Goal: Information Seeking & Learning: Learn about a topic

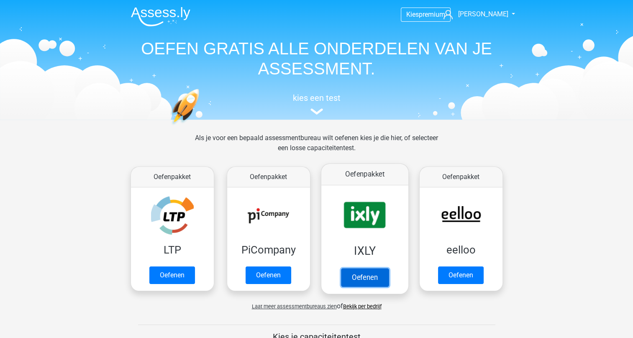
click at [360, 280] on link "Oefenen" at bounding box center [365, 277] width 48 height 18
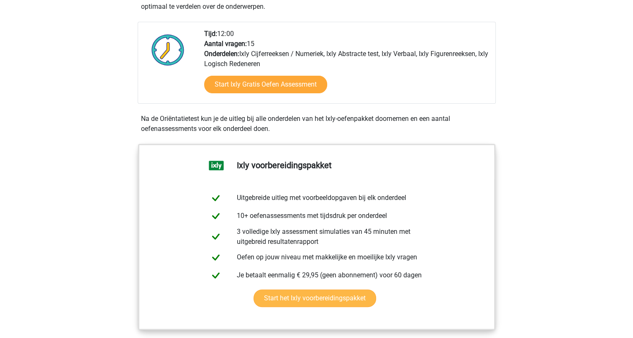
scroll to position [209, 0]
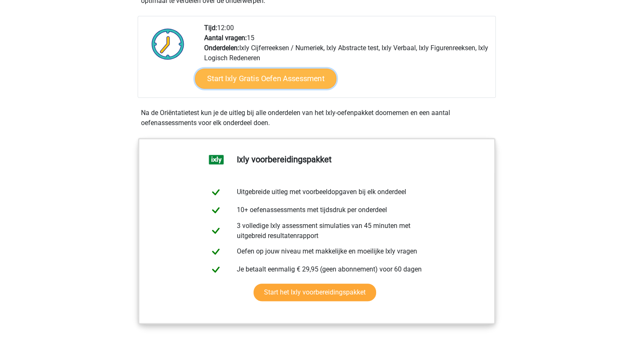
click at [261, 77] on link "Start Ixly Gratis Oefen Assessment" at bounding box center [265, 79] width 141 height 20
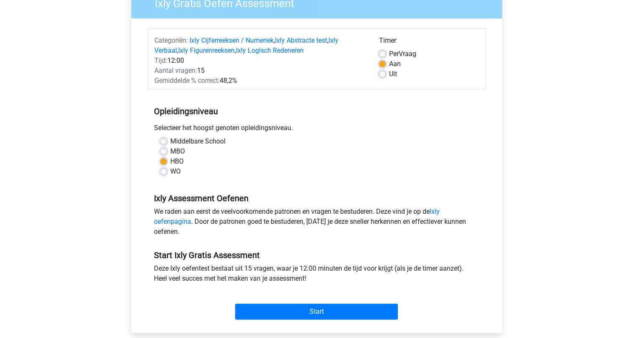
scroll to position [84, 0]
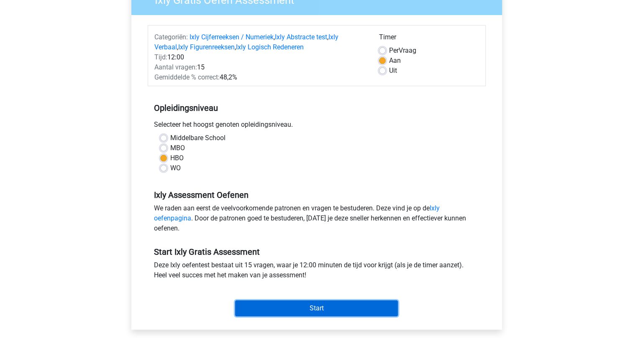
click at [311, 308] on input "Start" at bounding box center [316, 309] width 163 height 16
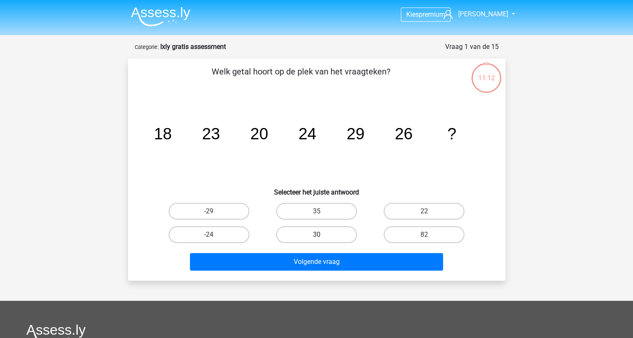
click at [306, 231] on label "30" at bounding box center [316, 234] width 81 height 17
click at [316, 235] on input "30" at bounding box center [318, 237] width 5 height 5
radio input "true"
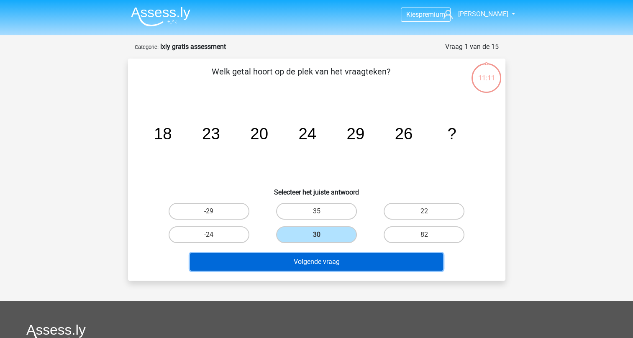
click at [320, 258] on button "Volgende vraag" at bounding box center [316, 262] width 253 height 18
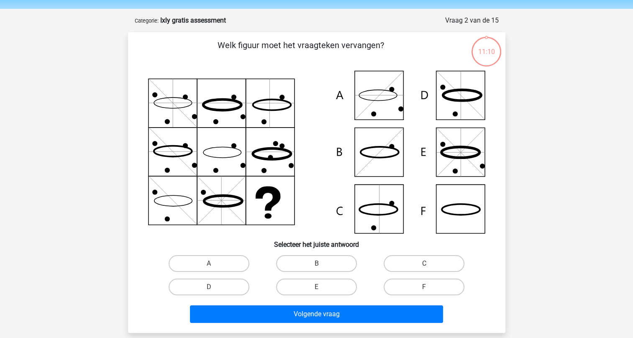
scroll to position [42, 0]
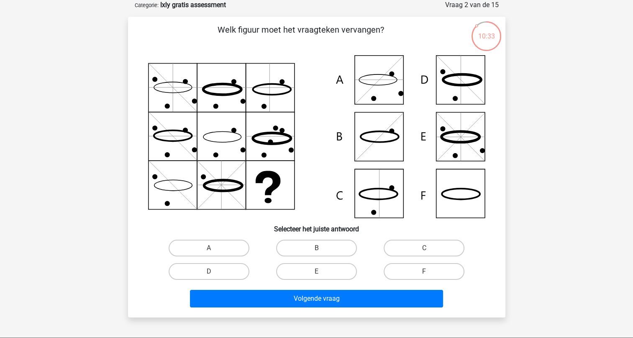
click at [378, 87] on icon at bounding box center [316, 136] width 337 height 163
click at [226, 254] on label "A" at bounding box center [209, 248] width 81 height 17
click at [214, 254] on input "A" at bounding box center [211, 250] width 5 height 5
radio input "true"
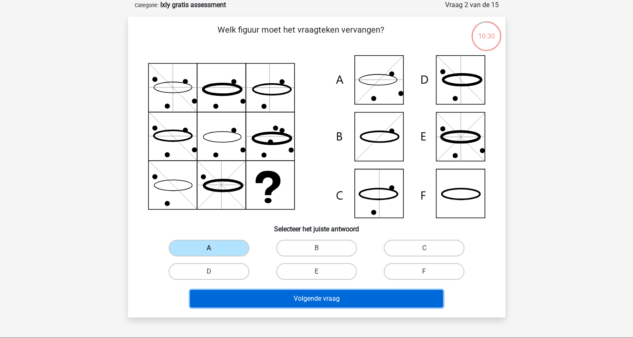
click at [308, 296] on button "Volgende vraag" at bounding box center [316, 299] width 253 height 18
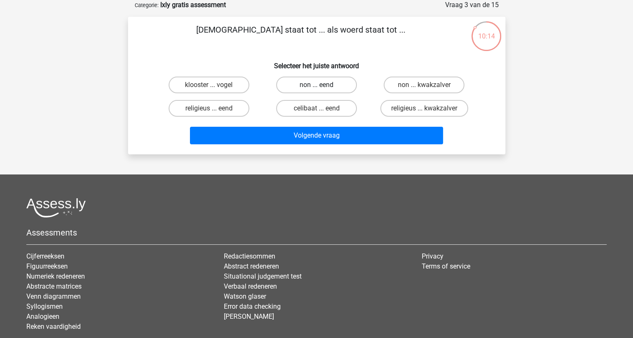
click at [316, 85] on label "non ... eend" at bounding box center [316, 85] width 81 height 17
click at [316, 85] on input "non ... eend" at bounding box center [318, 87] width 5 height 5
radio input "true"
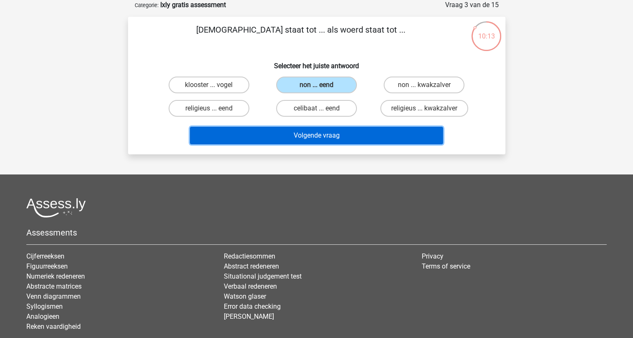
click at [320, 133] on button "Volgende vraag" at bounding box center [316, 136] width 253 height 18
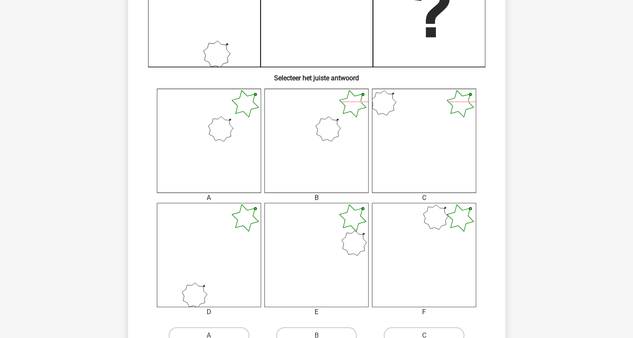
scroll to position [335, 0]
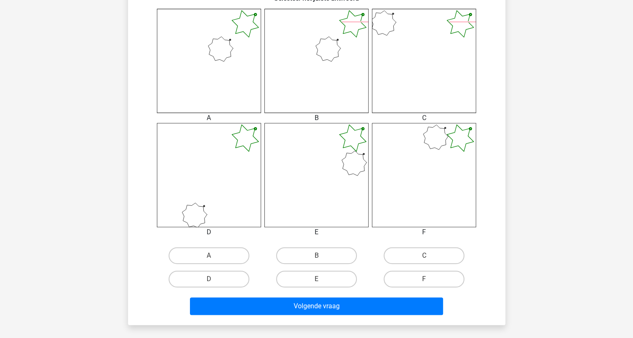
drag, startPoint x: 196, startPoint y: 275, endPoint x: 234, endPoint y: 290, distance: 41.5
click at [196, 275] on label "D" at bounding box center [209, 279] width 81 height 17
click at [209, 279] on input "D" at bounding box center [211, 281] width 5 height 5
radio input "true"
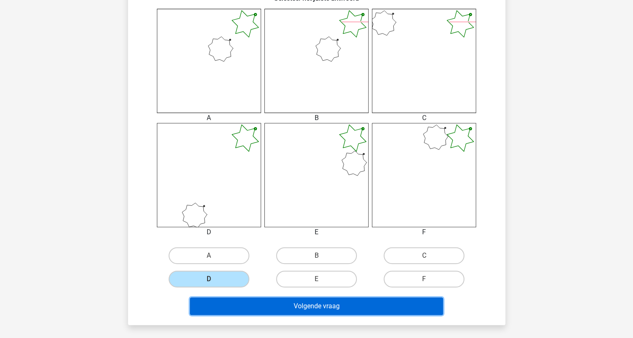
click at [302, 305] on button "Volgende vraag" at bounding box center [316, 307] width 253 height 18
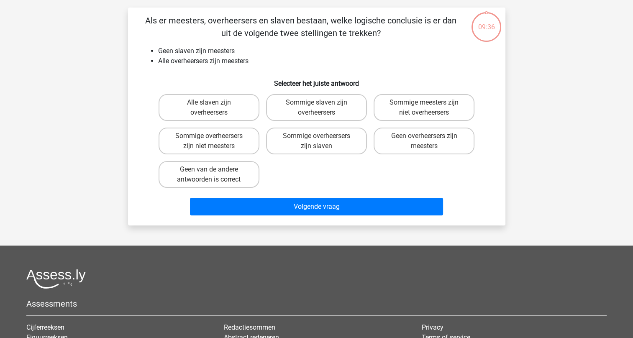
scroll to position [42, 0]
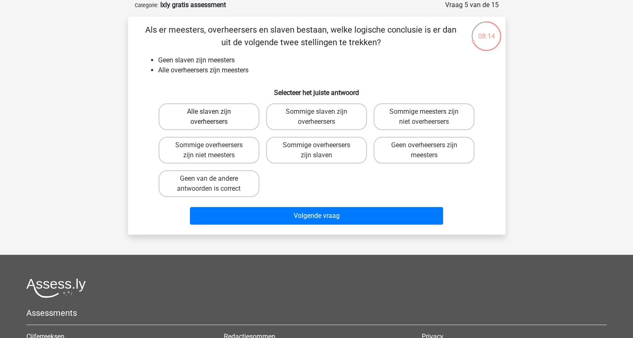
click at [205, 111] on label "Alle slaven zijn overheersers" at bounding box center [209, 116] width 101 height 27
click at [209, 112] on input "Alle slaven zijn overheersers" at bounding box center [211, 114] width 5 height 5
radio input "true"
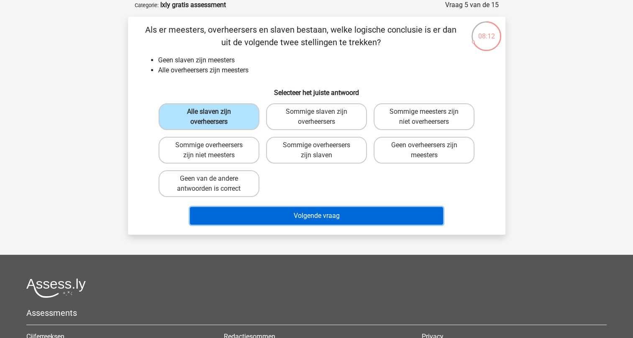
click at [313, 215] on button "Volgende vraag" at bounding box center [316, 216] width 253 height 18
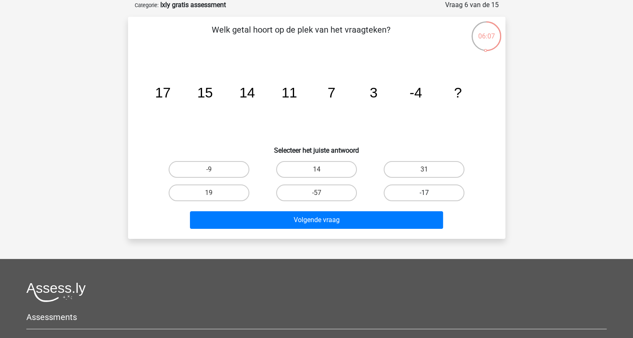
click at [424, 193] on label "-17" at bounding box center [424, 193] width 81 height 17
click at [424, 193] on input "-17" at bounding box center [426, 195] width 5 height 5
radio input "true"
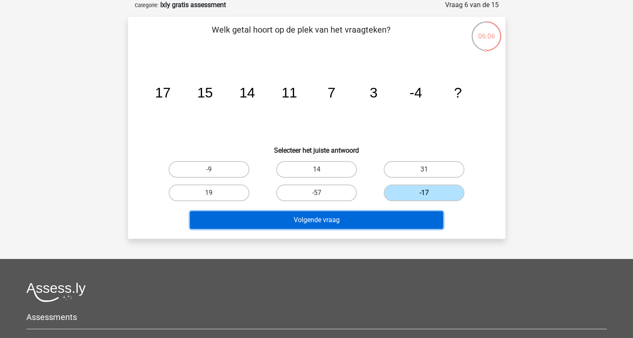
click at [329, 221] on button "Volgende vraag" at bounding box center [316, 220] width 253 height 18
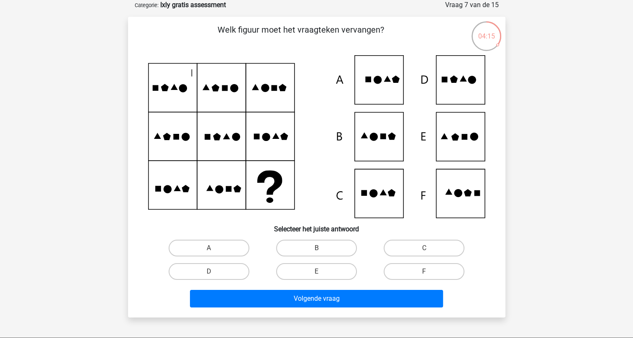
click at [379, 193] on icon at bounding box center [316, 136] width 337 height 163
click at [407, 246] on label "C" at bounding box center [424, 248] width 81 height 17
click at [424, 248] on input "C" at bounding box center [426, 250] width 5 height 5
radio input "true"
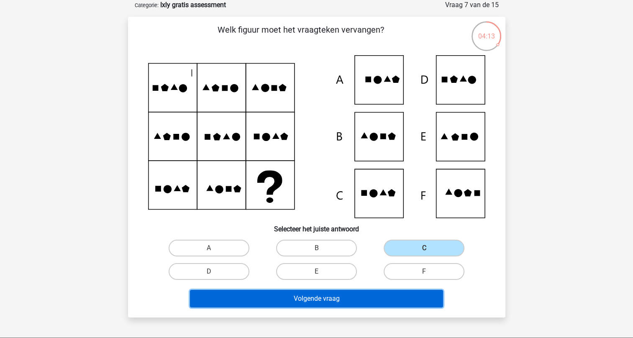
click at [318, 297] on button "Volgende vraag" at bounding box center [316, 299] width 253 height 18
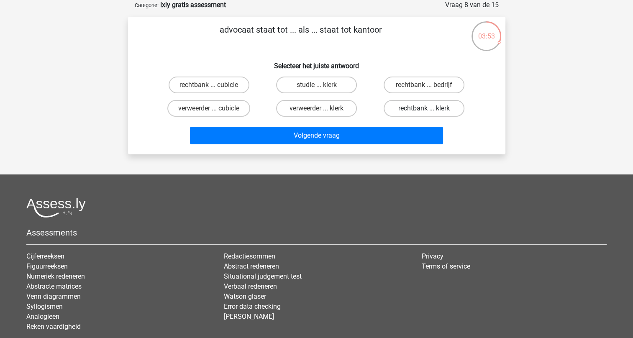
click at [412, 110] on label "rechtbank ... klerk" at bounding box center [424, 108] width 81 height 17
click at [424, 110] on input "rechtbank ... klerk" at bounding box center [426, 110] width 5 height 5
radio input "true"
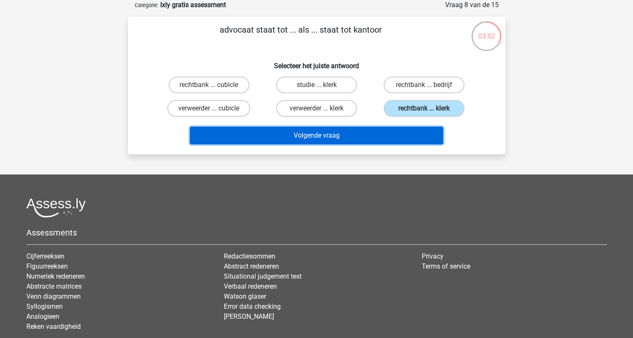
click at [315, 136] on button "Volgende vraag" at bounding box center [316, 136] width 253 height 18
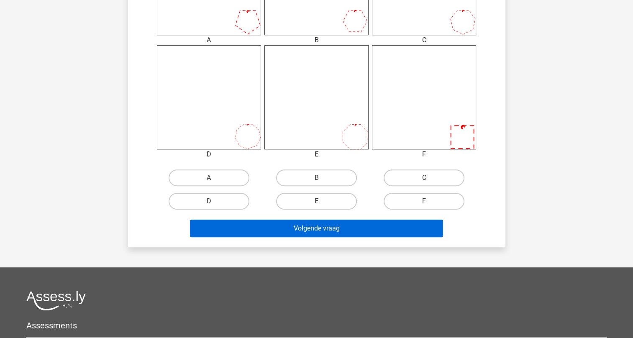
scroll to position [419, 0]
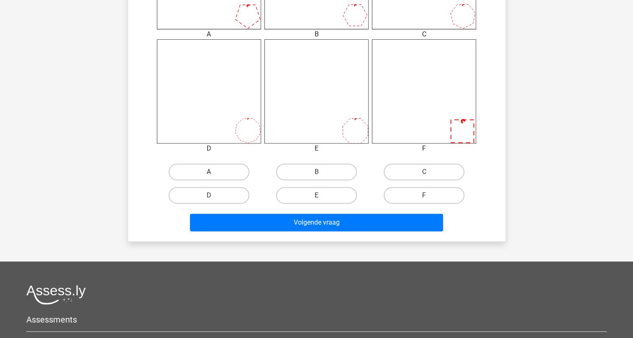
click at [206, 170] on label "A" at bounding box center [209, 172] width 81 height 17
click at [209, 172] on input "A" at bounding box center [211, 174] width 5 height 5
radio input "true"
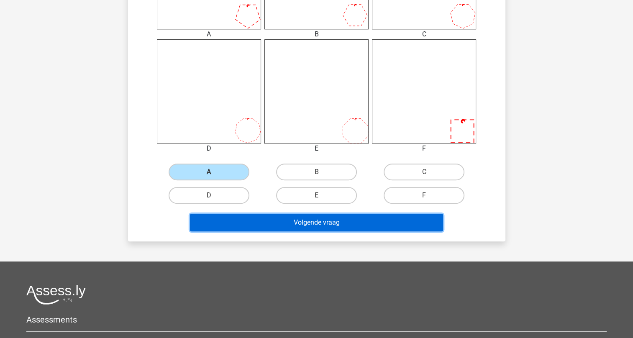
click at [323, 223] on button "Volgende vraag" at bounding box center [316, 223] width 253 height 18
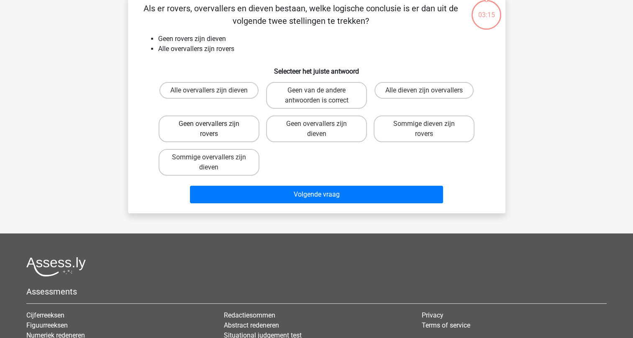
scroll to position [42, 0]
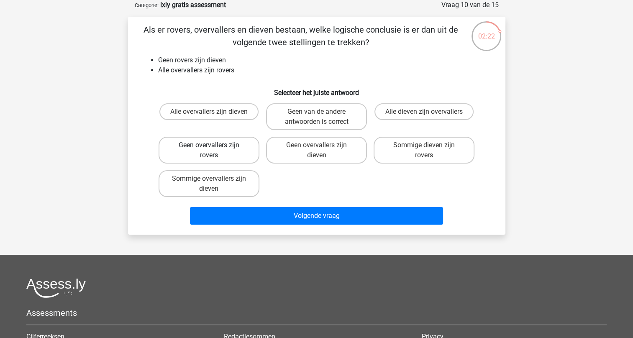
click at [220, 152] on label "Geen overvallers zijn rovers" at bounding box center [209, 150] width 101 height 27
click at [214, 151] on input "Geen overvallers zijn rovers" at bounding box center [211, 147] width 5 height 5
radio input "true"
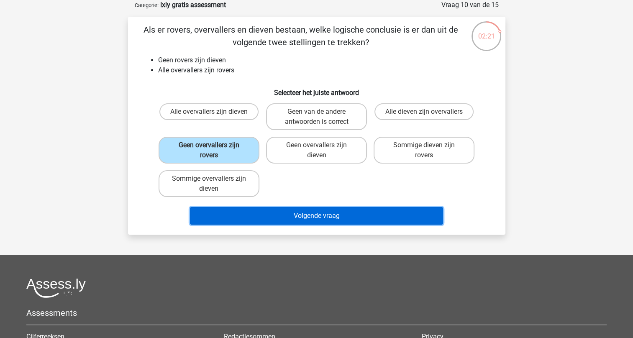
click at [327, 216] on button "Volgende vraag" at bounding box center [316, 216] width 253 height 18
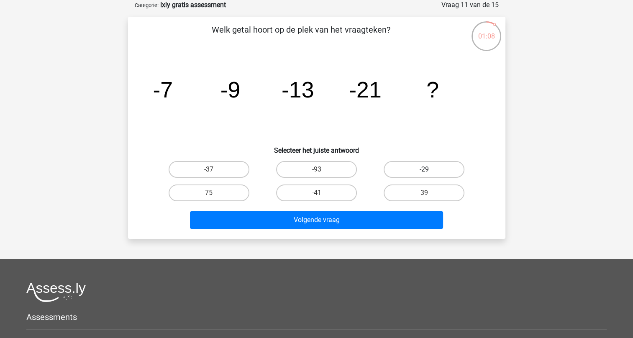
click at [413, 169] on label "-29" at bounding box center [424, 169] width 81 height 17
click at [424, 170] on input "-29" at bounding box center [426, 172] width 5 height 5
radio input "true"
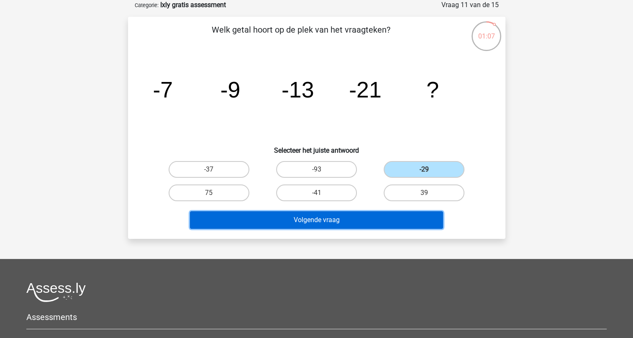
click at [332, 217] on button "Volgende vraag" at bounding box center [316, 220] width 253 height 18
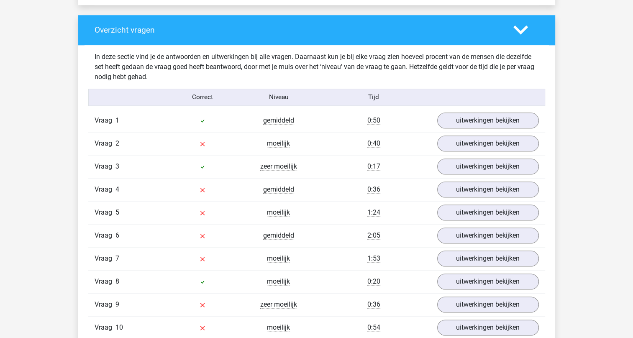
scroll to position [879, 0]
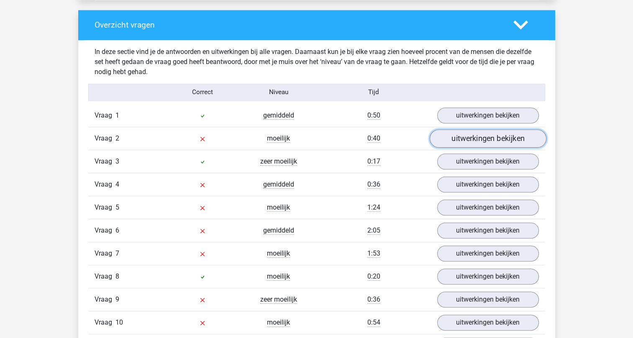
click at [462, 139] on link "uitwerkingen bekijken" at bounding box center [487, 138] width 117 height 18
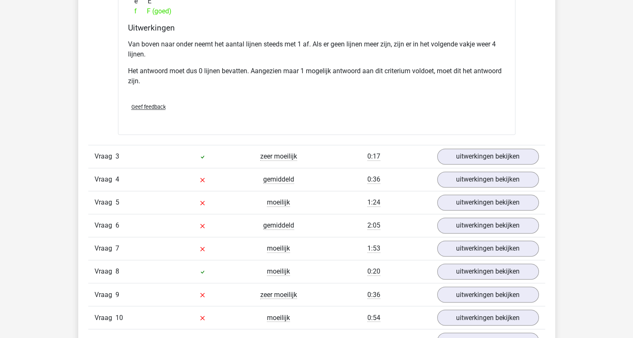
scroll to position [1298, 0]
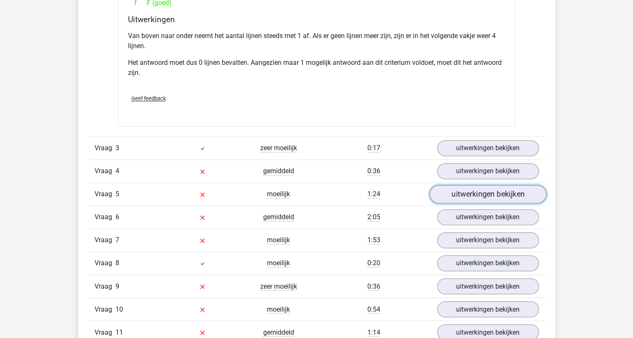
click at [481, 191] on link "uitwerkingen bekijken" at bounding box center [487, 194] width 117 height 18
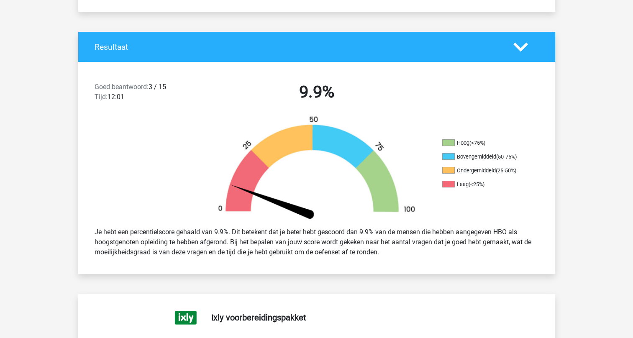
scroll to position [126, 0]
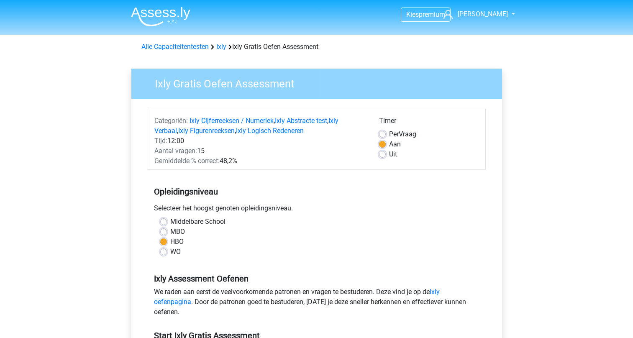
scroll to position [84, 0]
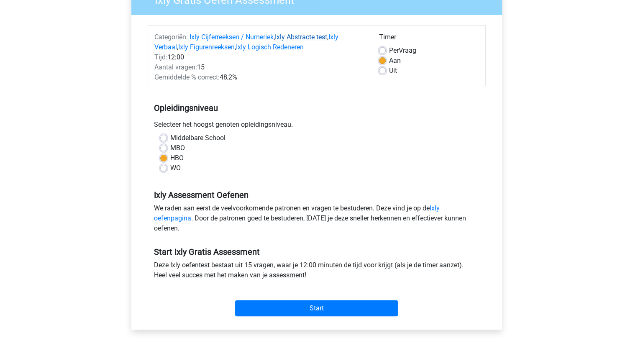
click at [304, 35] on link "Ixly Abstracte test" at bounding box center [301, 37] width 52 height 8
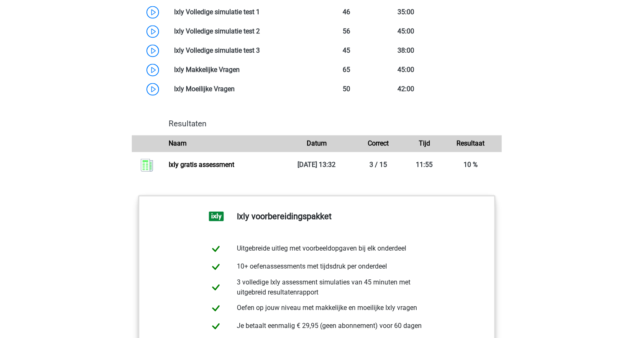
scroll to position [1269, 0]
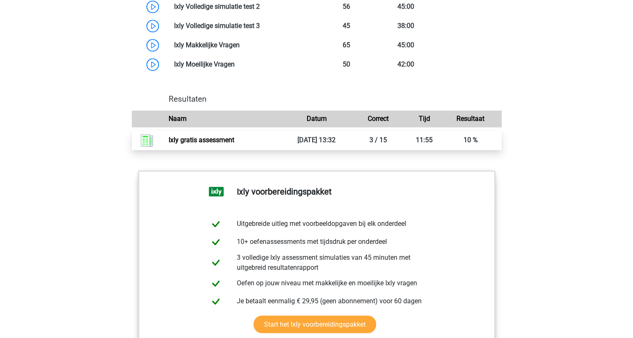
click at [219, 139] on link "Ixly gratis assessment" at bounding box center [202, 140] width 66 height 8
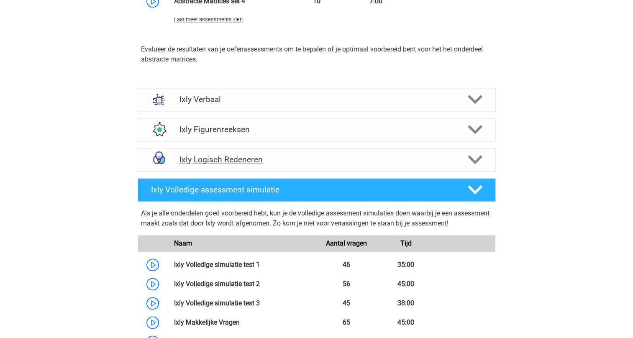
scroll to position [976, 0]
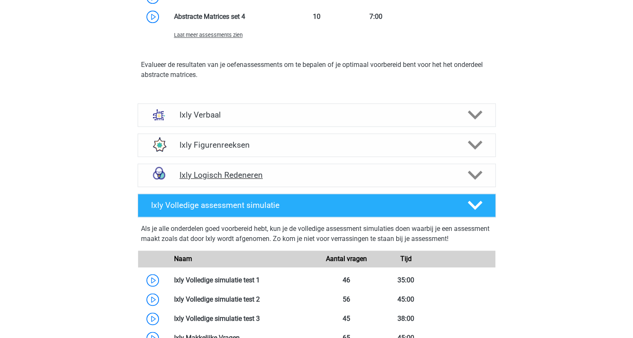
click at [468, 172] on icon at bounding box center [475, 175] width 15 height 15
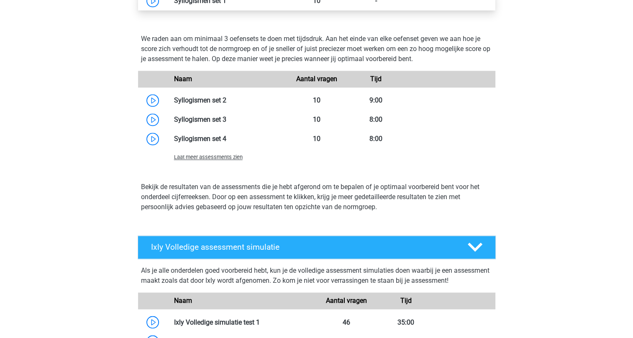
scroll to position [1227, 0]
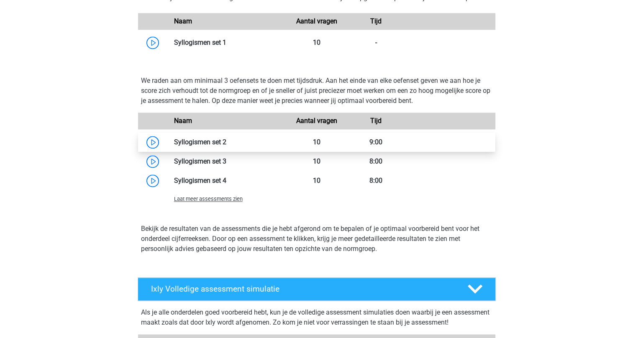
click at [226, 146] on link at bounding box center [226, 142] width 0 height 8
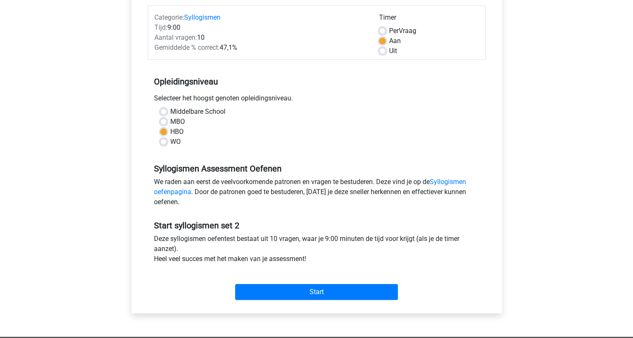
scroll to position [126, 0]
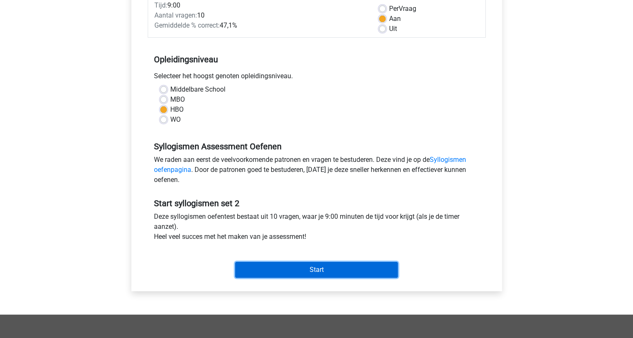
click at [303, 270] on input "Start" at bounding box center [316, 270] width 163 height 16
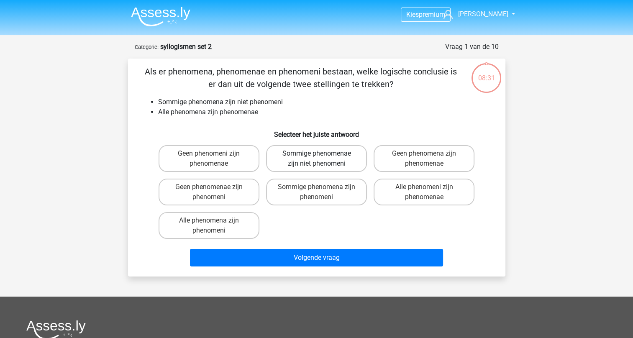
click at [301, 161] on label "Sommige phenomenae zijn niet phenomeni" at bounding box center [316, 158] width 101 height 27
click at [316, 159] on input "Sommige phenomenae zijn niet phenomeni" at bounding box center [318, 156] width 5 height 5
radio input "true"
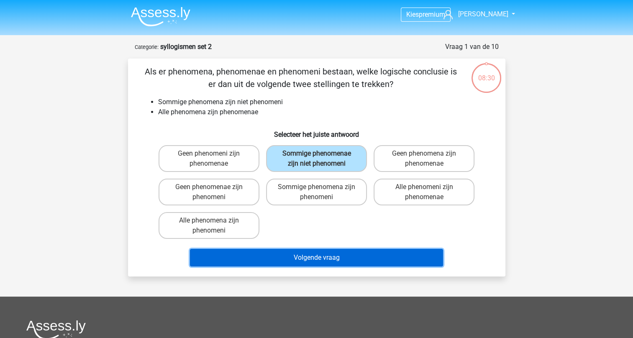
click at [319, 257] on button "Volgende vraag" at bounding box center [316, 258] width 253 height 18
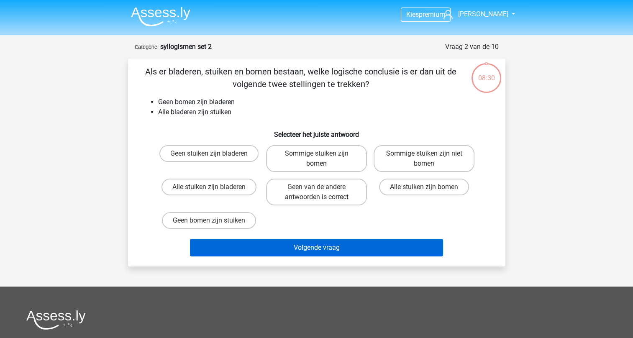
scroll to position [42, 0]
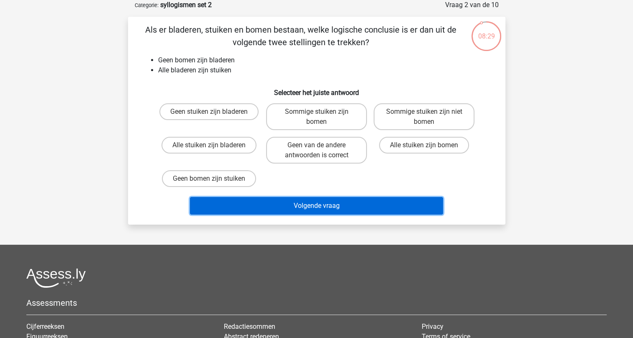
click at [304, 209] on button "Volgende vraag" at bounding box center [316, 206] width 253 height 18
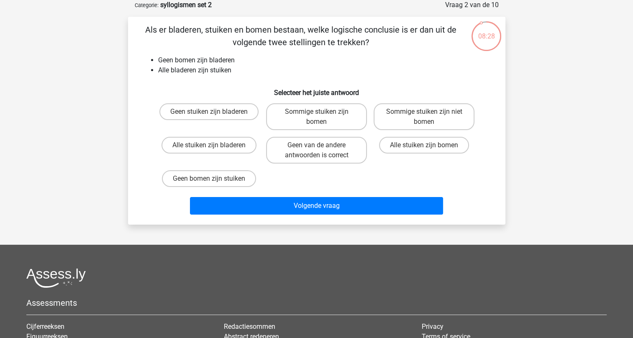
click at [247, 82] on div "Als er bladeren, stuiken en bomen bestaan, welke logische conclusie is er dan u…" at bounding box center [316, 120] width 371 height 195
click at [227, 179] on label "Geen bomen zijn stuiken" at bounding box center [209, 178] width 94 height 17
click at [214, 179] on input "Geen bomen zijn stuiken" at bounding box center [211, 181] width 5 height 5
radio input "true"
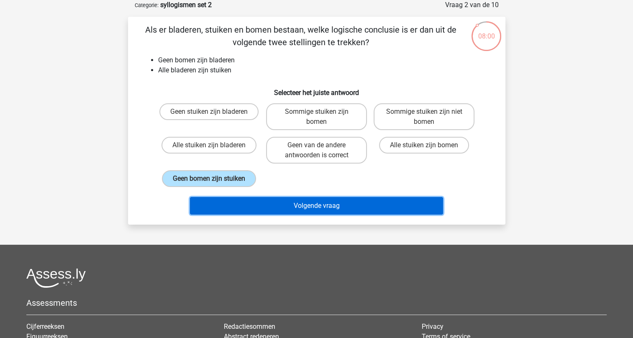
click at [311, 209] on button "Volgende vraag" at bounding box center [316, 206] width 253 height 18
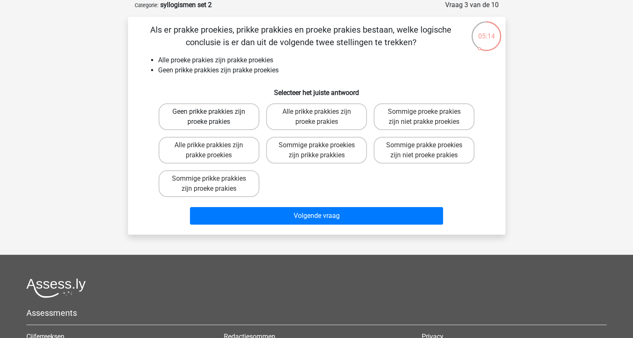
click at [220, 116] on label "Geen prikke prakkies zijn proeke prakies" at bounding box center [209, 116] width 101 height 27
click at [214, 116] on input "Geen prikke prakkies zijn proeke prakies" at bounding box center [211, 114] width 5 height 5
radio input "true"
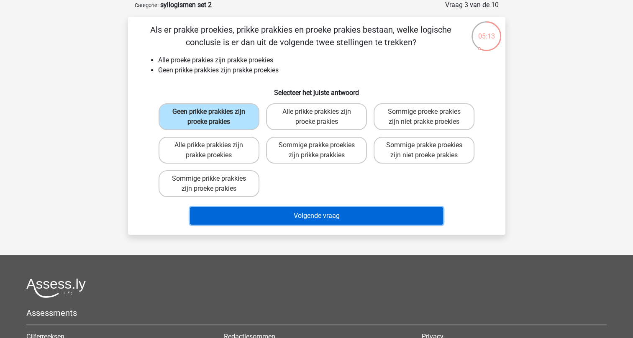
click at [301, 219] on button "Volgende vraag" at bounding box center [316, 216] width 253 height 18
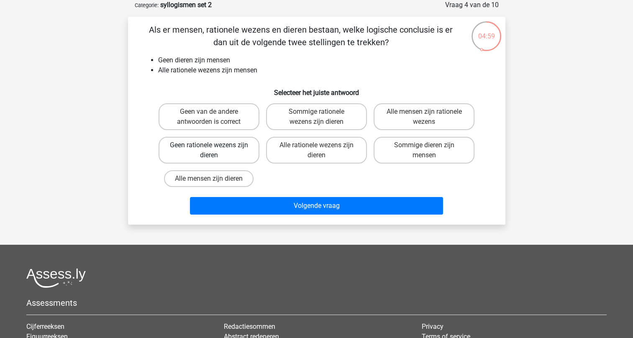
click at [226, 147] on label "Geen rationele wezens zijn dieren" at bounding box center [209, 150] width 101 height 27
click at [214, 147] on input "Geen rationele wezens zijn dieren" at bounding box center [211, 147] width 5 height 5
radio input "true"
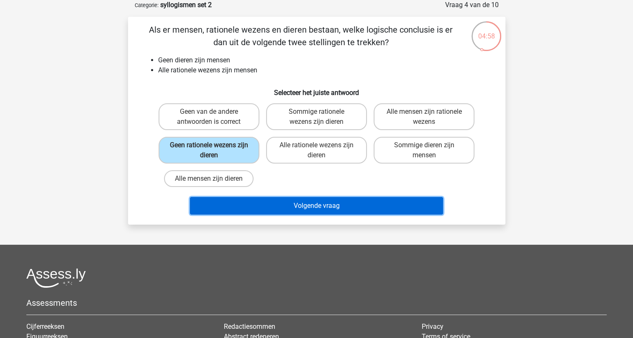
click at [326, 209] on button "Volgende vraag" at bounding box center [316, 206] width 253 height 18
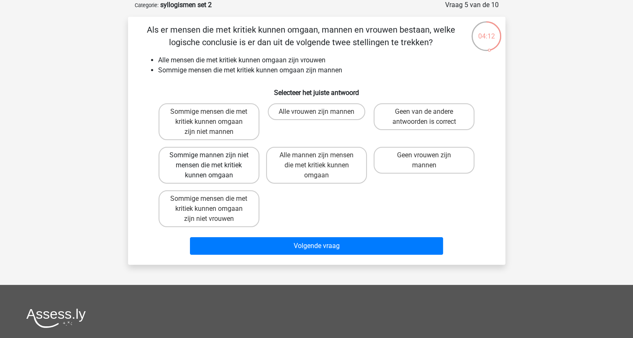
click at [221, 157] on label "Sommige mannen zijn niet mensen die met kritiek kunnen omgaan" at bounding box center [209, 165] width 101 height 37
click at [214, 157] on input "Sommige mannen zijn niet mensen die met kritiek kunnen omgaan" at bounding box center [211, 157] width 5 height 5
radio input "true"
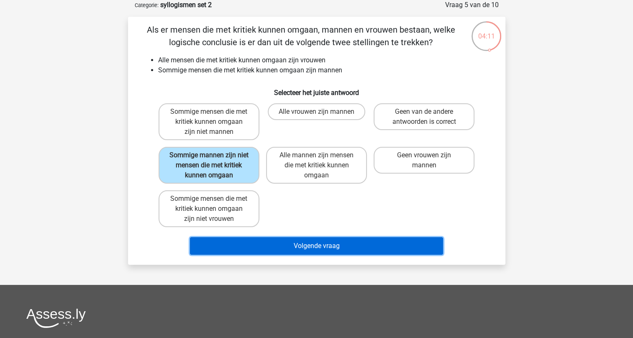
click at [318, 246] on button "Volgende vraag" at bounding box center [316, 246] width 253 height 18
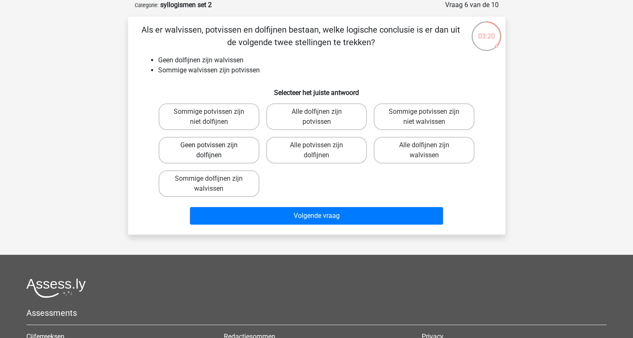
click at [207, 157] on label "Geen potvissen zijn dolfijnen" at bounding box center [209, 150] width 101 height 27
click at [209, 151] on input "Geen potvissen zijn dolfijnen" at bounding box center [211, 147] width 5 height 5
radio input "true"
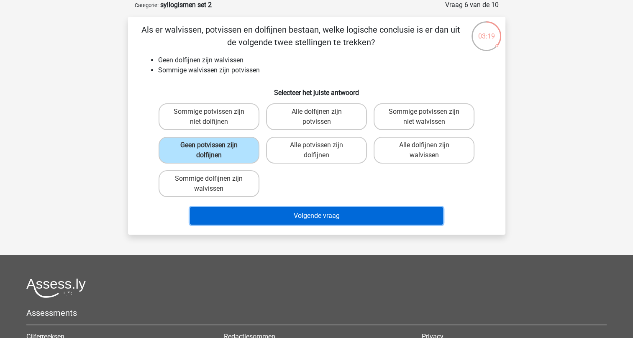
click at [328, 215] on button "Volgende vraag" at bounding box center [316, 216] width 253 height 18
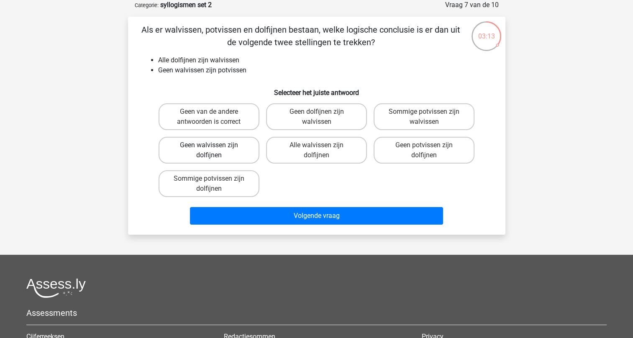
click at [221, 151] on label "Geen walvissen zijn dolfijnen" at bounding box center [209, 150] width 101 height 27
click at [214, 151] on input "Geen walvissen zijn dolfijnen" at bounding box center [211, 147] width 5 height 5
radio input "true"
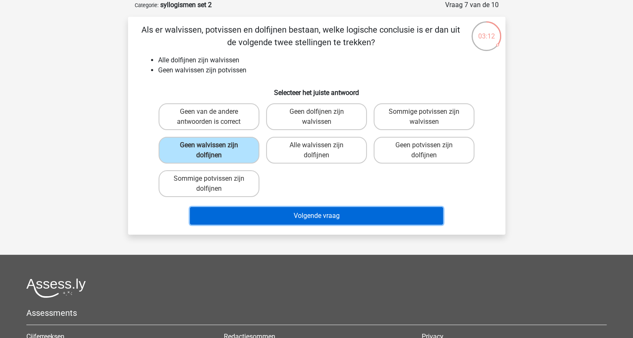
click at [321, 215] on button "Volgende vraag" at bounding box center [316, 216] width 253 height 18
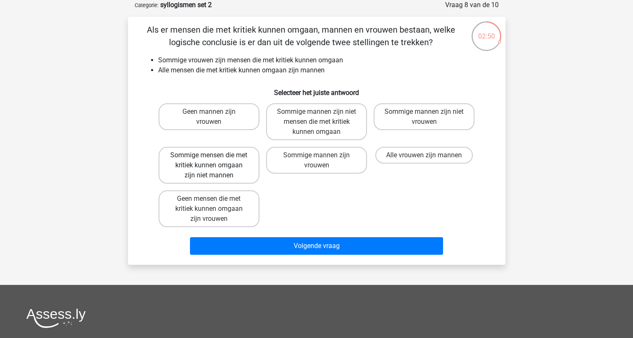
click at [224, 164] on label "Sommige mensen die met kritiek kunnen omgaan zijn niet mannen" at bounding box center [209, 165] width 101 height 37
click at [214, 161] on input "Sommige mensen die met kritiek kunnen omgaan zijn niet mannen" at bounding box center [211, 157] width 5 height 5
radio input "true"
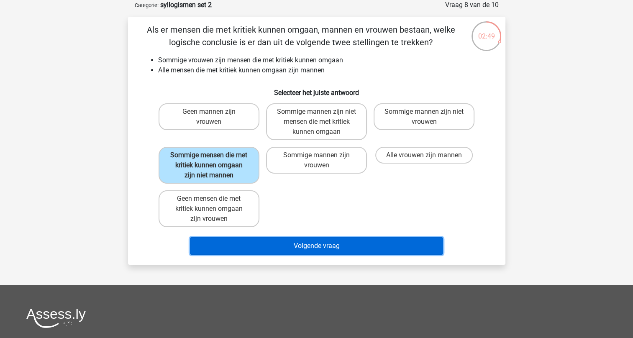
click at [316, 248] on button "Volgende vraag" at bounding box center [316, 246] width 253 height 18
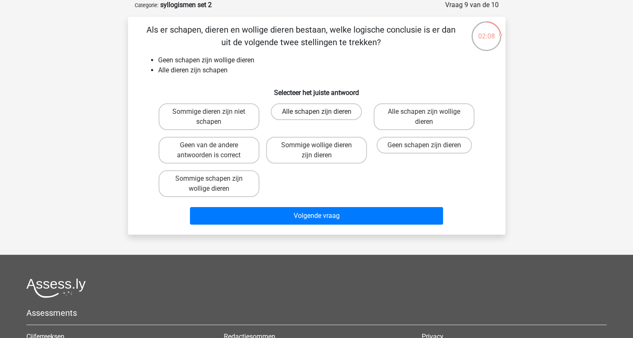
click at [321, 111] on label "Alle schapen zijn dieren" at bounding box center [316, 111] width 91 height 17
click at [321, 112] on input "Alle schapen zijn dieren" at bounding box center [318, 114] width 5 height 5
radio input "true"
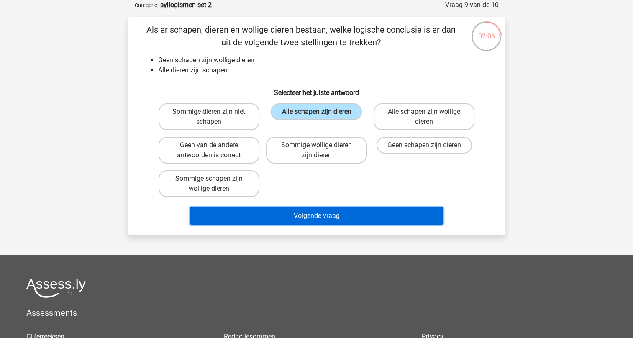
click at [314, 214] on button "Volgende vraag" at bounding box center [316, 216] width 253 height 18
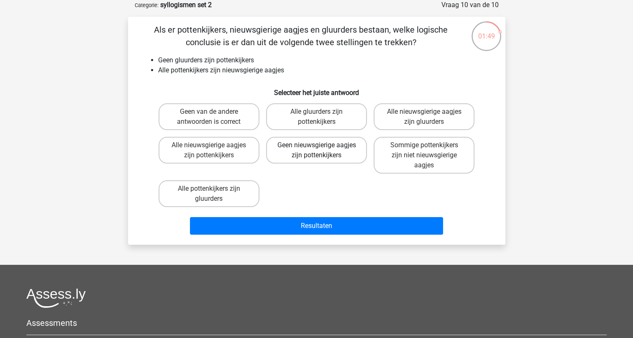
click at [305, 146] on label "Geen nieuwsgierige aagjes zijn pottenkijkers" at bounding box center [316, 150] width 101 height 27
click at [316, 146] on input "Geen nieuwsgierige aagjes zijn pottenkijkers" at bounding box center [318, 147] width 5 height 5
radio input "true"
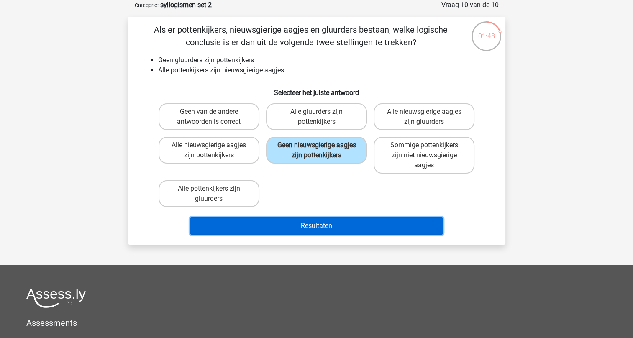
click at [310, 223] on button "Resultaten" at bounding box center [316, 226] width 253 height 18
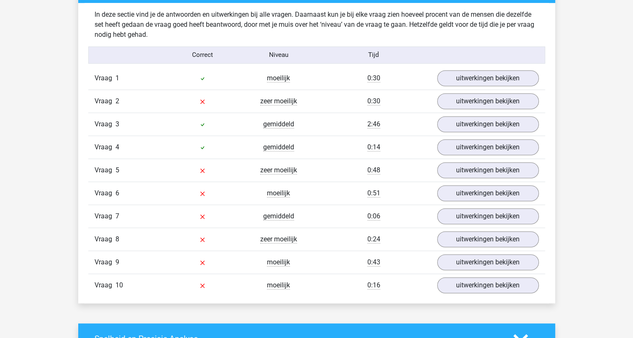
scroll to position [670, 0]
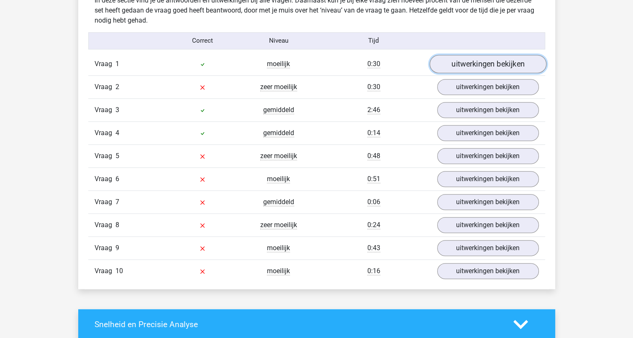
click at [458, 64] on link "uitwerkingen bekijken" at bounding box center [487, 64] width 117 height 18
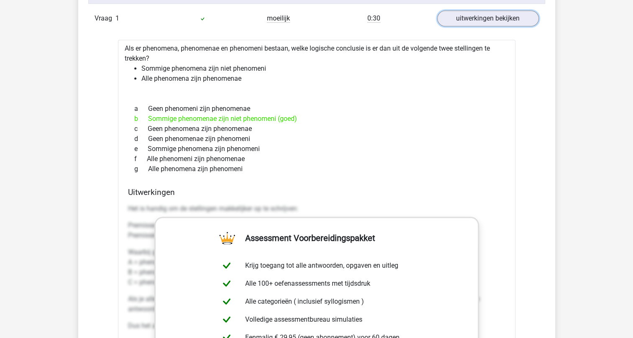
scroll to position [712, 0]
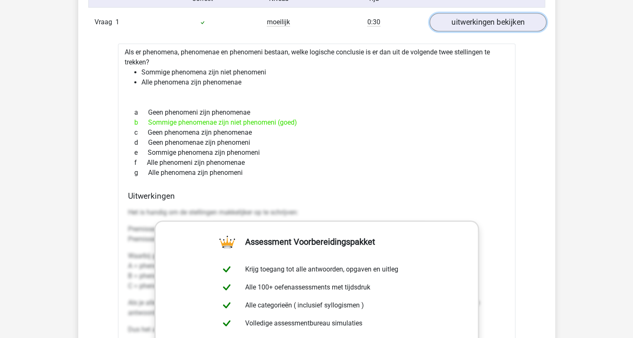
click at [478, 23] on link "uitwerkingen bekijken" at bounding box center [487, 22] width 117 height 18
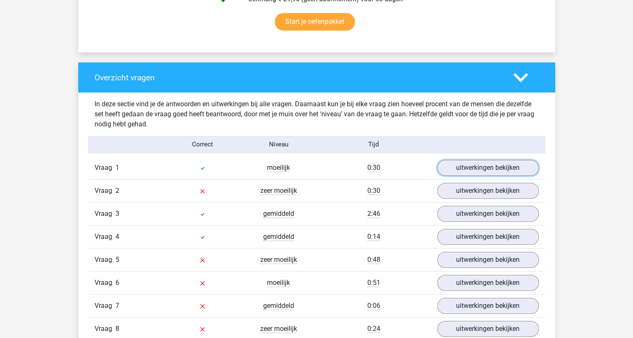
scroll to position [544, 0]
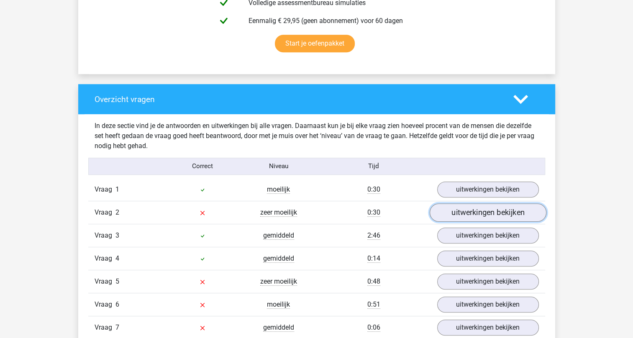
click at [471, 210] on link "uitwerkingen bekijken" at bounding box center [487, 212] width 117 height 18
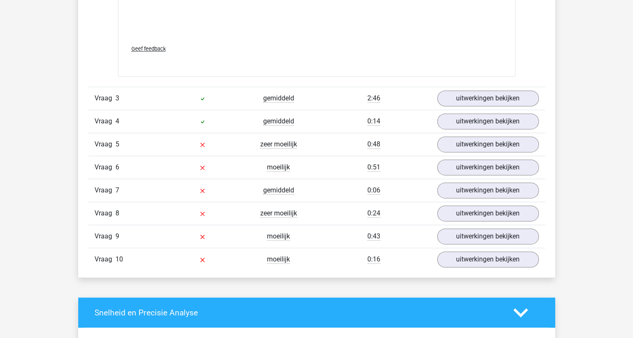
scroll to position [1172, 0]
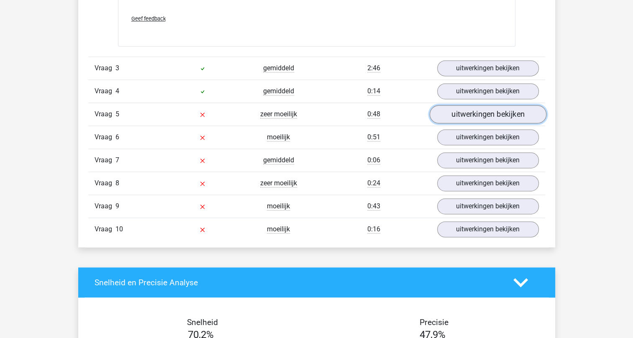
click at [465, 117] on link "uitwerkingen bekijken" at bounding box center [487, 114] width 117 height 18
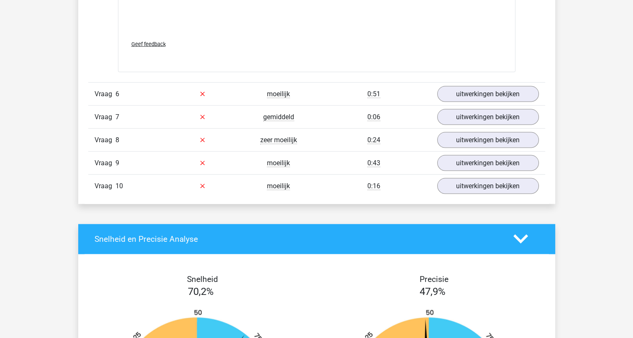
scroll to position [1716, 0]
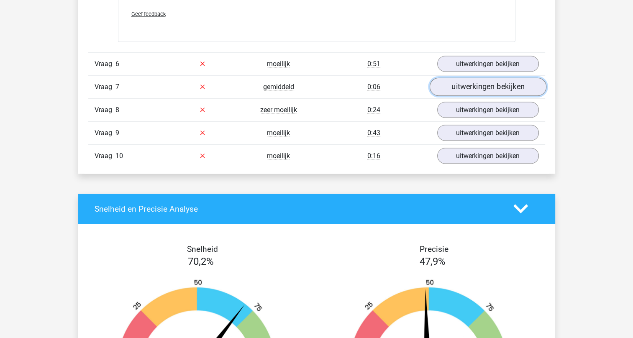
click at [473, 84] on link "uitwerkingen bekijken" at bounding box center [487, 87] width 117 height 18
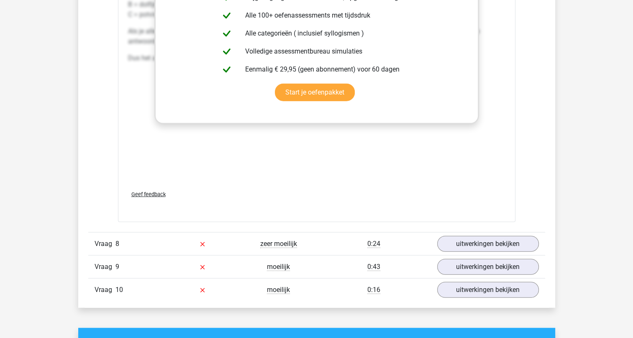
scroll to position [2051, 0]
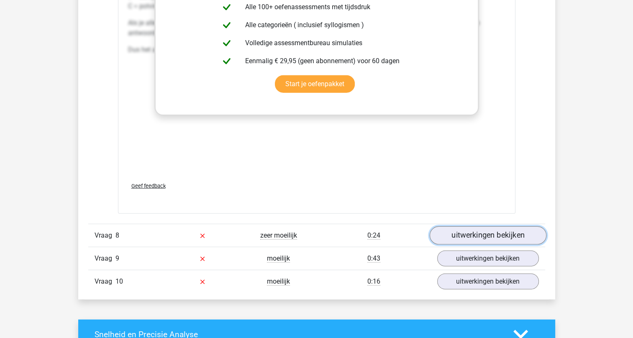
click at [472, 231] on link "uitwerkingen bekijken" at bounding box center [487, 235] width 117 height 18
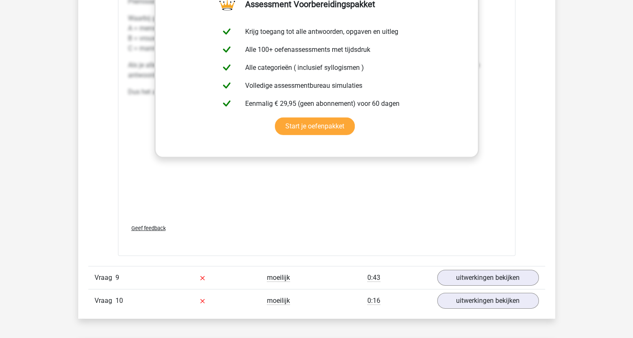
scroll to position [2553, 0]
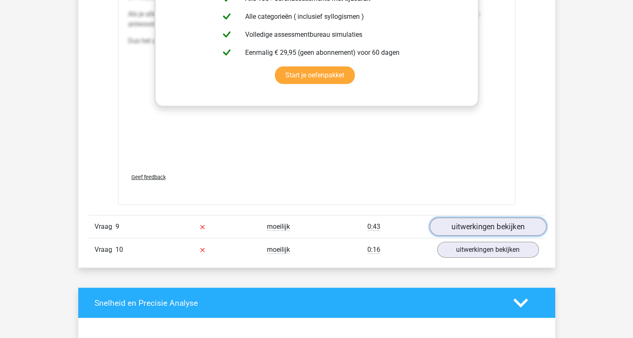
click at [478, 224] on link "uitwerkingen bekijken" at bounding box center [487, 227] width 117 height 18
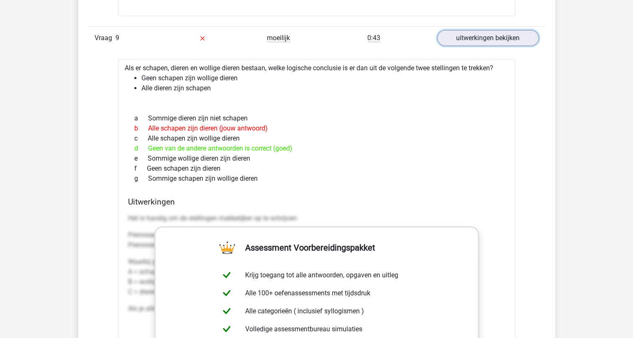
scroll to position [3014, 0]
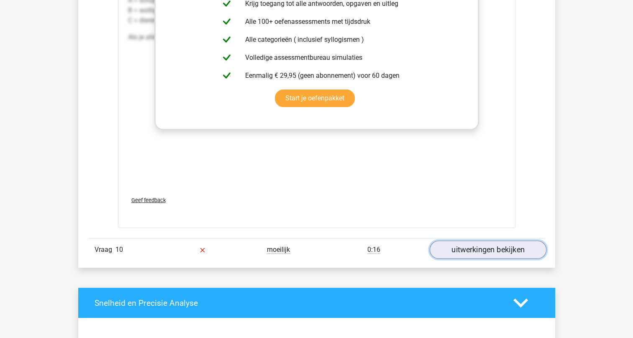
click at [484, 246] on link "uitwerkingen bekijken" at bounding box center [487, 250] width 117 height 18
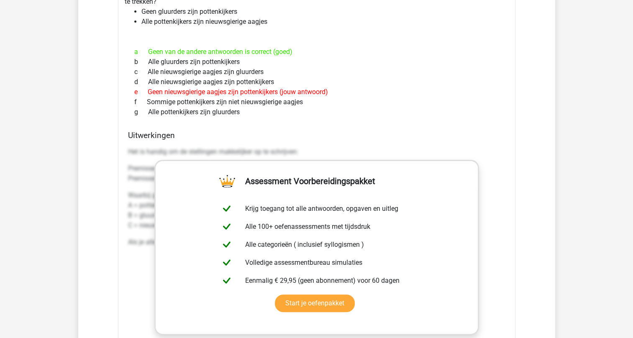
scroll to position [3181, 0]
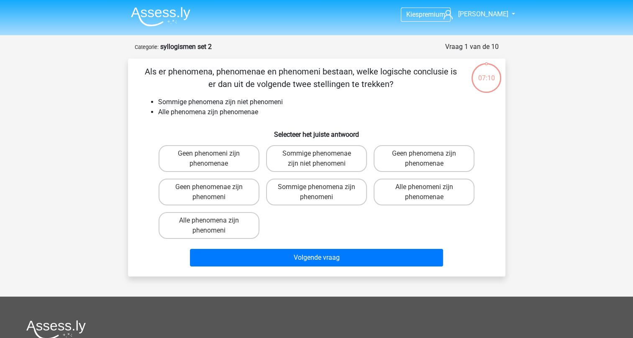
click at [209, 154] on input "Geen phenomeni zijn phenomenae" at bounding box center [211, 156] width 5 height 5
radio input "true"
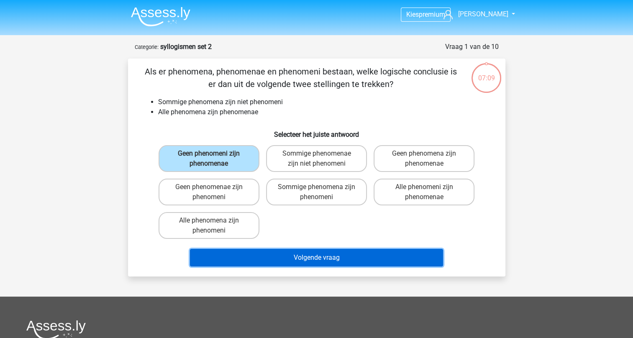
click at [301, 254] on button "Volgende vraag" at bounding box center [316, 258] width 253 height 18
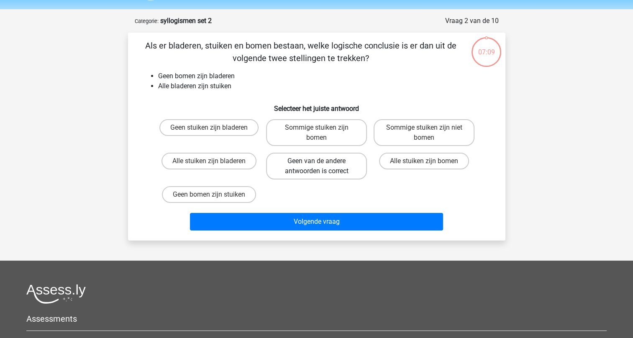
scroll to position [42, 0]
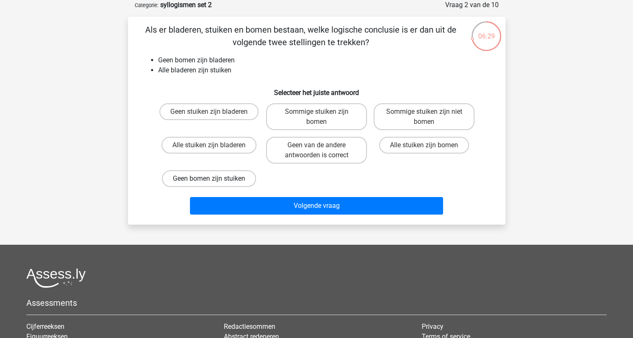
click at [206, 177] on label "Geen bomen zijn stuiken" at bounding box center [209, 178] width 94 height 17
click at [209, 179] on input "Geen bomen zijn stuiken" at bounding box center [211, 181] width 5 height 5
radio input "true"
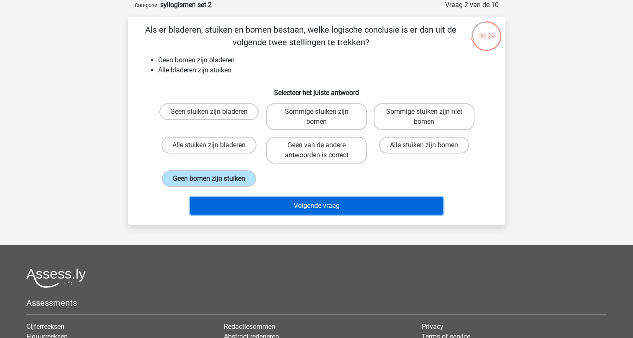
click at [328, 200] on button "Volgende vraag" at bounding box center [316, 206] width 253 height 18
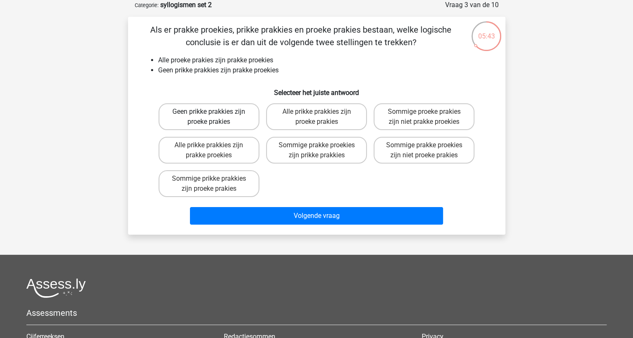
click at [203, 116] on label "Geen prikke prakkies zijn proeke prakies" at bounding box center [209, 116] width 101 height 27
click at [209, 116] on input "Geen prikke prakkies zijn proeke prakies" at bounding box center [211, 114] width 5 height 5
radio input "true"
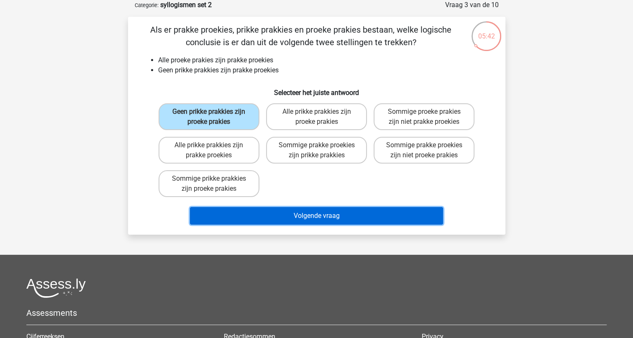
click at [296, 217] on button "Volgende vraag" at bounding box center [316, 216] width 253 height 18
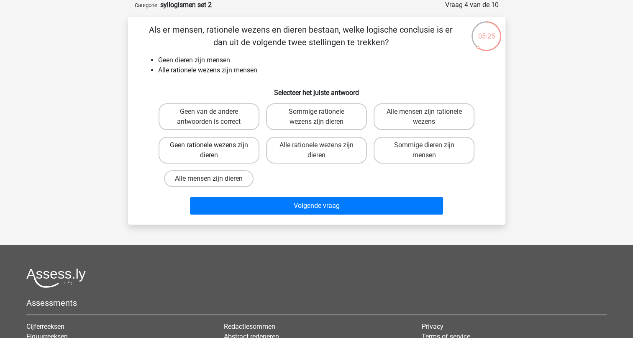
click at [216, 146] on label "Geen rationele wezens zijn dieren" at bounding box center [209, 150] width 101 height 27
click at [214, 146] on input "Geen rationele wezens zijn dieren" at bounding box center [211, 147] width 5 height 5
radio input "true"
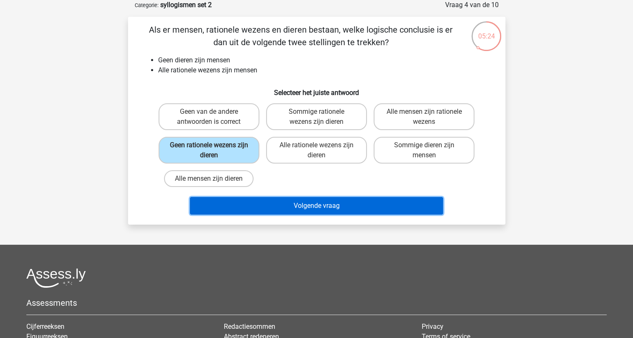
click at [277, 207] on button "Volgende vraag" at bounding box center [316, 206] width 253 height 18
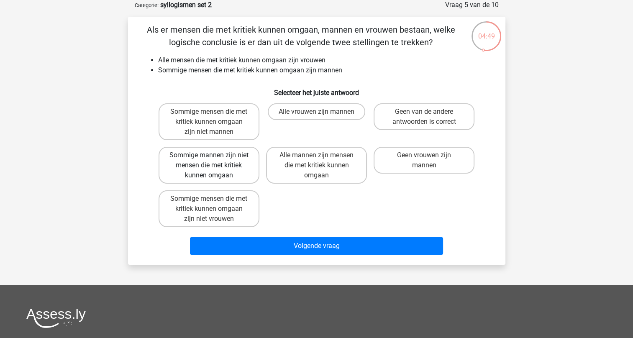
click at [216, 156] on label "Sommige mannen zijn niet mensen die met kritiek kunnen omgaan" at bounding box center [209, 165] width 101 height 37
click at [214, 156] on input "Sommige mannen zijn niet mensen die met kritiek kunnen omgaan" at bounding box center [211, 157] width 5 height 5
radio input "true"
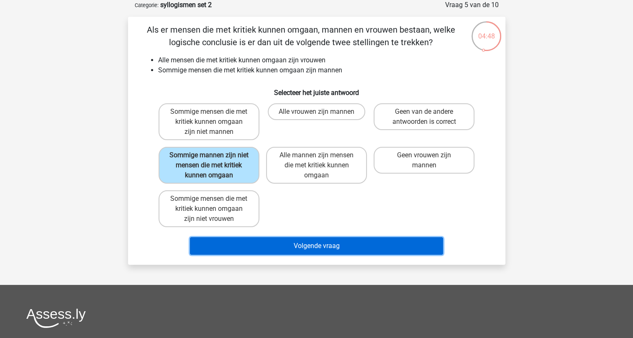
click at [298, 244] on button "Volgende vraag" at bounding box center [316, 246] width 253 height 18
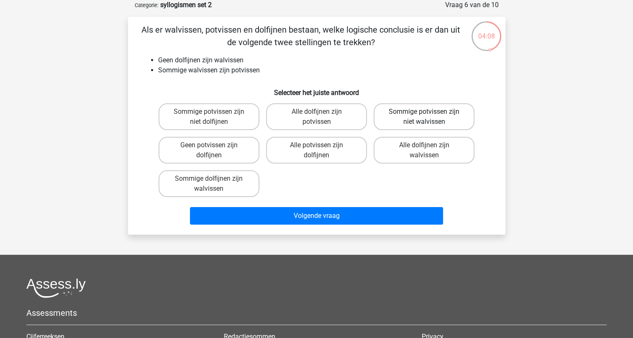
click at [417, 116] on label "Sommige potvissen zijn niet walvissen" at bounding box center [424, 116] width 101 height 27
click at [424, 116] on input "Sommige potvissen zijn niet walvissen" at bounding box center [426, 114] width 5 height 5
radio input "true"
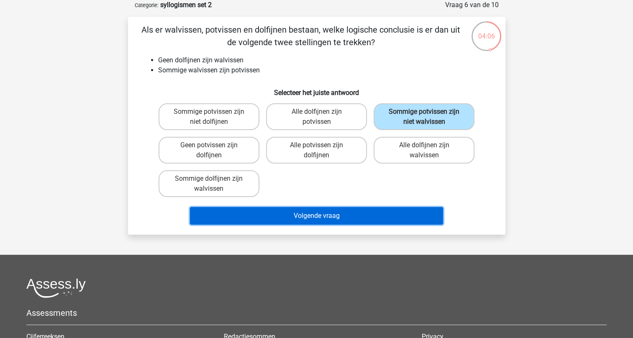
click at [322, 211] on button "Volgende vraag" at bounding box center [316, 216] width 253 height 18
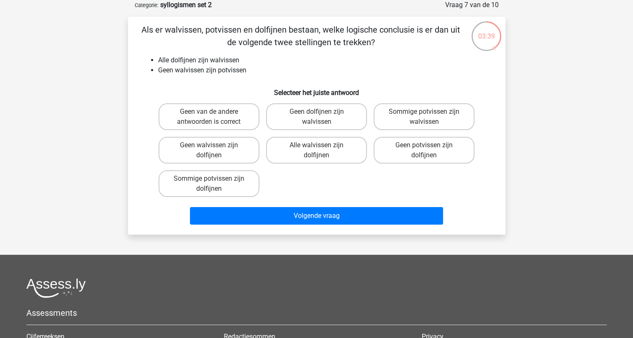
click at [429, 131] on div "Sommige potvissen zijn walvissen" at bounding box center [424, 116] width 108 height 33
click at [404, 148] on label "Geen potvissen zijn dolfijnen" at bounding box center [424, 150] width 101 height 27
click at [424, 148] on input "Geen potvissen zijn dolfijnen" at bounding box center [426, 147] width 5 height 5
radio input "true"
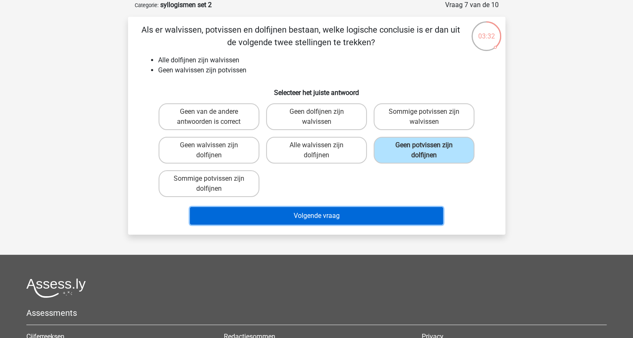
click at [314, 218] on button "Volgende vraag" at bounding box center [316, 216] width 253 height 18
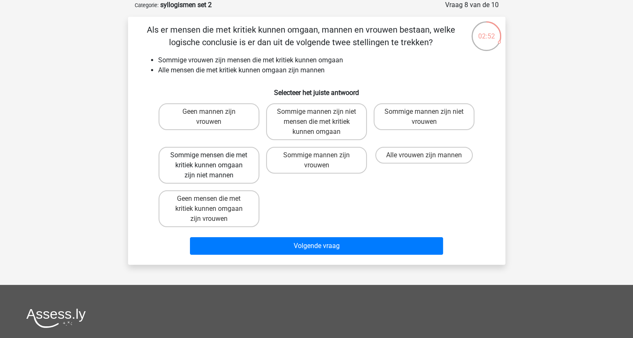
click at [221, 161] on label "Sommige mensen die met kritiek kunnen omgaan zijn niet mannen" at bounding box center [209, 165] width 101 height 37
click at [214, 161] on input "Sommige mensen die met kritiek kunnen omgaan zijn niet mannen" at bounding box center [211, 157] width 5 height 5
radio input "true"
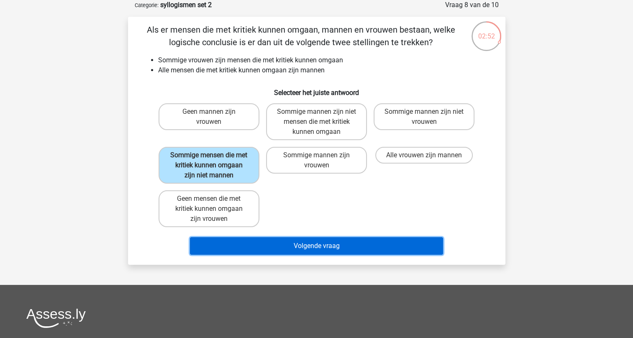
click at [297, 248] on button "Volgende vraag" at bounding box center [316, 246] width 253 height 18
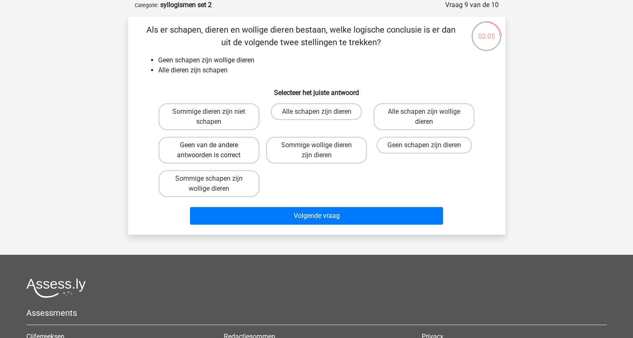
click at [221, 142] on label "Geen van de andere antwoorden is correct" at bounding box center [209, 150] width 101 height 27
click at [214, 145] on input "Geen van de andere antwoorden is correct" at bounding box center [211, 147] width 5 height 5
radio input "true"
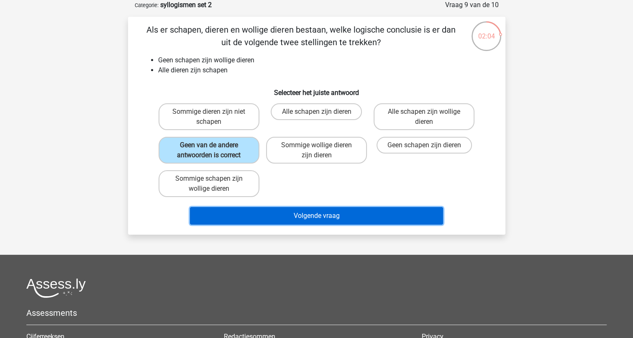
click at [318, 215] on button "Volgende vraag" at bounding box center [316, 216] width 253 height 18
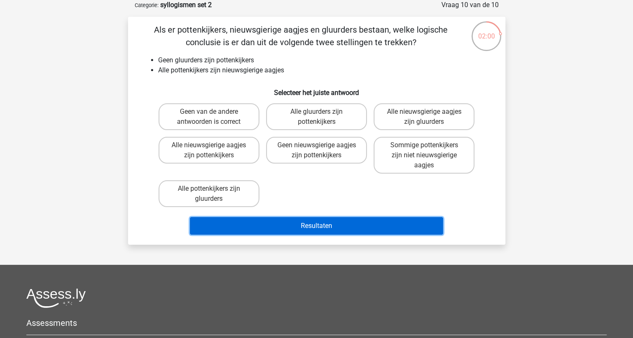
click at [301, 222] on button "Resultaten" at bounding box center [316, 226] width 253 height 18
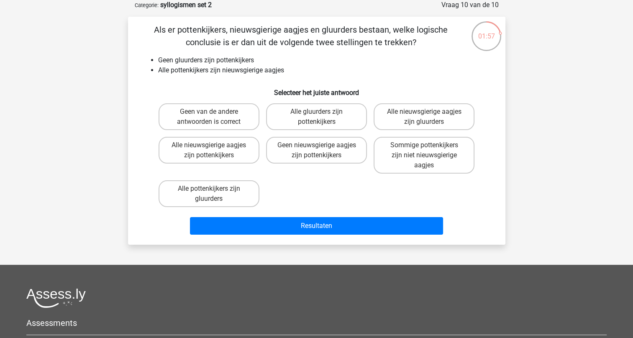
click at [248, 88] on h6 "Selecteer het juiste antwoord" at bounding box center [316, 89] width 351 height 15
click at [212, 118] on label "Geen van de andere antwoorden is correct" at bounding box center [209, 116] width 101 height 27
click at [212, 117] on input "Geen van de andere antwoorden is correct" at bounding box center [211, 114] width 5 height 5
radio input "true"
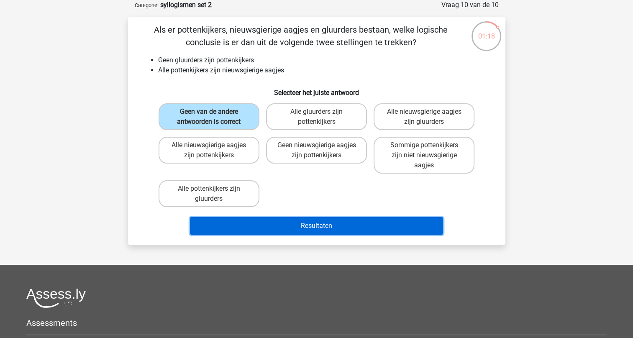
click at [311, 224] on button "Resultaten" at bounding box center [316, 226] width 253 height 18
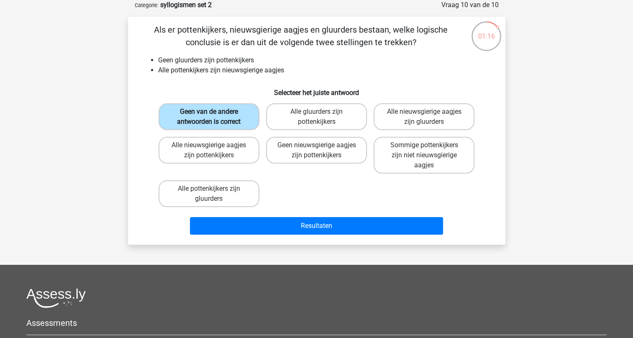
click at [231, 115] on label "Geen van de andere antwoorden is correct" at bounding box center [209, 116] width 101 height 27
click at [214, 115] on input "Geen van de andere antwoorden is correct" at bounding box center [211, 114] width 5 height 5
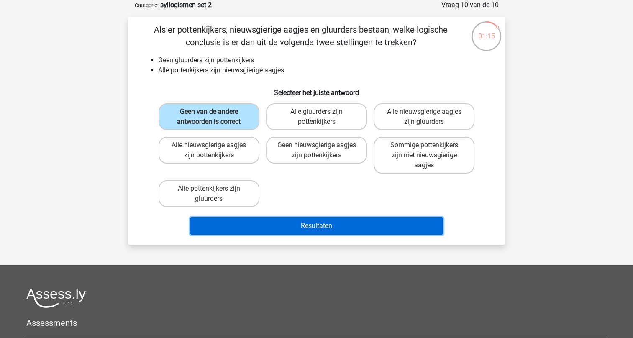
click at [303, 223] on button "Resultaten" at bounding box center [316, 226] width 253 height 18
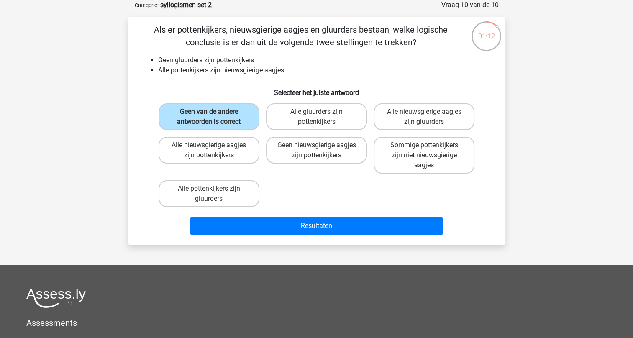
click at [271, 176] on div "Geen nieuwsgierige aagjes zijn pottenkijkers" at bounding box center [317, 156] width 108 height 44
click at [229, 118] on label "Geen van de andere antwoorden is correct" at bounding box center [209, 116] width 101 height 27
click at [214, 117] on input "Geen van de andere antwoorden is correct" at bounding box center [211, 114] width 5 height 5
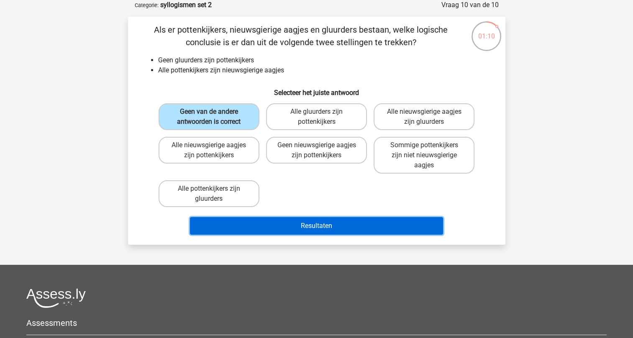
click at [301, 228] on button "Resultaten" at bounding box center [316, 226] width 253 height 18
click at [301, 223] on button "Resultaten" at bounding box center [316, 226] width 253 height 18
click at [301, 220] on button "Resultaten" at bounding box center [316, 226] width 253 height 18
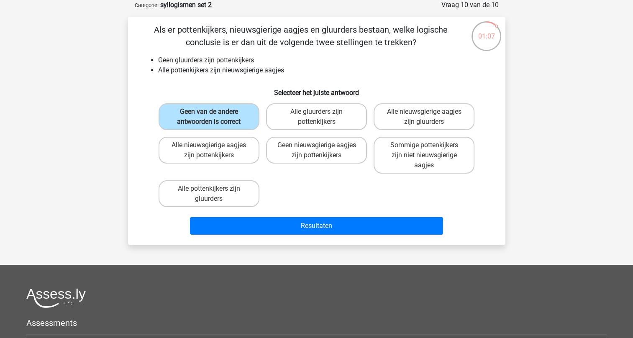
click at [278, 188] on div "Geen van de andere antwoorden is correct Alle gluurders zijn pottenkijkers Alle…" at bounding box center [316, 155] width 323 height 111
click at [226, 186] on label "Alle pottenkijkers zijn gluurders" at bounding box center [209, 193] width 101 height 27
click at [214, 189] on input "Alle pottenkijkers zijn gluurders" at bounding box center [211, 191] width 5 height 5
radio input "true"
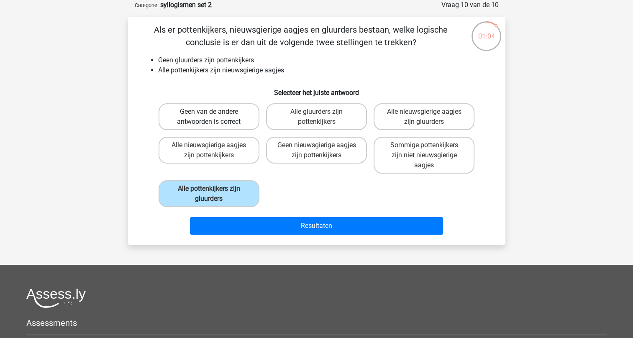
click at [238, 121] on label "Geen van de andere antwoorden is correct" at bounding box center [209, 116] width 101 height 27
click at [214, 117] on input "Geen van de andere antwoorden is correct" at bounding box center [211, 114] width 5 height 5
radio input "true"
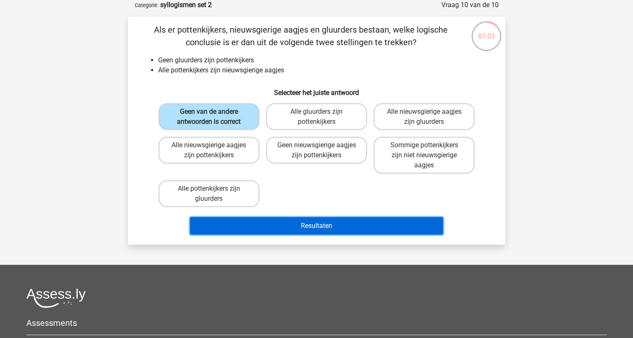
click at [316, 220] on button "Resultaten" at bounding box center [316, 226] width 253 height 18
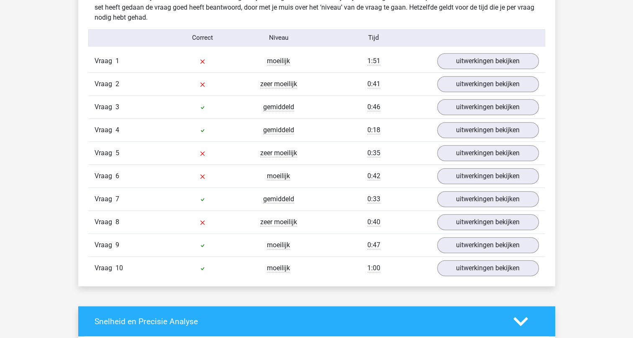
scroll to position [712, 0]
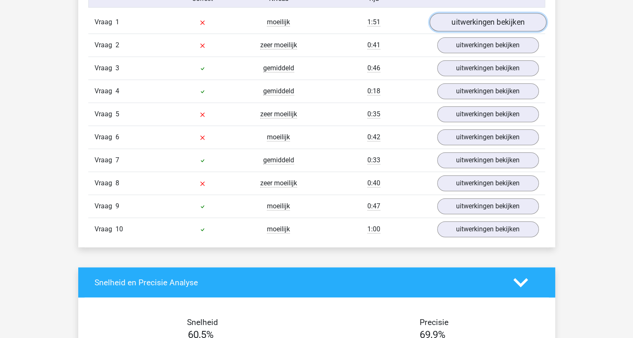
click at [479, 21] on link "uitwerkingen bekijken" at bounding box center [487, 22] width 117 height 18
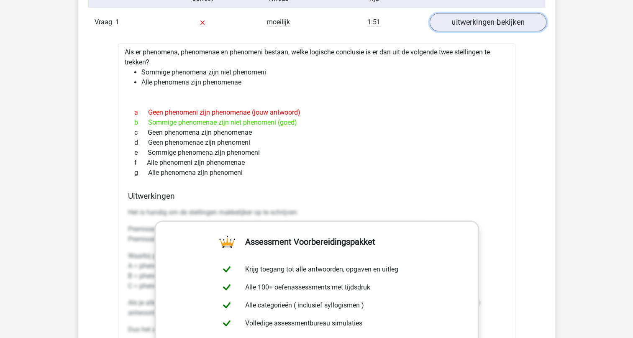
click at [496, 23] on link "uitwerkingen bekijken" at bounding box center [487, 22] width 117 height 18
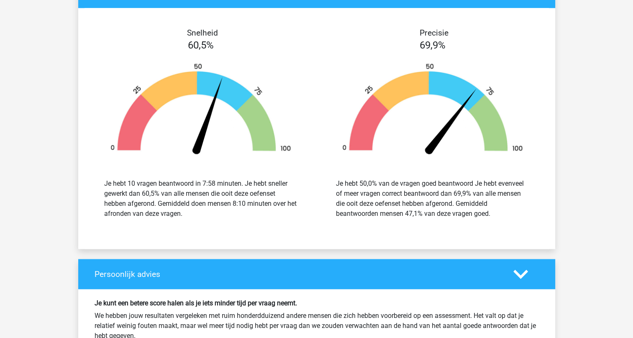
scroll to position [963, 0]
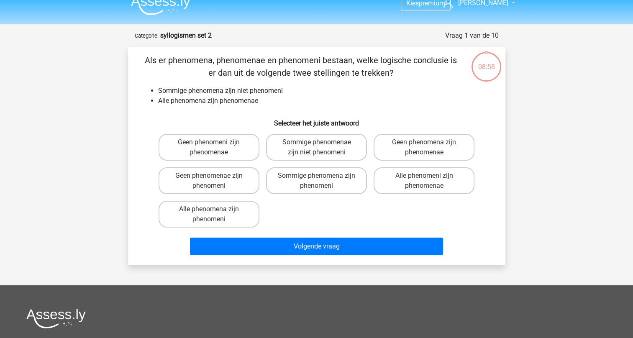
scroll to position [11, 0]
click at [293, 141] on label "Sommige phenomenae zijn niet phenomeni" at bounding box center [316, 147] width 101 height 27
click at [316, 143] on input "Sommige phenomenae zijn niet phenomeni" at bounding box center [318, 145] width 5 height 5
radio input "true"
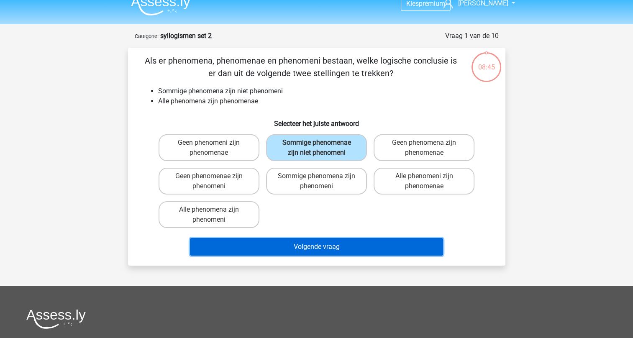
click at [303, 243] on button "Volgende vraag" at bounding box center [316, 247] width 253 height 18
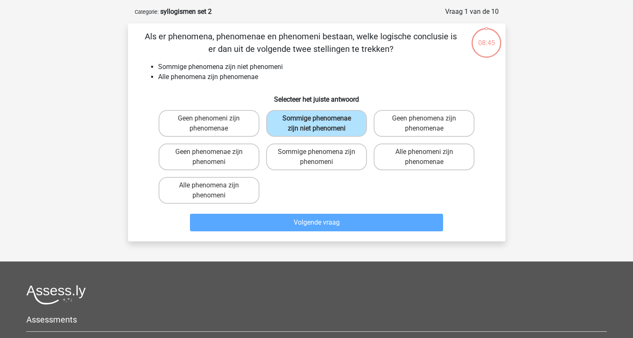
scroll to position [42, 0]
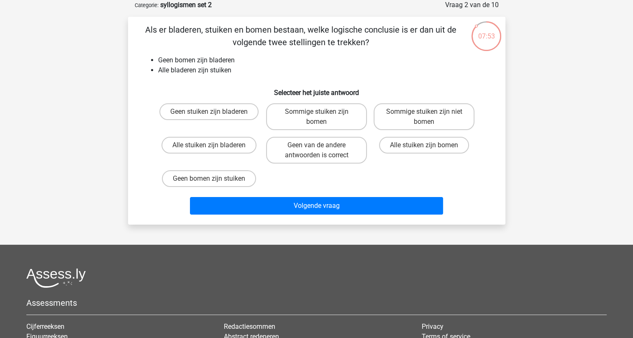
click at [211, 146] on input "Alle stuiken zijn bladeren" at bounding box center [211, 147] width 5 height 5
radio input "true"
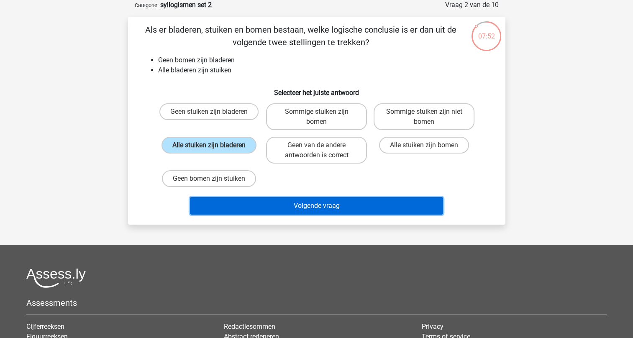
click at [314, 203] on button "Volgende vraag" at bounding box center [316, 206] width 253 height 18
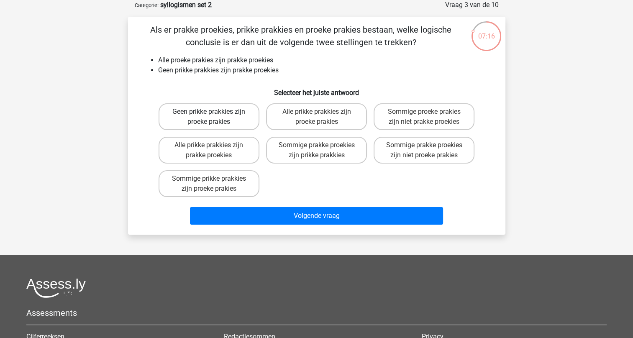
click at [200, 114] on label "Geen prikke prakkies zijn proeke prakies" at bounding box center [209, 116] width 101 height 27
click at [209, 114] on input "Geen prikke prakkies zijn proeke prakies" at bounding box center [211, 114] width 5 height 5
radio input "true"
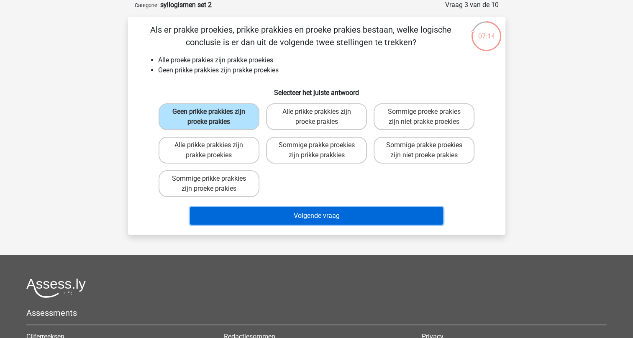
click at [315, 211] on button "Volgende vraag" at bounding box center [316, 216] width 253 height 18
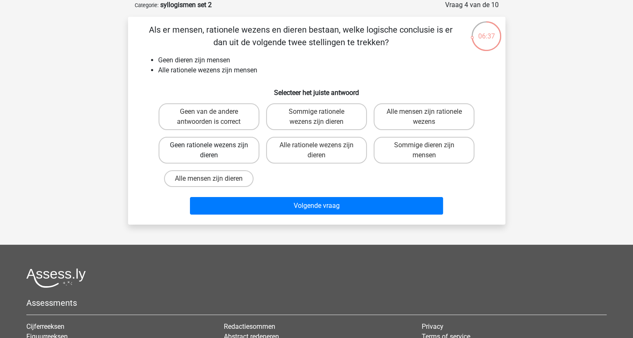
click at [219, 143] on label "Geen rationele wezens zijn dieren" at bounding box center [209, 150] width 101 height 27
click at [214, 145] on input "Geen rationele wezens zijn dieren" at bounding box center [211, 147] width 5 height 5
radio input "true"
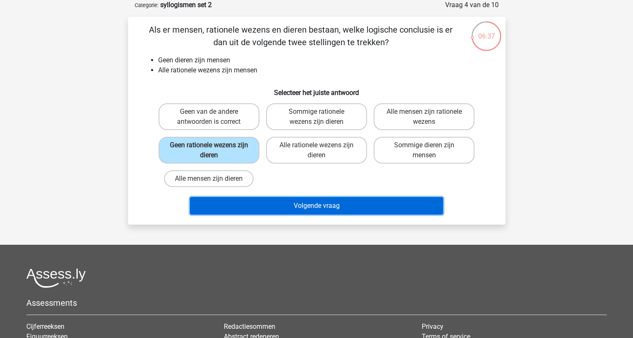
click at [309, 208] on button "Volgende vraag" at bounding box center [316, 206] width 253 height 18
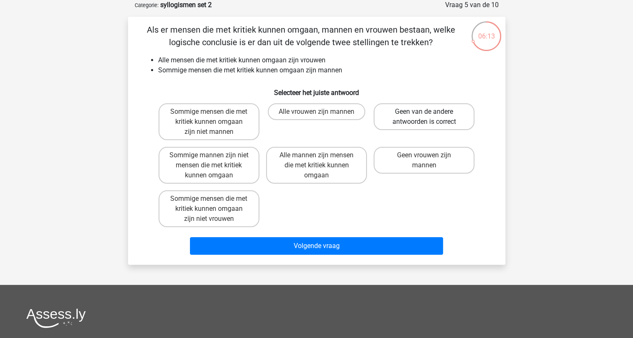
click at [410, 116] on label "Geen van de andere antwoorden is correct" at bounding box center [424, 116] width 101 height 27
click at [424, 116] on input "Geen van de andere antwoorden is correct" at bounding box center [426, 114] width 5 height 5
radio input "true"
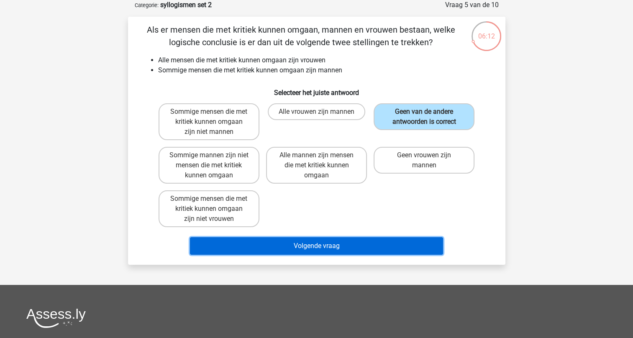
click at [315, 243] on button "Volgende vraag" at bounding box center [316, 246] width 253 height 18
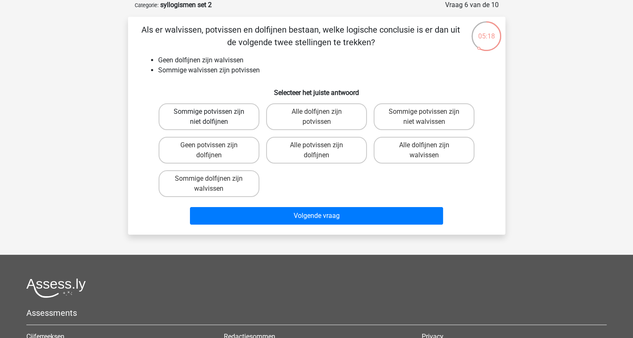
click at [223, 112] on label "Sommige potvissen zijn niet dolfijnen" at bounding box center [209, 116] width 101 height 27
click at [214, 112] on input "Sommige potvissen zijn niet dolfijnen" at bounding box center [211, 114] width 5 height 5
radio input "true"
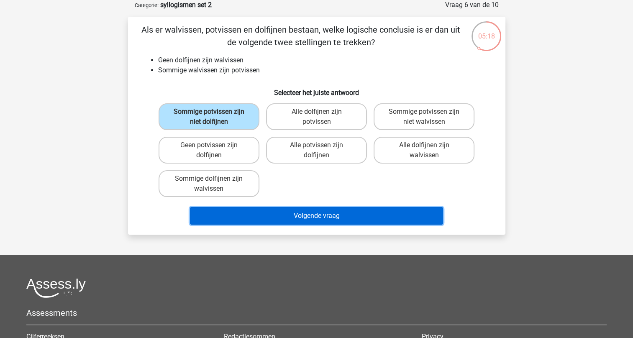
click at [288, 214] on button "Volgende vraag" at bounding box center [316, 216] width 253 height 18
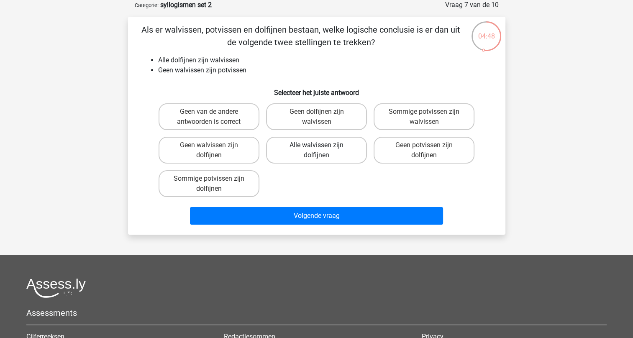
click at [310, 148] on label "Alle walvissen zijn dolfijnen" at bounding box center [316, 150] width 101 height 27
click at [316, 148] on input "Alle walvissen zijn dolfijnen" at bounding box center [318, 147] width 5 height 5
radio input "true"
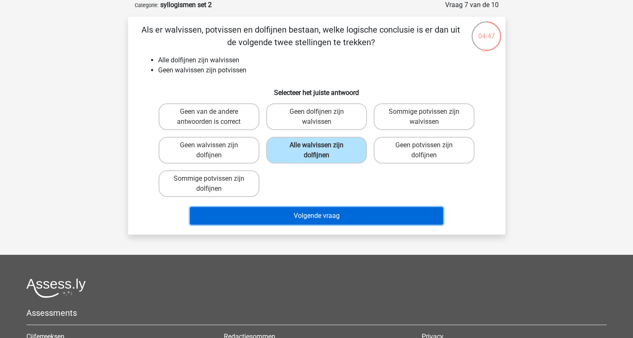
click at [316, 214] on button "Volgende vraag" at bounding box center [316, 216] width 253 height 18
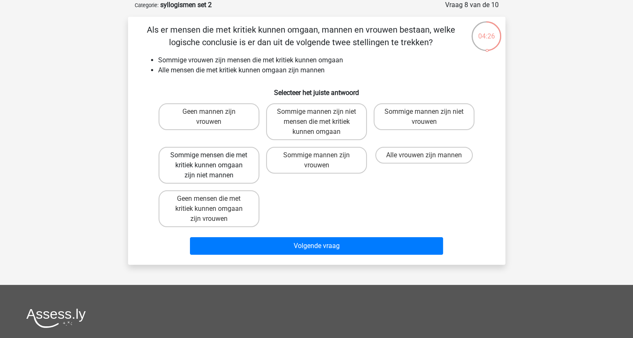
click at [230, 159] on label "Sommige mensen die met kritiek kunnen omgaan zijn niet mannen" at bounding box center [209, 165] width 101 height 37
click at [214, 159] on input "Sommige mensen die met kritiek kunnen omgaan zijn niet mannen" at bounding box center [211, 157] width 5 height 5
radio input "true"
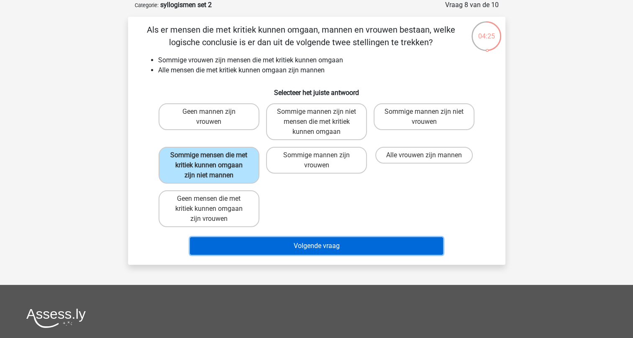
click at [314, 243] on button "Volgende vraag" at bounding box center [316, 246] width 253 height 18
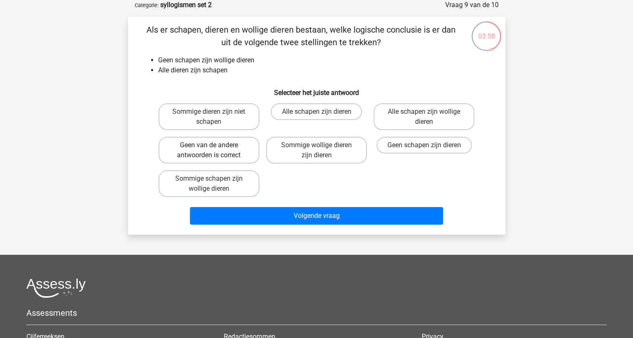
click at [231, 147] on label "Geen van de andere antwoorden is correct" at bounding box center [209, 150] width 101 height 27
click at [214, 147] on input "Geen van de andere antwoorden is correct" at bounding box center [211, 147] width 5 height 5
radio input "true"
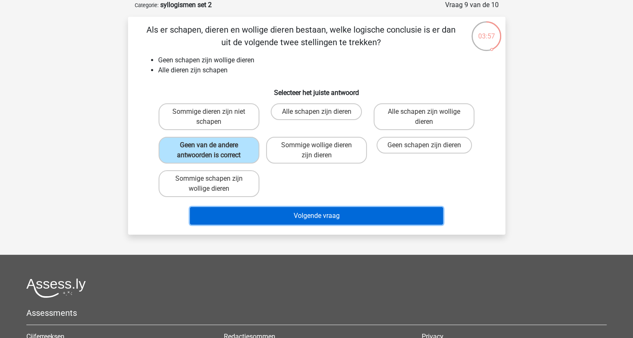
click at [305, 211] on button "Volgende vraag" at bounding box center [316, 216] width 253 height 18
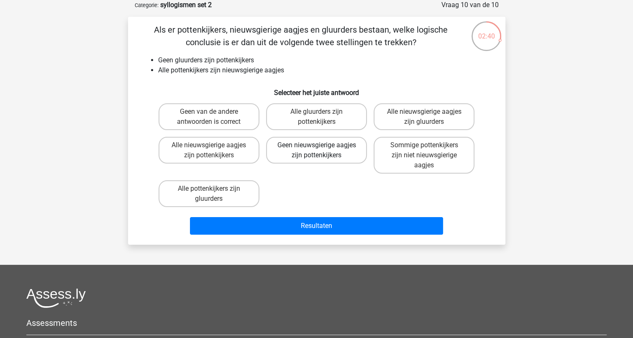
click at [305, 149] on label "Geen nieuwsgierige aagjes zijn pottenkijkers" at bounding box center [316, 150] width 101 height 27
click at [316, 149] on input "Geen nieuwsgierige aagjes zijn pottenkijkers" at bounding box center [318, 147] width 5 height 5
radio input "true"
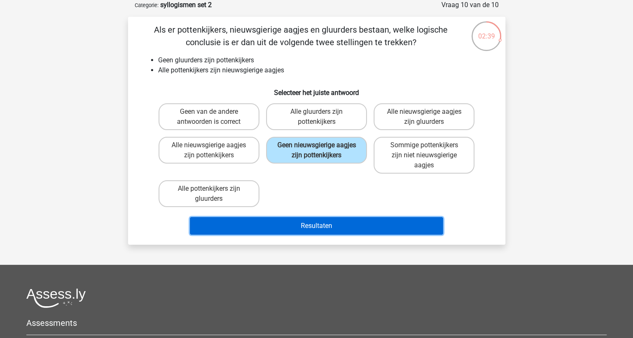
click at [308, 221] on button "Resultaten" at bounding box center [316, 226] width 253 height 18
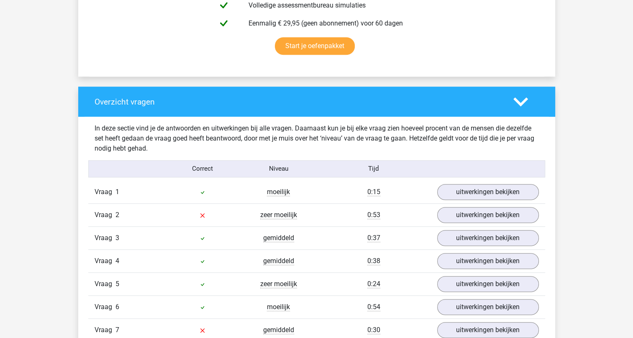
scroll to position [628, 0]
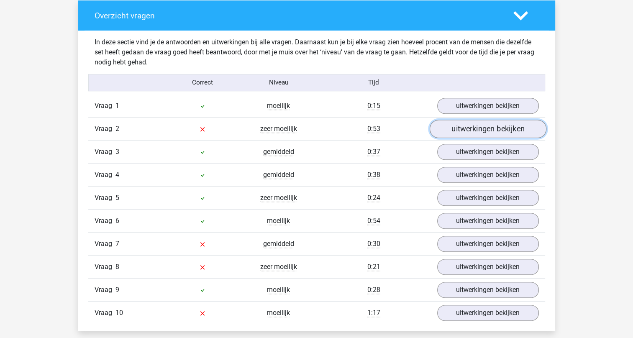
click at [485, 126] on link "uitwerkingen bekijken" at bounding box center [487, 129] width 117 height 18
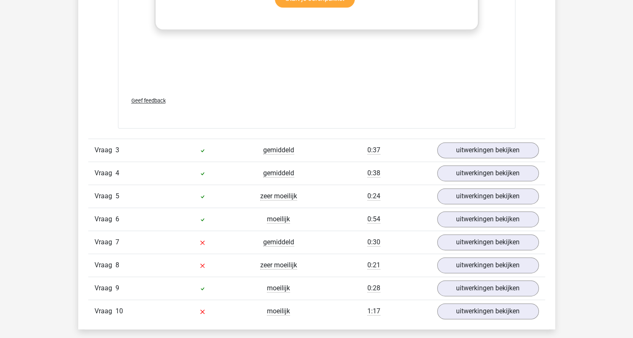
scroll to position [1130, 0]
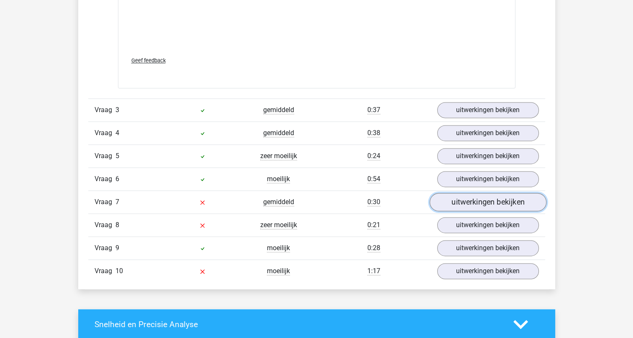
drag, startPoint x: 486, startPoint y: 197, endPoint x: 479, endPoint y: 193, distance: 7.7
click at [485, 197] on link "uitwerkingen bekijken" at bounding box center [487, 202] width 117 height 18
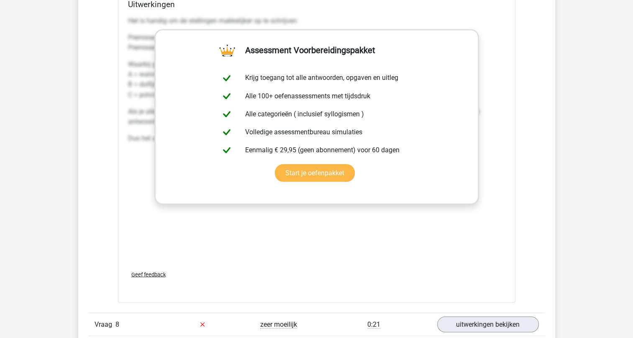
scroll to position [1674, 0]
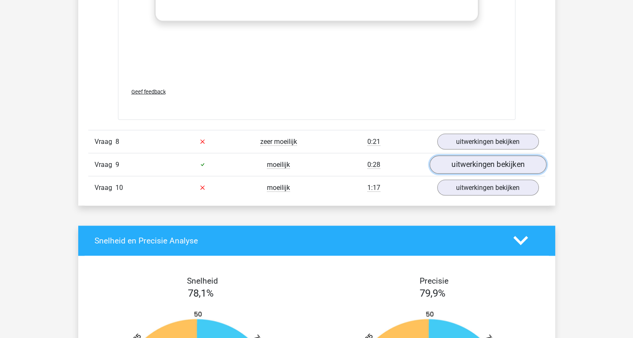
click at [488, 160] on link "uitwerkingen bekijken" at bounding box center [487, 165] width 117 height 18
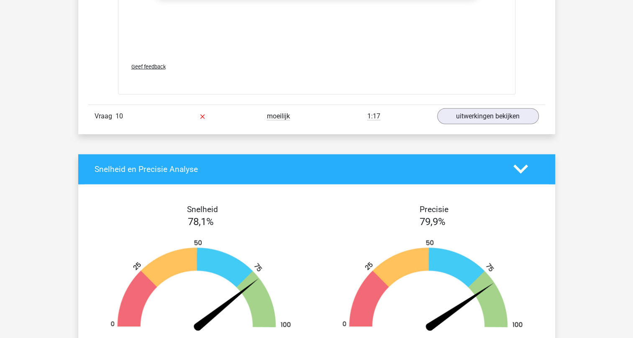
scroll to position [2177, 0]
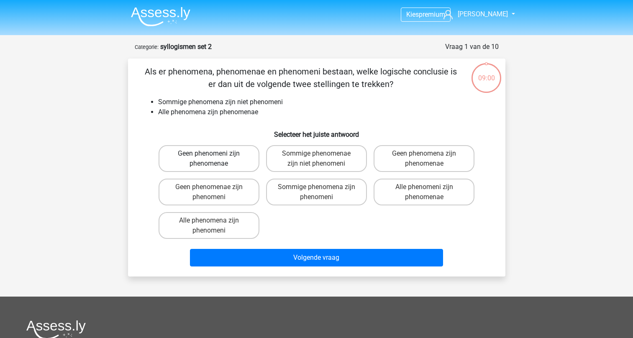
scroll to position [42, 0]
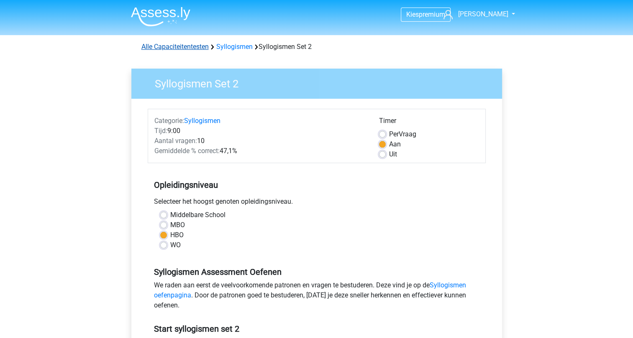
click at [172, 45] on link "Alle Capaciteitentesten" at bounding box center [174, 47] width 67 height 8
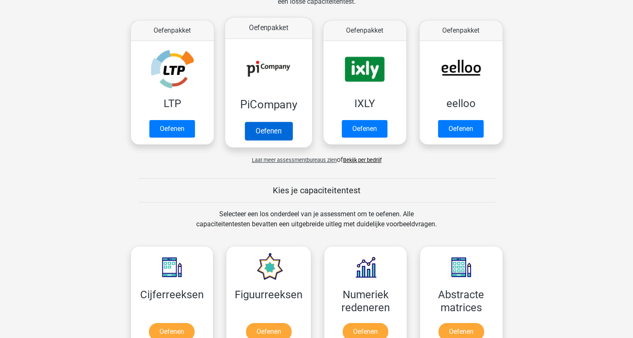
scroll to position [146, 0]
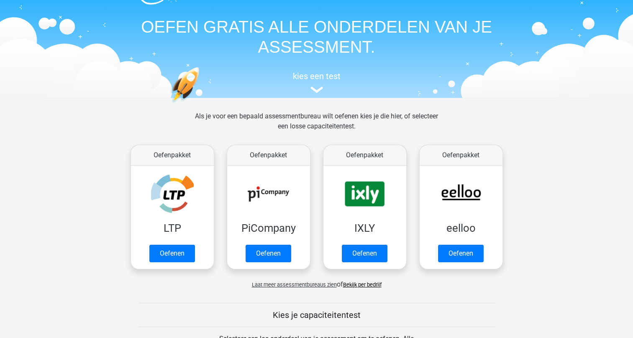
scroll to position [42, 0]
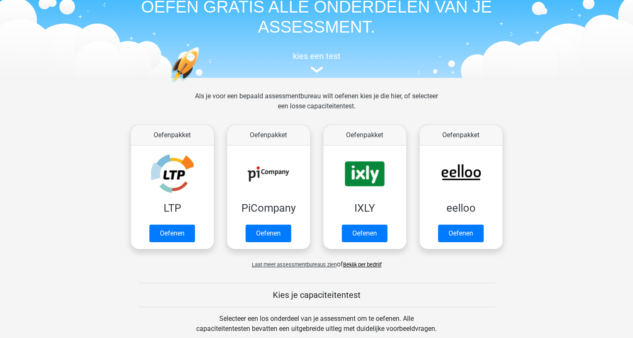
click at [369, 266] on link "Bekijk per bedrijf" at bounding box center [362, 265] width 39 height 6
click at [274, 237] on link "Oefenen" at bounding box center [268, 235] width 48 height 18
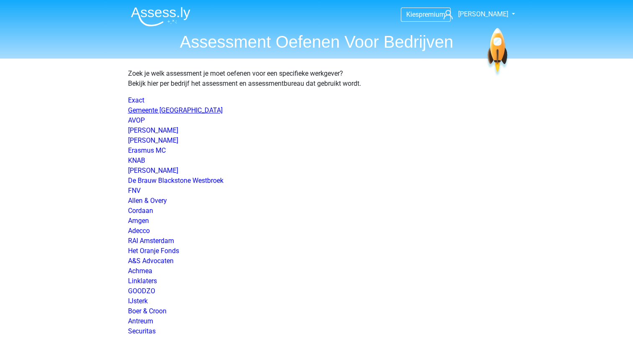
click at [153, 109] on link "Gemeente [GEOGRAPHIC_DATA]" at bounding box center [175, 110] width 95 height 8
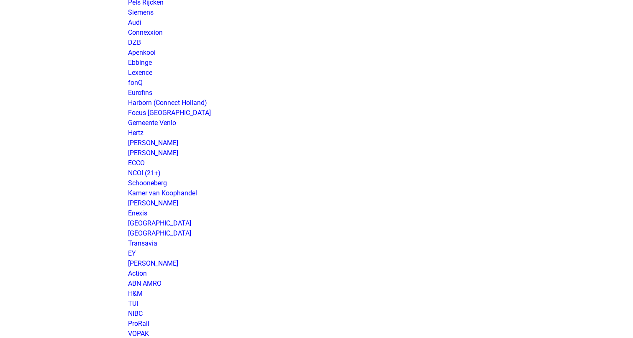
scroll to position [502, 0]
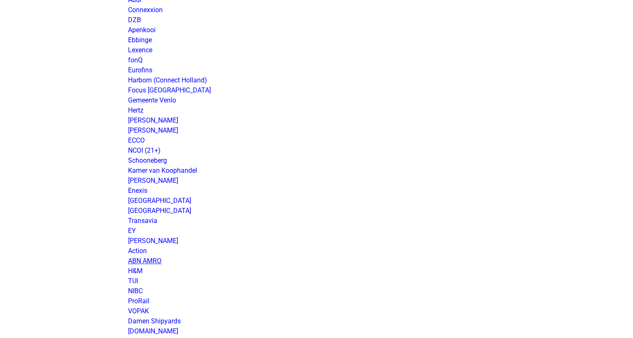
click at [147, 263] on link "ABN AMRO" at bounding box center [144, 261] width 33 height 8
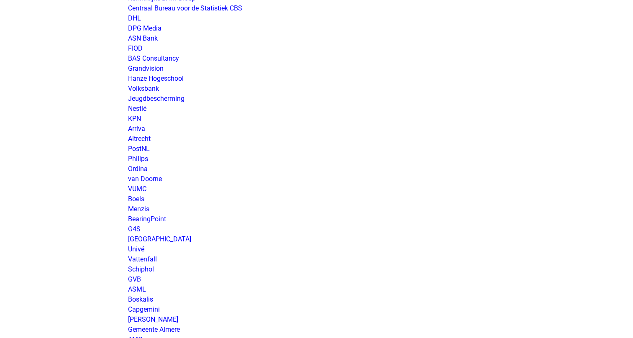
scroll to position [1088, 0]
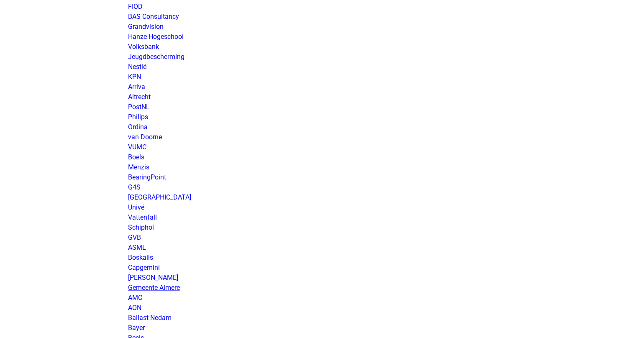
click at [169, 285] on link "Gemeente Almere" at bounding box center [154, 288] width 52 height 8
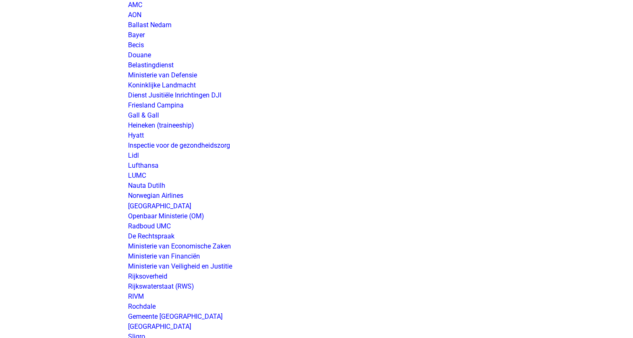
scroll to position [1423, 0]
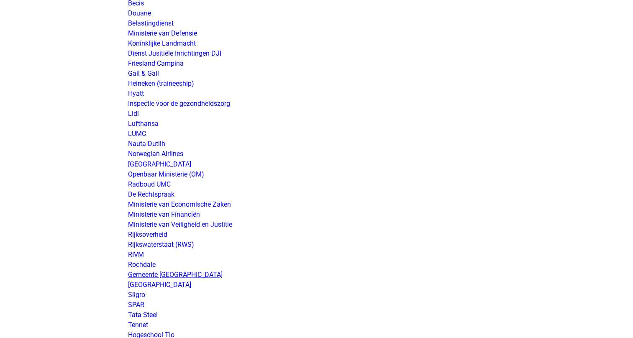
click at [162, 271] on link "Gemeente [GEOGRAPHIC_DATA]" at bounding box center [175, 274] width 95 height 8
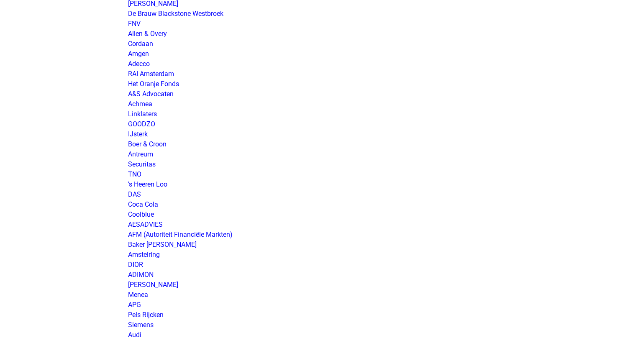
scroll to position [0, 0]
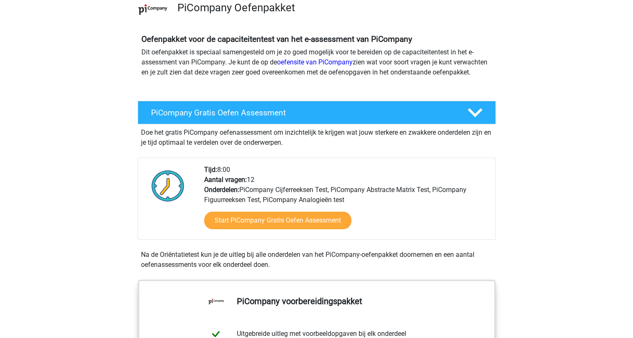
scroll to position [84, 0]
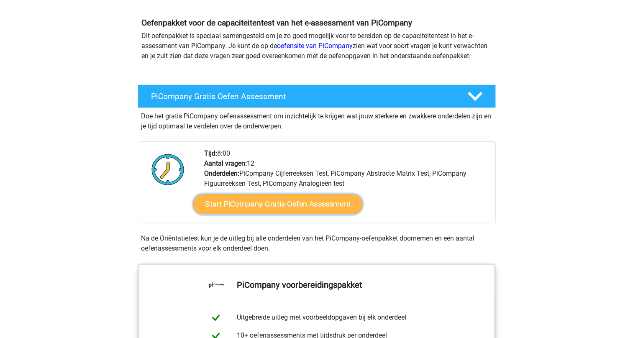
click at [266, 214] on link "Start PiCompany Gratis Oefen Assessment" at bounding box center [278, 204] width 170 height 20
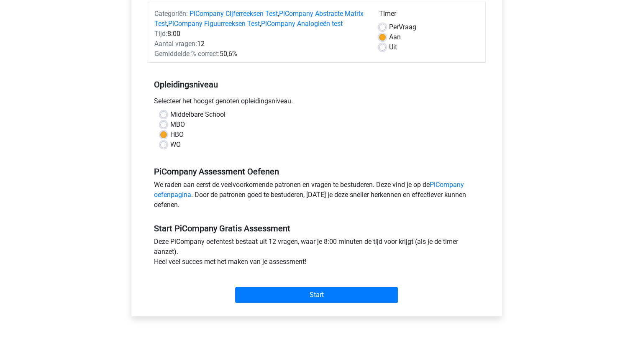
scroll to position [126, 0]
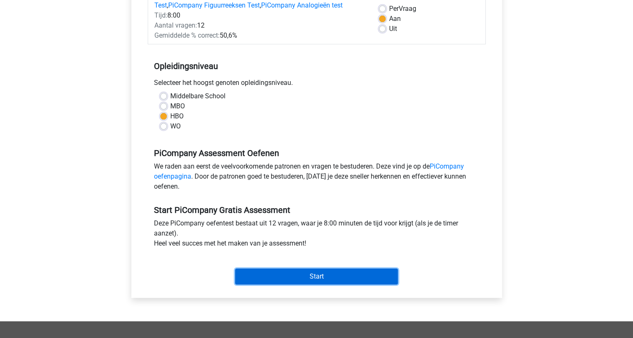
click at [316, 284] on input "Start" at bounding box center [316, 277] width 163 height 16
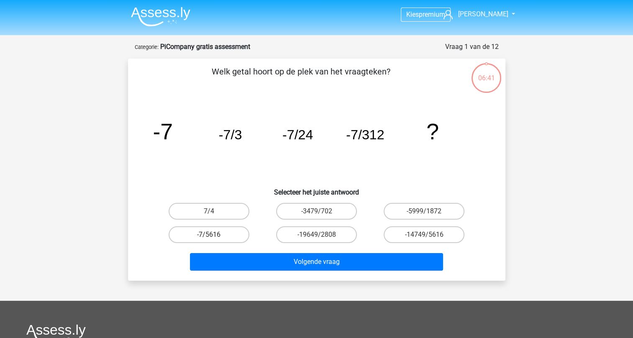
click at [216, 234] on label "-7/5616" at bounding box center [209, 234] width 81 height 17
click at [214, 235] on input "-7/5616" at bounding box center [211, 237] width 5 height 5
radio input "true"
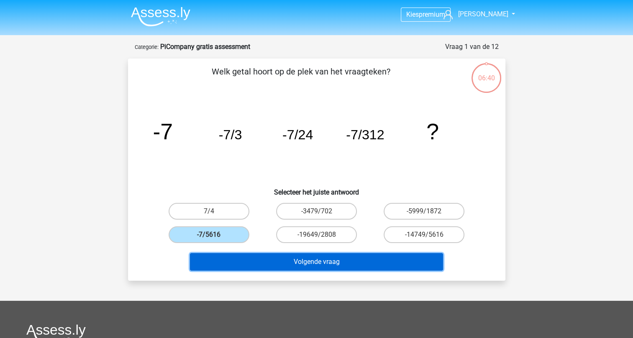
click at [319, 263] on button "Volgende vraag" at bounding box center [316, 262] width 253 height 18
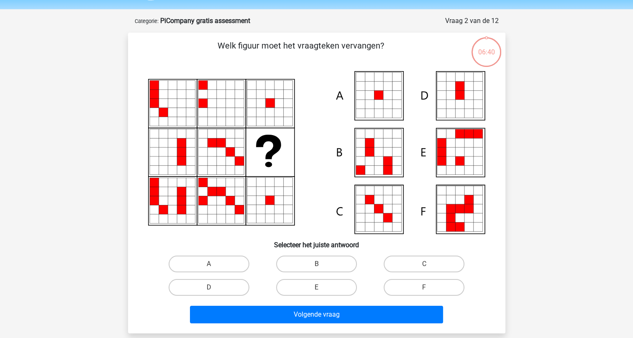
scroll to position [42, 0]
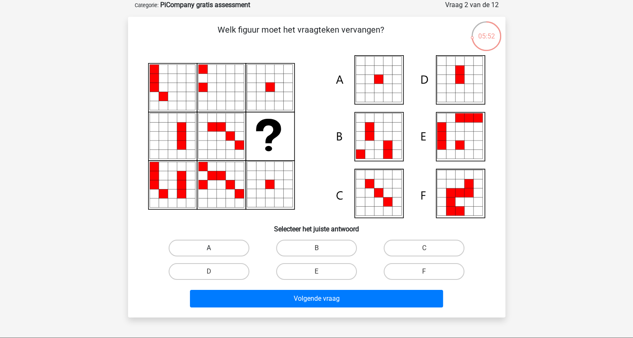
click at [216, 244] on label "A" at bounding box center [209, 248] width 81 height 17
click at [214, 248] on input "A" at bounding box center [211, 250] width 5 height 5
radio input "true"
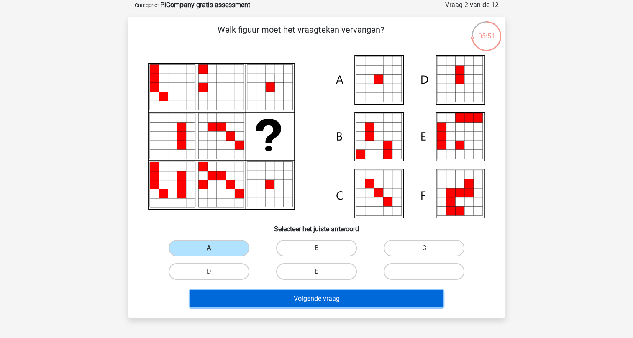
click at [330, 295] on button "Volgende vraag" at bounding box center [316, 299] width 253 height 18
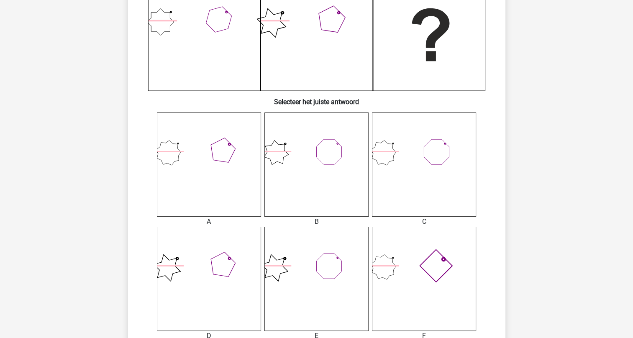
scroll to position [209, 0]
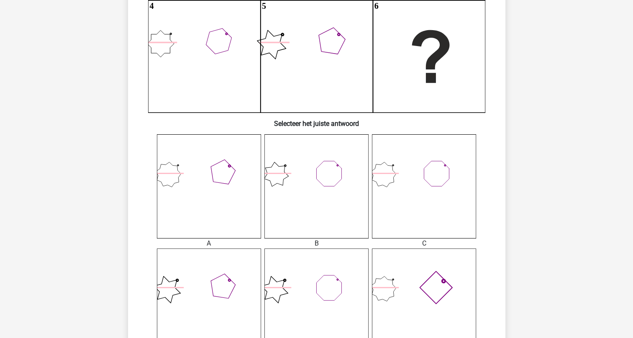
click at [384, 281] on icon at bounding box center [424, 301] width 104 height 104
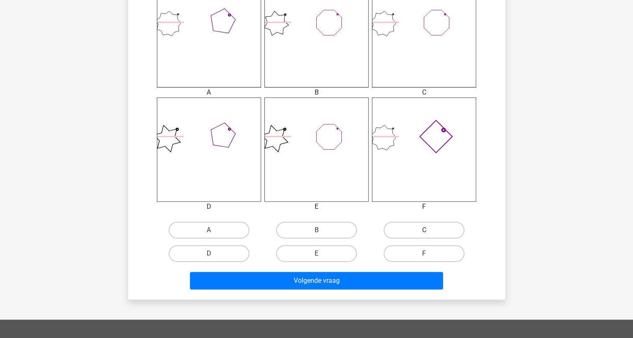
scroll to position [377, 0]
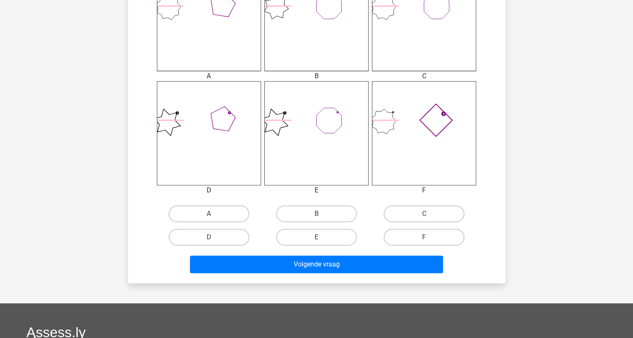
click at [415, 127] on icon at bounding box center [424, 133] width 104 height 104
click at [434, 236] on label "F" at bounding box center [424, 237] width 81 height 17
click at [430, 237] on input "F" at bounding box center [426, 239] width 5 height 5
radio input "true"
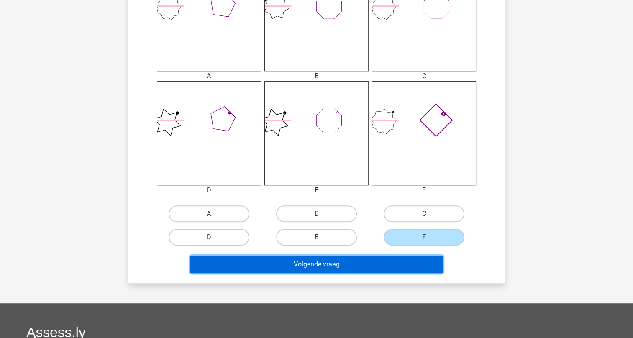
click at [334, 261] on button "Volgende vraag" at bounding box center [316, 265] width 253 height 18
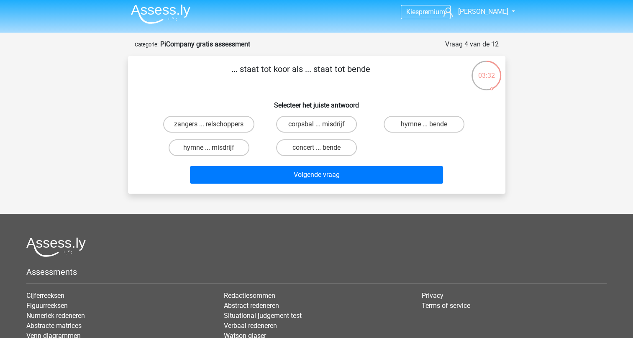
scroll to position [0, 0]
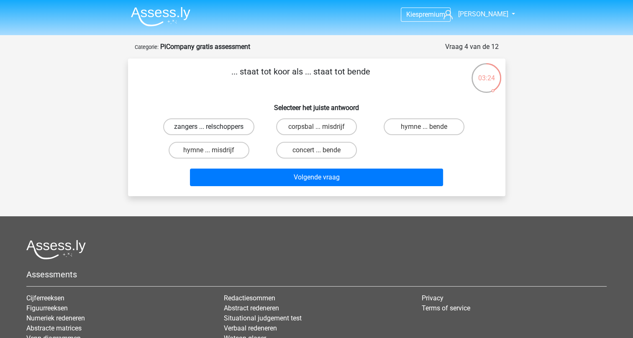
click at [227, 126] on label "zangers ... relschoppers" at bounding box center [208, 126] width 91 height 17
click at [214, 127] on input "zangers ... relschoppers" at bounding box center [211, 129] width 5 height 5
radio input "true"
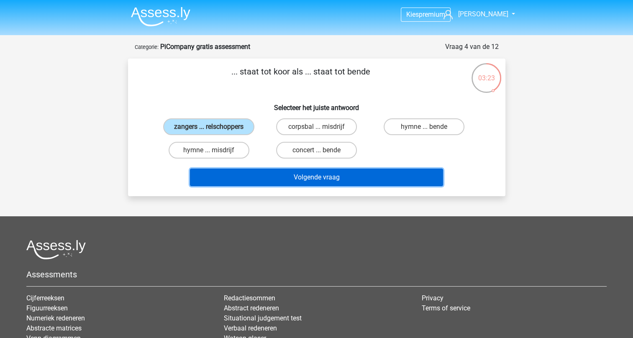
click at [304, 179] on button "Volgende vraag" at bounding box center [316, 178] width 253 height 18
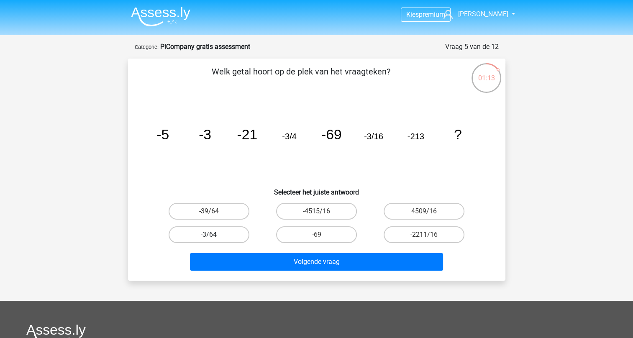
click at [221, 233] on label "-3/64" at bounding box center [209, 234] width 81 height 17
click at [214, 235] on input "-3/64" at bounding box center [211, 237] width 5 height 5
radio input "true"
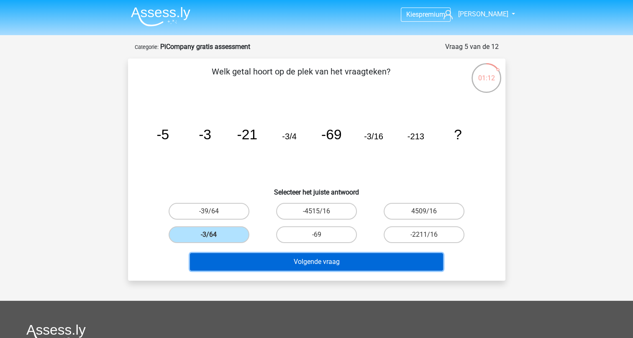
click at [331, 265] on button "Volgende vraag" at bounding box center [316, 262] width 253 height 18
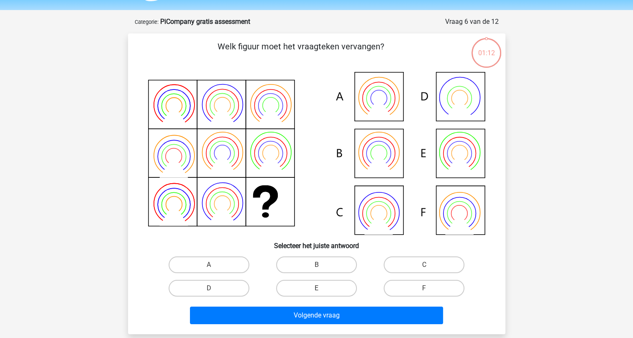
scroll to position [42, 0]
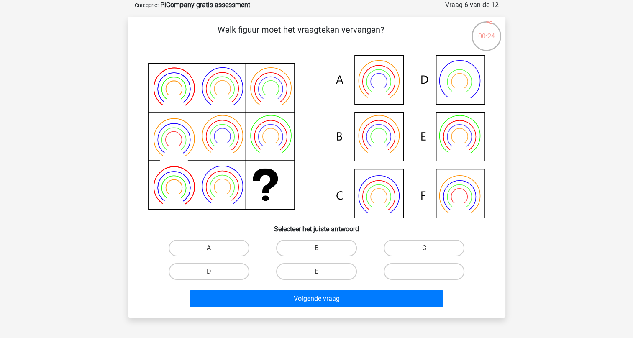
click at [461, 123] on icon at bounding box center [316, 136] width 337 height 163
click at [327, 270] on label "E" at bounding box center [316, 271] width 81 height 17
click at [322, 272] on input "E" at bounding box center [318, 274] width 5 height 5
radio input "true"
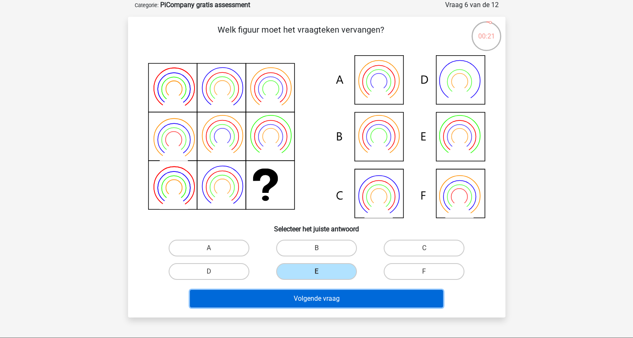
click at [325, 293] on button "Volgende vraag" at bounding box center [316, 299] width 253 height 18
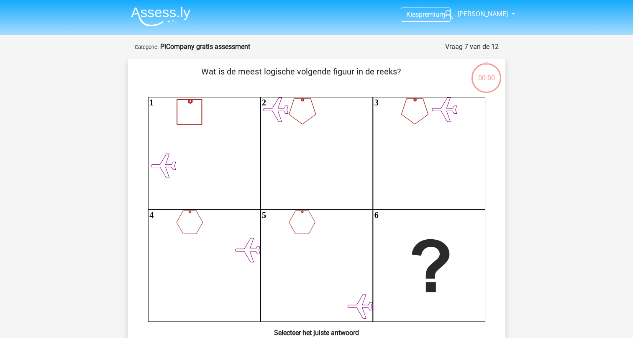
scroll to position [42, 0]
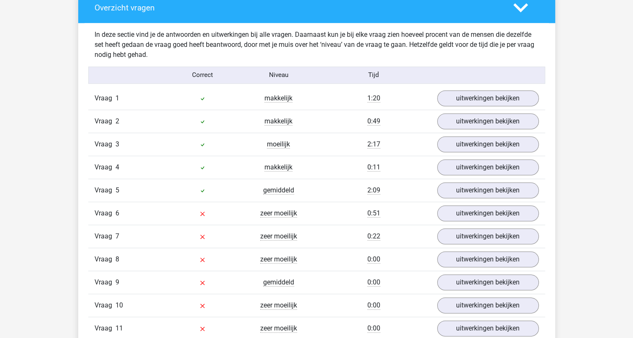
scroll to position [921, 0]
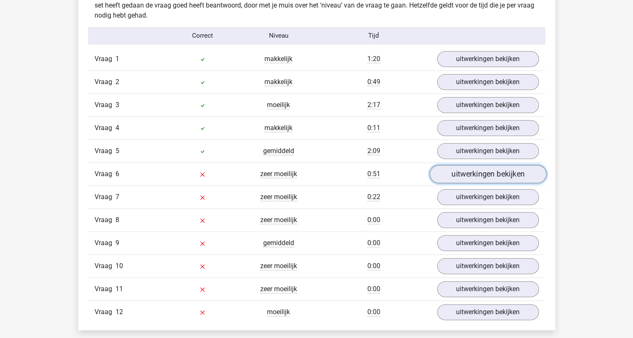
click at [474, 173] on link "uitwerkingen bekijken" at bounding box center [487, 174] width 117 height 18
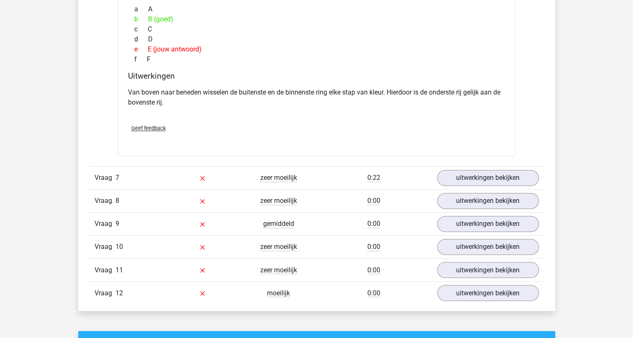
scroll to position [1339, 0]
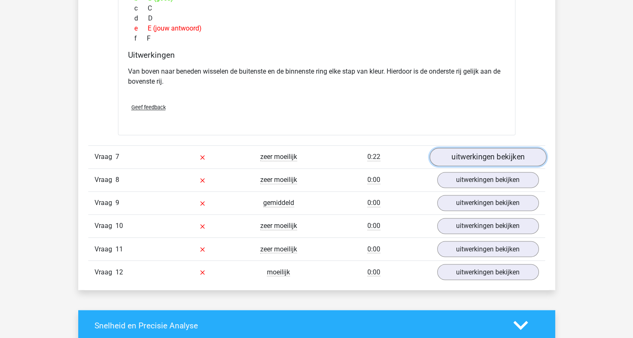
click at [495, 153] on link "uitwerkingen bekijken" at bounding box center [487, 157] width 117 height 18
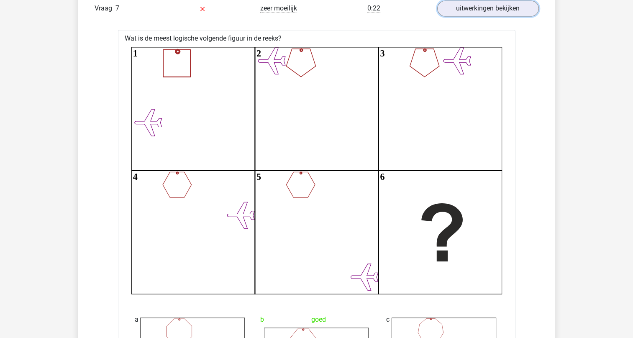
scroll to position [1465, 0]
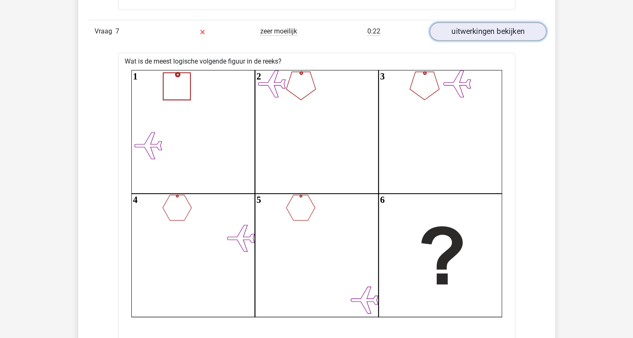
click at [509, 26] on link "uitwerkingen bekijken" at bounding box center [487, 31] width 117 height 18
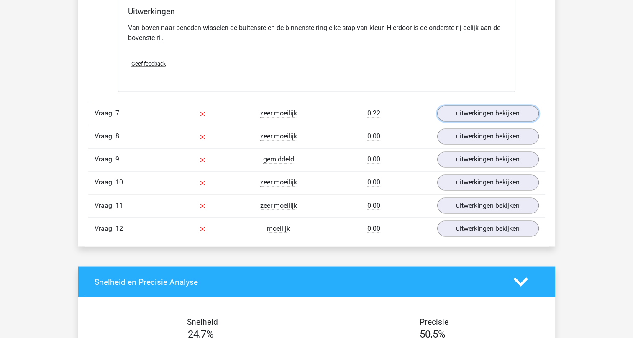
scroll to position [1381, 0]
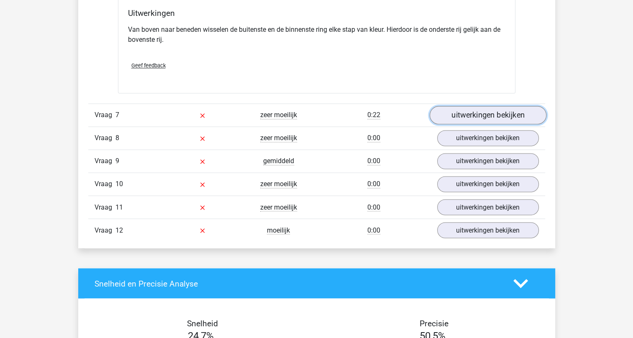
drag, startPoint x: 452, startPoint y: 115, endPoint x: 444, endPoint y: 113, distance: 8.1
click at [452, 115] on link "uitwerkingen bekijken" at bounding box center [487, 115] width 117 height 18
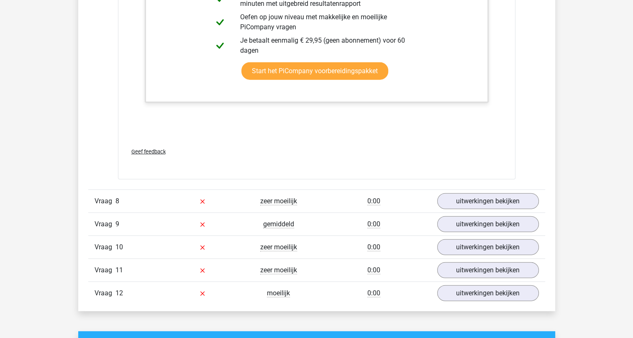
scroll to position [2218, 0]
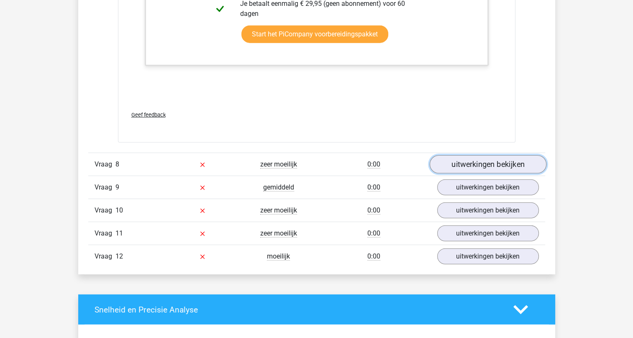
click at [483, 168] on link "uitwerkingen bekijken" at bounding box center [487, 164] width 117 height 18
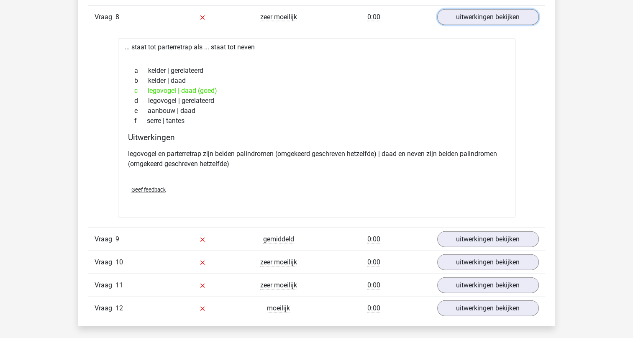
scroll to position [2428, 0]
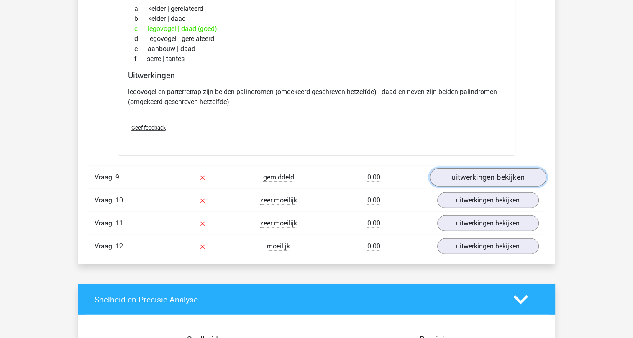
click at [501, 178] on link "uitwerkingen bekijken" at bounding box center [487, 177] width 117 height 18
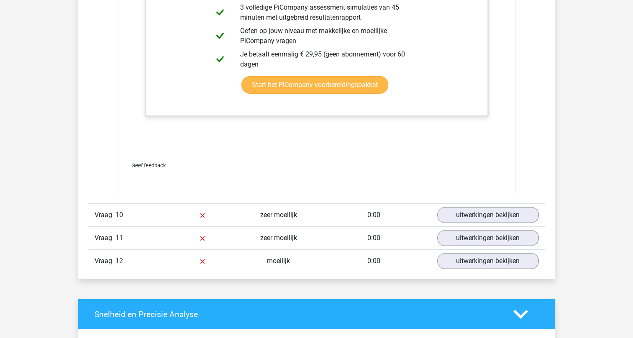
scroll to position [2930, 0]
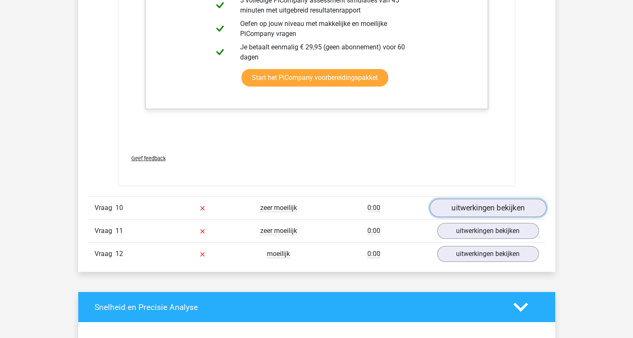
click at [482, 204] on link "uitwerkingen bekijken" at bounding box center [487, 208] width 117 height 18
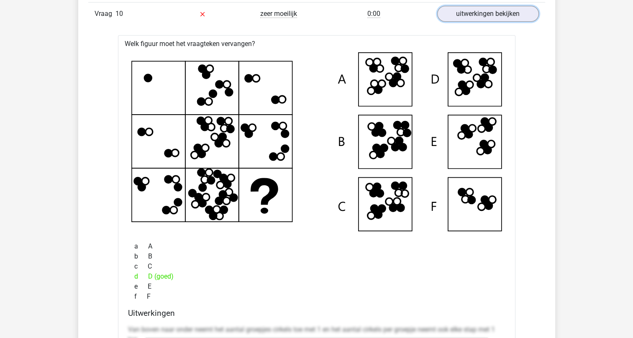
scroll to position [3097, 0]
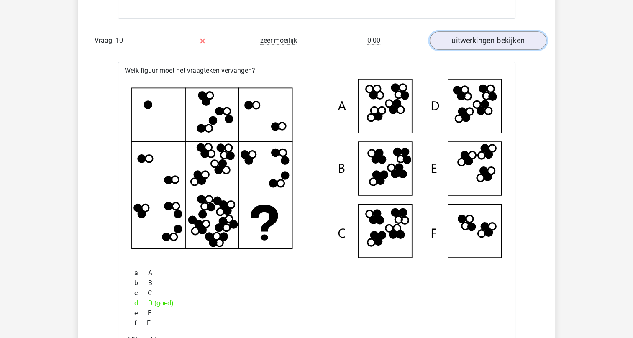
click at [496, 33] on link "uitwerkingen bekijken" at bounding box center [487, 40] width 117 height 18
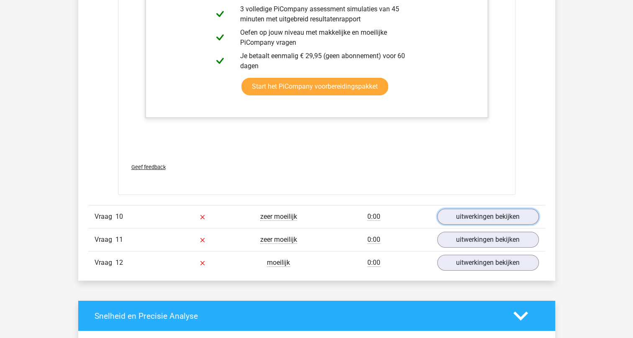
scroll to position [2972, 0]
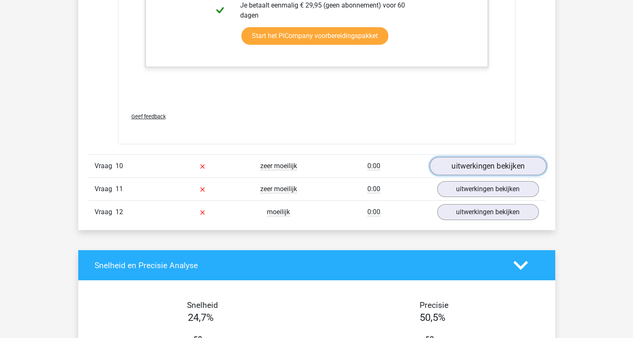
click at [467, 161] on link "uitwerkingen bekijken" at bounding box center [487, 166] width 117 height 18
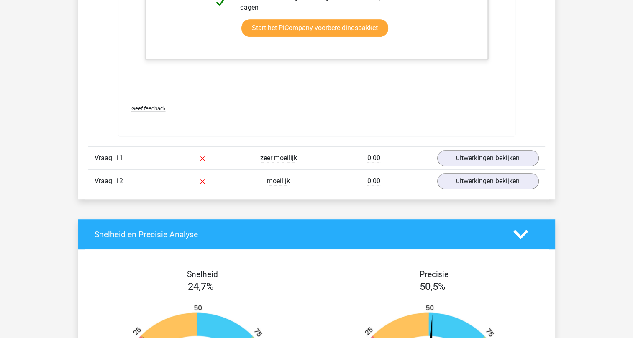
scroll to position [3600, 0]
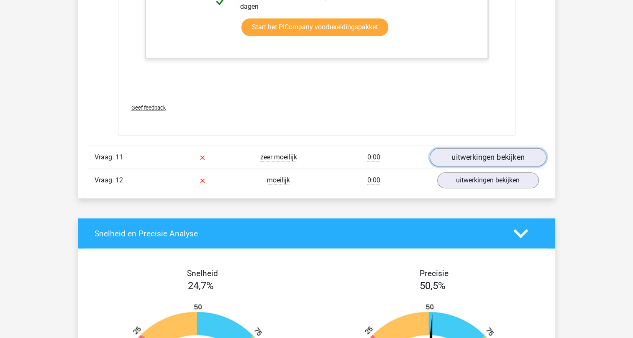
click at [483, 155] on link "uitwerkingen bekijken" at bounding box center [487, 157] width 117 height 18
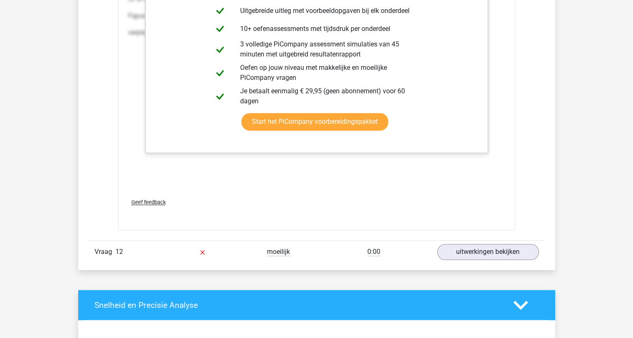
scroll to position [4395, 0]
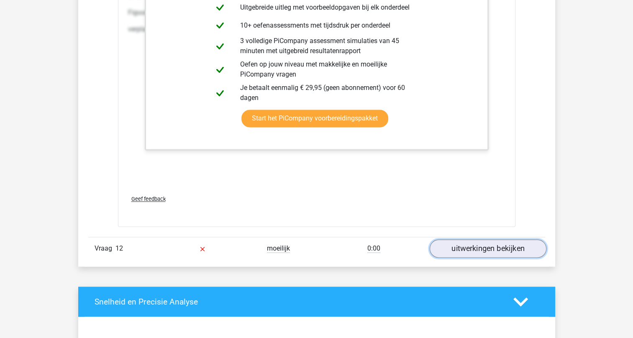
drag, startPoint x: 495, startPoint y: 246, endPoint x: 460, endPoint y: 241, distance: 34.7
click at [495, 247] on link "uitwerkingen bekijken" at bounding box center [487, 248] width 117 height 18
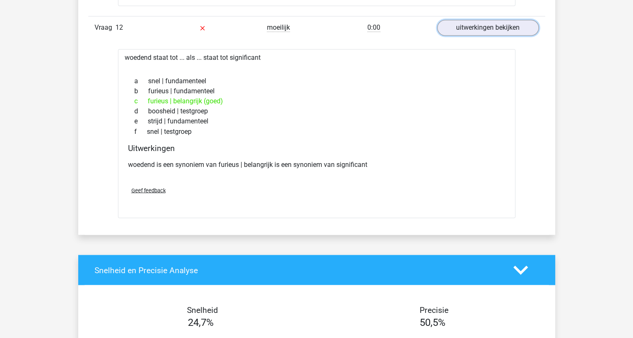
scroll to position [4562, 0]
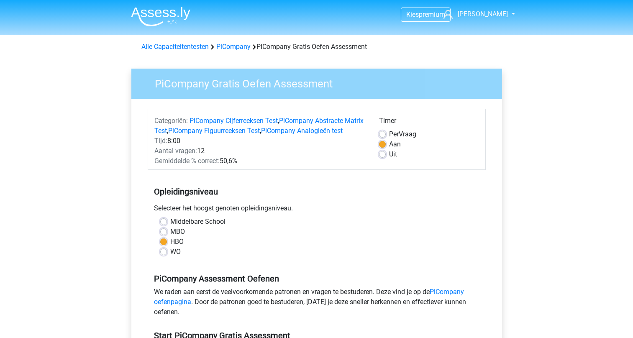
scroll to position [126, 0]
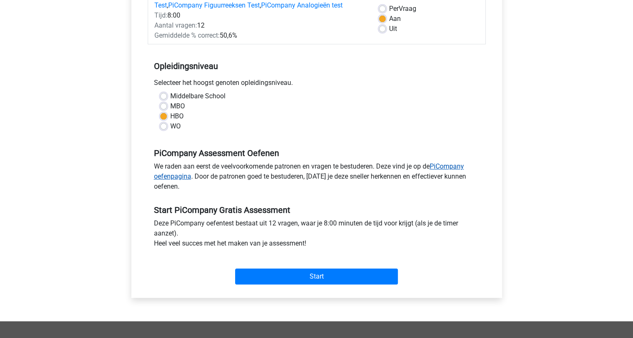
click at [441, 176] on link "PiCompany oefenpagina" at bounding box center [309, 171] width 310 height 18
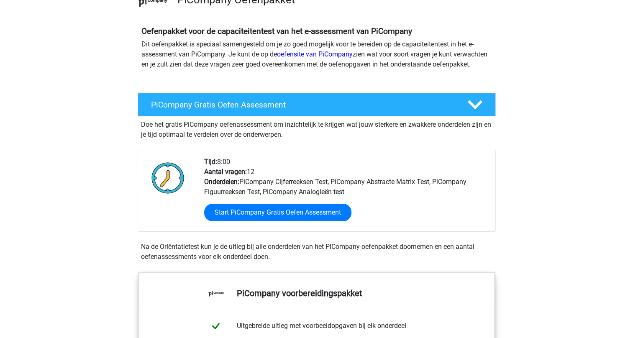
scroll to position [84, 0]
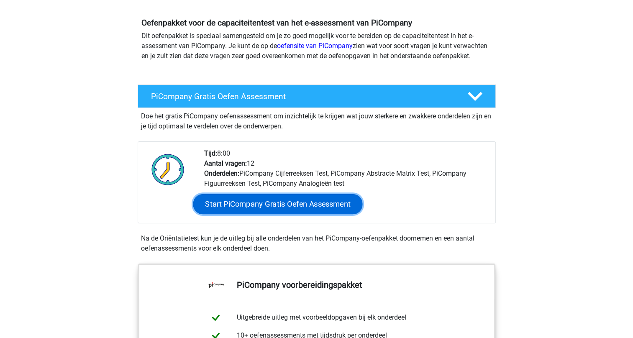
click at [252, 214] on link "Start PiCompany Gratis Oefen Assessment" at bounding box center [278, 204] width 170 height 20
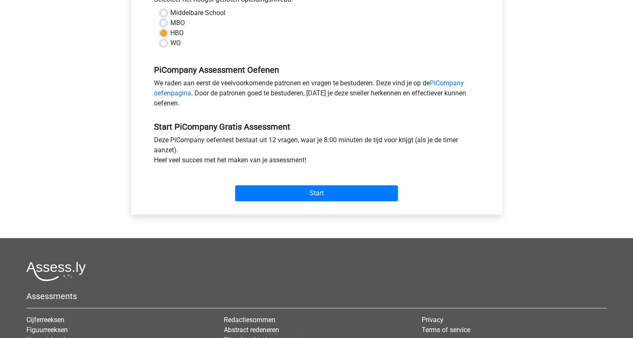
scroll to position [209, 0]
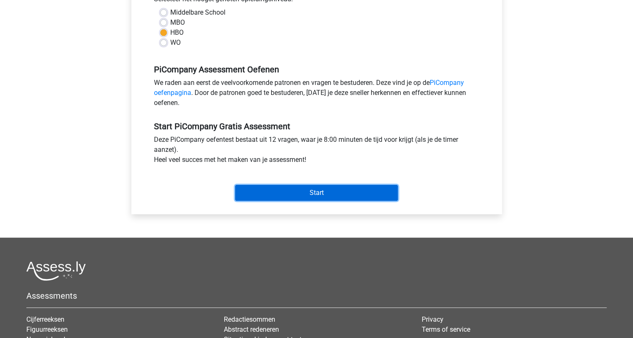
click at [311, 201] on input "Start" at bounding box center [316, 193] width 163 height 16
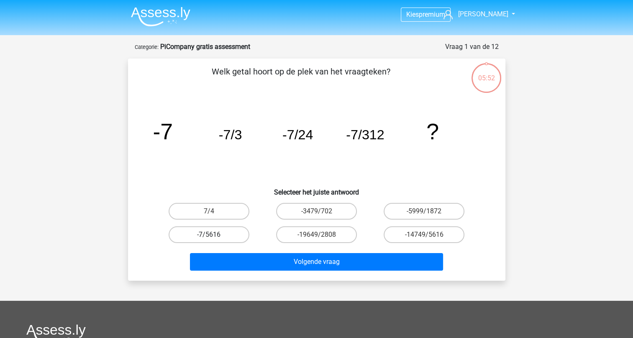
click at [229, 235] on label "-7/5616" at bounding box center [209, 234] width 81 height 17
click at [214, 235] on input "-7/5616" at bounding box center [211, 237] width 5 height 5
radio input "true"
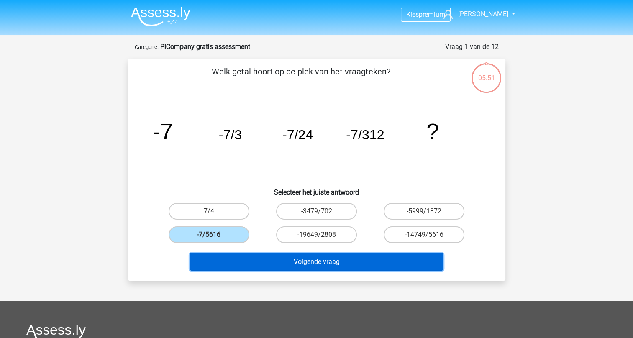
click at [313, 258] on button "Volgende vraag" at bounding box center [316, 262] width 253 height 18
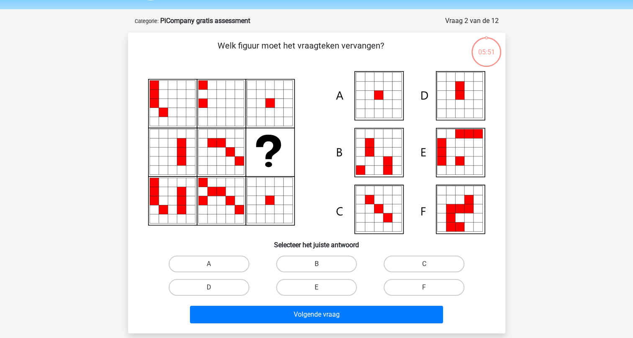
scroll to position [42, 0]
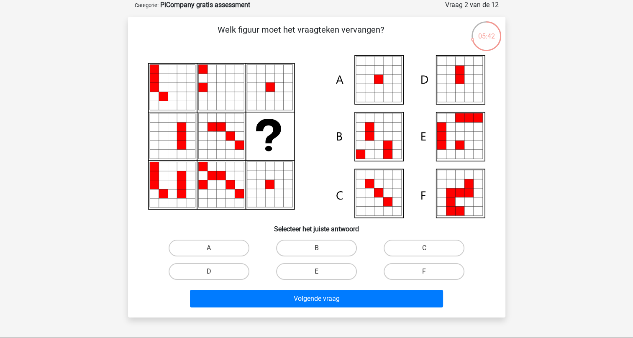
click at [385, 72] on icon at bounding box center [387, 70] width 9 height 9
click at [186, 247] on label "A" at bounding box center [209, 248] width 81 height 17
click at [209, 248] on input "A" at bounding box center [211, 250] width 5 height 5
radio input "true"
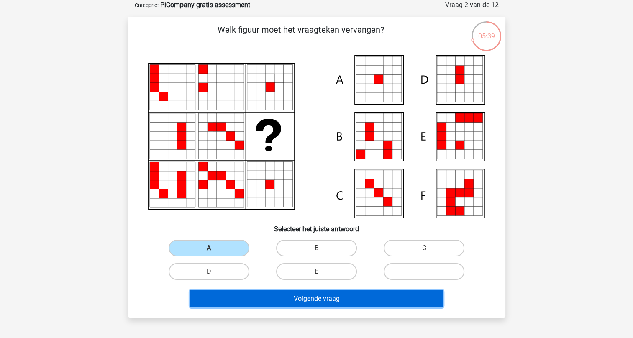
click at [319, 296] on button "Volgende vraag" at bounding box center [316, 299] width 253 height 18
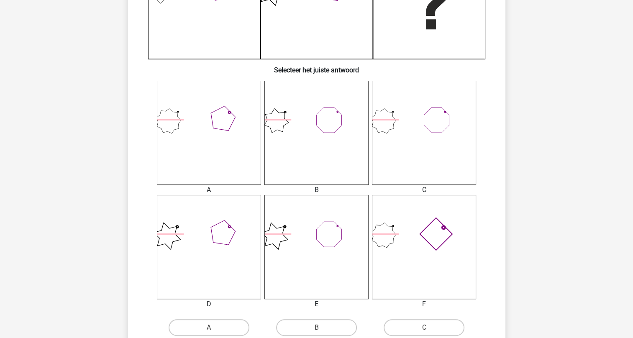
scroll to position [293, 0]
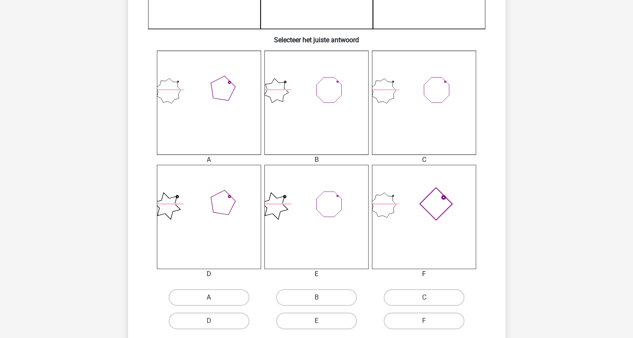
click at [199, 296] on label "A" at bounding box center [209, 297] width 81 height 17
click at [209, 298] on input "A" at bounding box center [211, 300] width 5 height 5
radio input "true"
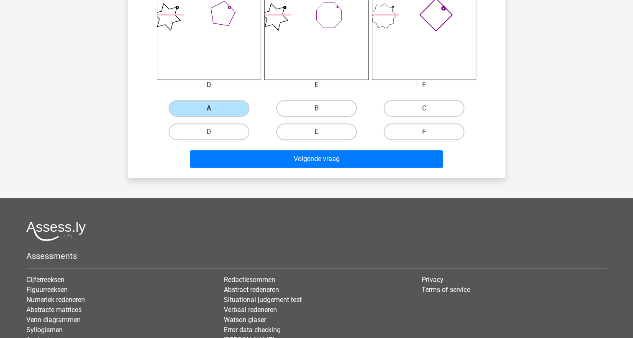
scroll to position [502, 0]
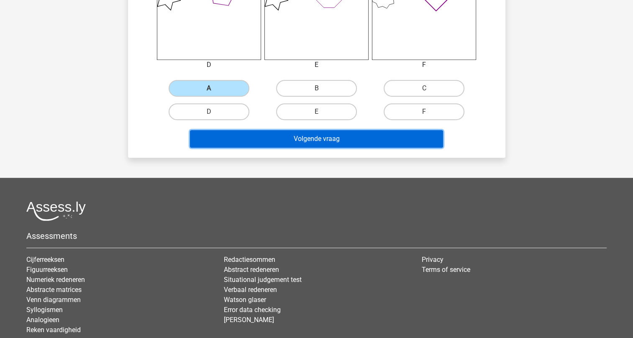
click at [320, 141] on button "Volgende vraag" at bounding box center [316, 139] width 253 height 18
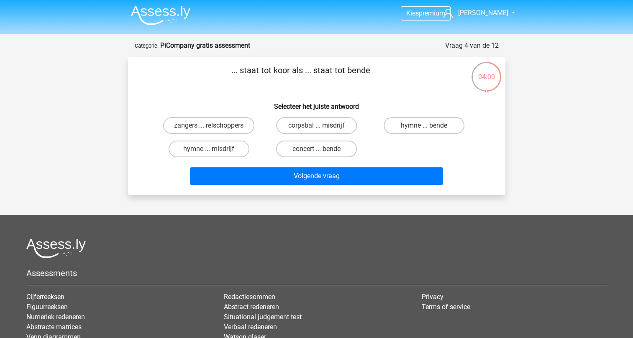
scroll to position [0, 0]
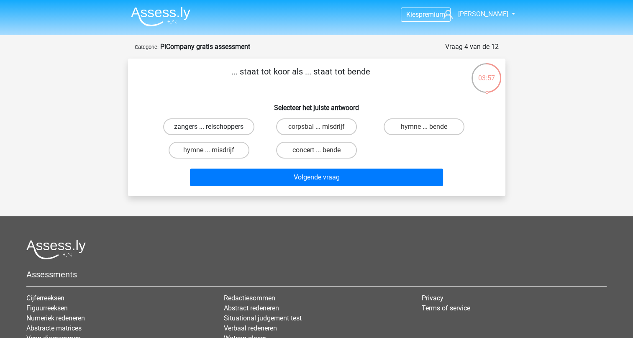
click at [229, 128] on label "zangers ... relschoppers" at bounding box center [208, 126] width 91 height 17
click at [214, 128] on input "zangers ... relschoppers" at bounding box center [211, 129] width 5 height 5
radio input "true"
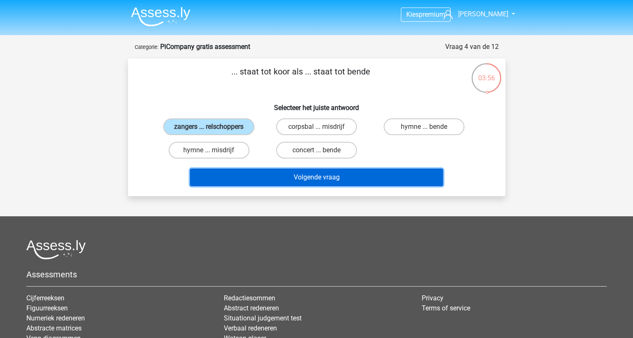
click at [298, 180] on button "Volgende vraag" at bounding box center [316, 178] width 253 height 18
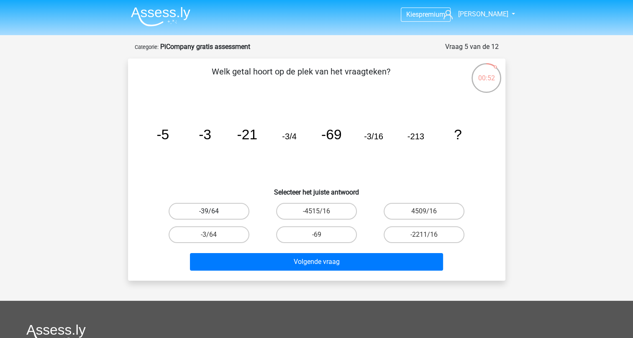
click at [223, 213] on label "-39/64" at bounding box center [209, 211] width 81 height 17
click at [214, 213] on input "-39/64" at bounding box center [211, 213] width 5 height 5
radio input "true"
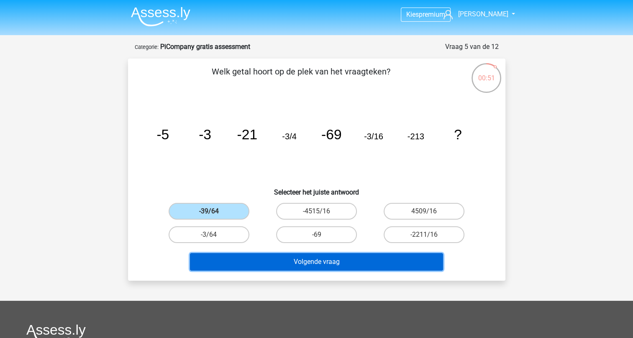
click at [338, 264] on button "Volgende vraag" at bounding box center [316, 262] width 253 height 18
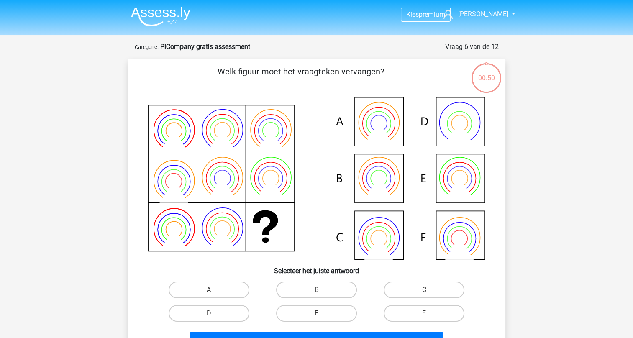
scroll to position [42, 0]
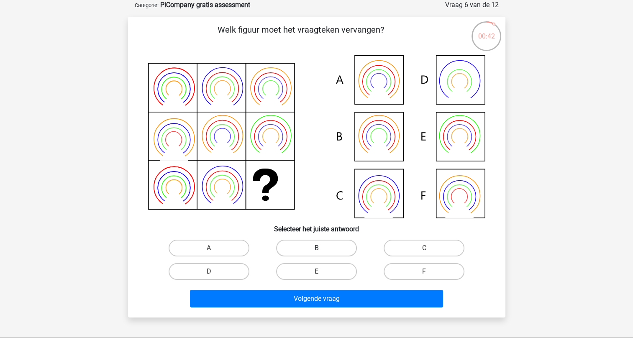
click at [314, 245] on label "B" at bounding box center [316, 248] width 81 height 17
click at [316, 248] on input "B" at bounding box center [318, 250] width 5 height 5
radio input "true"
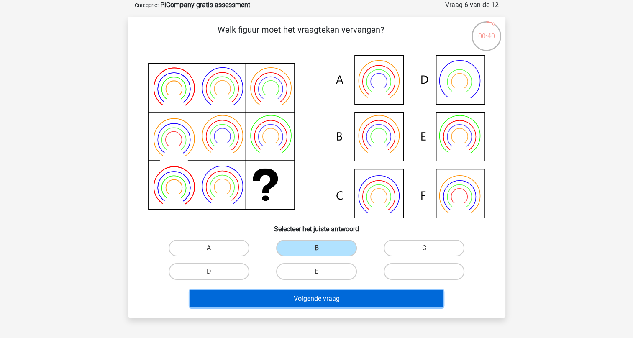
click at [319, 296] on button "Volgende vraag" at bounding box center [316, 299] width 253 height 18
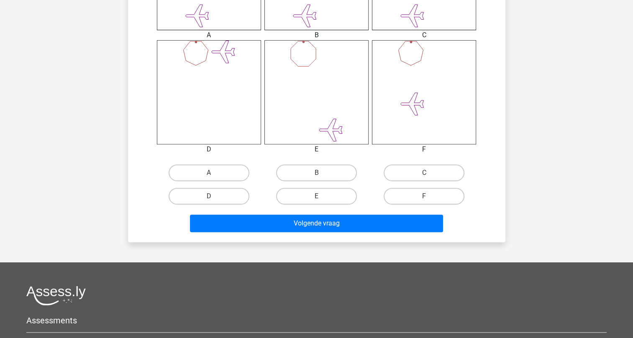
scroll to position [419, 0]
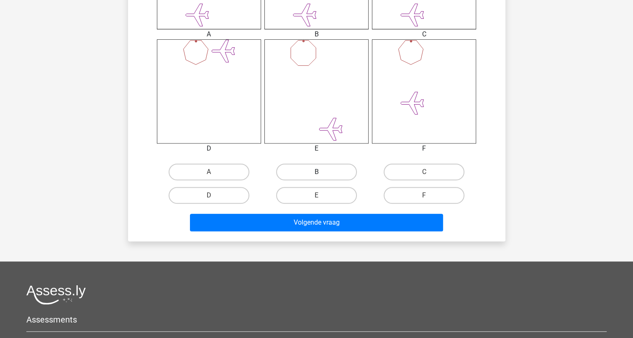
click at [312, 172] on label "B" at bounding box center [316, 172] width 81 height 17
click at [316, 172] on input "B" at bounding box center [318, 174] width 5 height 5
radio input "true"
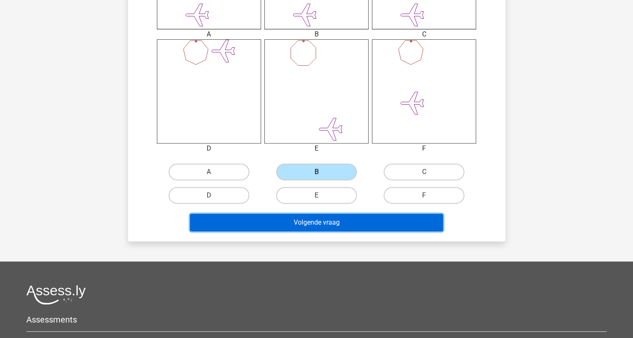
click at [322, 223] on button "Volgende vraag" at bounding box center [316, 223] width 253 height 18
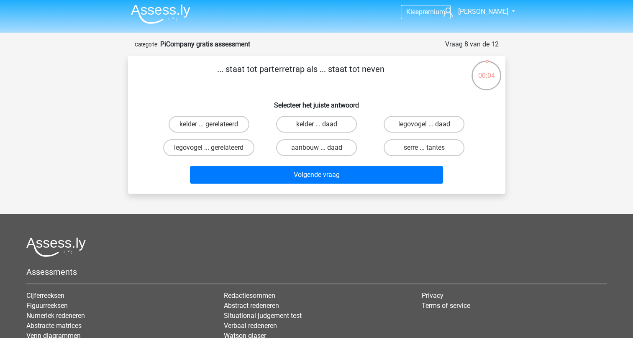
scroll to position [0, 0]
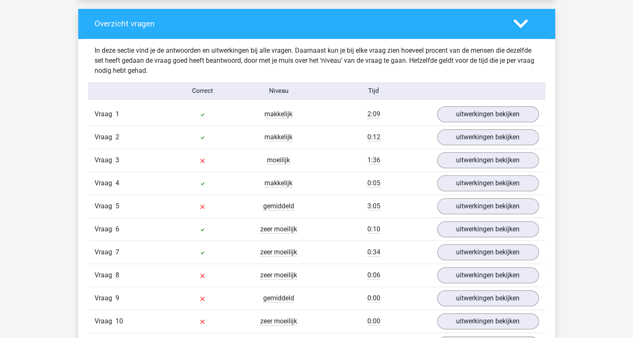
scroll to position [879, 0]
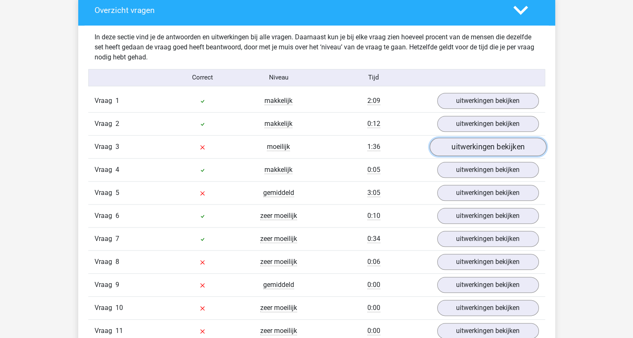
click at [489, 144] on link "uitwerkingen bekijken" at bounding box center [487, 147] width 117 height 18
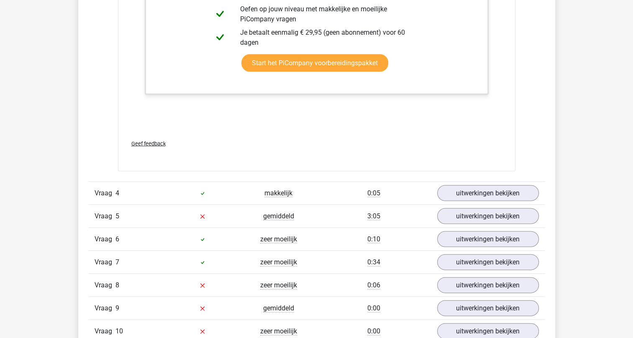
scroll to position [1758, 0]
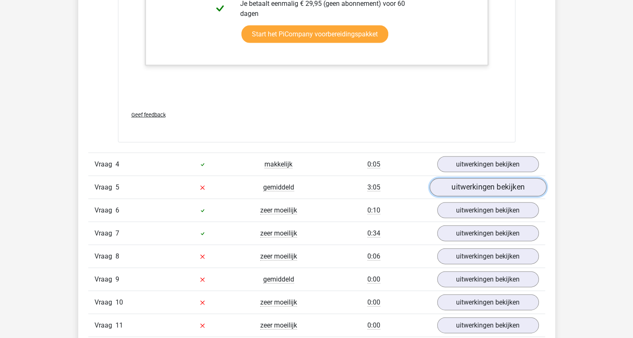
click at [497, 188] on link "uitwerkingen bekijken" at bounding box center [487, 187] width 117 height 18
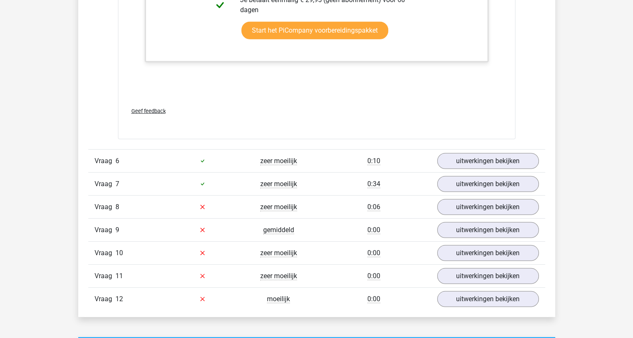
scroll to position [2344, 0]
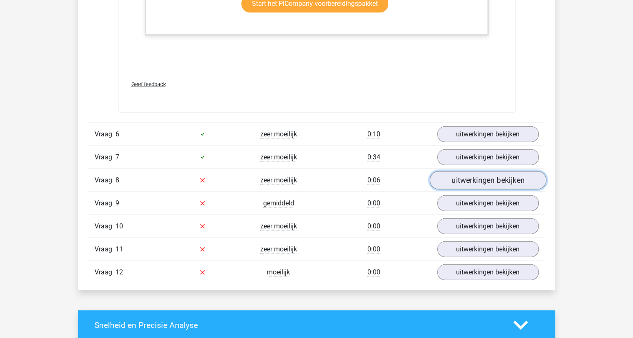
click at [460, 176] on link "uitwerkingen bekijken" at bounding box center [487, 180] width 117 height 18
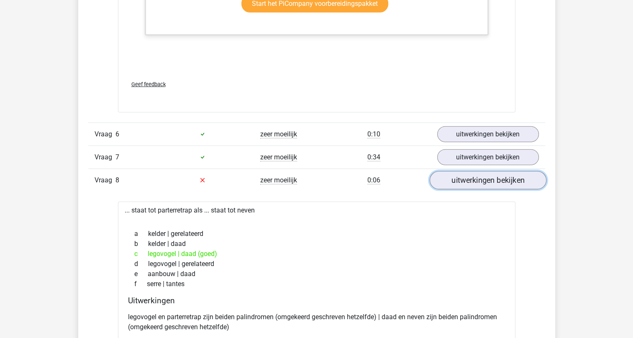
click at [494, 179] on link "uitwerkingen bekijken" at bounding box center [487, 180] width 117 height 18
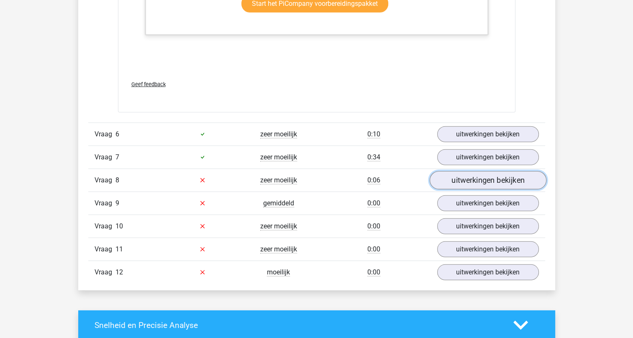
click at [488, 175] on link "uitwerkingen bekijken" at bounding box center [487, 180] width 117 height 18
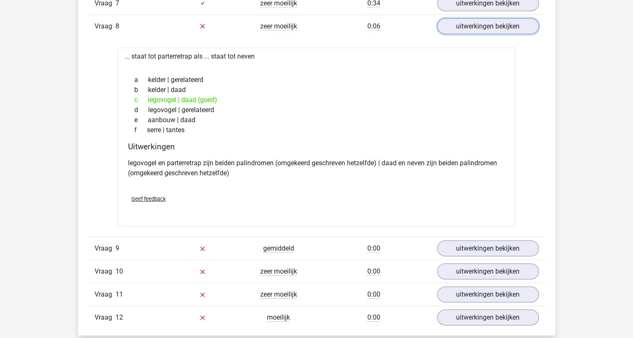
scroll to position [2511, 0]
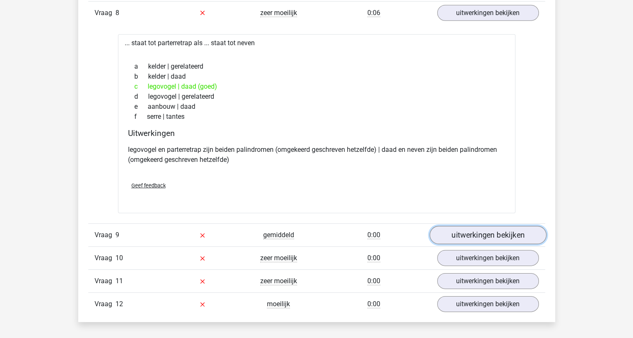
click at [487, 235] on link "uitwerkingen bekijken" at bounding box center [487, 235] width 117 height 18
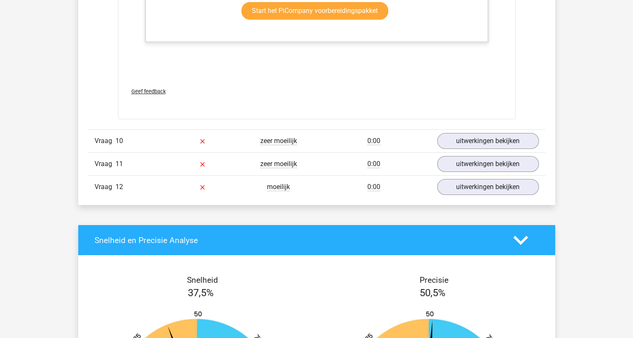
scroll to position [3139, 0]
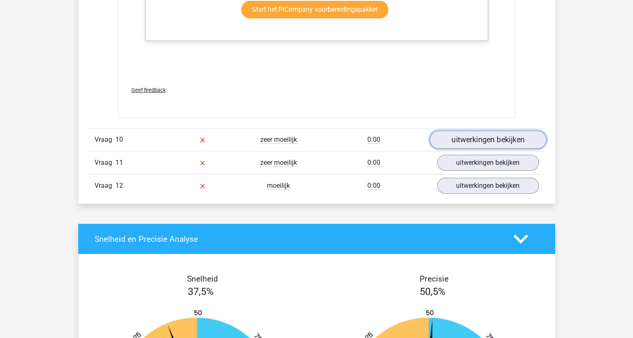
click at [474, 137] on link "uitwerkingen bekijken" at bounding box center [487, 140] width 117 height 18
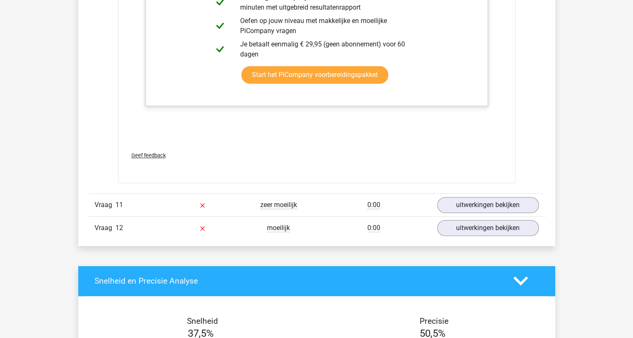
scroll to position [3725, 0]
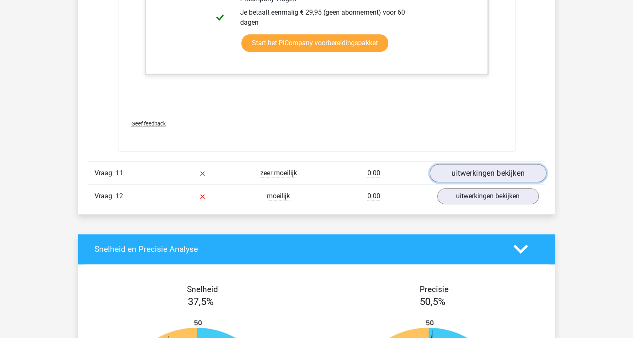
click at [486, 169] on link "uitwerkingen bekijken" at bounding box center [487, 173] width 117 height 18
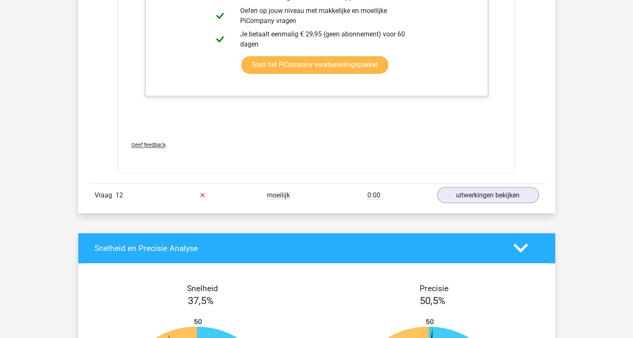
scroll to position [4604, 0]
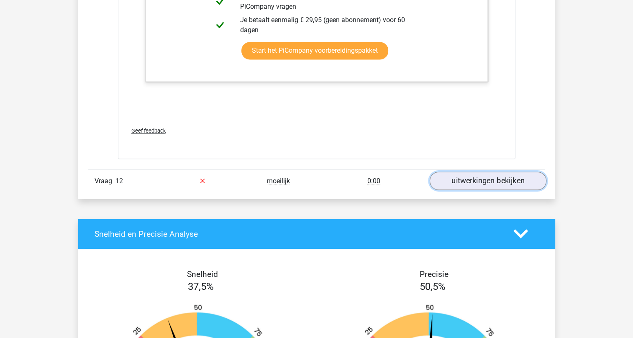
click at [477, 180] on link "uitwerkingen bekijken" at bounding box center [487, 181] width 117 height 18
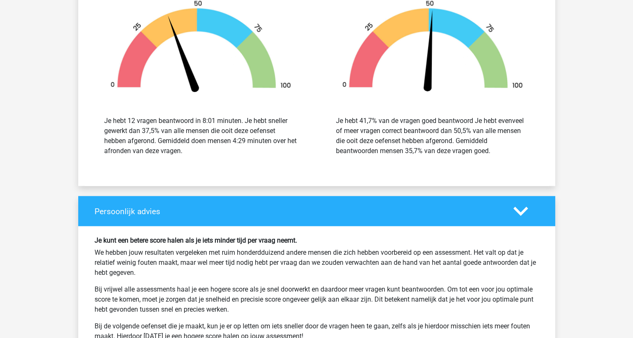
scroll to position [5107, 0]
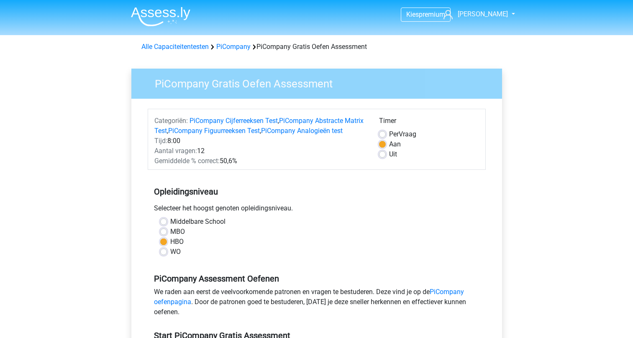
scroll to position [209, 0]
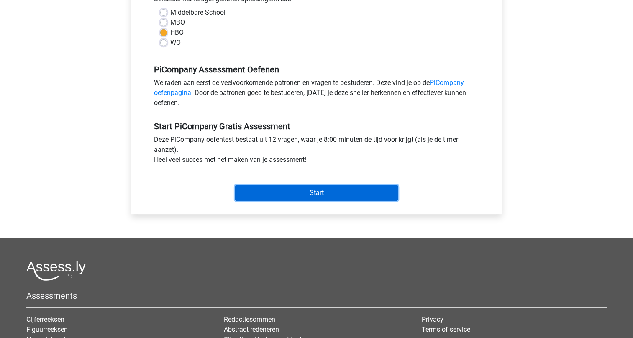
click at [316, 201] on input "Start" at bounding box center [316, 193] width 163 height 16
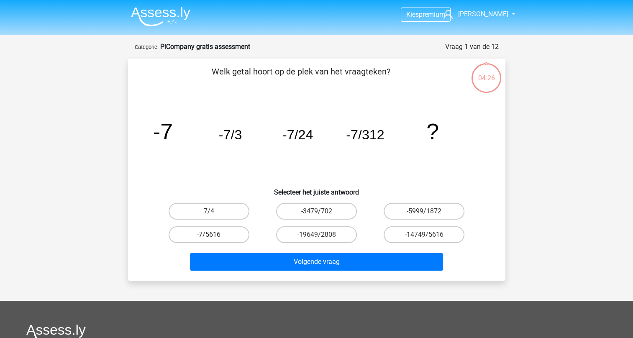
click at [218, 235] on label "-7/5616" at bounding box center [209, 234] width 81 height 17
click at [214, 235] on input "-7/5616" at bounding box center [211, 237] width 5 height 5
radio input "true"
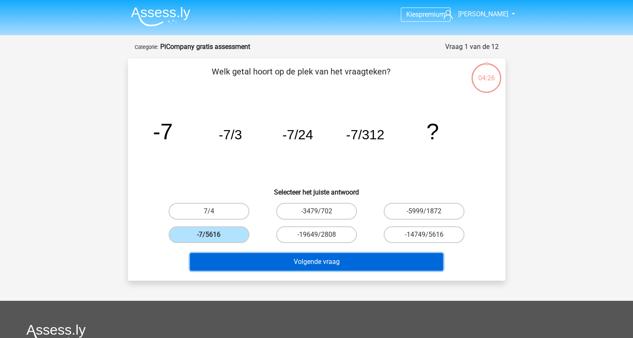
click at [303, 262] on button "Volgende vraag" at bounding box center [316, 262] width 253 height 18
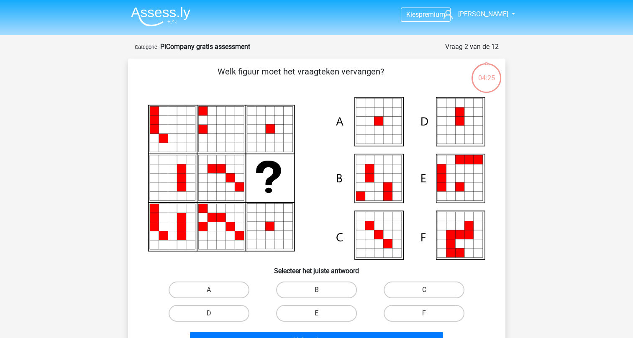
scroll to position [42, 0]
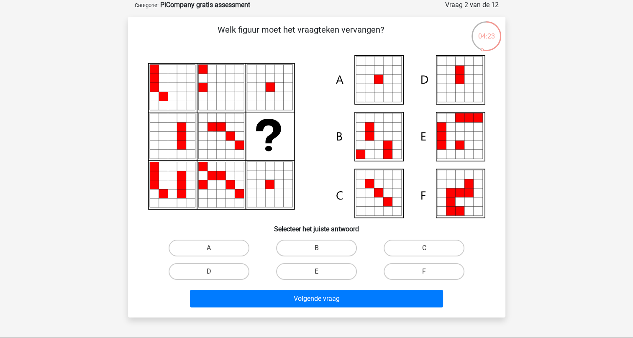
click at [369, 81] on icon at bounding box center [369, 79] width 9 height 9
click at [230, 248] on label "A" at bounding box center [209, 248] width 81 height 17
click at [214, 248] on input "A" at bounding box center [211, 250] width 5 height 5
radio input "true"
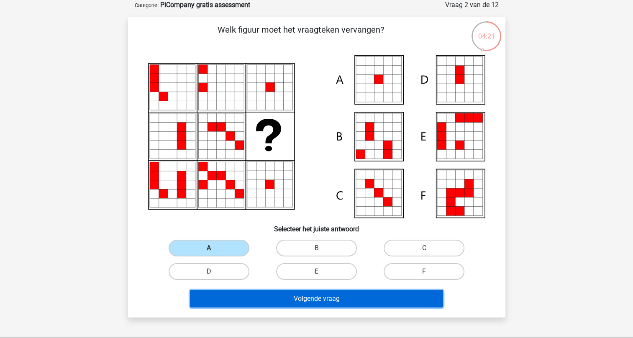
click at [310, 297] on button "Volgende vraag" at bounding box center [316, 299] width 253 height 18
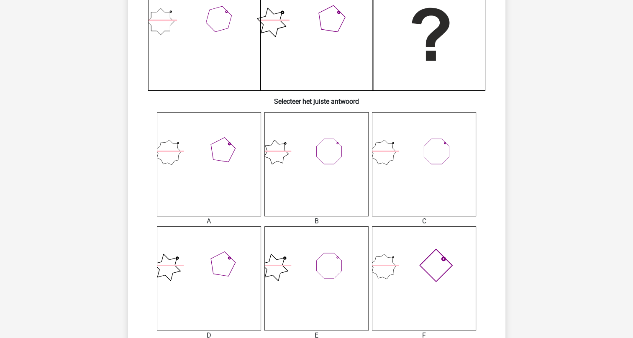
scroll to position [377, 0]
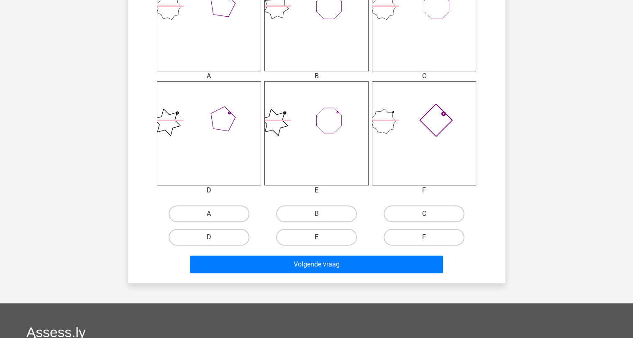
click at [423, 237] on label "F" at bounding box center [424, 237] width 81 height 17
click at [424, 237] on input "F" at bounding box center [426, 239] width 5 height 5
radio input "true"
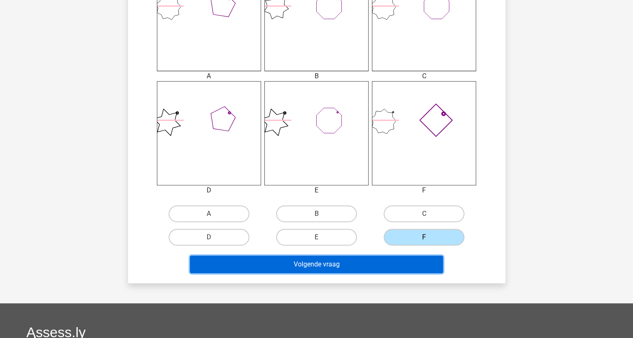
click at [327, 264] on button "Volgende vraag" at bounding box center [316, 265] width 253 height 18
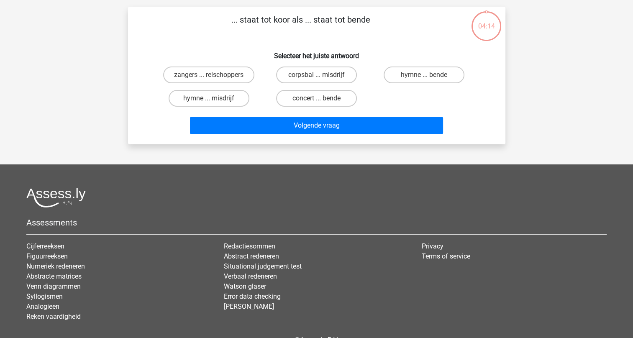
scroll to position [42, 0]
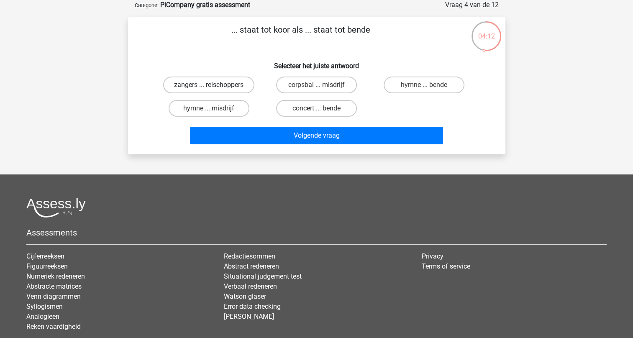
click at [228, 85] on label "zangers ... relschoppers" at bounding box center [208, 85] width 91 height 17
click at [214, 85] on input "zangers ... relschoppers" at bounding box center [211, 87] width 5 height 5
radio input "true"
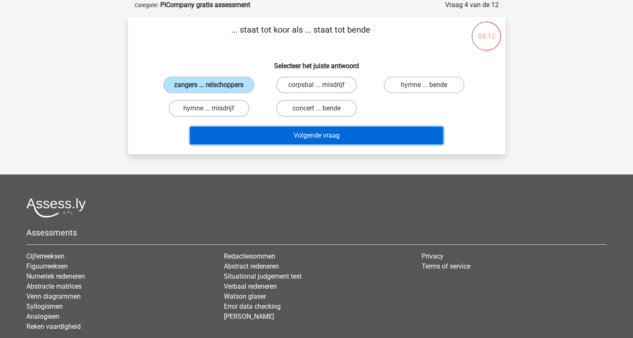
click at [307, 139] on button "Volgende vraag" at bounding box center [316, 136] width 253 height 18
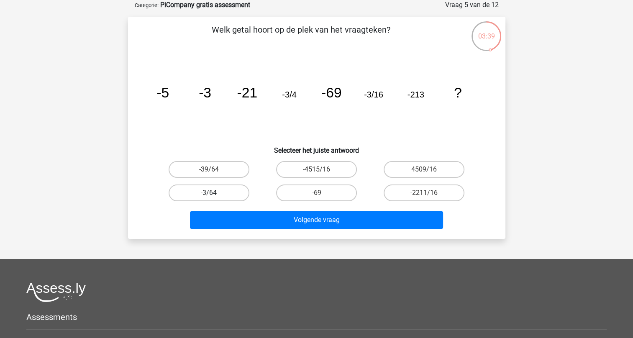
click at [217, 193] on label "-3/64" at bounding box center [209, 193] width 81 height 17
click at [214, 193] on input "-3/64" at bounding box center [211, 195] width 5 height 5
radio input "true"
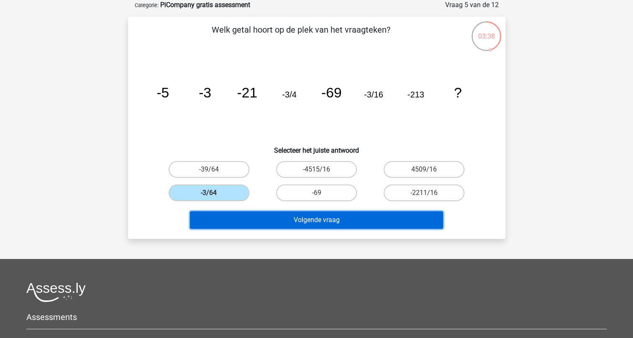
click at [333, 224] on button "Volgende vraag" at bounding box center [316, 220] width 253 height 18
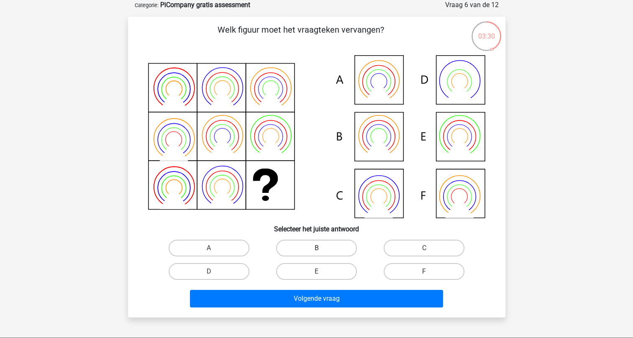
click at [307, 247] on label "B" at bounding box center [316, 248] width 81 height 17
click at [316, 248] on input "B" at bounding box center [318, 250] width 5 height 5
radio input "true"
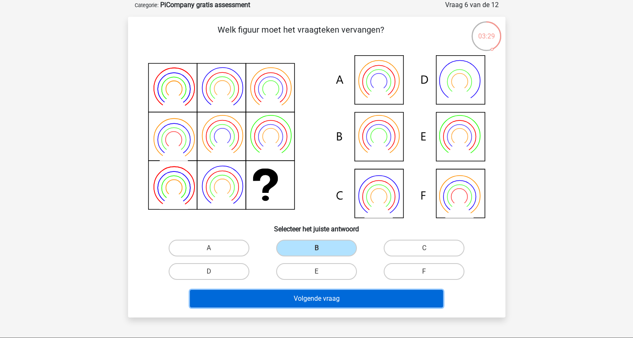
click at [311, 296] on button "Volgende vraag" at bounding box center [316, 299] width 253 height 18
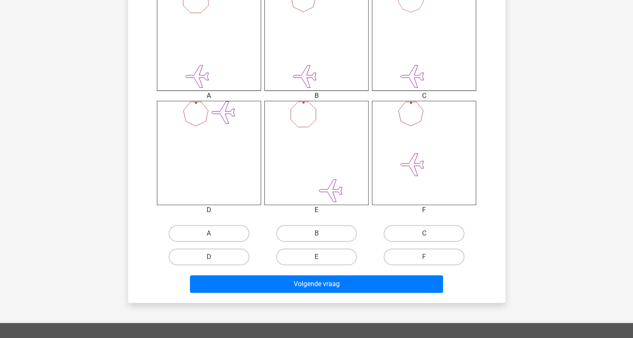
scroll to position [377, 0]
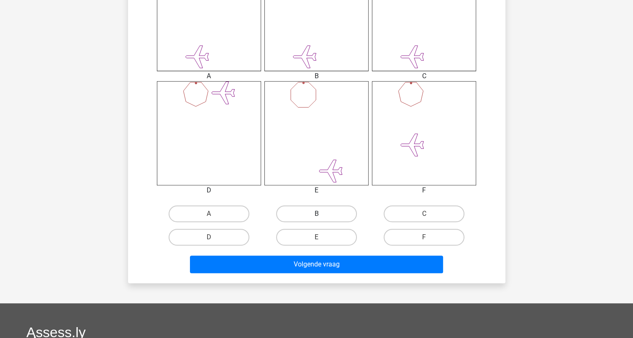
click at [312, 213] on label "B" at bounding box center [316, 214] width 81 height 17
click at [316, 214] on input "B" at bounding box center [318, 216] width 5 height 5
radio input "true"
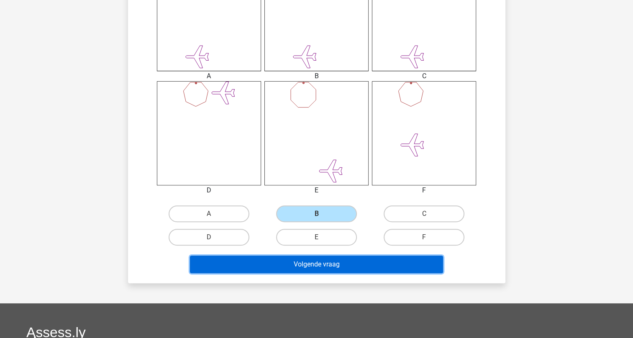
click at [309, 266] on button "Volgende vraag" at bounding box center [316, 265] width 253 height 18
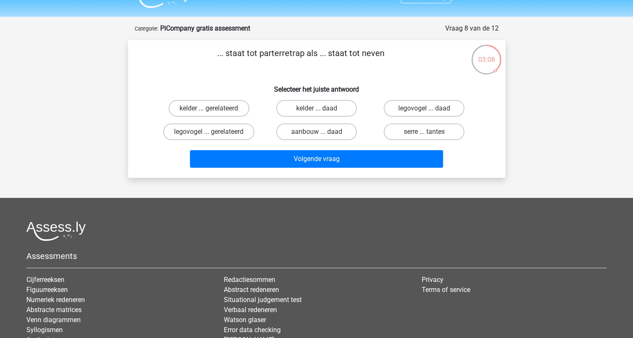
scroll to position [0, 0]
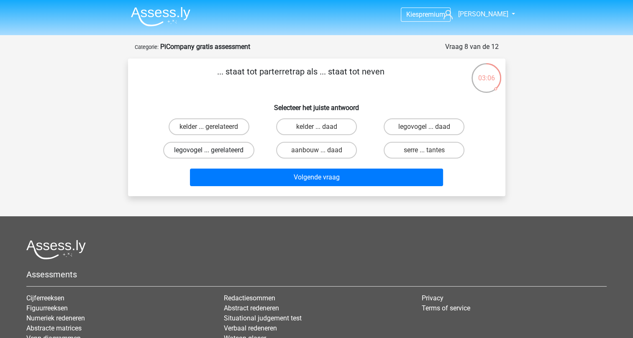
click at [208, 150] on label "legovogel ... gerelateerd" at bounding box center [208, 150] width 91 height 17
click at [209, 150] on input "legovogel ... gerelateerd" at bounding box center [211, 152] width 5 height 5
radio input "true"
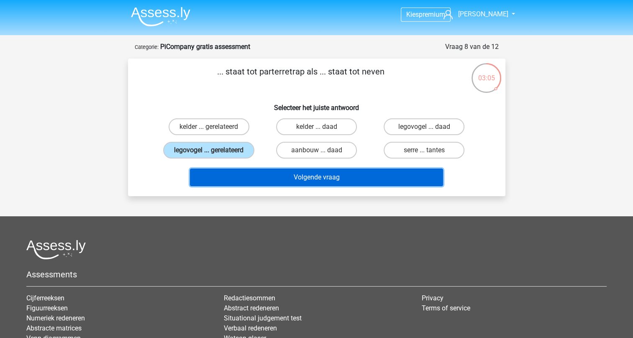
click at [314, 177] on button "Volgende vraag" at bounding box center [316, 178] width 253 height 18
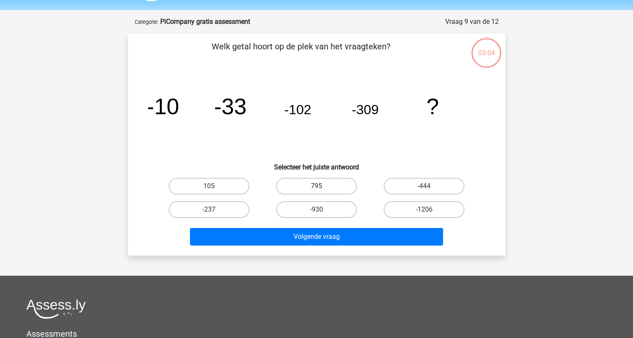
scroll to position [42, 0]
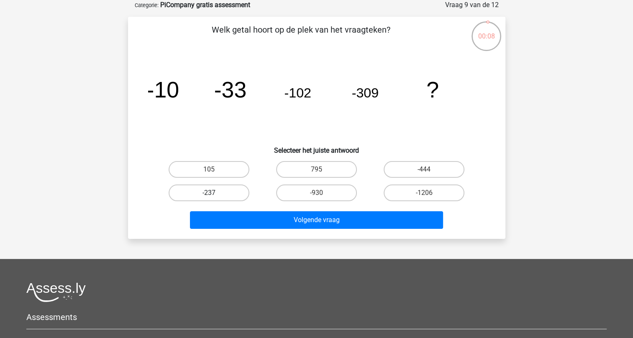
click at [221, 194] on label "-237" at bounding box center [209, 193] width 81 height 17
click at [214, 194] on input "-237" at bounding box center [211, 195] width 5 height 5
radio input "true"
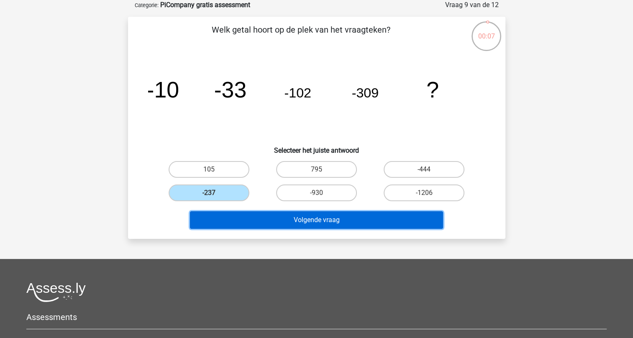
click at [295, 223] on button "Volgende vraag" at bounding box center [316, 220] width 253 height 18
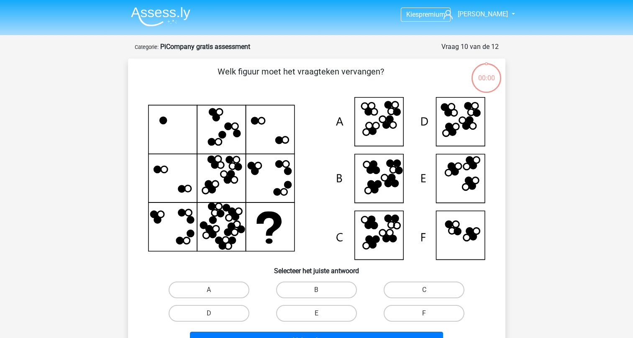
scroll to position [42, 0]
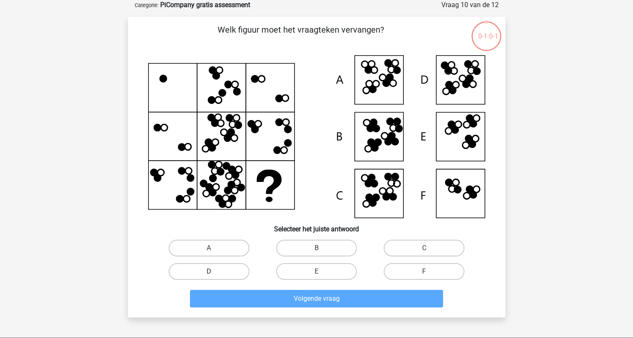
click at [211, 266] on label "D" at bounding box center [209, 271] width 81 height 17
click at [211, 272] on input "D" at bounding box center [211, 274] width 5 height 5
radio input "true"
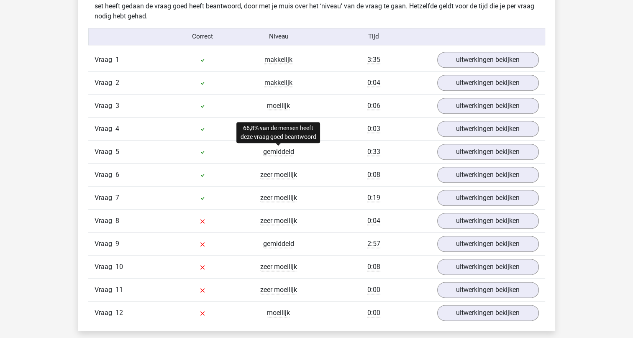
scroll to position [921, 0]
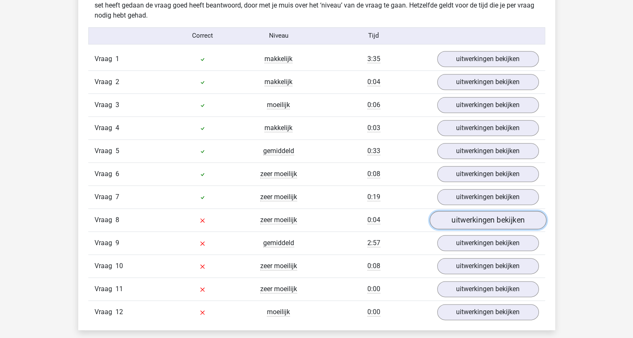
click at [489, 220] on link "uitwerkingen bekijken" at bounding box center [487, 220] width 117 height 18
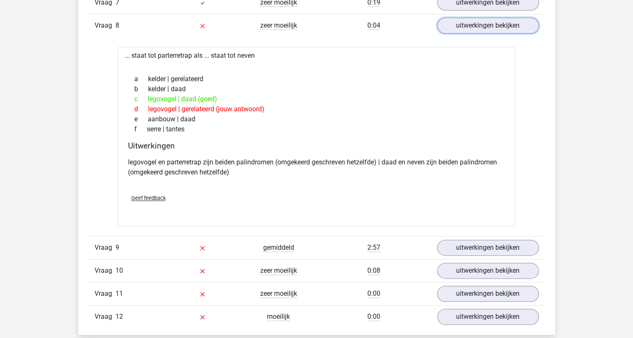
scroll to position [1130, 0]
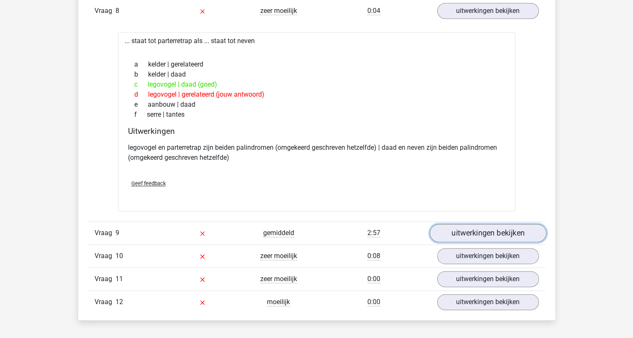
click at [487, 234] on link "uitwerkingen bekijken" at bounding box center [487, 233] width 117 height 18
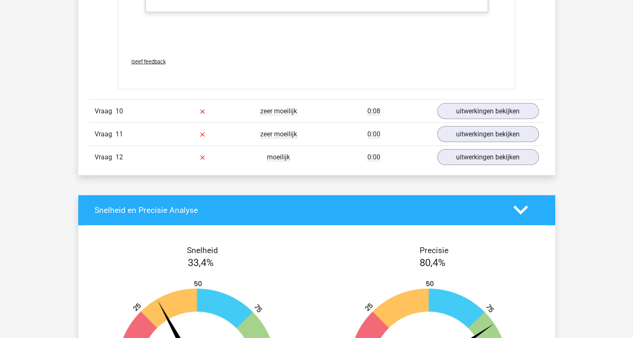
scroll to position [1800, 0]
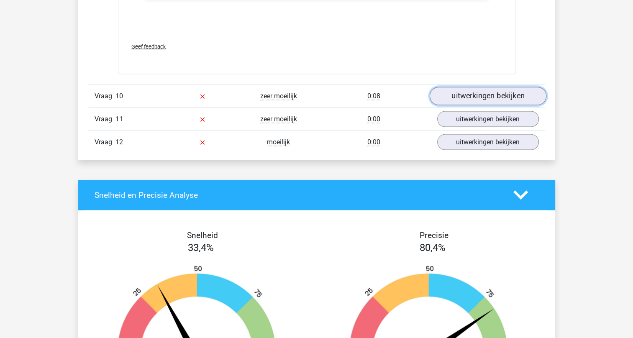
click at [489, 92] on link "uitwerkingen bekijken" at bounding box center [487, 96] width 117 height 18
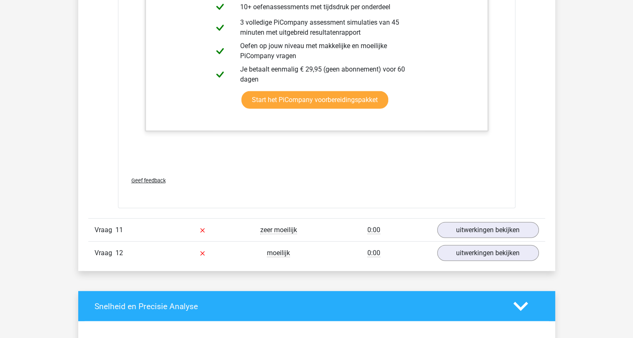
scroll to position [2302, 0]
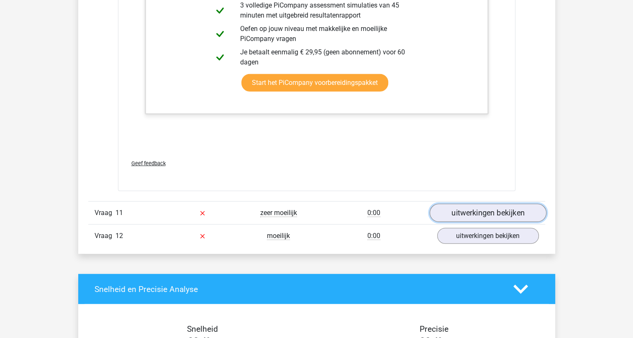
click at [472, 208] on link "uitwerkingen bekijken" at bounding box center [487, 213] width 117 height 18
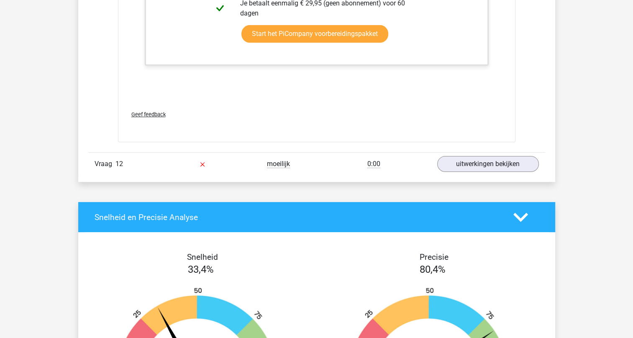
scroll to position [3265, 0]
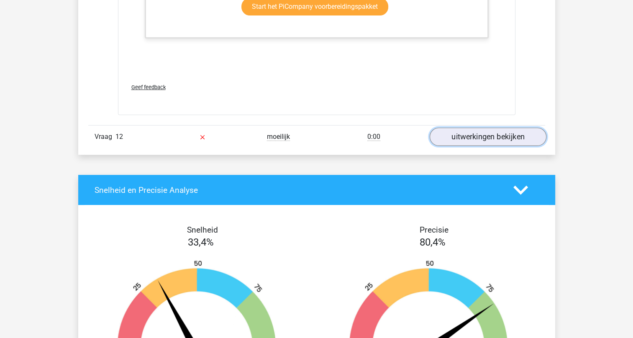
click at [503, 134] on link "uitwerkingen bekijken" at bounding box center [487, 137] width 117 height 18
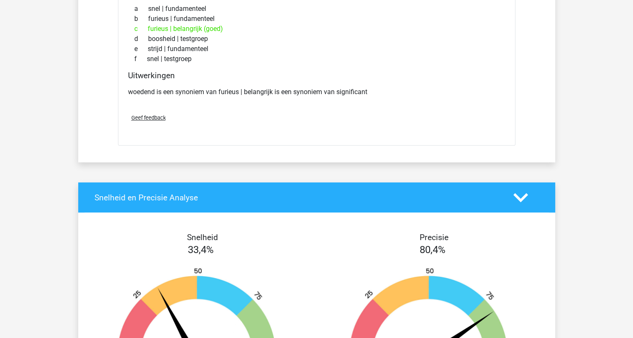
scroll to position [3432, 0]
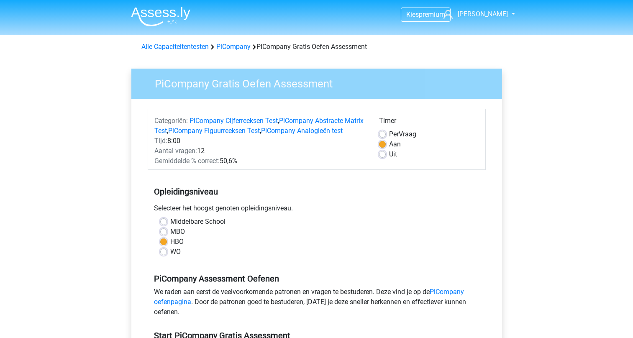
scroll to position [209, 0]
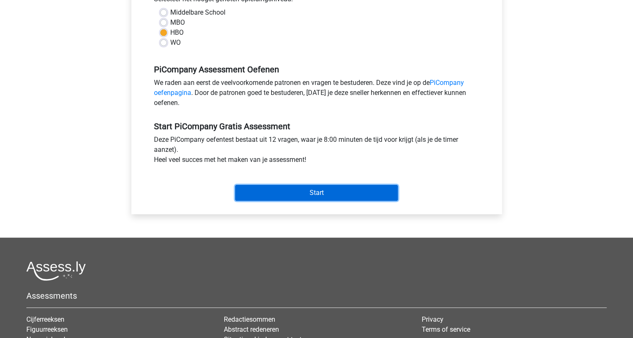
click at [321, 201] on input "Start" at bounding box center [316, 193] width 163 height 16
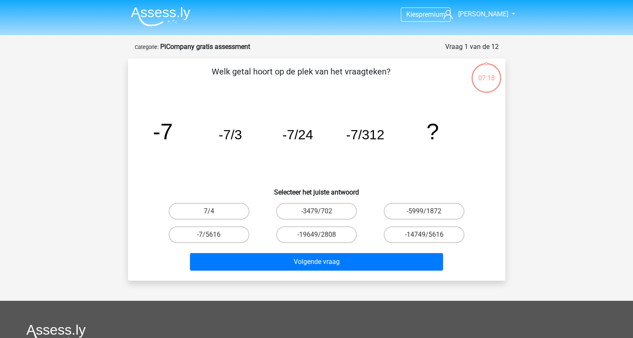
click at [212, 235] on input "-7/5616" at bounding box center [211, 237] width 5 height 5
radio input "true"
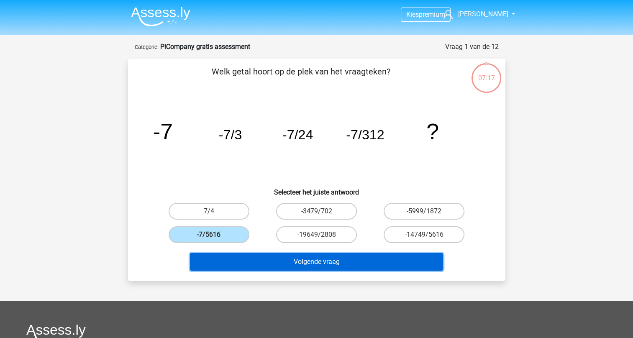
click at [327, 260] on button "Volgende vraag" at bounding box center [316, 262] width 253 height 18
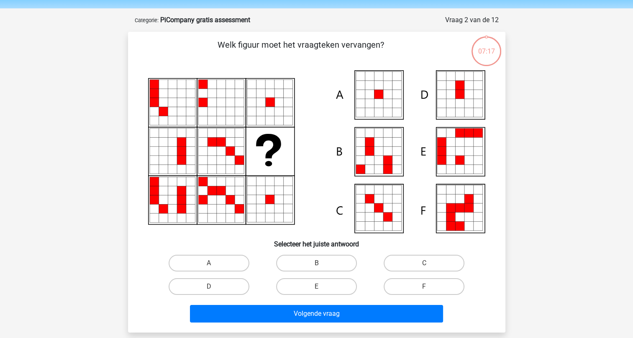
scroll to position [42, 0]
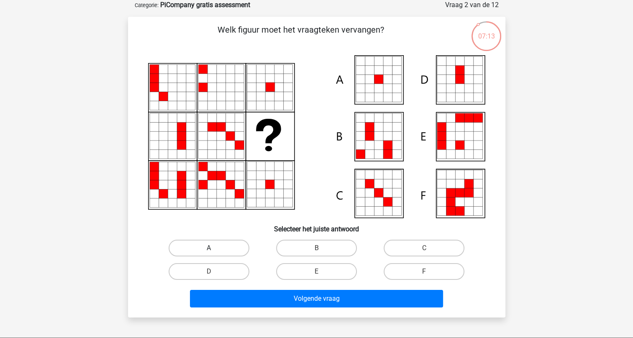
click at [209, 244] on label "A" at bounding box center [209, 248] width 81 height 17
click at [209, 248] on input "A" at bounding box center [211, 250] width 5 height 5
radio input "true"
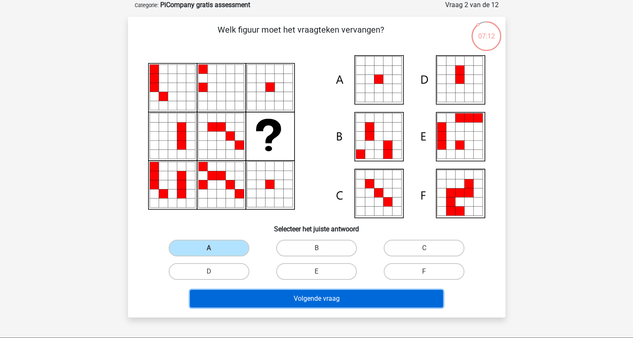
click at [298, 299] on button "Volgende vraag" at bounding box center [316, 299] width 253 height 18
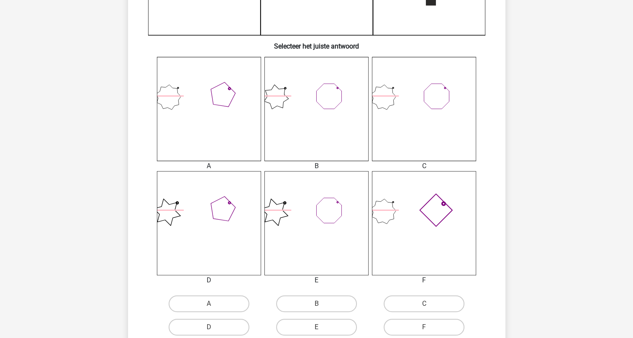
scroll to position [335, 0]
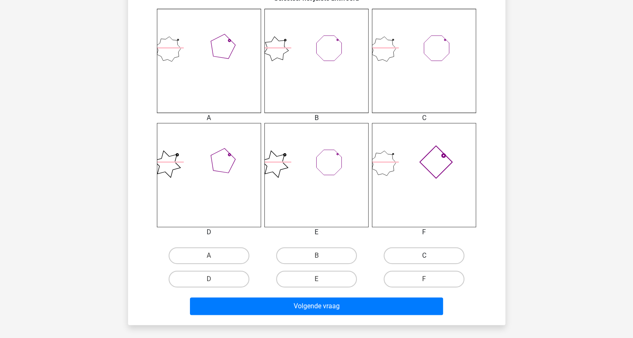
click at [411, 260] on label "C" at bounding box center [424, 255] width 81 height 17
click at [424, 260] on input "C" at bounding box center [426, 258] width 5 height 5
radio input "true"
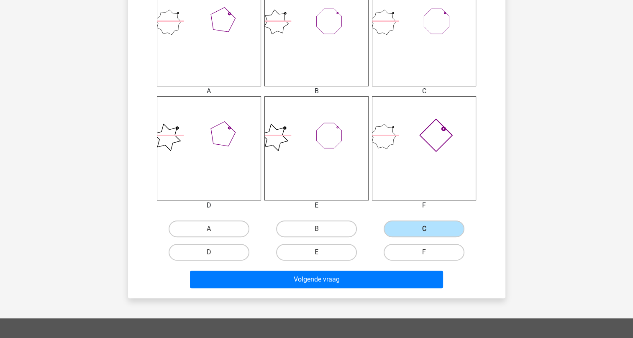
scroll to position [419, 0]
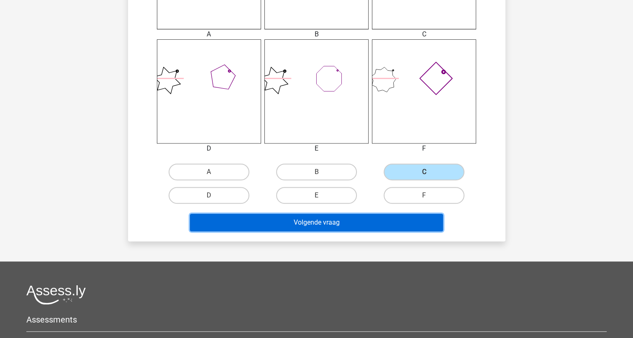
click at [307, 224] on button "Volgende vraag" at bounding box center [316, 223] width 253 height 18
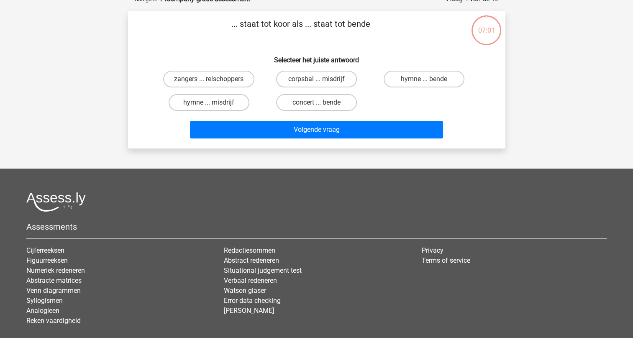
scroll to position [42, 0]
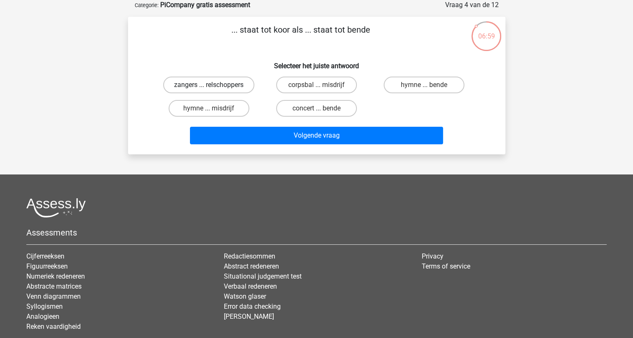
click at [223, 84] on label "zangers ... relschoppers" at bounding box center [208, 85] width 91 height 17
click at [214, 85] on input "zangers ... relschoppers" at bounding box center [211, 87] width 5 height 5
radio input "true"
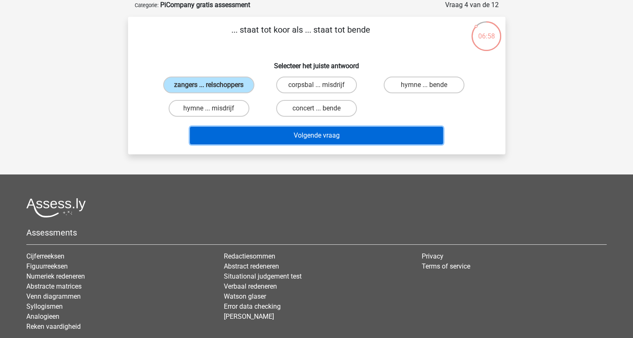
click at [291, 137] on button "Volgende vraag" at bounding box center [316, 136] width 253 height 18
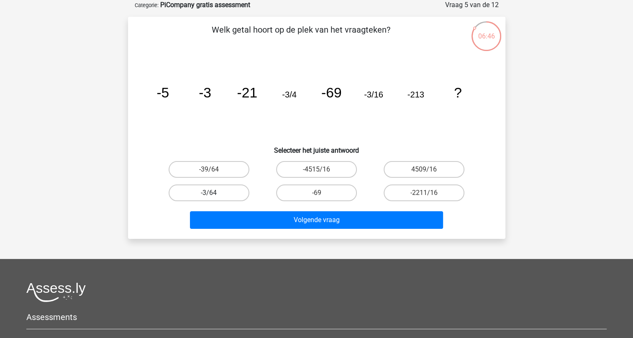
click at [207, 188] on label "-3/64" at bounding box center [209, 193] width 81 height 17
click at [209, 193] on input "-3/64" at bounding box center [211, 195] width 5 height 5
radio input "true"
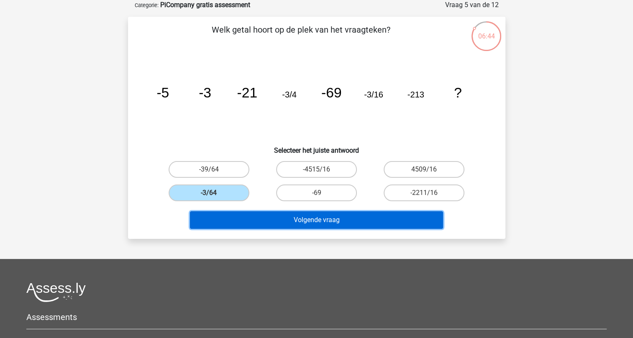
click at [302, 220] on button "Volgende vraag" at bounding box center [316, 220] width 253 height 18
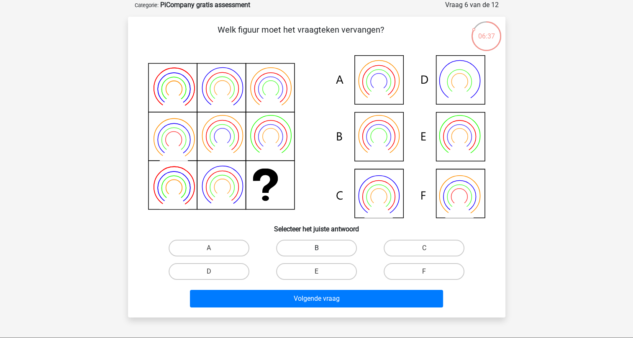
click at [313, 252] on label "B" at bounding box center [316, 248] width 81 height 17
click at [316, 252] on input "B" at bounding box center [318, 250] width 5 height 5
radio input "true"
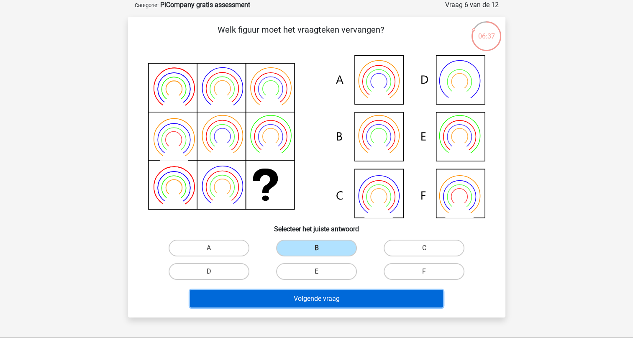
click at [321, 301] on button "Volgende vraag" at bounding box center [316, 299] width 253 height 18
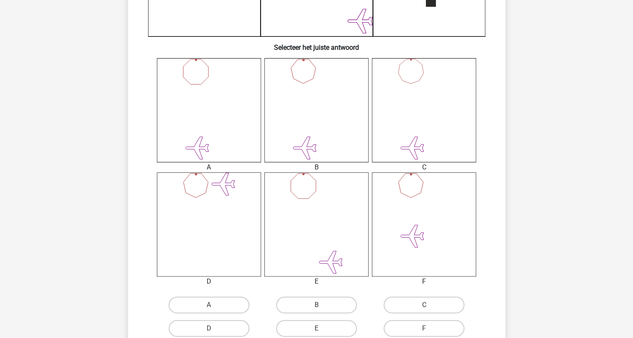
scroll to position [293, 0]
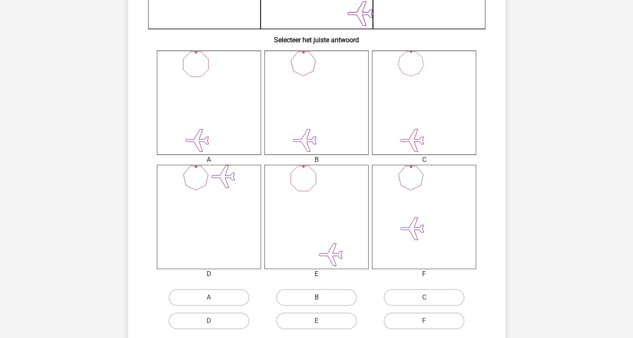
click at [315, 298] on label "B" at bounding box center [316, 297] width 81 height 17
click at [316, 298] on input "B" at bounding box center [318, 300] width 5 height 5
radio input "true"
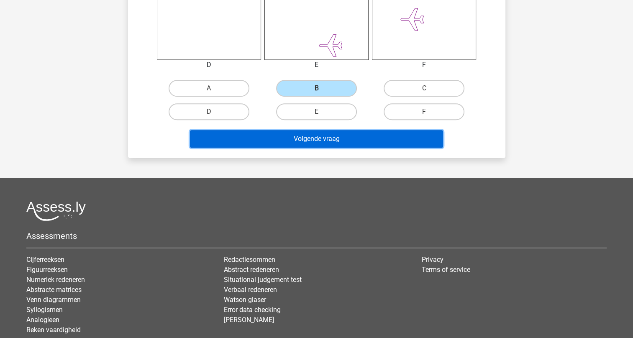
click at [323, 135] on button "Volgende vraag" at bounding box center [316, 139] width 253 height 18
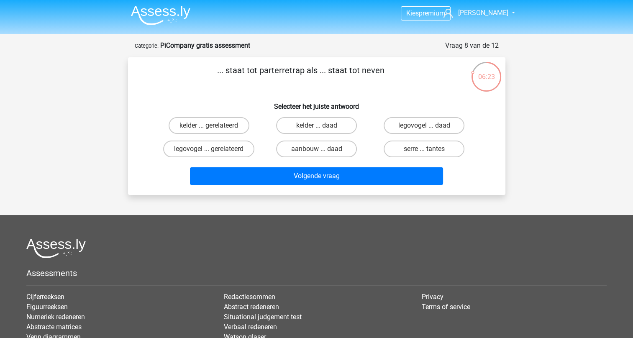
scroll to position [0, 0]
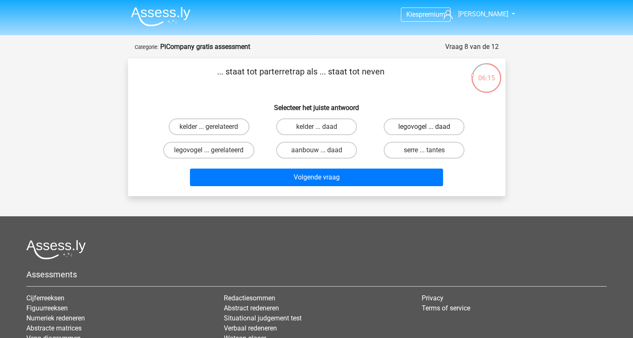
click at [434, 125] on label "legovogel ... daad" at bounding box center [424, 126] width 81 height 17
click at [430, 127] on input "legovogel ... daad" at bounding box center [426, 129] width 5 height 5
radio input "true"
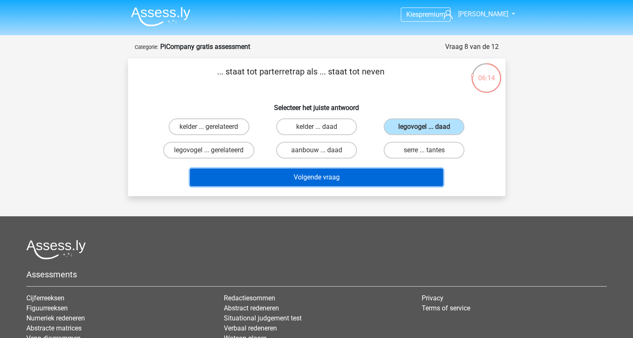
click at [337, 177] on button "Volgende vraag" at bounding box center [316, 178] width 253 height 18
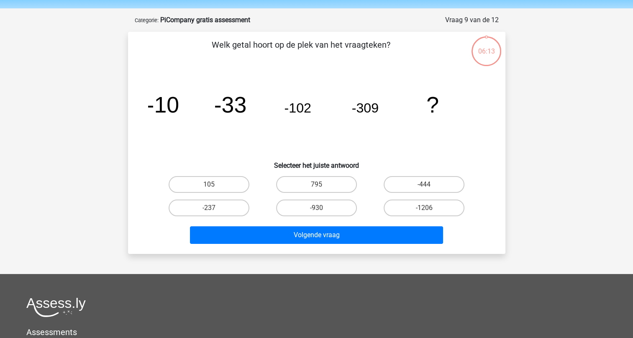
scroll to position [42, 0]
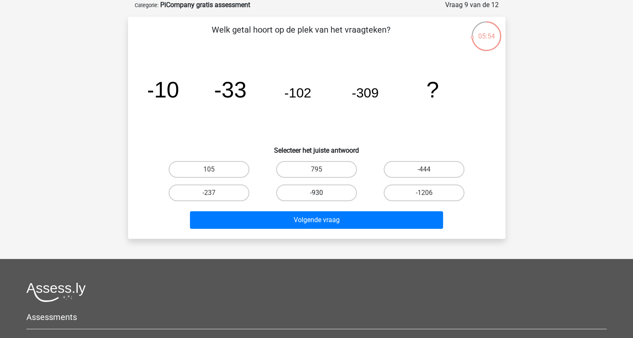
click at [313, 193] on label "-930" at bounding box center [316, 193] width 81 height 17
click at [316, 193] on input "-930" at bounding box center [318, 195] width 5 height 5
radio input "true"
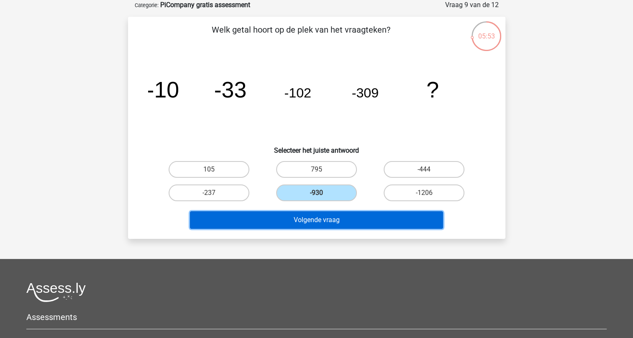
click at [311, 224] on button "Volgende vraag" at bounding box center [316, 220] width 253 height 18
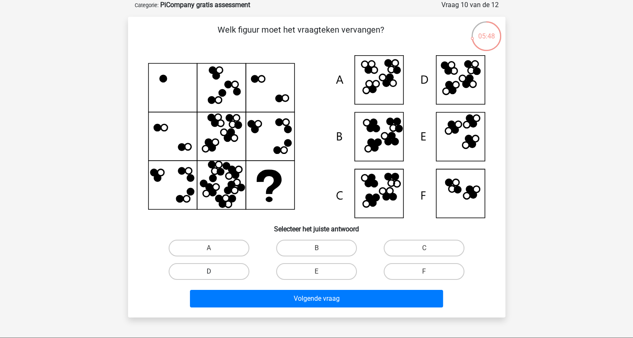
click at [216, 267] on label "D" at bounding box center [209, 271] width 81 height 17
click at [214, 272] on input "D" at bounding box center [211, 274] width 5 height 5
radio input "true"
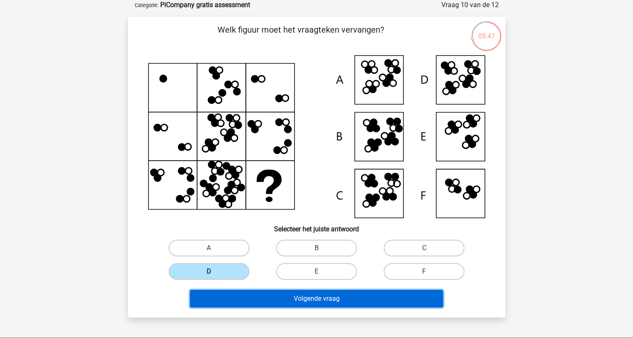
click at [320, 299] on button "Volgende vraag" at bounding box center [316, 299] width 253 height 18
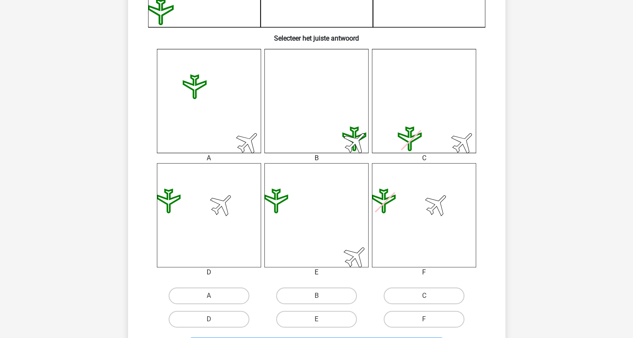
scroll to position [335, 0]
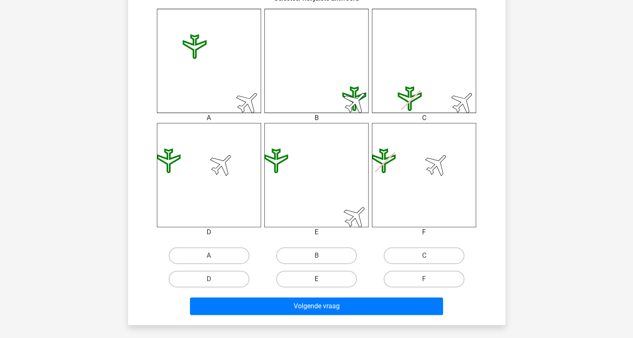
click at [331, 279] on label "E" at bounding box center [316, 279] width 81 height 17
click at [322, 279] on input "E" at bounding box center [318, 281] width 5 height 5
radio input "true"
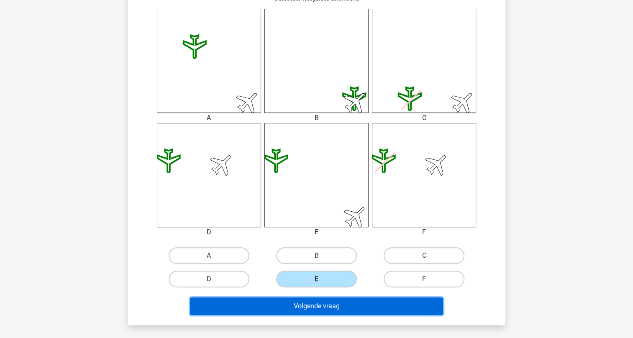
click at [322, 308] on button "Volgende vraag" at bounding box center [316, 307] width 253 height 18
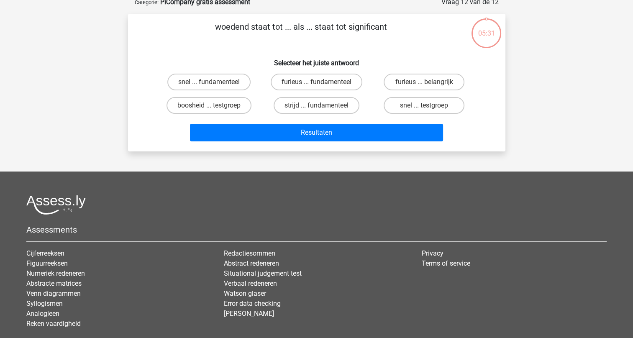
scroll to position [42, 0]
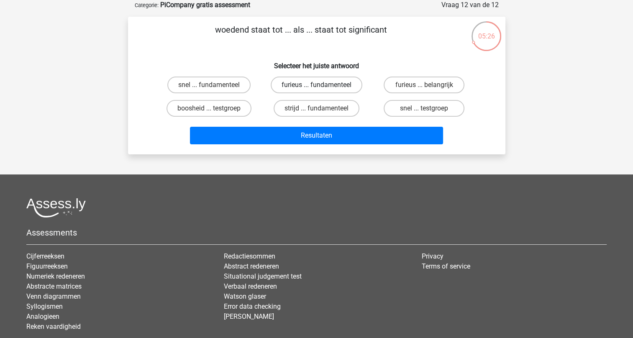
click at [310, 84] on label "furieus ... fundamenteel" at bounding box center [317, 85] width 92 height 17
click at [316, 85] on input "furieus ... fundamenteel" at bounding box center [318, 87] width 5 height 5
radio input "true"
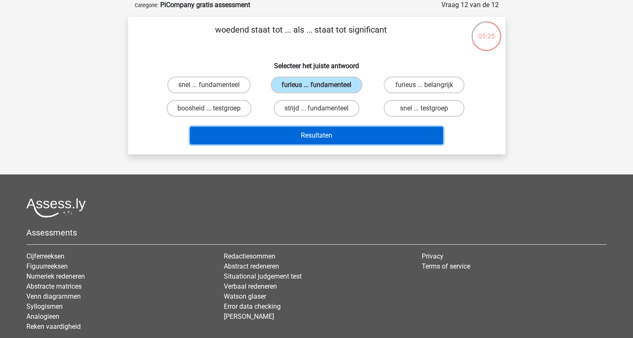
click at [323, 136] on button "Resultaten" at bounding box center [316, 136] width 253 height 18
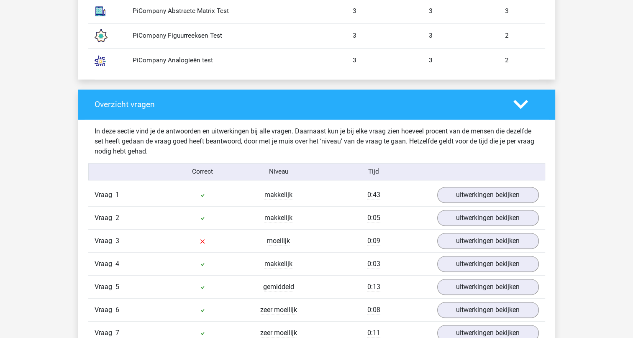
scroll to position [795, 0]
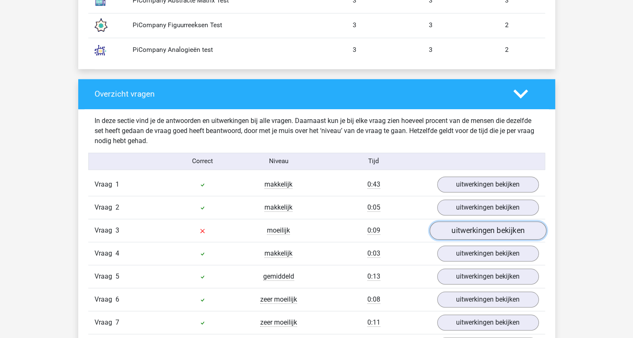
click at [459, 227] on link "uitwerkingen bekijken" at bounding box center [487, 230] width 117 height 18
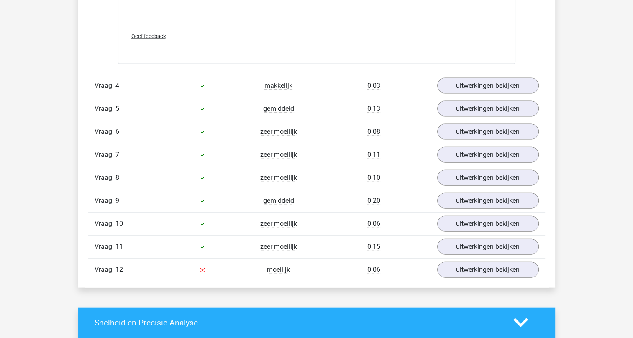
scroll to position [1925, 0]
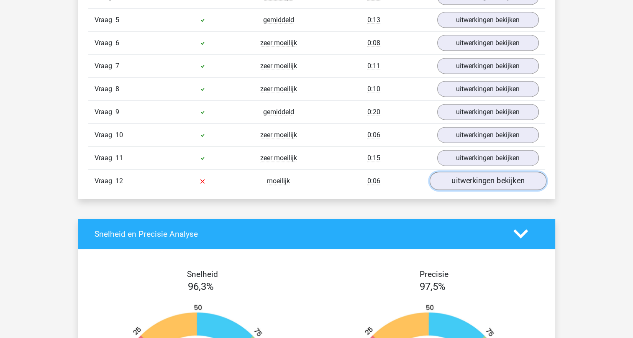
click at [459, 175] on link "uitwerkingen bekijken" at bounding box center [487, 181] width 117 height 18
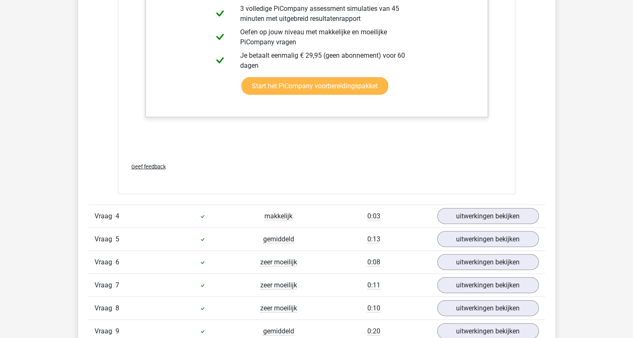
scroll to position [1674, 0]
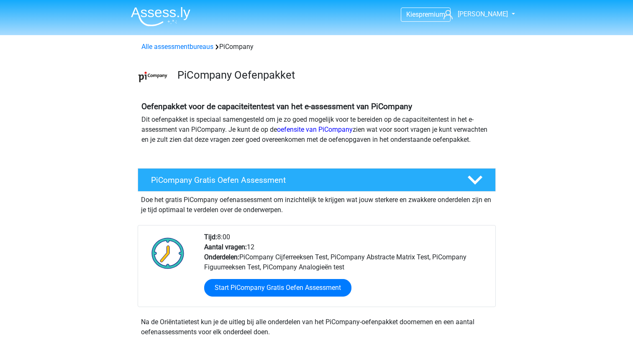
scroll to position [84, 0]
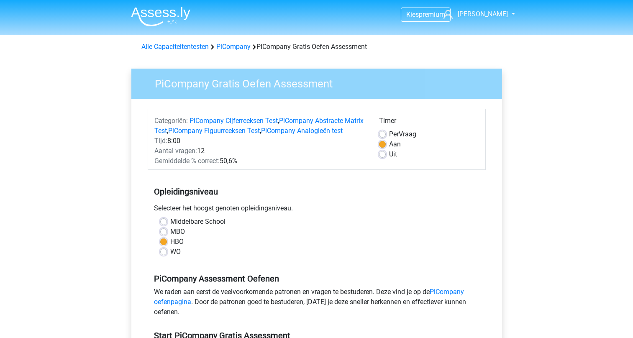
scroll to position [126, 0]
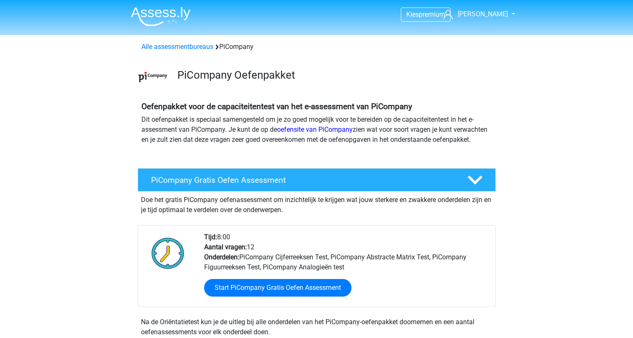
scroll to position [84, 0]
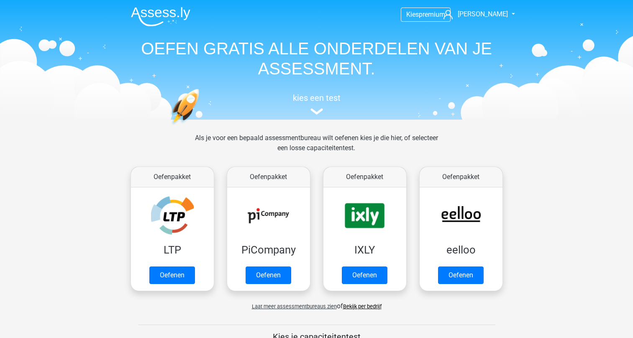
scroll to position [42, 0]
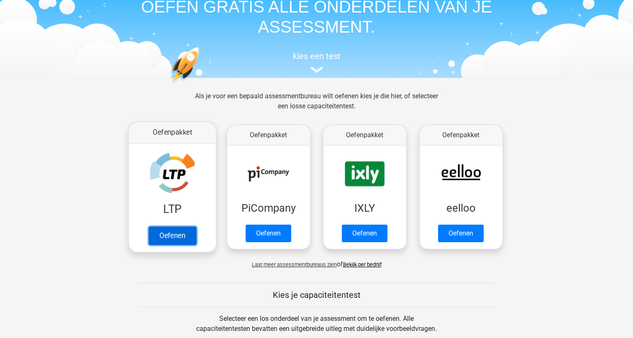
click at [178, 237] on link "Oefenen" at bounding box center [172, 235] width 48 height 18
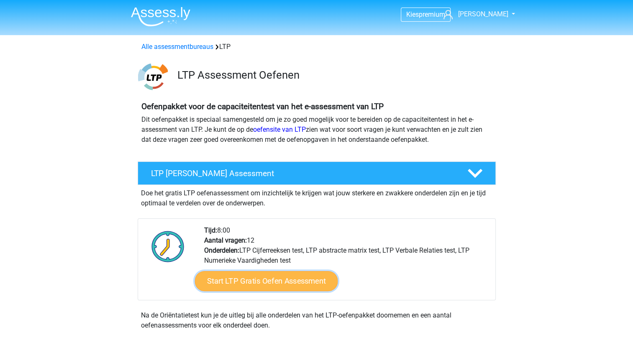
click at [267, 284] on link "Start LTP Gratis Oefen Assessment" at bounding box center [266, 281] width 143 height 20
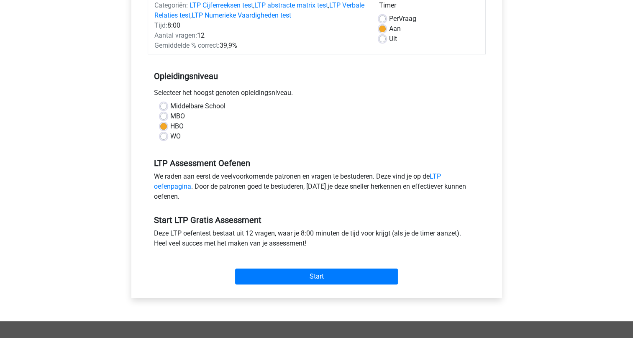
scroll to position [126, 0]
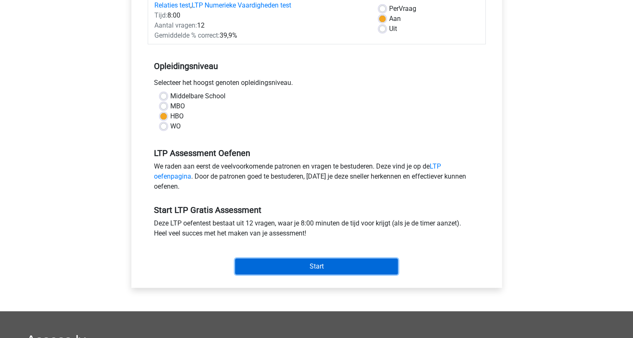
click at [320, 268] on input "Start" at bounding box center [316, 267] width 163 height 16
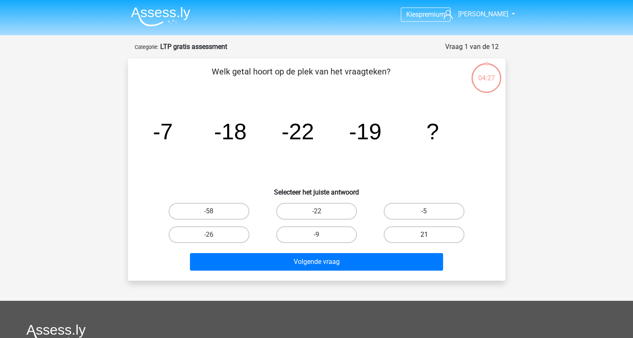
click at [432, 233] on label "21" at bounding box center [424, 234] width 81 height 17
click at [430, 235] on input "21" at bounding box center [426, 237] width 5 height 5
radio input "true"
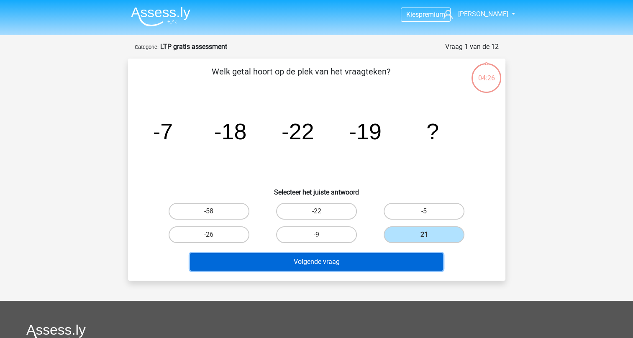
click at [325, 262] on button "Volgende vraag" at bounding box center [316, 262] width 253 height 18
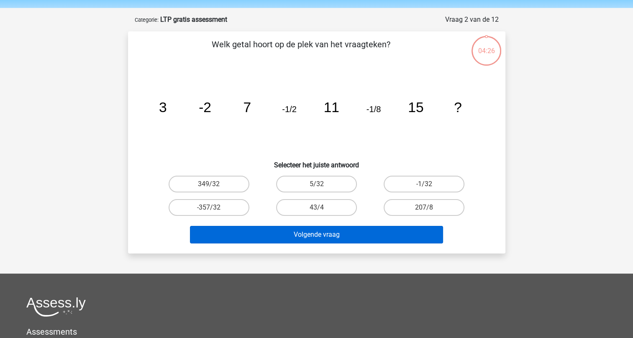
scroll to position [42, 0]
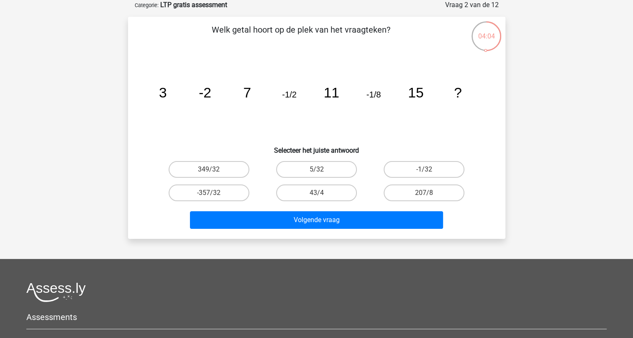
click at [425, 170] on input "-1/32" at bounding box center [426, 172] width 5 height 5
radio input "true"
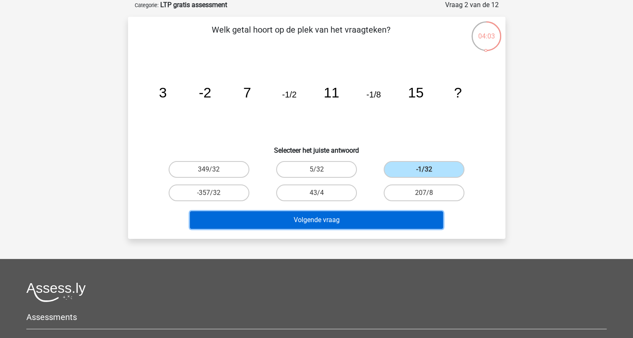
click at [323, 222] on button "Volgende vraag" at bounding box center [316, 220] width 253 height 18
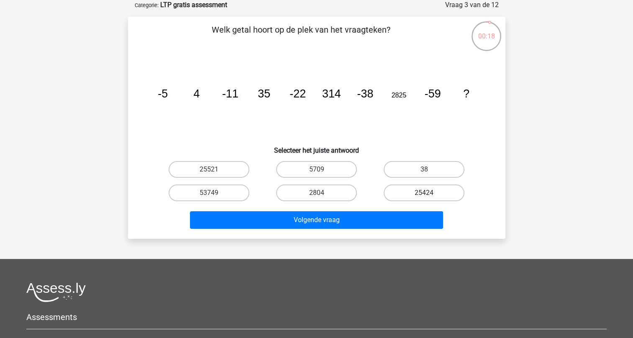
click at [422, 193] on label "25424" at bounding box center [424, 193] width 81 height 17
click at [424, 193] on input "25424" at bounding box center [426, 195] width 5 height 5
radio input "true"
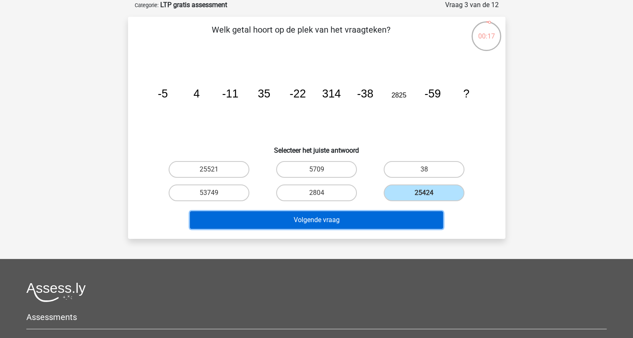
click at [329, 214] on button "Volgende vraag" at bounding box center [316, 220] width 253 height 18
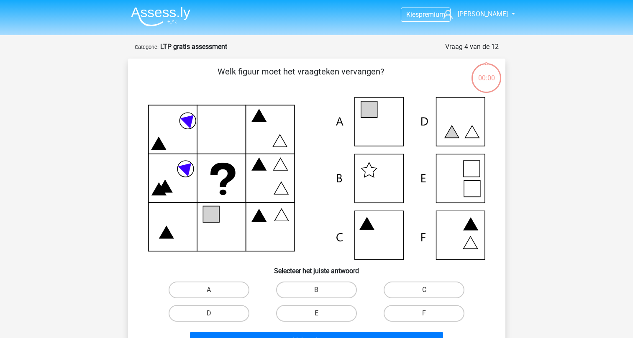
scroll to position [42, 0]
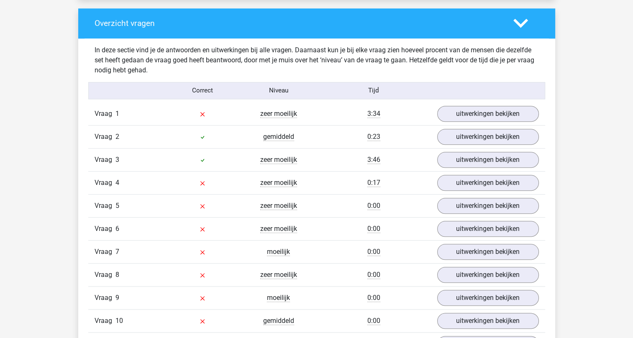
scroll to position [837, 0]
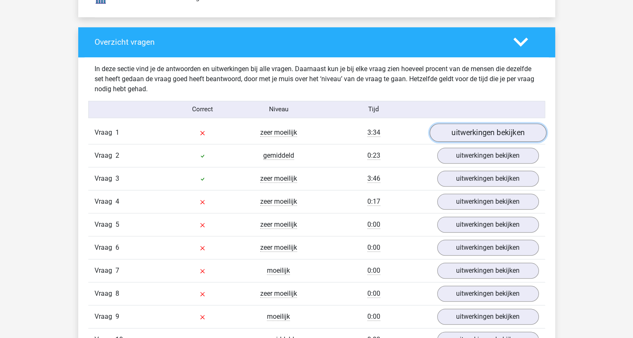
click at [478, 132] on link "uitwerkingen bekijken" at bounding box center [487, 132] width 117 height 18
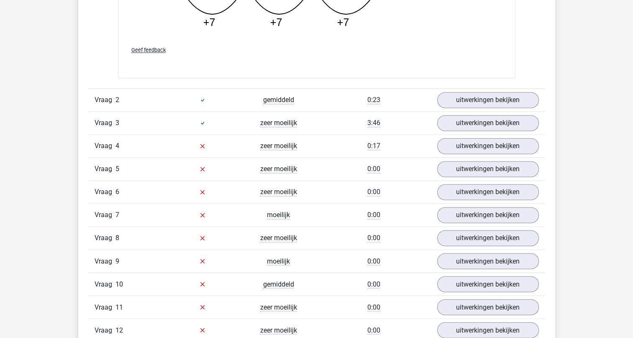
scroll to position [1339, 0]
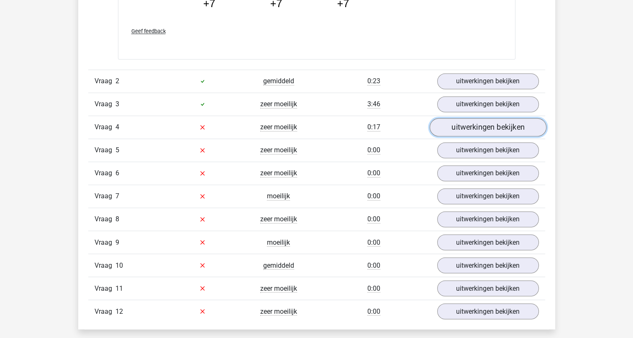
click at [467, 129] on link "uitwerkingen bekijken" at bounding box center [487, 127] width 117 height 18
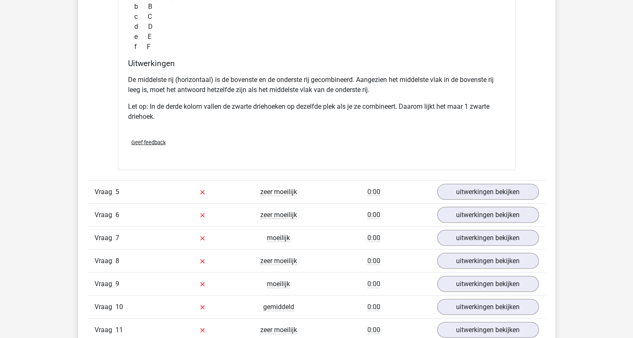
scroll to position [1716, 0]
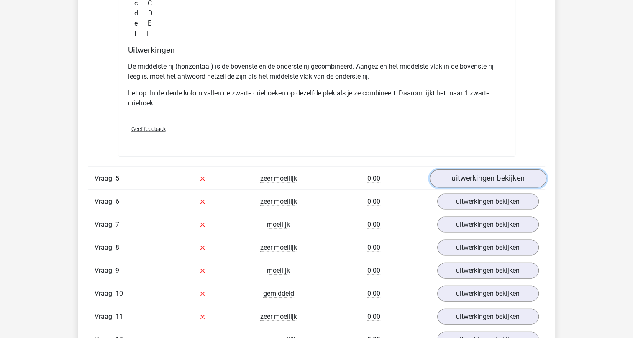
click at [482, 181] on link "uitwerkingen bekijken" at bounding box center [487, 179] width 117 height 18
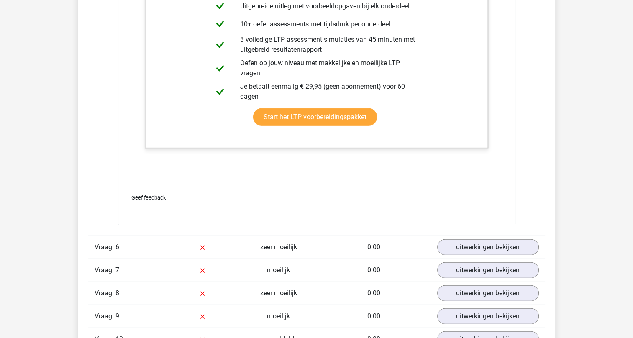
scroll to position [2344, 0]
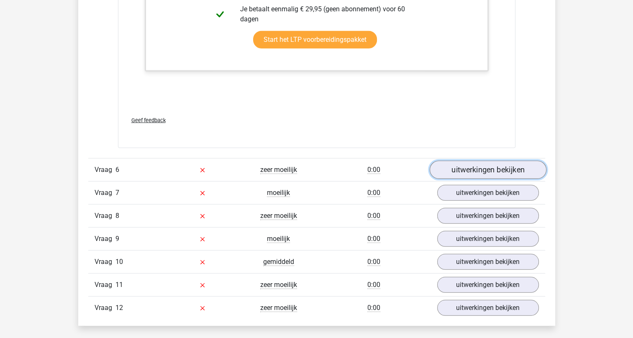
click at [479, 166] on link "uitwerkingen bekijken" at bounding box center [487, 170] width 117 height 18
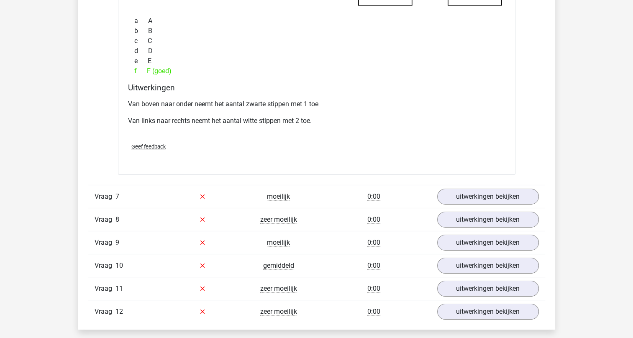
scroll to position [2763, 0]
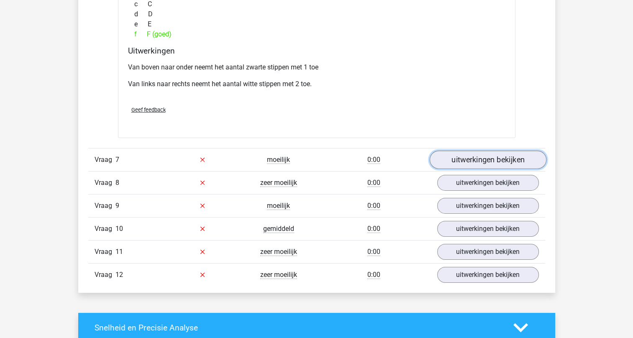
click at [491, 156] on link "uitwerkingen bekijken" at bounding box center [487, 160] width 117 height 18
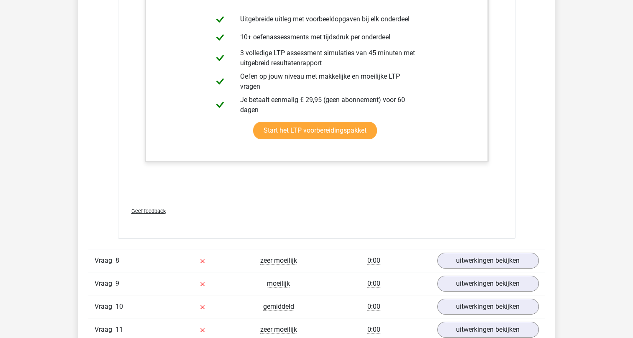
scroll to position [3139, 0]
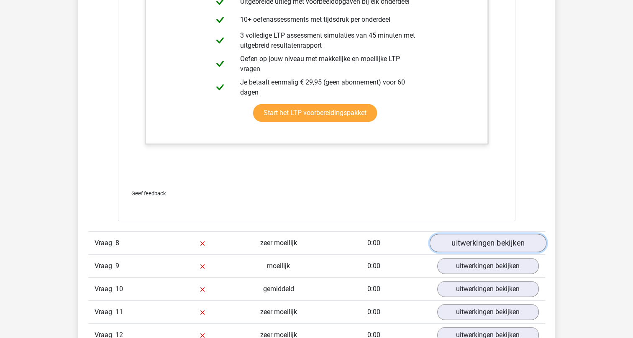
click at [499, 243] on link "uitwerkingen bekijken" at bounding box center [487, 243] width 117 height 18
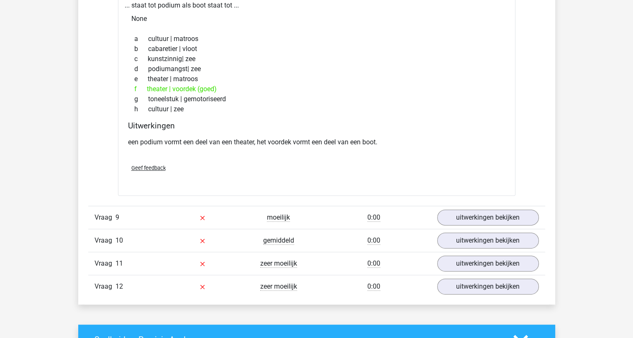
scroll to position [3474, 0]
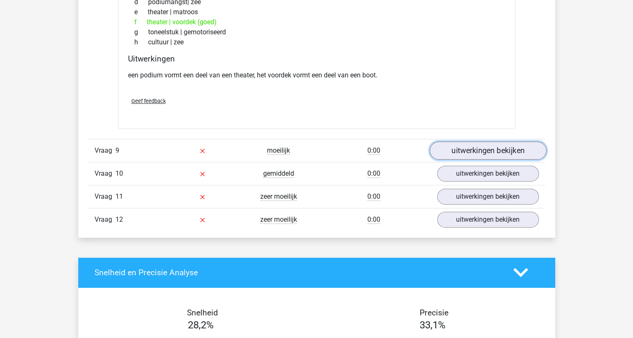
click at [484, 142] on link "uitwerkingen bekijken" at bounding box center [487, 150] width 117 height 18
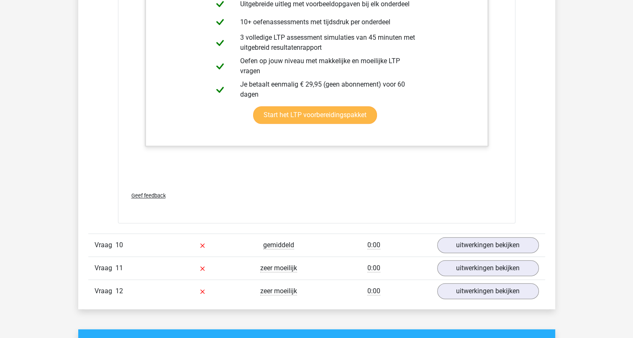
scroll to position [3851, 0]
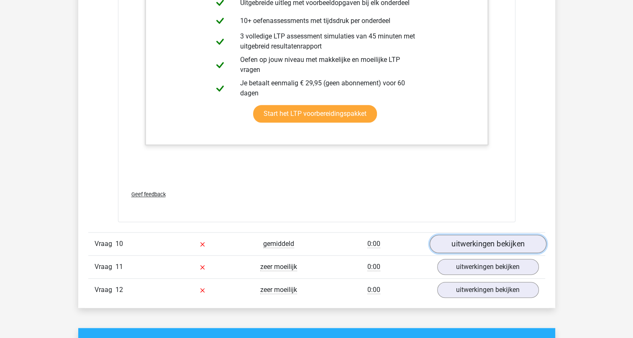
click at [477, 239] on link "uitwerkingen bekijken" at bounding box center [487, 244] width 117 height 18
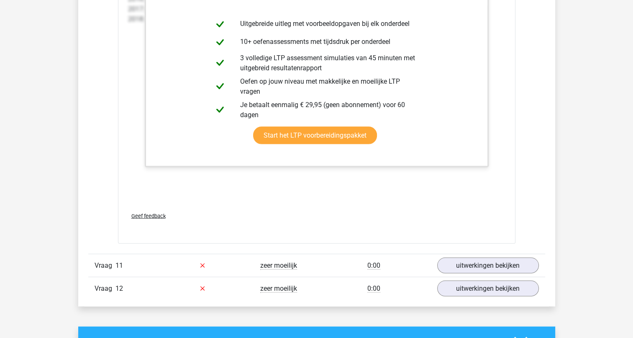
scroll to position [4814, 0]
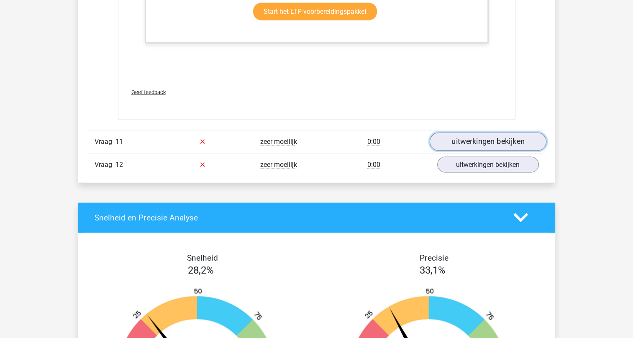
click at [501, 139] on link "uitwerkingen bekijken" at bounding box center [487, 142] width 117 height 18
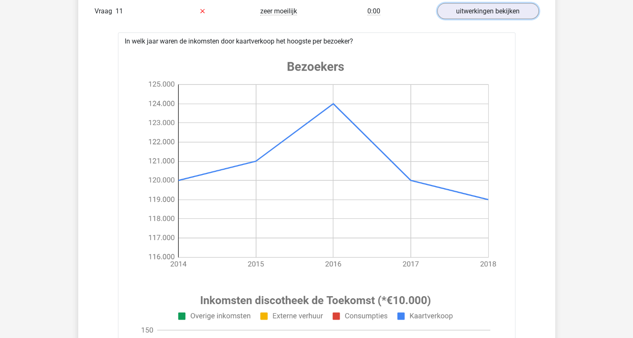
scroll to position [4939, 0]
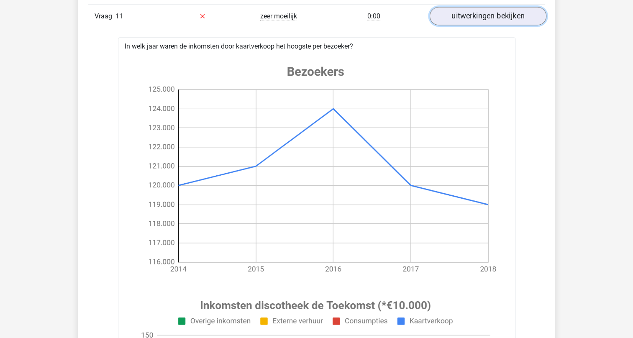
click at [495, 9] on link "uitwerkingen bekijken" at bounding box center [487, 16] width 117 height 18
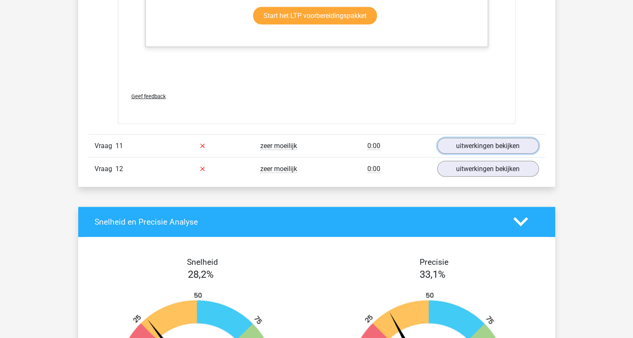
scroll to position [4772, 0]
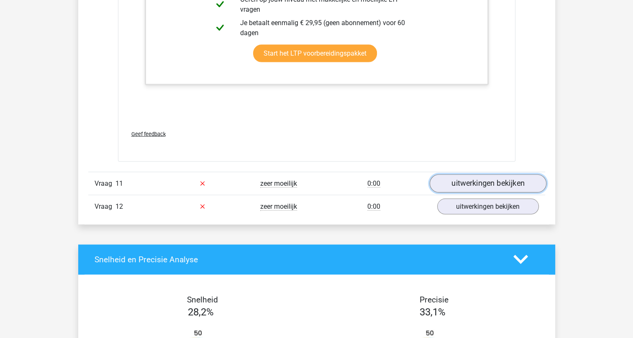
click at [470, 175] on link "uitwerkingen bekijken" at bounding box center [487, 184] width 117 height 18
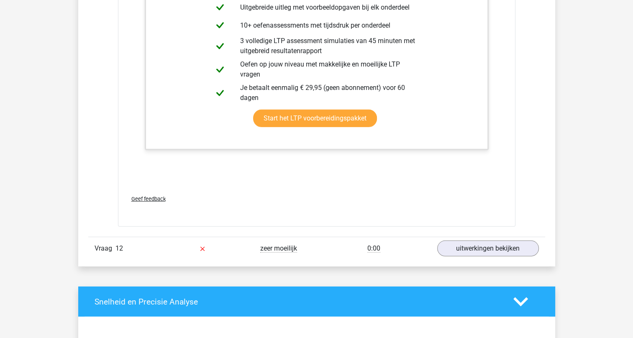
scroll to position [5651, 0]
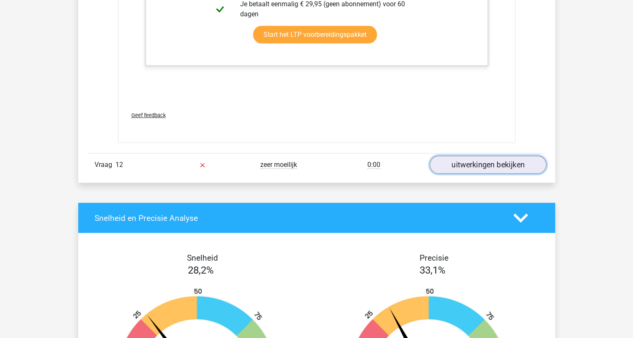
click at [464, 162] on link "uitwerkingen bekijken" at bounding box center [487, 165] width 117 height 18
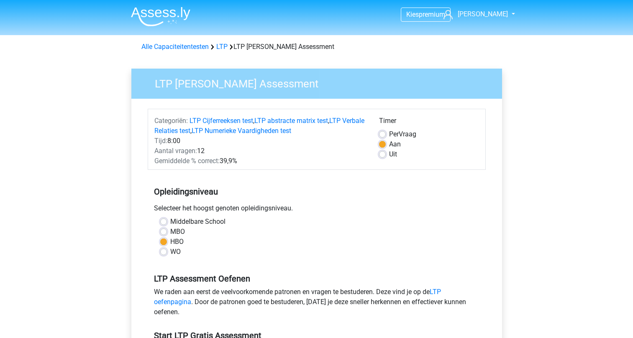
scroll to position [126, 0]
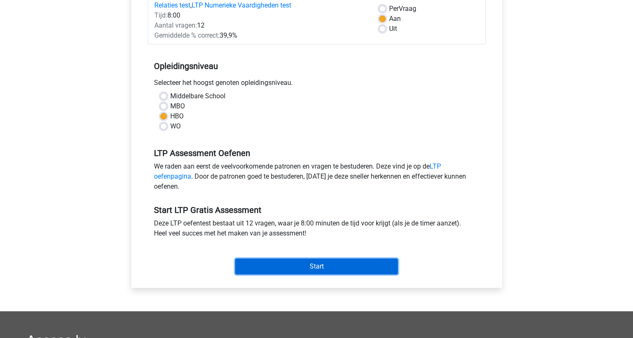
click at [316, 266] on input "Start" at bounding box center [316, 267] width 163 height 16
click at [318, 265] on input "Start" at bounding box center [316, 267] width 163 height 16
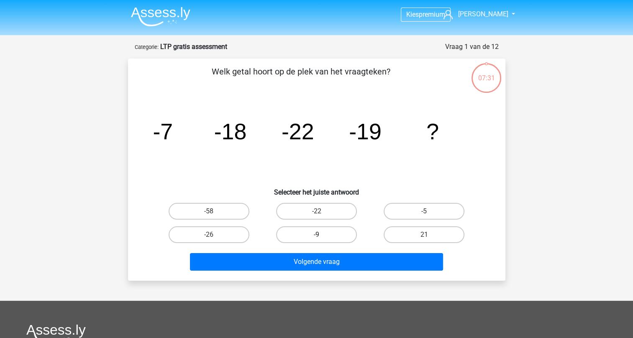
click at [311, 236] on label "-9" at bounding box center [316, 234] width 81 height 17
click at [316, 236] on input "-9" at bounding box center [318, 237] width 5 height 5
radio input "true"
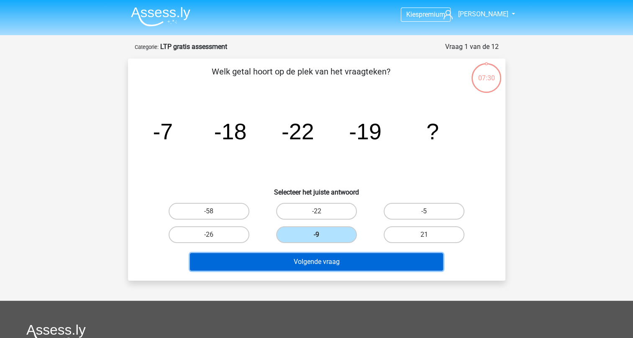
click at [311, 263] on button "Volgende vraag" at bounding box center [316, 262] width 253 height 18
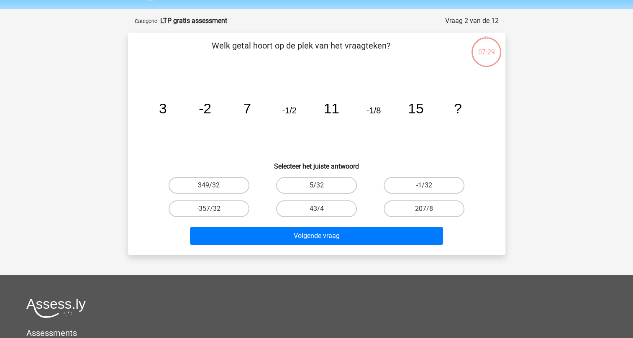
scroll to position [42, 0]
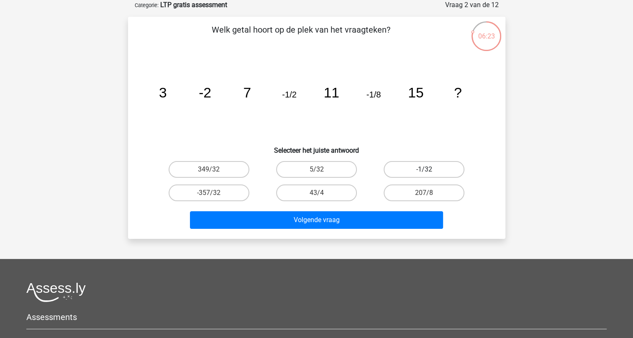
click at [422, 170] on label "-1/32" at bounding box center [424, 169] width 81 height 17
click at [424, 170] on input "-1/32" at bounding box center [426, 172] width 5 height 5
radio input "true"
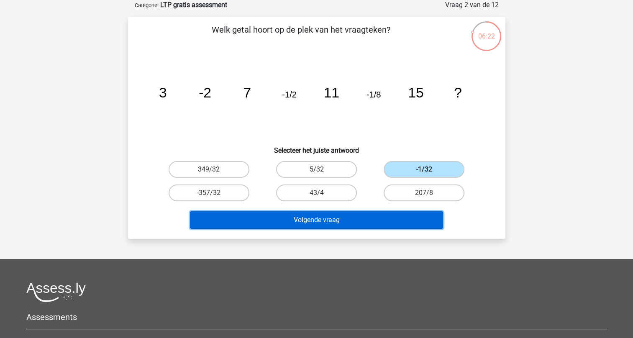
click at [343, 219] on button "Volgende vraag" at bounding box center [316, 220] width 253 height 18
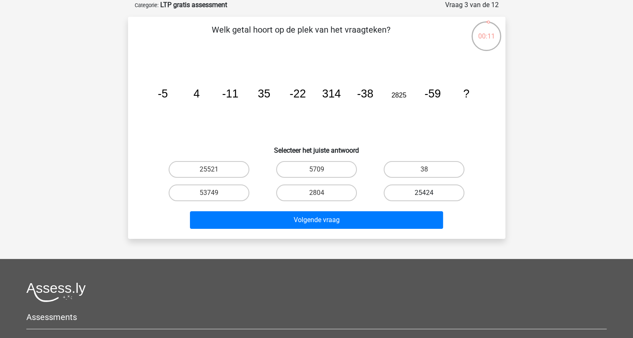
click at [413, 191] on label "25424" at bounding box center [424, 193] width 81 height 17
click at [424, 193] on input "25424" at bounding box center [426, 195] width 5 height 5
radio input "true"
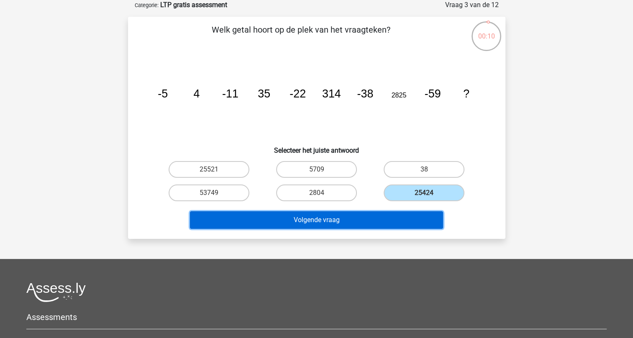
click at [321, 224] on button "Volgende vraag" at bounding box center [316, 220] width 253 height 18
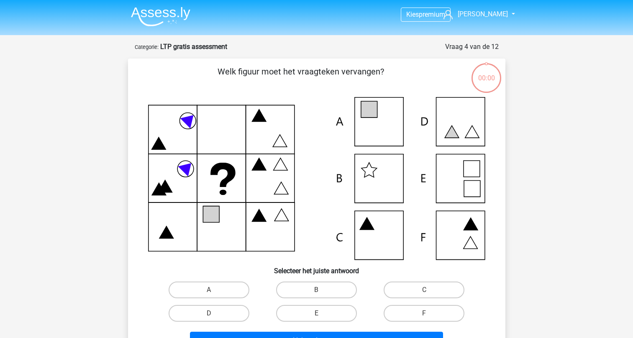
scroll to position [42, 0]
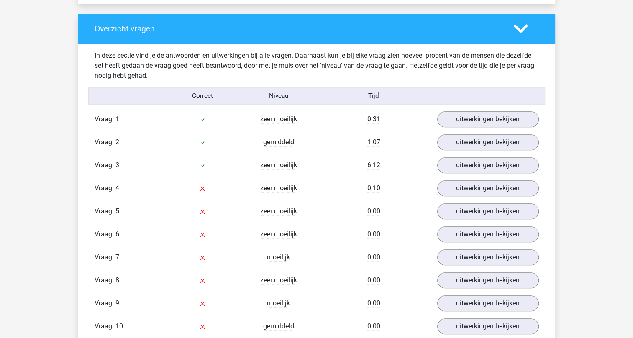
scroll to position [879, 0]
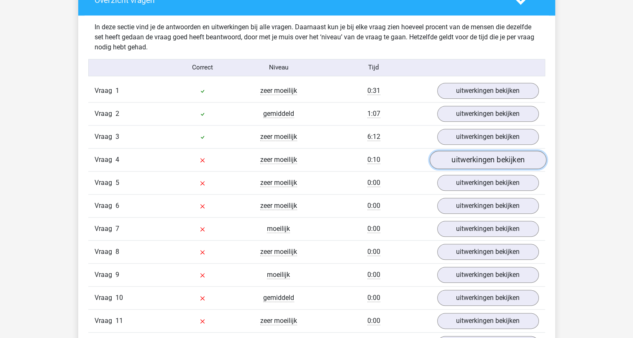
click at [470, 160] on link "uitwerkingen bekijken" at bounding box center [487, 160] width 117 height 18
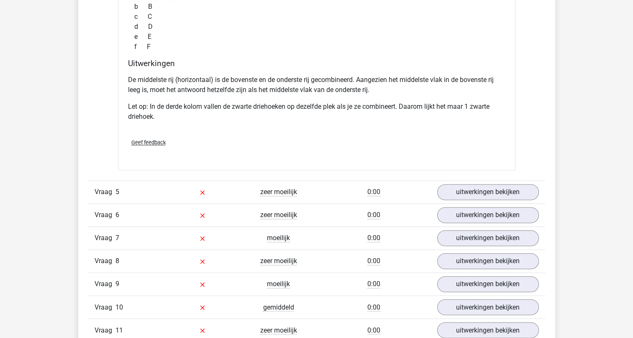
scroll to position [1298, 0]
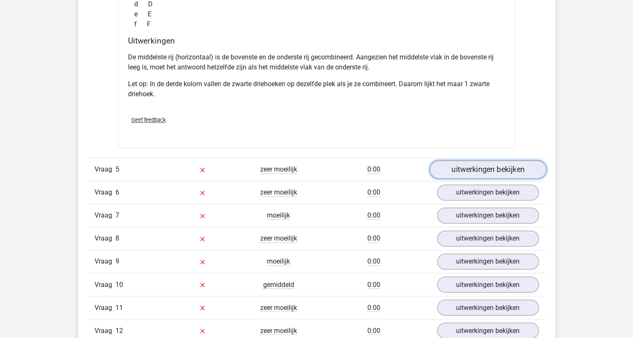
click at [497, 167] on link "uitwerkingen bekijken" at bounding box center [487, 169] width 117 height 18
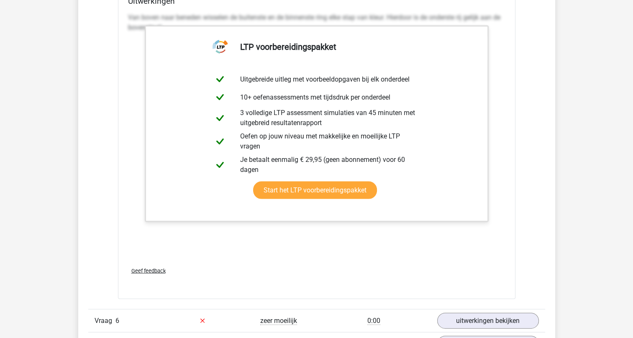
scroll to position [1925, 0]
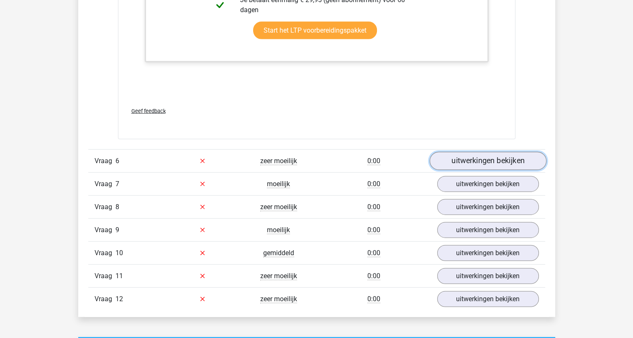
click at [482, 158] on link "uitwerkingen bekijken" at bounding box center [487, 161] width 117 height 18
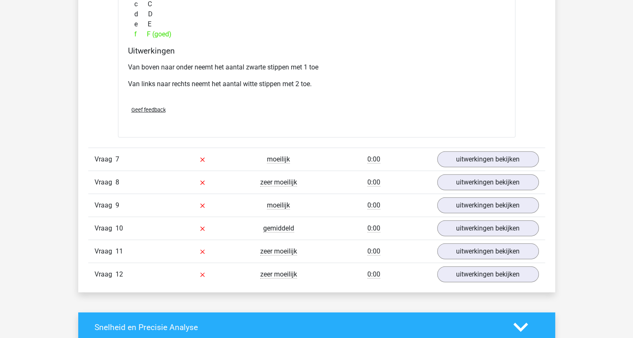
scroll to position [2344, 0]
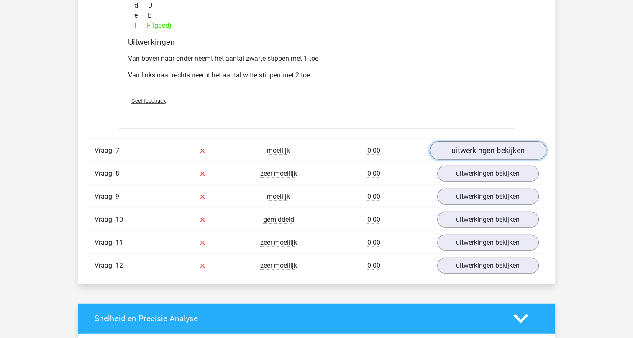
click at [501, 146] on link "uitwerkingen bekijken" at bounding box center [487, 150] width 117 height 18
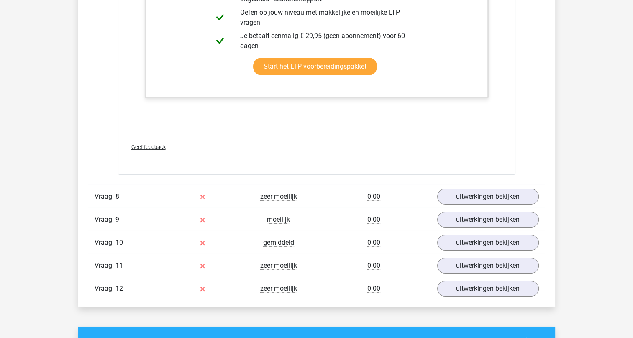
scroll to position [2804, 0]
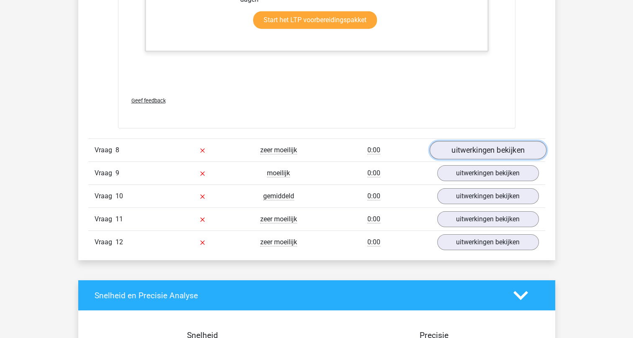
click at [469, 144] on link "uitwerkingen bekijken" at bounding box center [487, 150] width 117 height 18
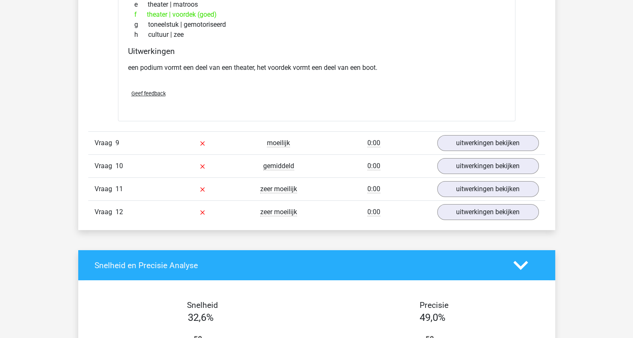
scroll to position [3097, 0]
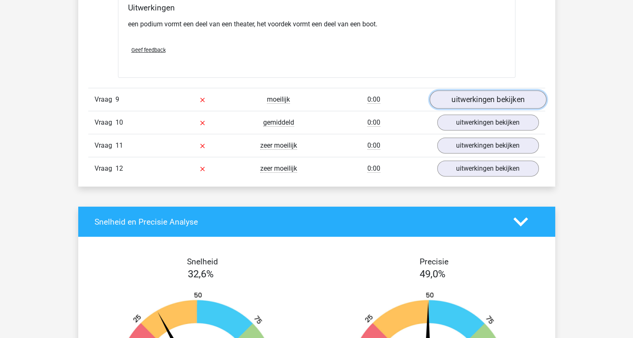
click at [487, 95] on link "uitwerkingen bekijken" at bounding box center [487, 99] width 117 height 18
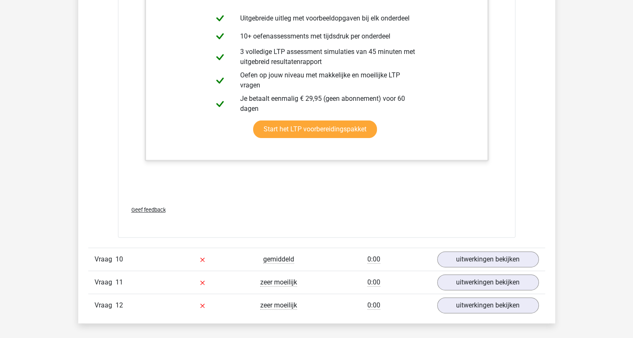
scroll to position [3516, 0]
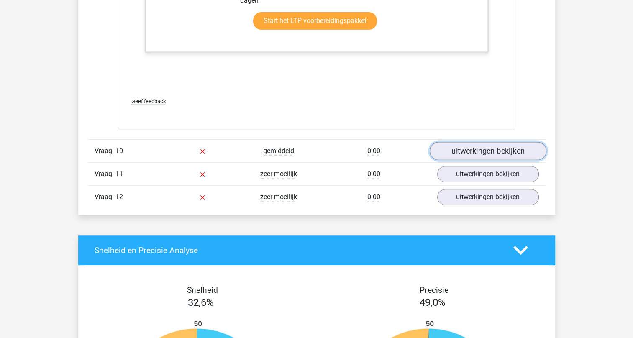
click at [471, 147] on link "uitwerkingen bekijken" at bounding box center [487, 151] width 117 height 18
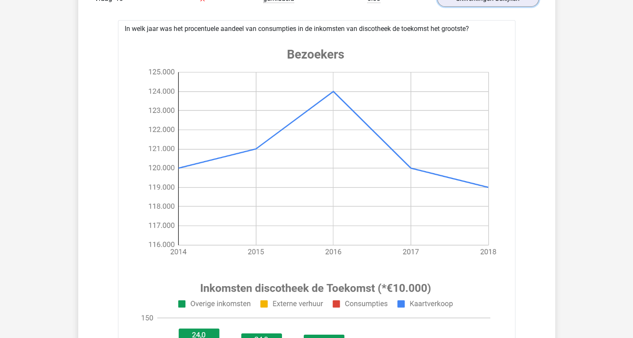
scroll to position [3642, 0]
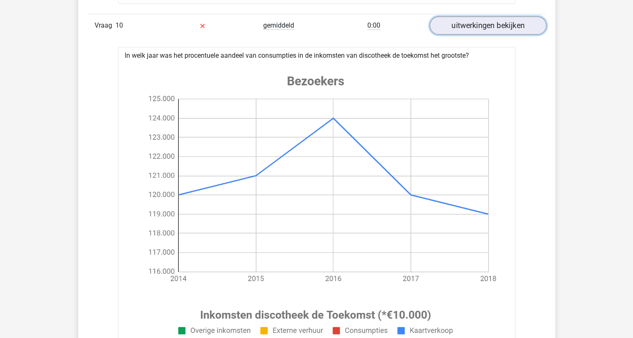
click at [473, 19] on link "uitwerkingen bekijken" at bounding box center [487, 26] width 117 height 18
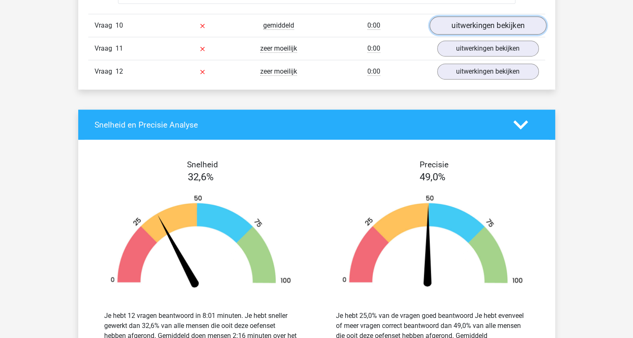
click at [481, 21] on link "uitwerkingen bekijken" at bounding box center [487, 26] width 117 height 18
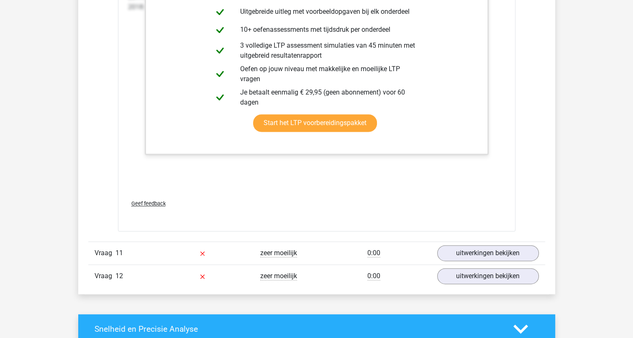
scroll to position [4437, 0]
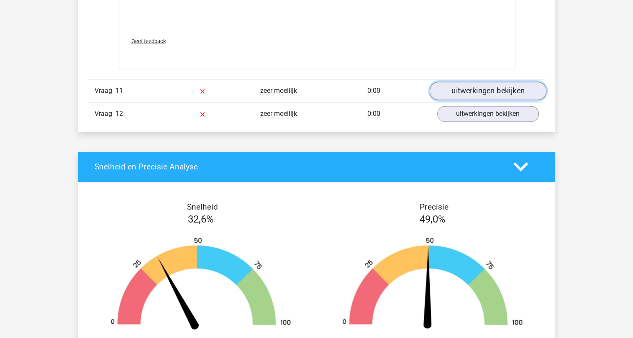
click at [477, 88] on link "uitwerkingen bekijken" at bounding box center [487, 91] width 117 height 18
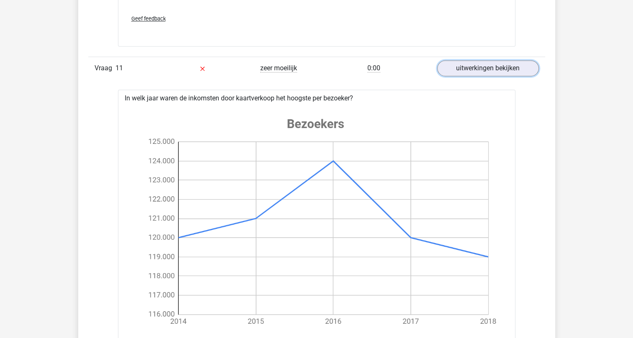
scroll to position [4479, 0]
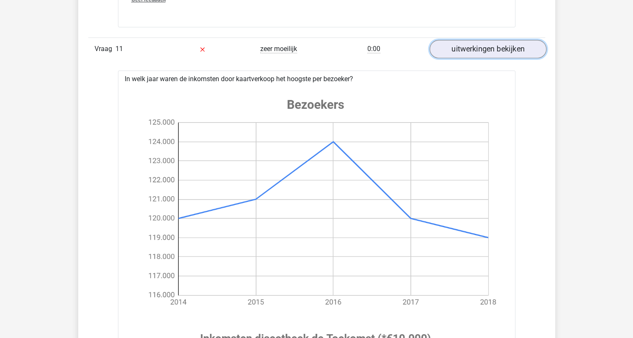
click at [468, 42] on link "uitwerkingen bekijken" at bounding box center [487, 49] width 117 height 18
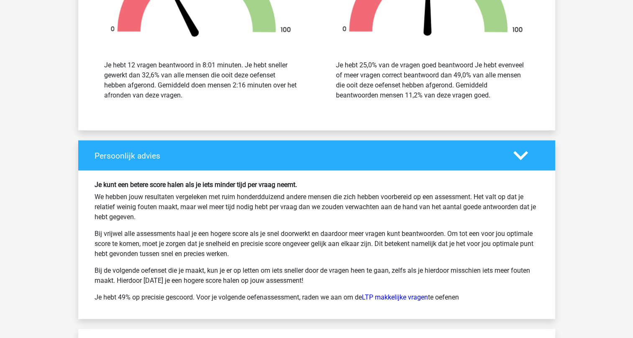
scroll to position [4730, 0]
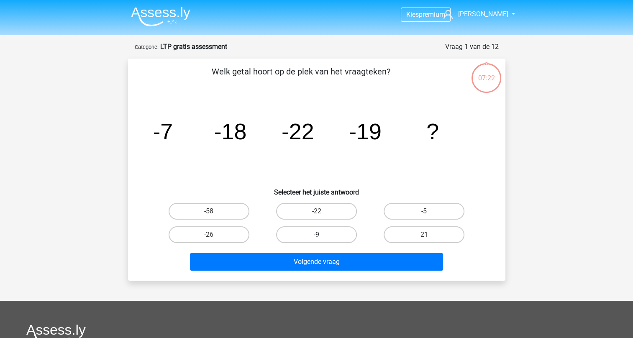
click at [313, 229] on label "-9" at bounding box center [316, 234] width 81 height 17
click at [316, 235] on input "-9" at bounding box center [318, 237] width 5 height 5
radio input "true"
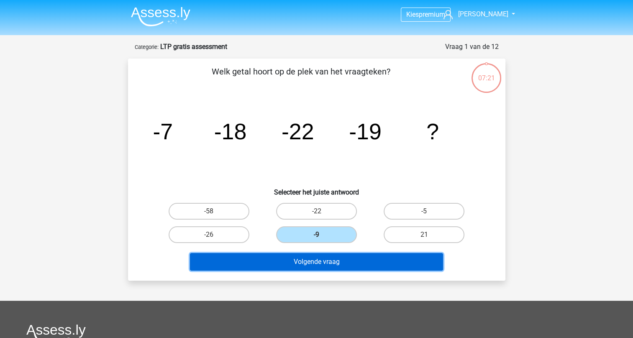
click at [315, 265] on button "Volgende vraag" at bounding box center [316, 262] width 253 height 18
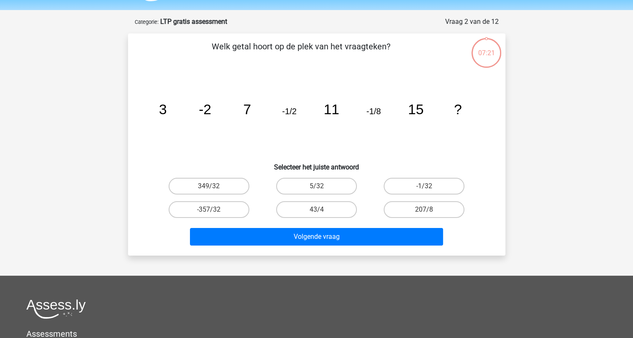
scroll to position [42, 0]
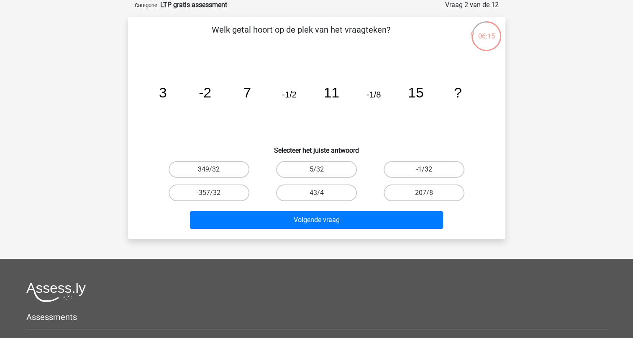
click at [424, 168] on label "-1/32" at bounding box center [424, 169] width 81 height 17
click at [424, 170] on input "-1/32" at bounding box center [426, 172] width 5 height 5
radio input "true"
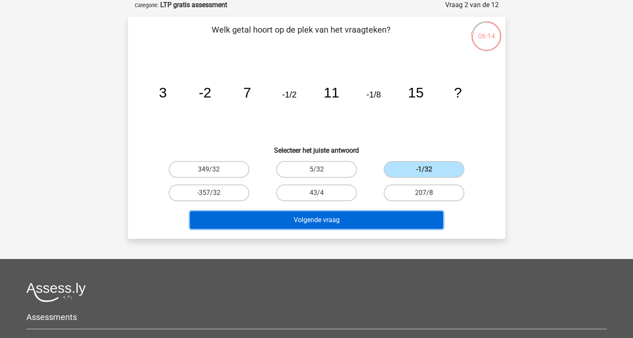
click at [327, 218] on button "Volgende vraag" at bounding box center [316, 220] width 253 height 18
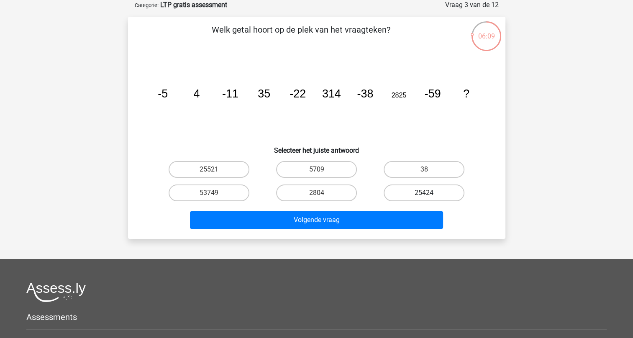
click at [413, 196] on label "25424" at bounding box center [424, 193] width 81 height 17
click at [424, 196] on input "25424" at bounding box center [426, 195] width 5 height 5
radio input "true"
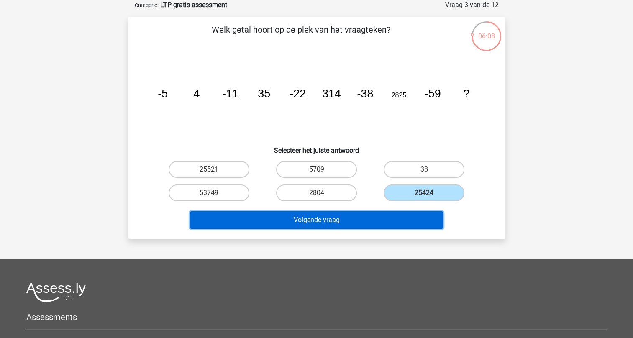
click at [321, 223] on button "Volgende vraag" at bounding box center [316, 220] width 253 height 18
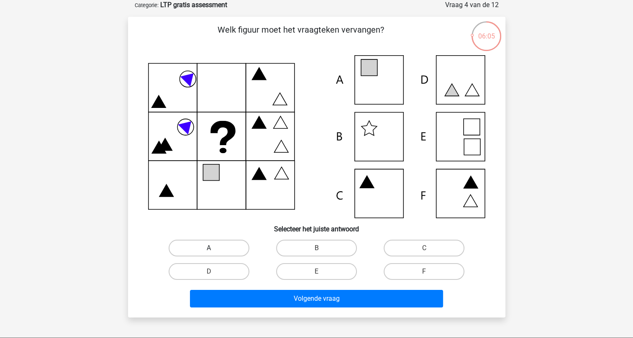
click at [228, 249] on label "A" at bounding box center [209, 248] width 81 height 17
click at [214, 249] on input "A" at bounding box center [211, 250] width 5 height 5
radio input "true"
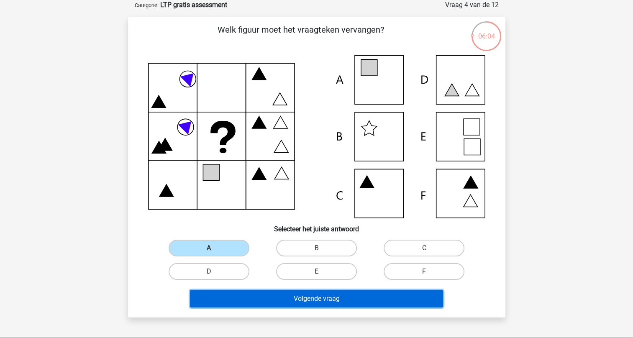
click at [308, 296] on button "Volgende vraag" at bounding box center [316, 299] width 253 height 18
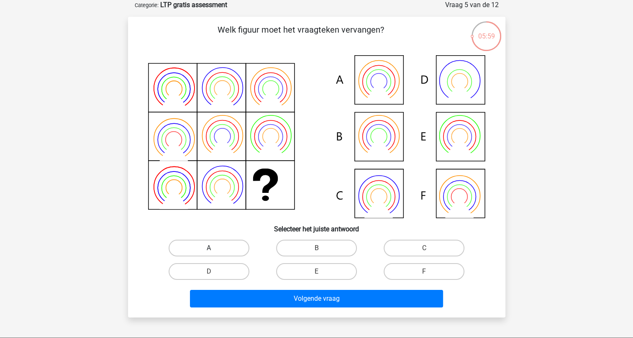
click at [224, 246] on label "A" at bounding box center [209, 248] width 81 height 17
click at [214, 248] on input "A" at bounding box center [211, 250] width 5 height 5
radio input "true"
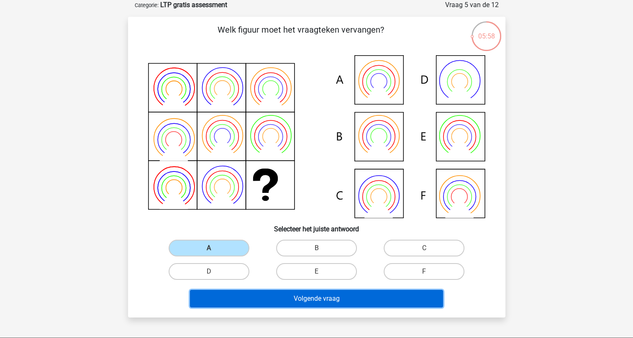
click at [320, 300] on button "Volgende vraag" at bounding box center [316, 299] width 253 height 18
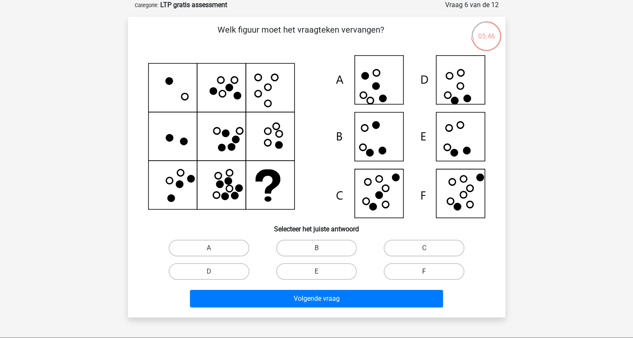
click at [420, 268] on label "F" at bounding box center [424, 271] width 81 height 17
click at [424, 272] on input "F" at bounding box center [426, 274] width 5 height 5
radio input "true"
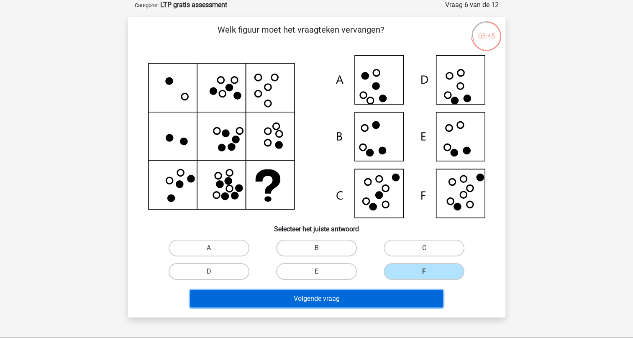
click at [326, 297] on button "Volgende vraag" at bounding box center [316, 299] width 253 height 18
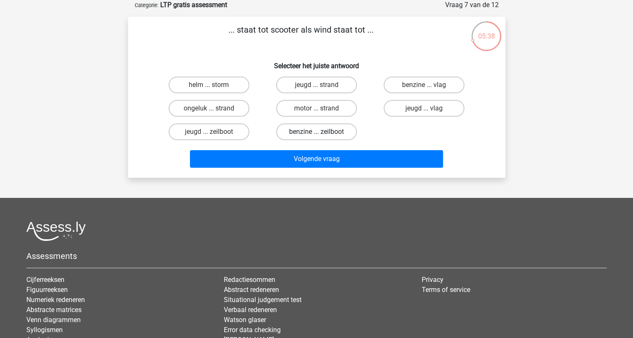
click at [325, 129] on label "benzine ... zeilboot" at bounding box center [316, 131] width 81 height 17
click at [322, 132] on input "benzine ... zeilboot" at bounding box center [318, 134] width 5 height 5
radio input "true"
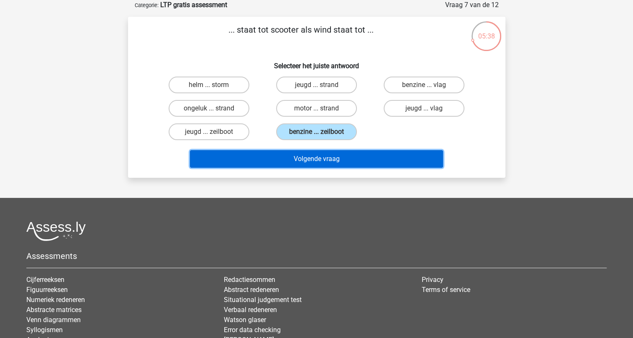
click at [332, 160] on button "Volgende vraag" at bounding box center [316, 159] width 253 height 18
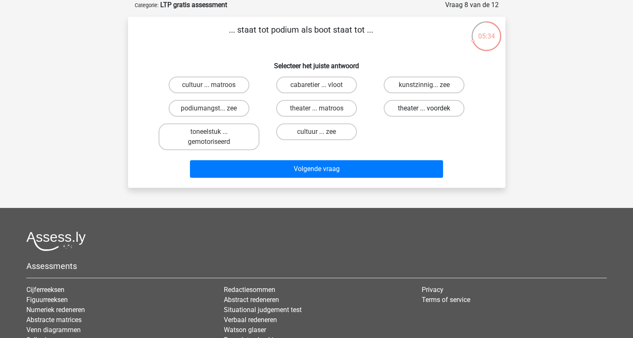
click at [419, 110] on label "theater ... voordek" at bounding box center [424, 108] width 81 height 17
click at [424, 110] on input "theater ... voordek" at bounding box center [426, 110] width 5 height 5
radio input "true"
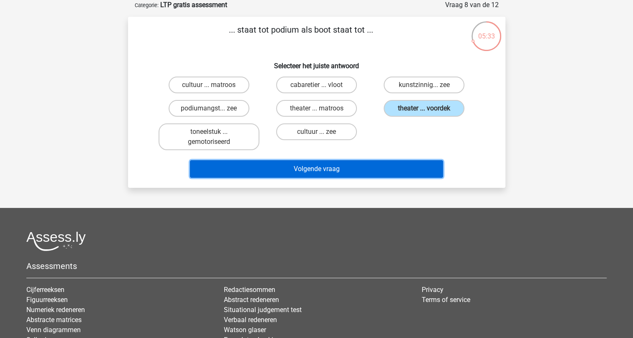
click at [311, 165] on button "Volgende vraag" at bounding box center [316, 169] width 253 height 18
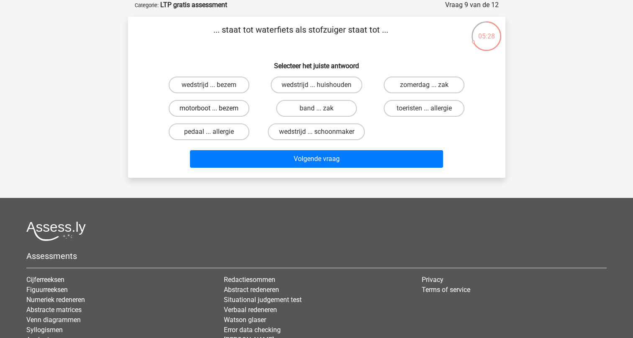
click at [224, 108] on label "motorboot ... bezem" at bounding box center [209, 108] width 81 height 17
click at [214, 108] on input "motorboot ... bezem" at bounding box center [211, 110] width 5 height 5
radio input "true"
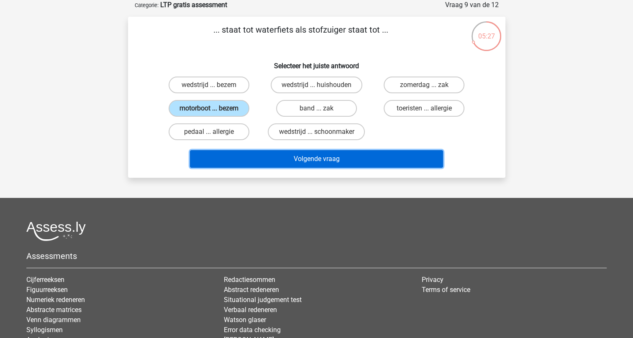
click at [325, 160] on button "Volgende vraag" at bounding box center [316, 159] width 253 height 18
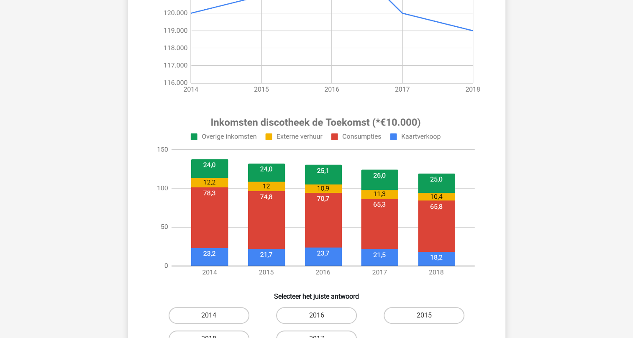
scroll to position [209, 0]
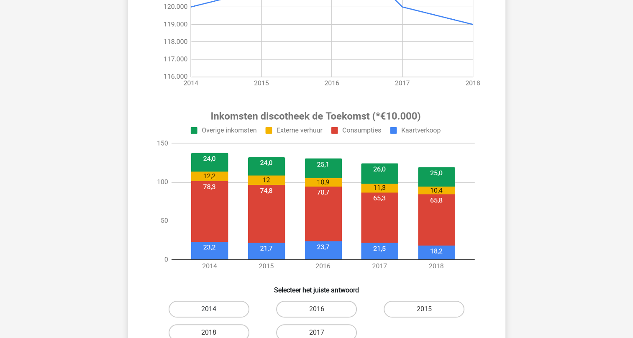
click at [208, 310] on label "2014" at bounding box center [209, 309] width 81 height 17
click at [209, 310] on input "2014" at bounding box center [211, 311] width 5 height 5
radio input "true"
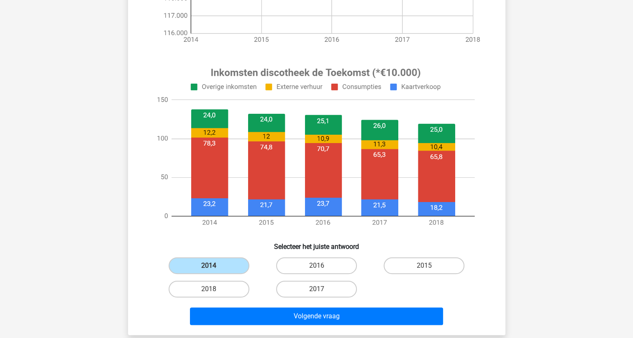
scroll to position [377, 0]
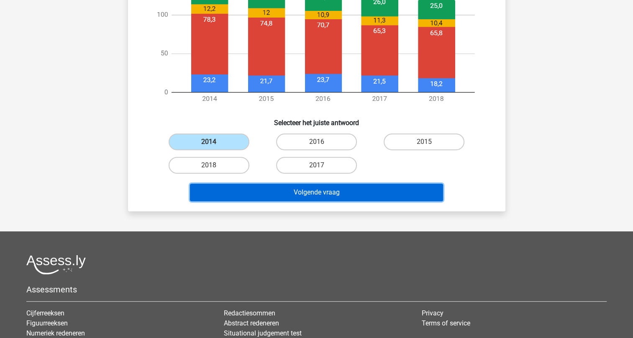
click at [288, 194] on button "Volgende vraag" at bounding box center [316, 193] width 253 height 18
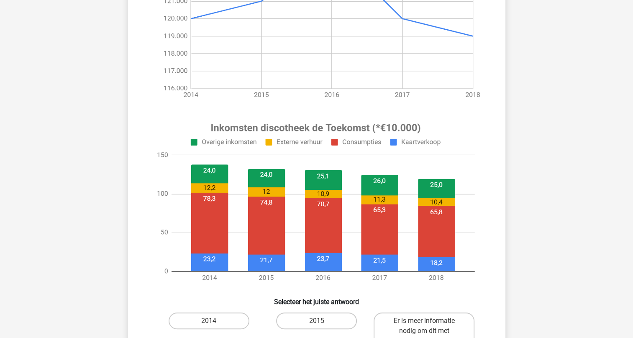
scroll to position [293, 0]
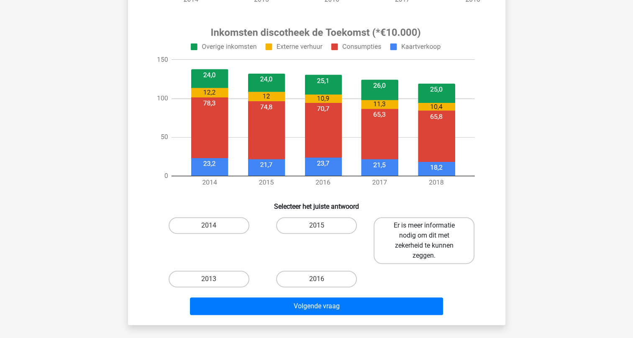
click at [435, 235] on label "Er is meer informatie nodig om dit met zekerheid te kunnen zeggen." at bounding box center [424, 240] width 101 height 47
click at [430, 231] on input "Er is meer informatie nodig om dit met zekerheid te kunnen zeggen." at bounding box center [426, 228] width 5 height 5
radio input "true"
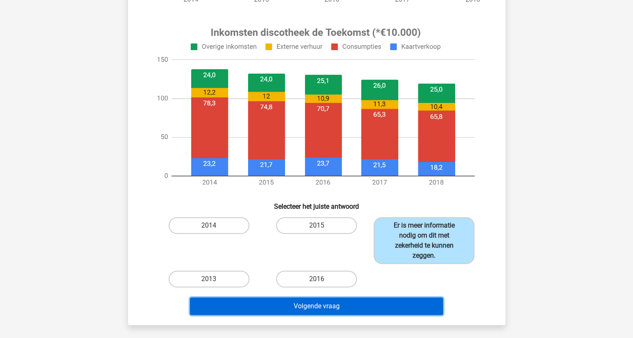
click at [324, 310] on button "Volgende vraag" at bounding box center [316, 307] width 253 height 18
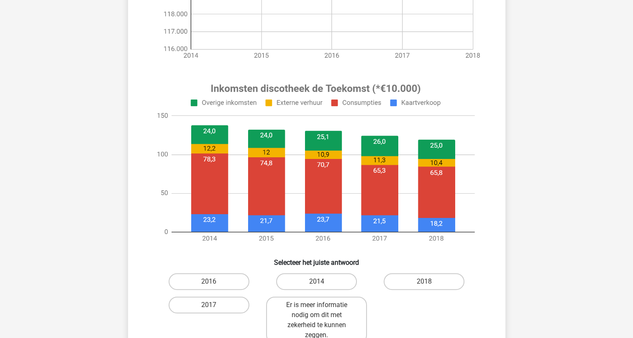
scroll to position [251, 0]
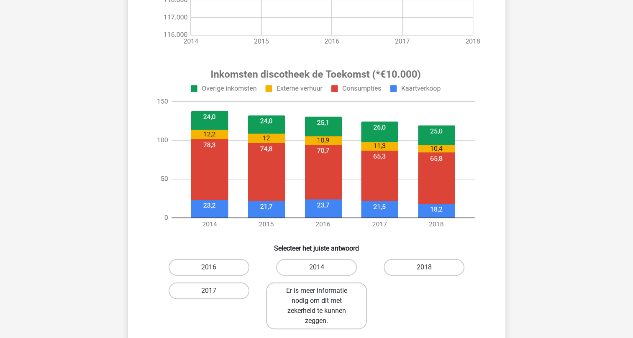
click at [303, 303] on label "Er is meer informatie nodig om dit met zekerheid te kunnen zeggen." at bounding box center [316, 306] width 101 height 47
click at [316, 296] on input "Er is meer informatie nodig om dit met zekerheid te kunnen zeggen." at bounding box center [318, 293] width 5 height 5
radio input "true"
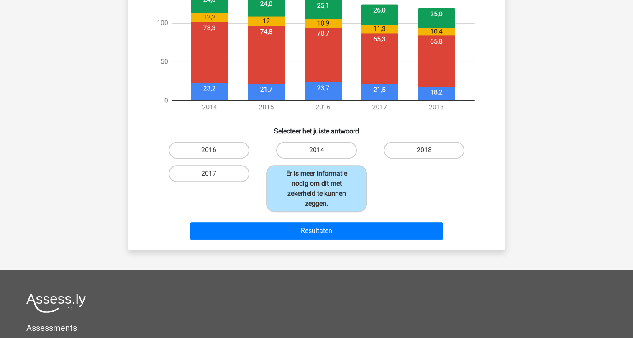
scroll to position [377, 0]
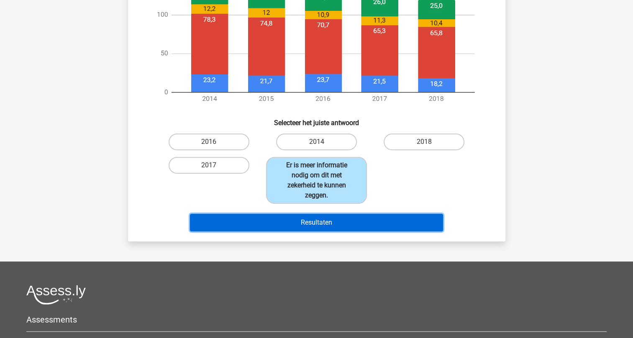
click at [322, 221] on button "Resultaten" at bounding box center [316, 223] width 253 height 18
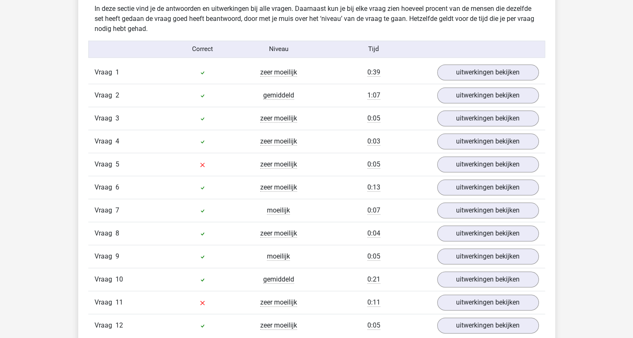
scroll to position [921, 0]
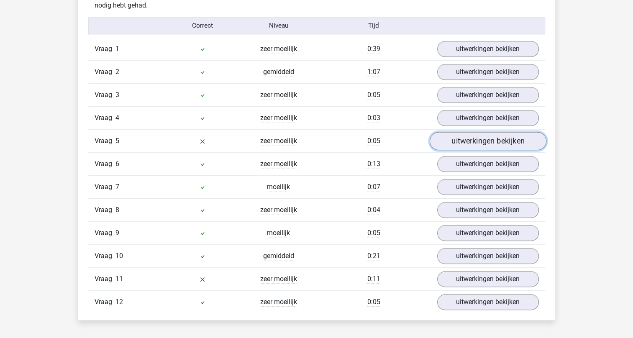
click at [478, 140] on link "uitwerkingen bekijken" at bounding box center [487, 141] width 117 height 18
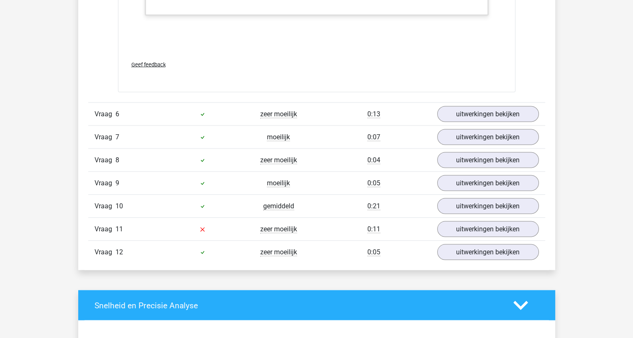
scroll to position [1632, 0]
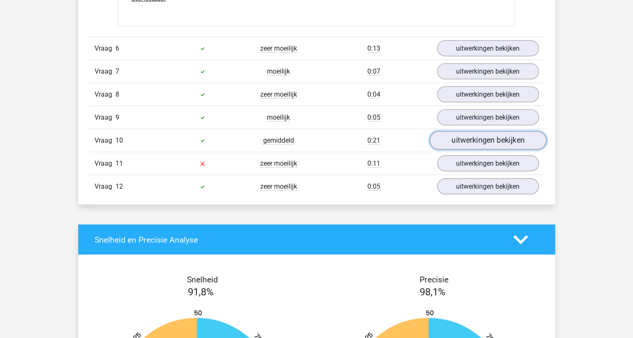
click at [465, 140] on link "uitwerkingen bekijken" at bounding box center [487, 140] width 117 height 18
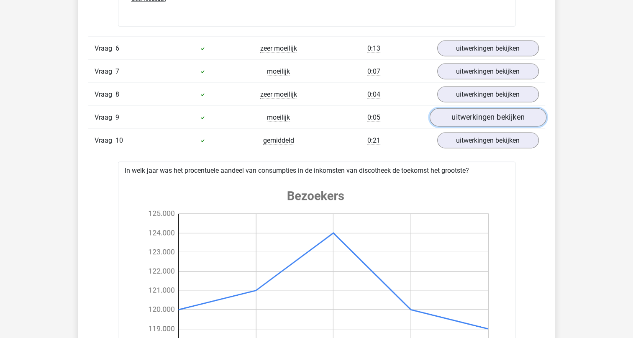
click at [468, 113] on link "uitwerkingen bekijken" at bounding box center [487, 117] width 117 height 18
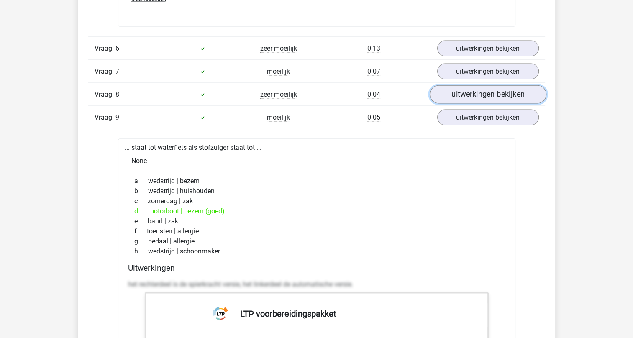
click at [472, 94] on link "uitwerkingen bekijken" at bounding box center [487, 94] width 117 height 18
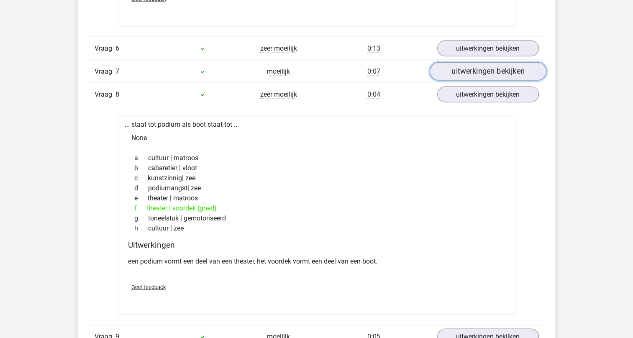
click at [475, 72] on link "uitwerkingen bekijken" at bounding box center [487, 71] width 117 height 18
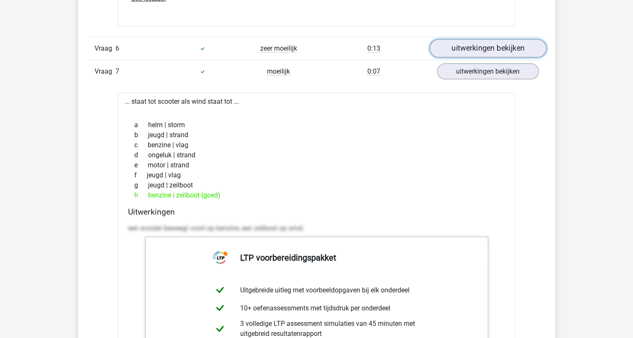
click at [486, 49] on link "uitwerkingen bekijken" at bounding box center [487, 48] width 117 height 18
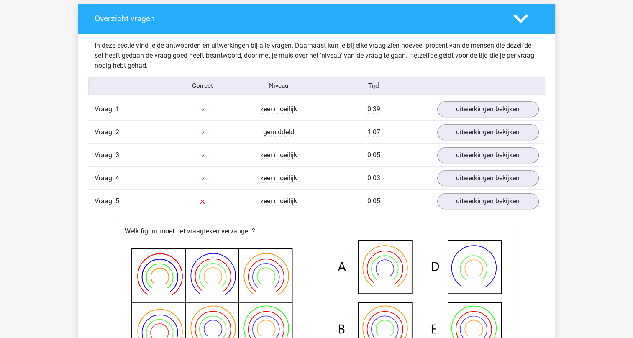
scroll to position [837, 0]
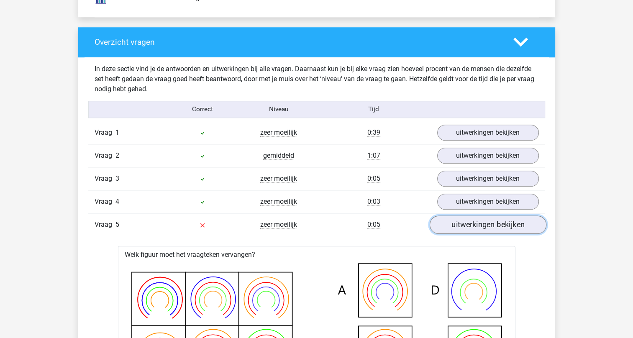
click at [467, 224] on link "uitwerkingen bekijken" at bounding box center [487, 225] width 117 height 18
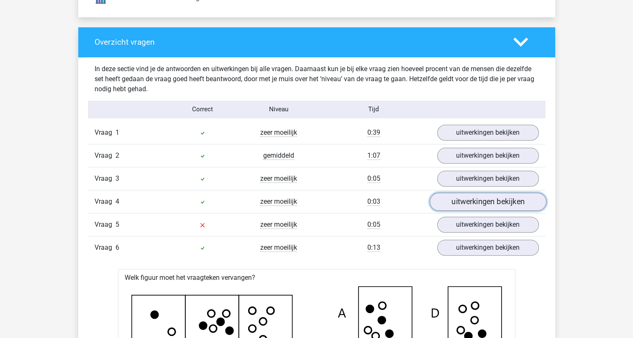
click at [472, 199] on link "uitwerkingen bekijken" at bounding box center [487, 202] width 117 height 18
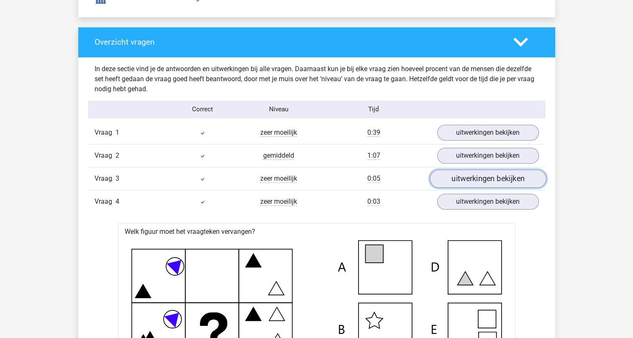
click at [473, 176] on link "uitwerkingen bekijken" at bounding box center [487, 179] width 117 height 18
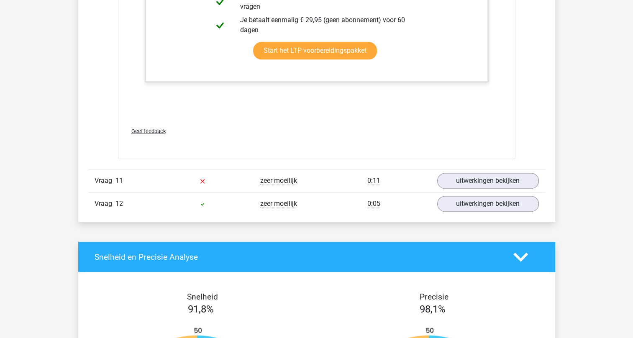
scroll to position [4269, 0]
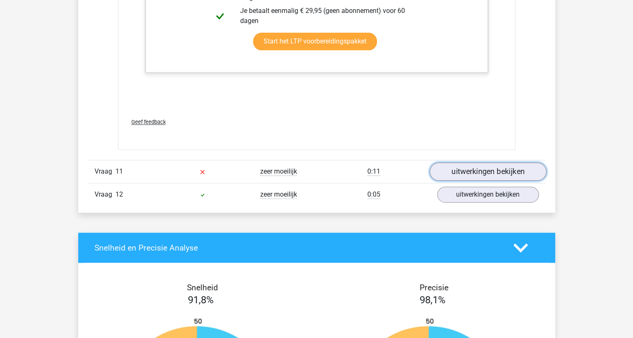
click at [450, 170] on link "uitwerkingen bekijken" at bounding box center [487, 172] width 117 height 18
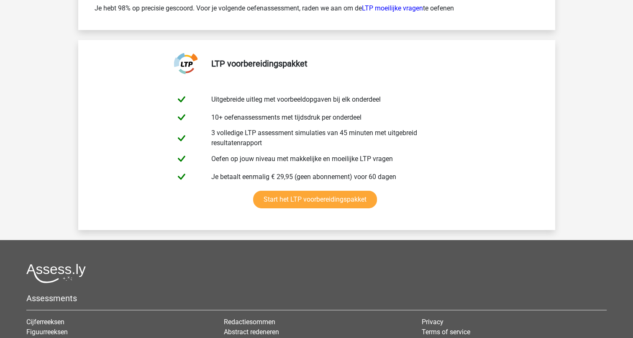
scroll to position [5860, 0]
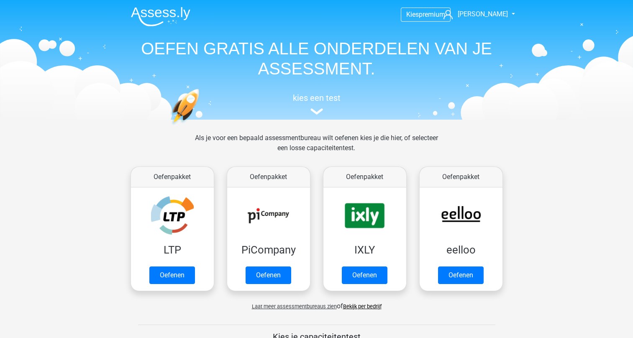
scroll to position [42, 0]
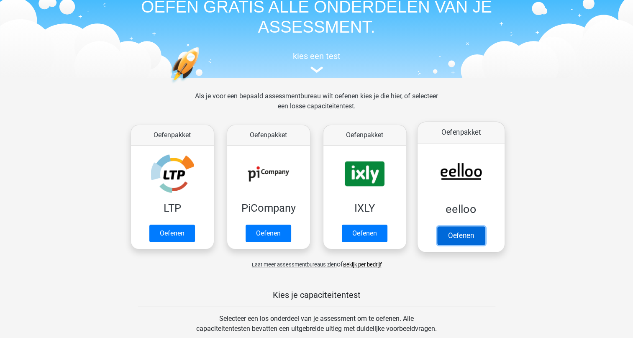
click at [455, 243] on link "Oefenen" at bounding box center [461, 235] width 48 height 18
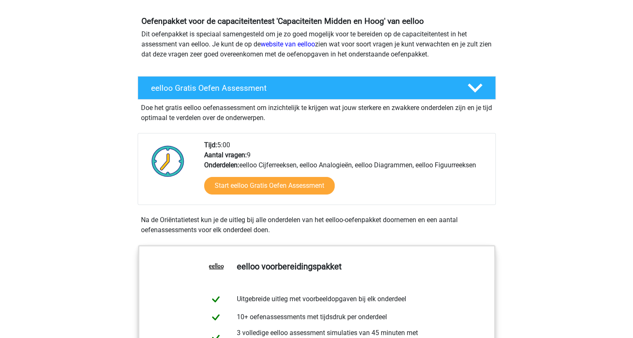
scroll to position [126, 0]
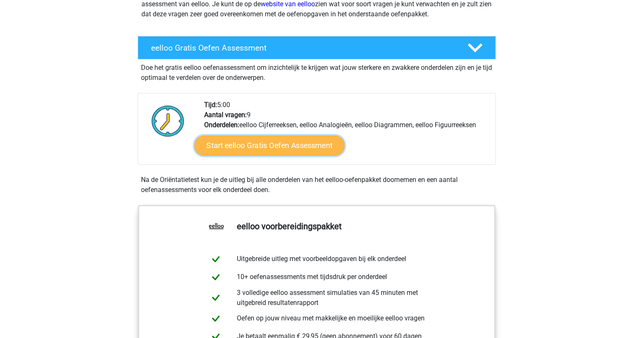
click at [259, 141] on link "Start eelloo Gratis Oefen Assessment" at bounding box center [269, 146] width 150 height 20
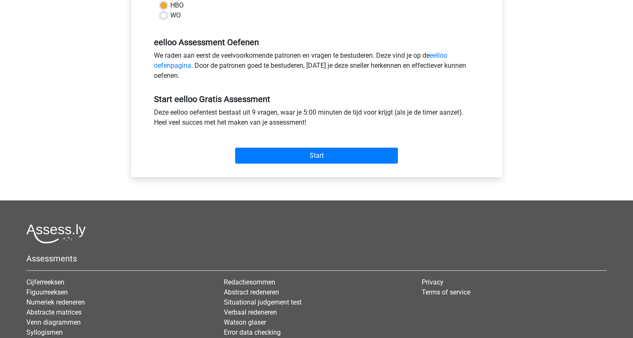
scroll to position [251, 0]
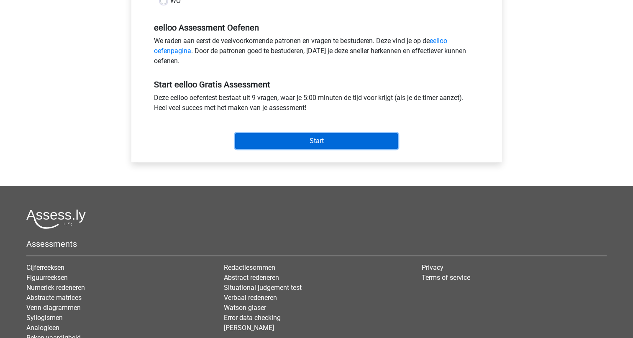
click at [303, 144] on input "Start" at bounding box center [316, 141] width 163 height 16
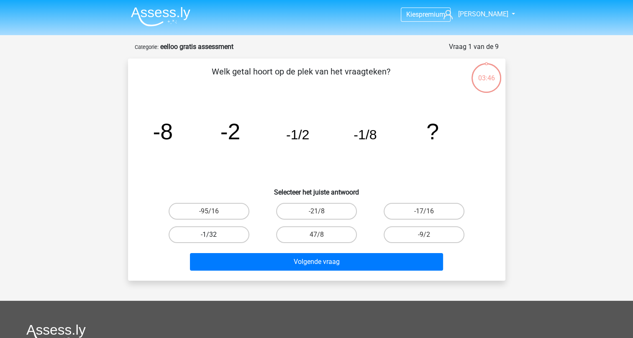
click at [223, 233] on label "-1/32" at bounding box center [209, 234] width 81 height 17
click at [214, 235] on input "-1/32" at bounding box center [211, 237] width 5 height 5
radio input "true"
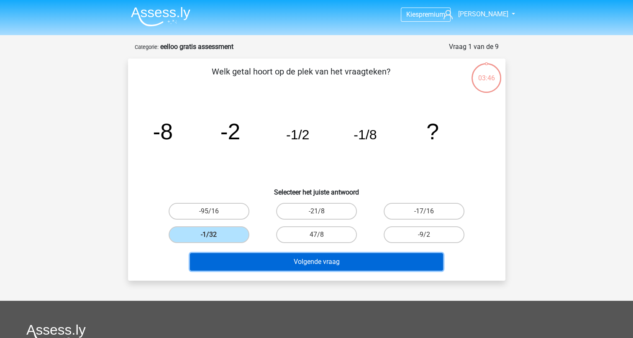
click at [320, 260] on button "Volgende vraag" at bounding box center [316, 262] width 253 height 18
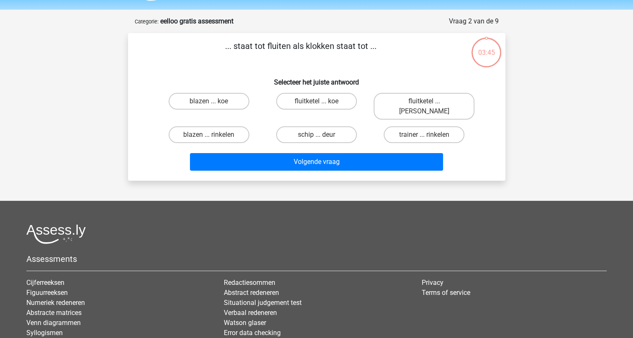
scroll to position [42, 0]
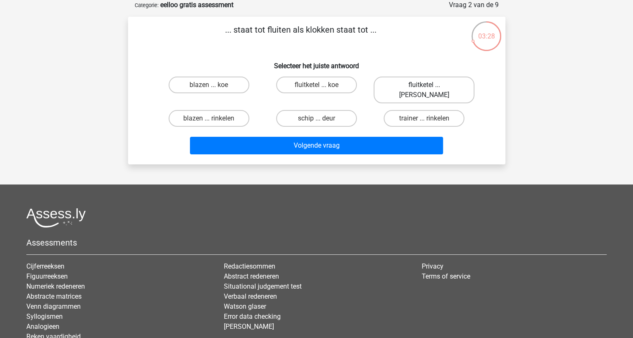
click at [419, 82] on label "fluitketel ... luiden" at bounding box center [424, 90] width 101 height 27
click at [424, 85] on input "fluitketel ... luiden" at bounding box center [426, 87] width 5 height 5
radio input "true"
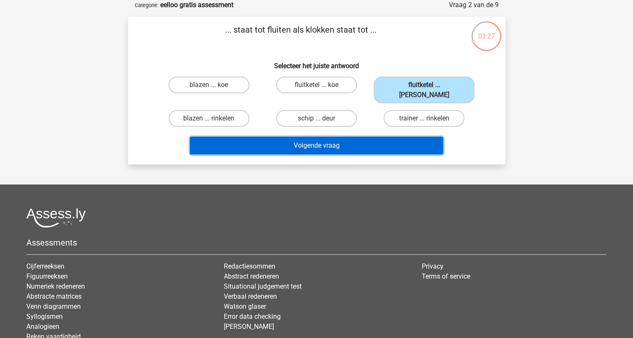
click at [326, 137] on button "Volgende vraag" at bounding box center [316, 146] width 253 height 18
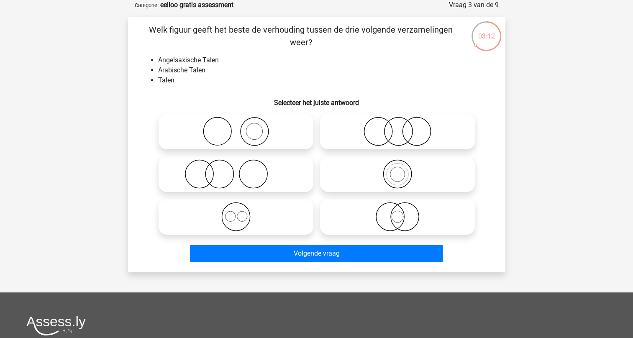
click at [236, 219] on icon at bounding box center [236, 216] width 148 height 29
click at [236, 213] on input "radio" at bounding box center [238, 209] width 5 height 5
radio input "true"
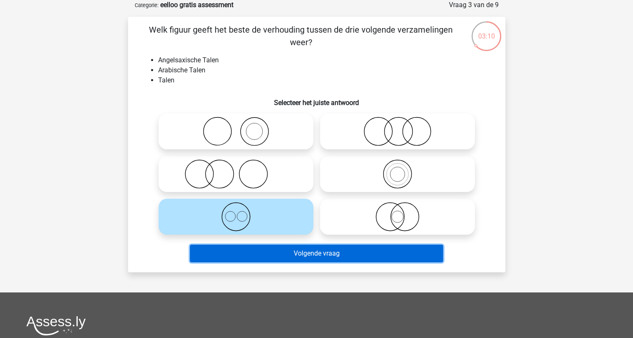
click at [294, 257] on button "Volgende vraag" at bounding box center [316, 254] width 253 height 18
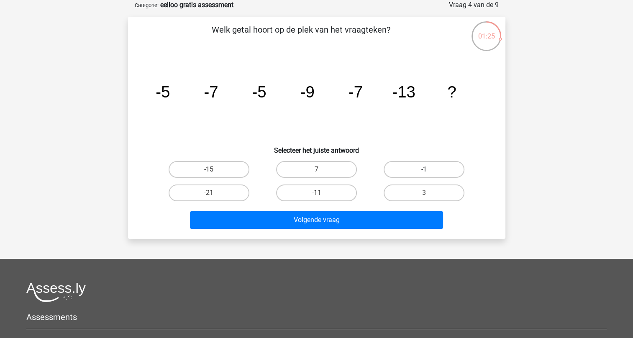
click at [422, 171] on label "-1" at bounding box center [424, 169] width 81 height 17
click at [424, 171] on input "-1" at bounding box center [426, 172] width 5 height 5
radio input "true"
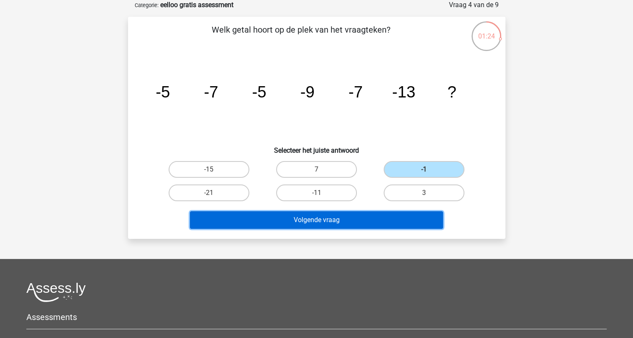
click at [323, 222] on button "Volgende vraag" at bounding box center [316, 220] width 253 height 18
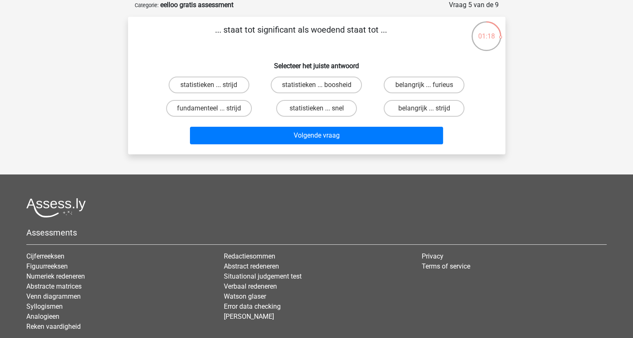
click at [429, 86] on input "belangrijk ... furieus" at bounding box center [426, 87] width 5 height 5
radio input "true"
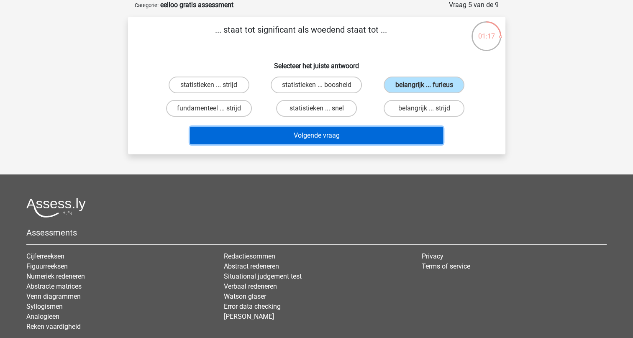
click at [327, 134] on button "Volgende vraag" at bounding box center [316, 136] width 253 height 18
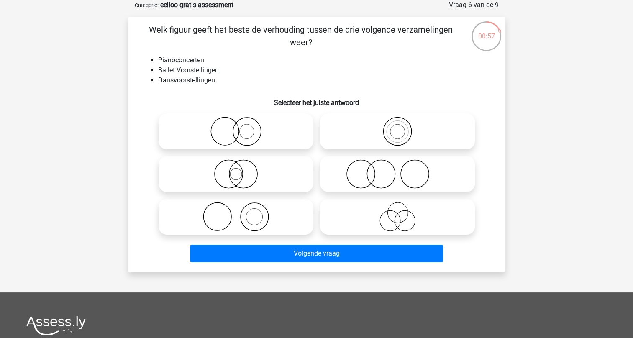
click at [375, 172] on icon at bounding box center [398, 173] width 148 height 29
click at [398, 170] on input "radio" at bounding box center [400, 166] width 5 height 5
radio input "true"
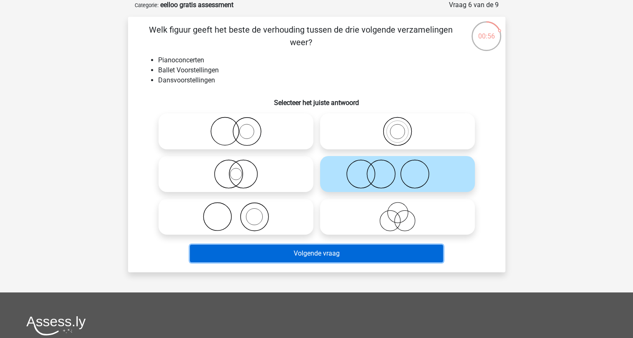
click at [333, 251] on button "Volgende vraag" at bounding box center [316, 254] width 253 height 18
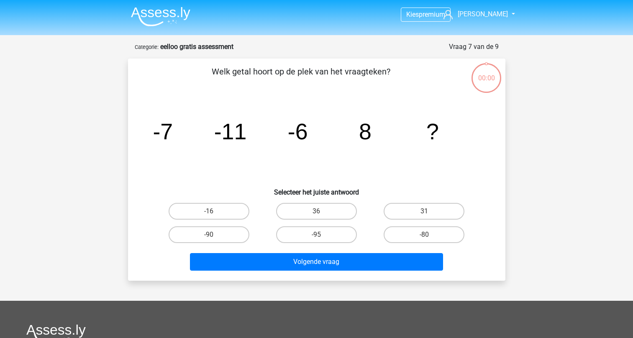
scroll to position [42, 0]
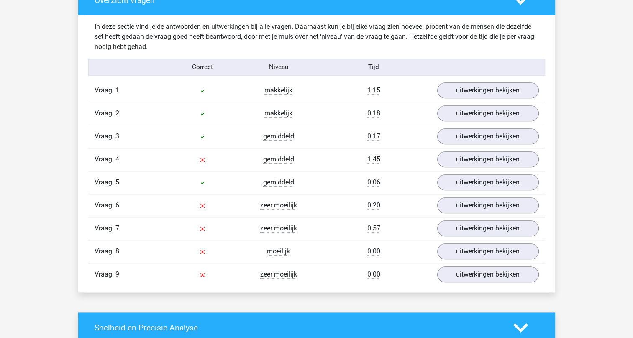
scroll to position [879, 0]
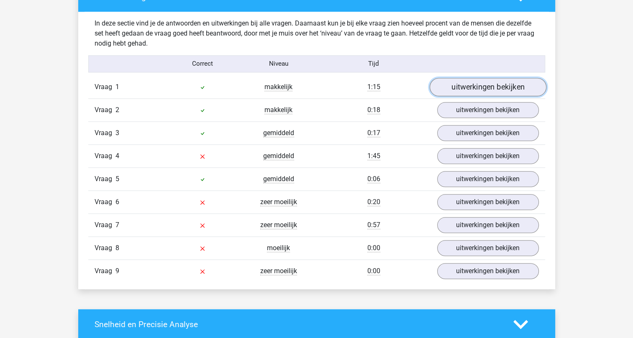
click at [471, 86] on link "uitwerkingen bekijken" at bounding box center [487, 87] width 117 height 18
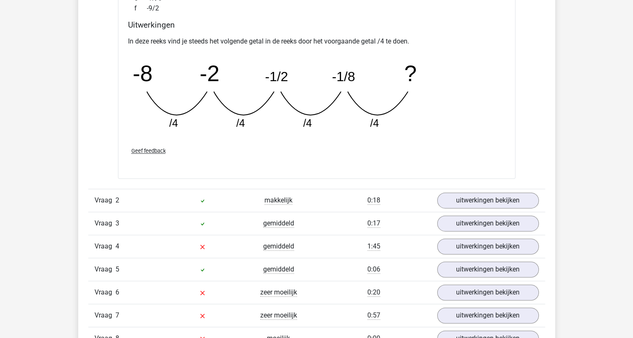
scroll to position [1172, 0]
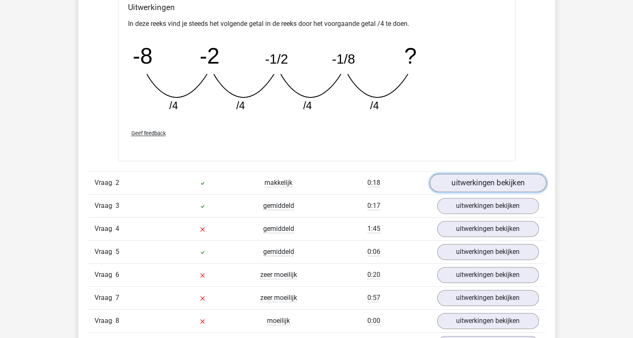
click at [464, 182] on link "uitwerkingen bekijken" at bounding box center [487, 183] width 117 height 18
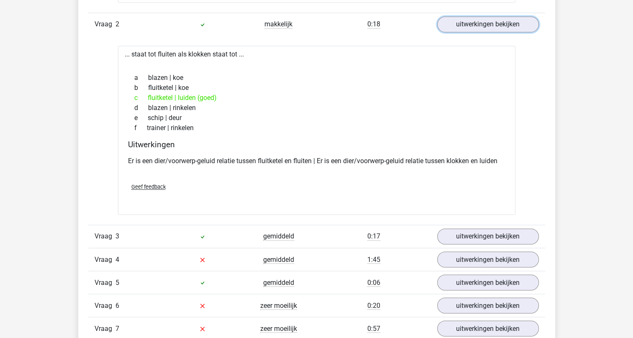
scroll to position [1339, 0]
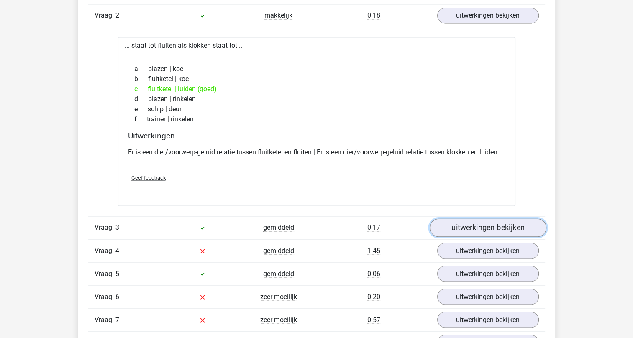
click at [481, 233] on link "uitwerkingen bekijken" at bounding box center [487, 228] width 117 height 18
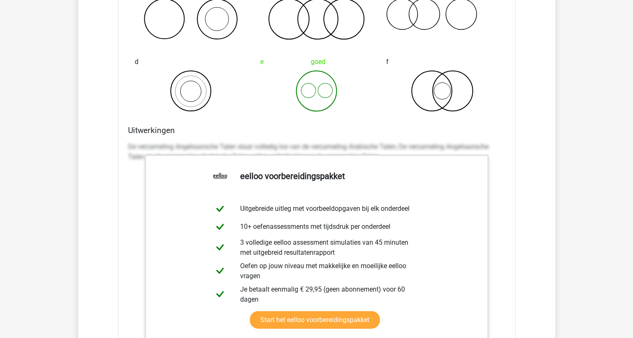
scroll to position [1925, 0]
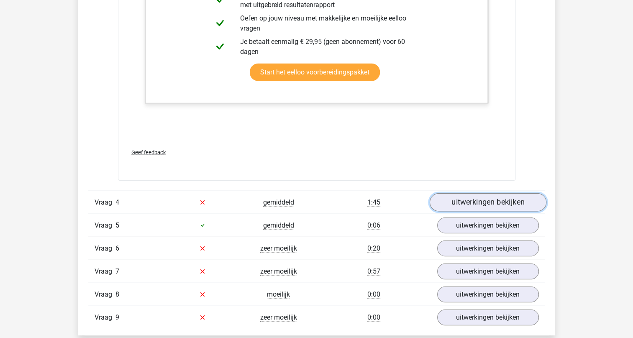
click at [484, 196] on link "uitwerkingen bekijken" at bounding box center [487, 202] width 117 height 18
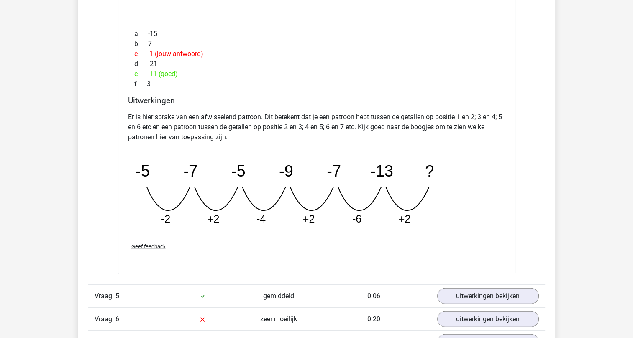
scroll to position [2221, 0]
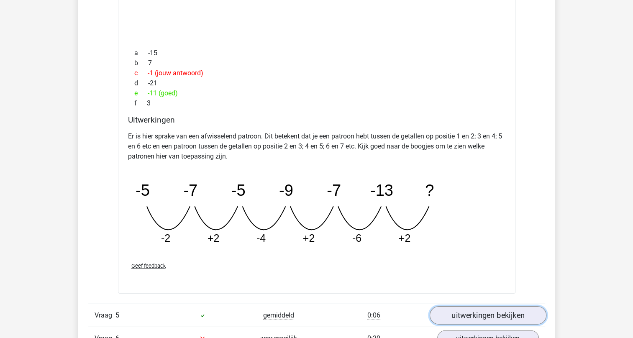
click at [463, 310] on link "uitwerkingen bekijken" at bounding box center [487, 315] width 117 height 18
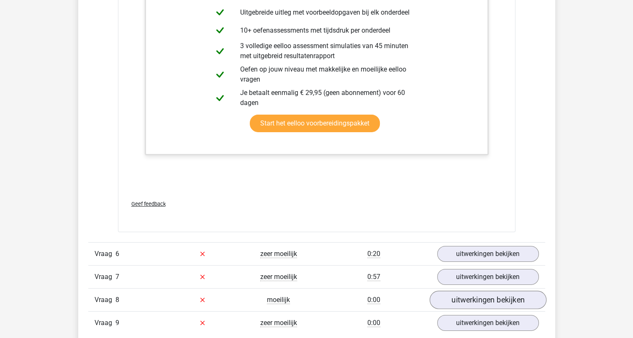
scroll to position [2849, 0]
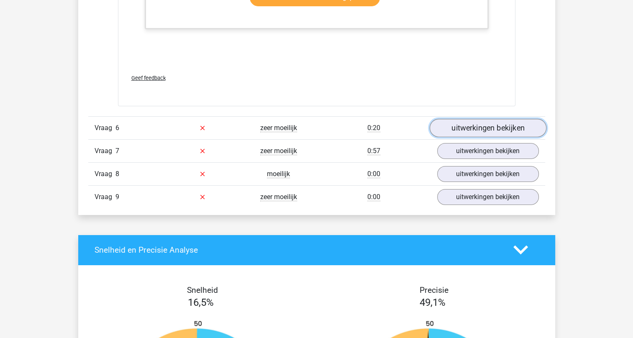
click at [474, 123] on link "uitwerkingen bekijken" at bounding box center [487, 128] width 117 height 18
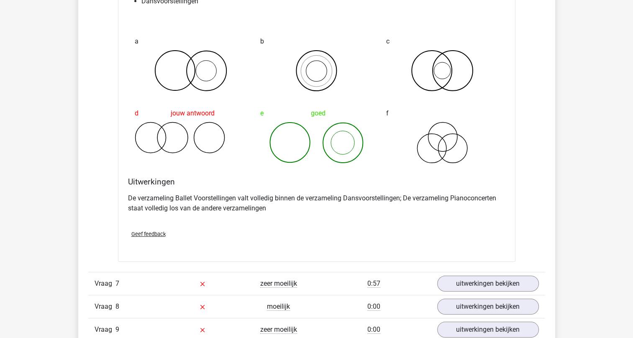
scroll to position [3100, 0]
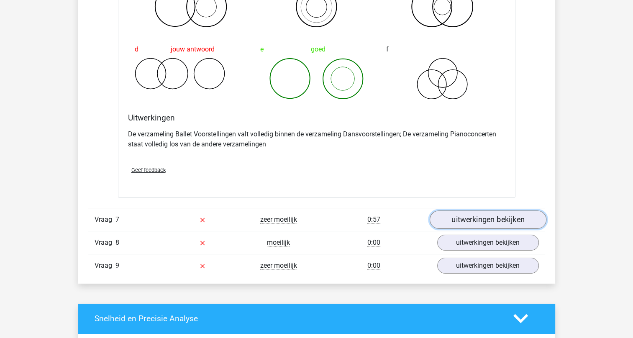
click at [476, 221] on link "uitwerkingen bekijken" at bounding box center [487, 220] width 117 height 18
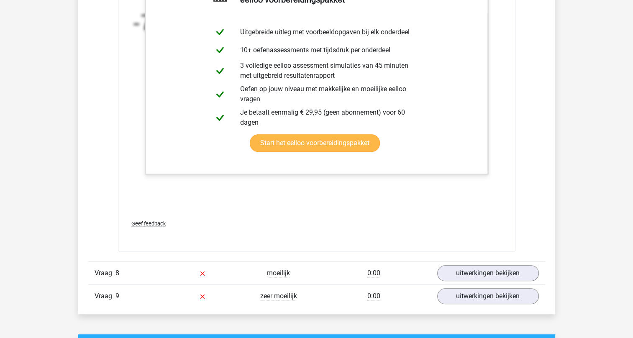
scroll to position [3583, 0]
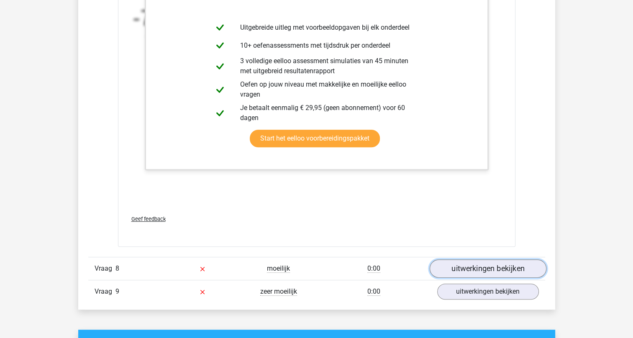
click at [471, 267] on link "uitwerkingen bekijken" at bounding box center [487, 269] width 117 height 18
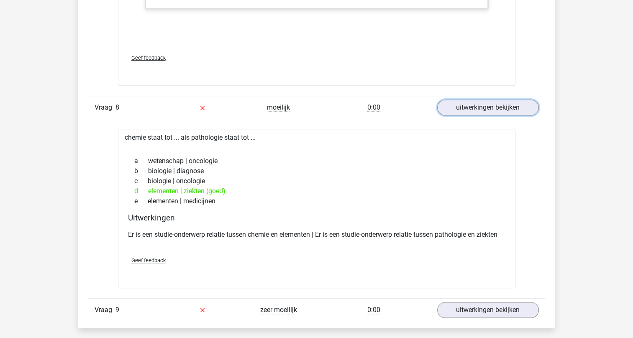
scroll to position [3835, 0]
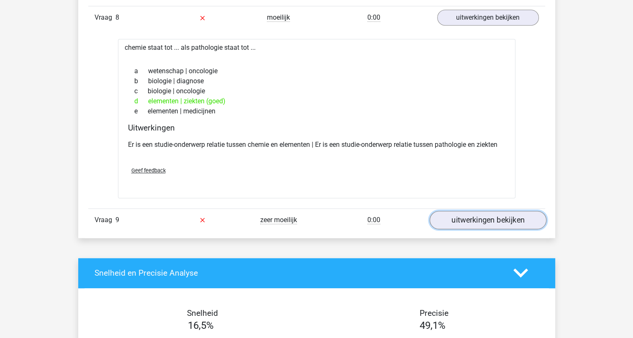
click at [475, 216] on link "uitwerkingen bekijken" at bounding box center [487, 220] width 117 height 18
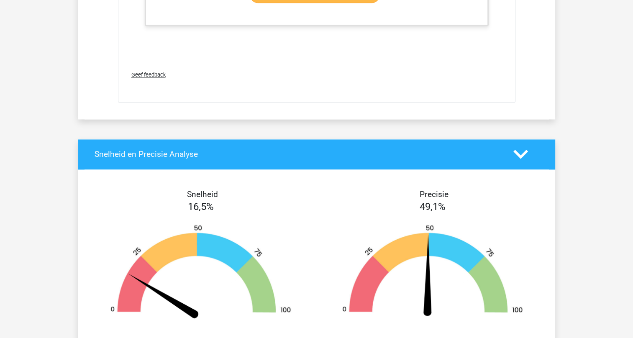
scroll to position [4295, 0]
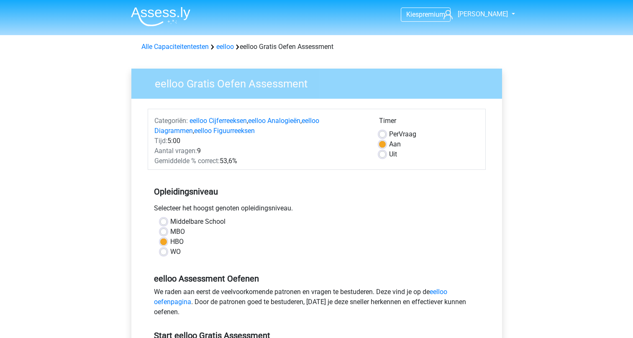
scroll to position [251, 0]
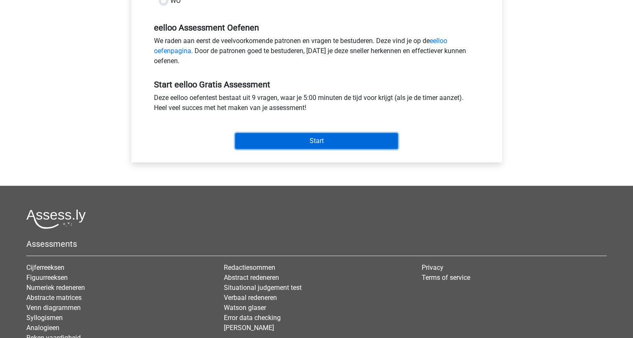
click at [321, 139] on input "Start" at bounding box center [316, 141] width 163 height 16
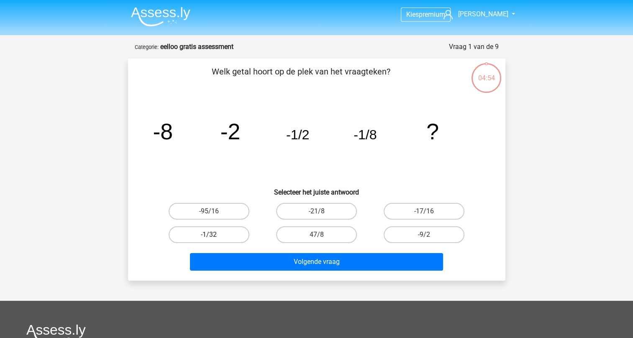
click at [230, 231] on label "-1/32" at bounding box center [209, 234] width 81 height 17
click at [214, 235] on input "-1/32" at bounding box center [211, 237] width 5 height 5
radio input "true"
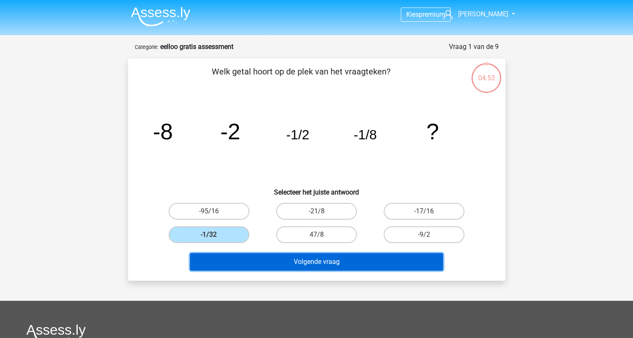
click at [307, 262] on button "Volgende vraag" at bounding box center [316, 262] width 253 height 18
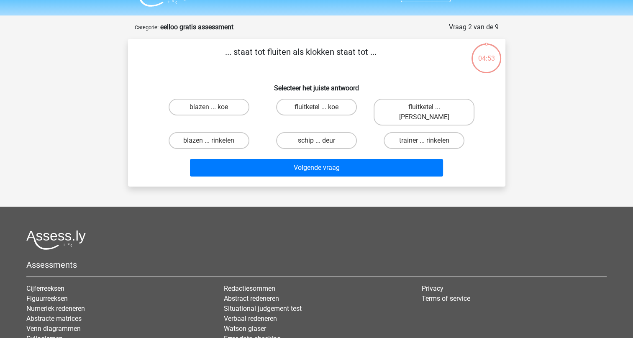
scroll to position [42, 0]
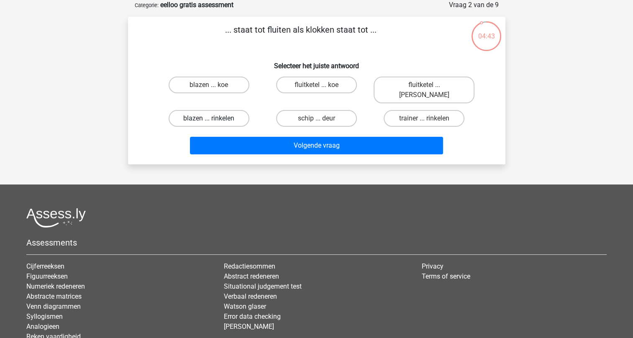
click at [213, 110] on label "blazen ... rinkelen" at bounding box center [209, 118] width 81 height 17
click at [213, 118] on input "blazen ... rinkelen" at bounding box center [211, 120] width 5 height 5
radio input "true"
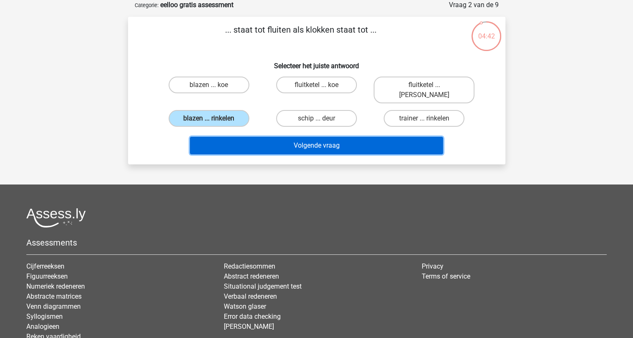
click at [320, 138] on button "Volgende vraag" at bounding box center [316, 146] width 253 height 18
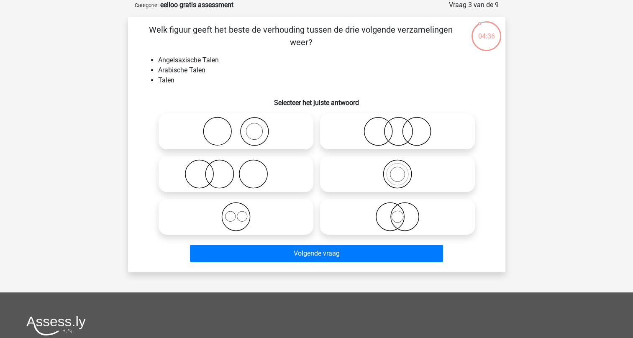
click at [235, 215] on icon at bounding box center [236, 216] width 148 height 29
click at [236, 213] on input "radio" at bounding box center [238, 209] width 5 height 5
radio input "true"
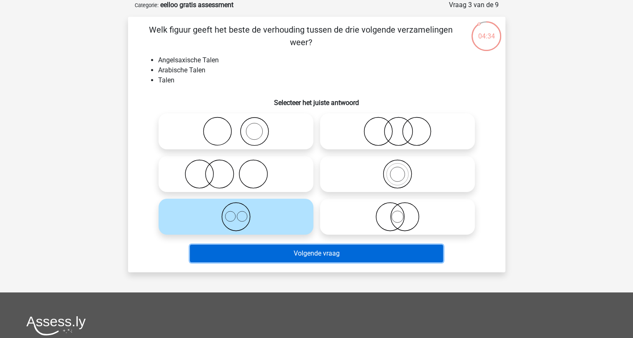
click at [303, 251] on button "Volgende vraag" at bounding box center [316, 254] width 253 height 18
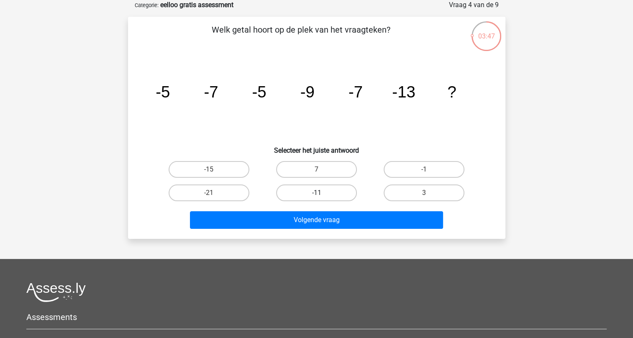
click at [299, 190] on label "-11" at bounding box center [316, 193] width 81 height 17
click at [316, 193] on input "-11" at bounding box center [318, 195] width 5 height 5
radio input "true"
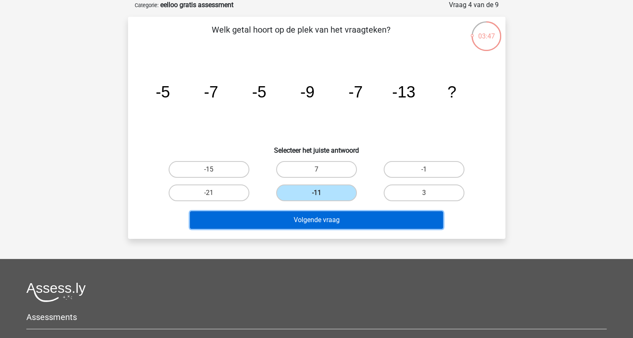
click at [296, 219] on button "Volgende vraag" at bounding box center [316, 220] width 253 height 18
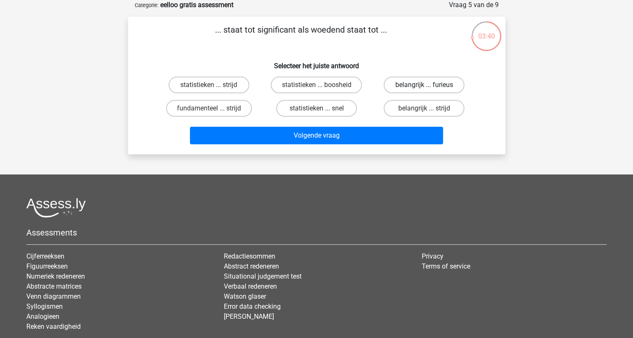
click at [424, 85] on label "belangrijk ... furieus" at bounding box center [424, 85] width 81 height 17
click at [424, 85] on input "belangrijk ... furieus" at bounding box center [426, 87] width 5 height 5
radio input "true"
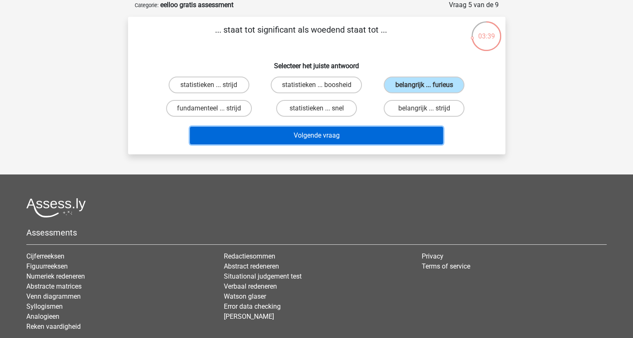
click at [339, 139] on button "Volgende vraag" at bounding box center [316, 136] width 253 height 18
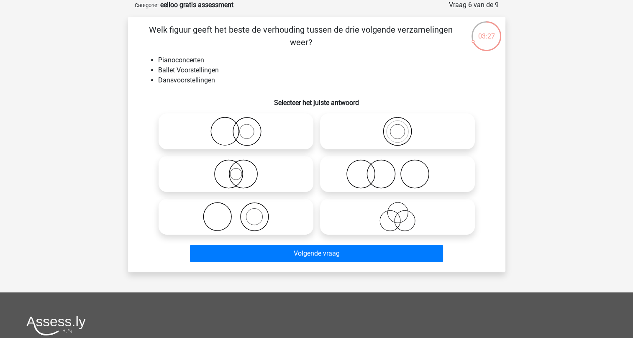
click at [224, 211] on icon at bounding box center [236, 216] width 148 height 29
click at [236, 211] on input "radio" at bounding box center [238, 209] width 5 height 5
radio input "true"
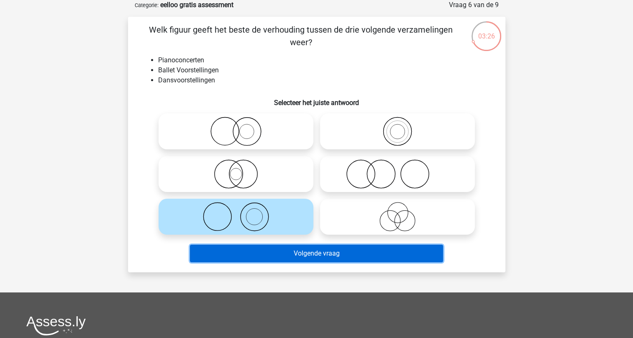
click at [302, 251] on button "Volgende vraag" at bounding box center [316, 254] width 253 height 18
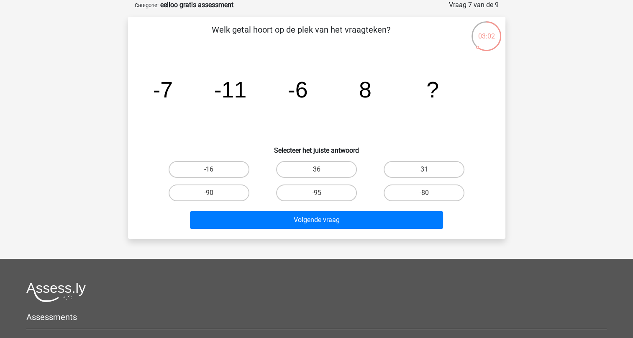
click at [419, 172] on label "31" at bounding box center [424, 169] width 81 height 17
click at [424, 172] on input "31" at bounding box center [426, 172] width 5 height 5
radio input "true"
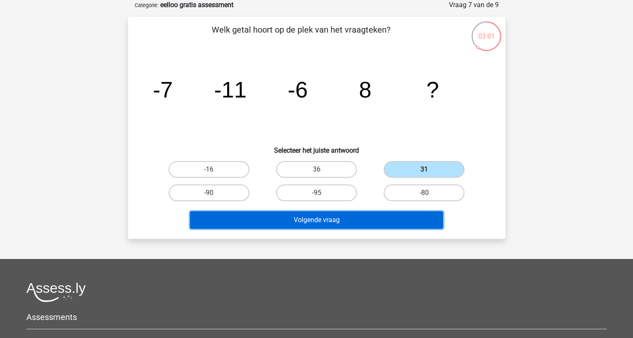
click at [325, 218] on button "Volgende vraag" at bounding box center [316, 220] width 253 height 18
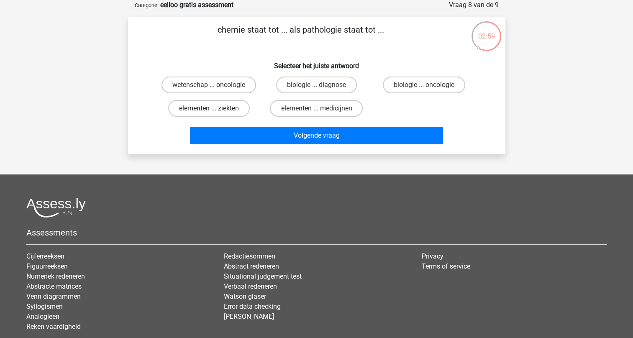
click at [216, 108] on label "elementen ... ziekten" at bounding box center [209, 108] width 82 height 17
click at [214, 108] on input "elementen ... ziekten" at bounding box center [211, 110] width 5 height 5
radio input "true"
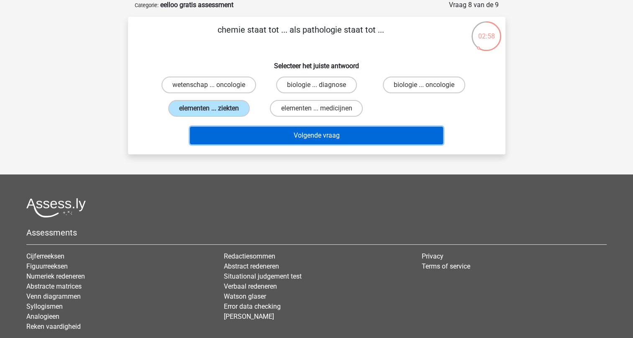
click at [299, 139] on button "Volgende vraag" at bounding box center [316, 136] width 253 height 18
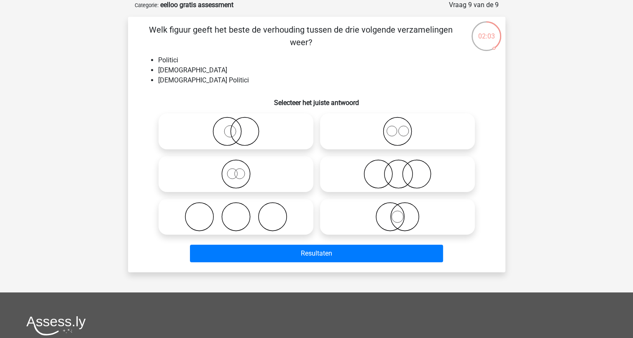
click at [235, 171] on icon at bounding box center [236, 173] width 148 height 29
click at [236, 170] on input "radio" at bounding box center [238, 166] width 5 height 5
radio input "true"
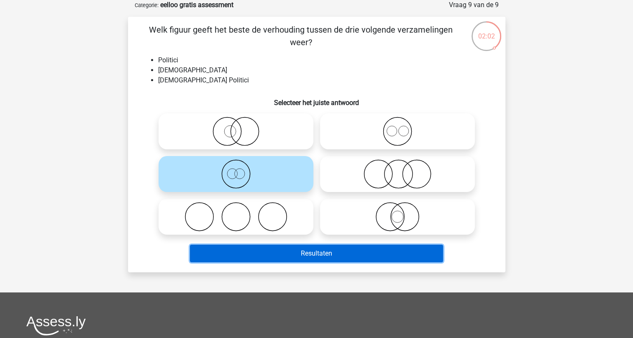
click at [308, 252] on button "Resultaten" at bounding box center [316, 254] width 253 height 18
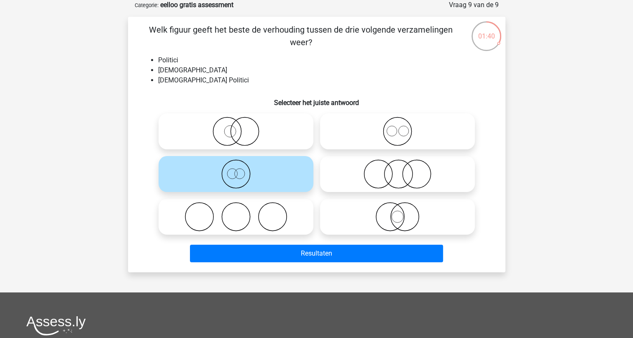
click at [388, 209] on icon at bounding box center [398, 216] width 148 height 29
click at [398, 209] on input "radio" at bounding box center [400, 209] width 5 height 5
radio input "true"
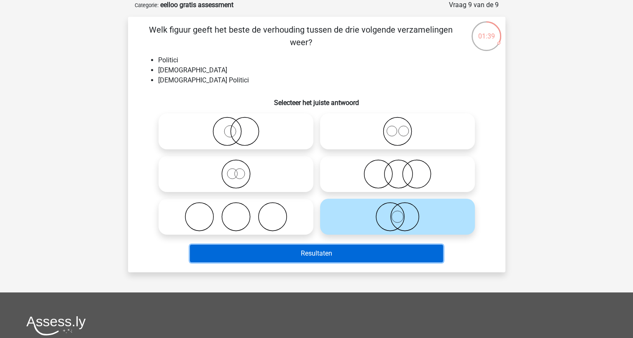
click at [301, 253] on button "Resultaten" at bounding box center [316, 254] width 253 height 18
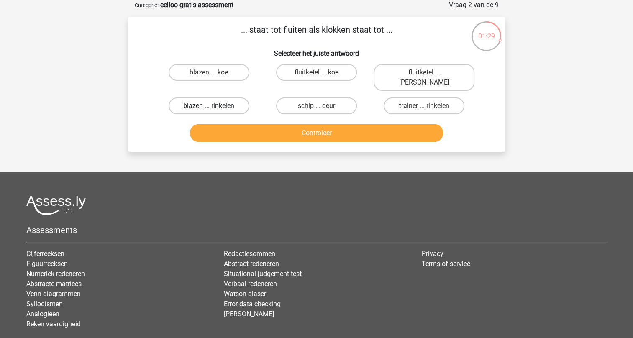
click at [210, 98] on label "blazen ... rinkelen" at bounding box center [209, 106] width 81 height 17
click at [210, 106] on input "blazen ... rinkelen" at bounding box center [211, 108] width 5 height 5
radio input "true"
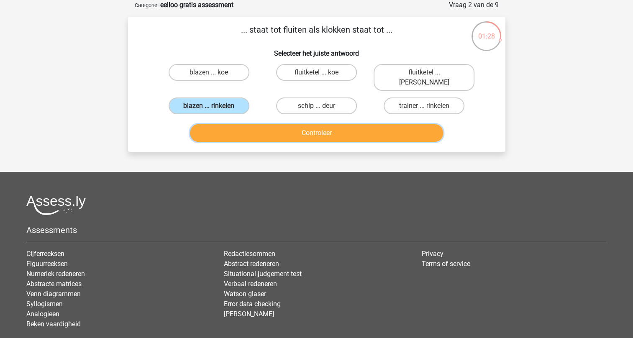
click at [320, 124] on button "Controleer" at bounding box center [316, 133] width 253 height 18
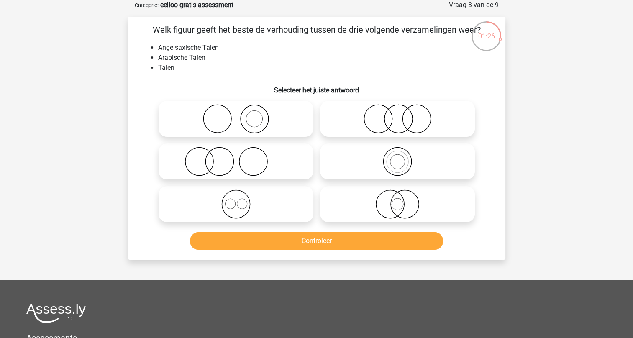
click at [421, 197] on icon at bounding box center [398, 204] width 148 height 29
click at [403, 197] on input "radio" at bounding box center [400, 197] width 5 height 5
radio input "true"
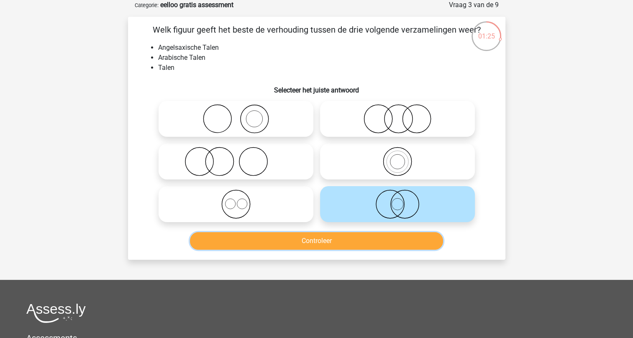
click at [332, 242] on button "Controleer" at bounding box center [316, 241] width 253 height 18
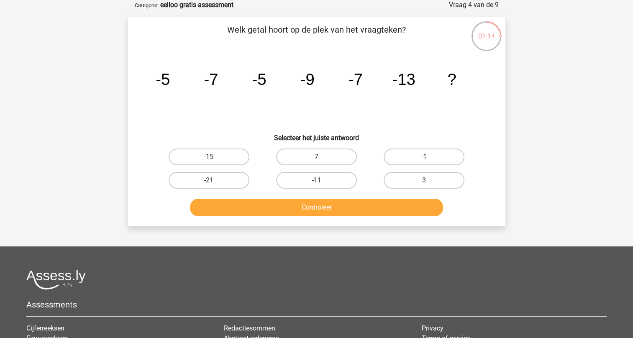
click at [308, 182] on label "-11" at bounding box center [316, 180] width 81 height 17
click at [316, 182] on input "-11" at bounding box center [318, 182] width 5 height 5
radio input "true"
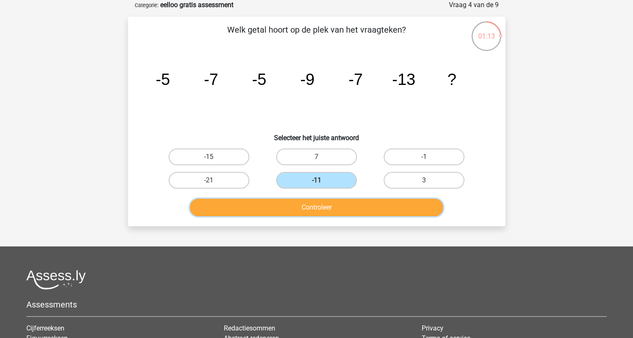
click at [316, 208] on button "Controleer" at bounding box center [316, 208] width 253 height 18
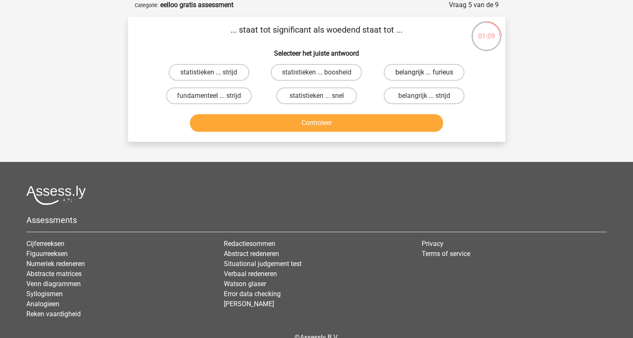
click at [404, 72] on label "belangrijk ... furieus" at bounding box center [424, 72] width 81 height 17
click at [424, 72] on input "belangrijk ... furieus" at bounding box center [426, 74] width 5 height 5
radio input "true"
click at [318, 123] on button "Controleer" at bounding box center [316, 123] width 253 height 18
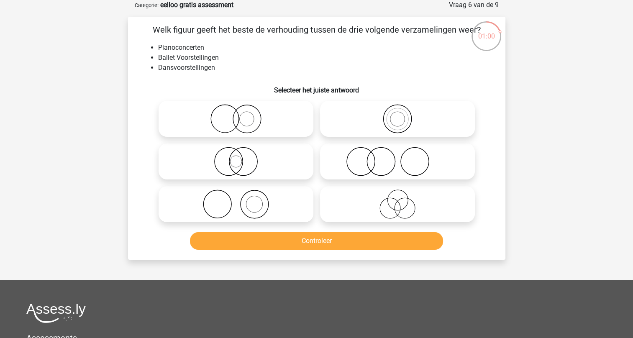
click at [254, 209] on icon at bounding box center [236, 204] width 148 height 29
click at [242, 200] on input "radio" at bounding box center [238, 197] width 5 height 5
radio input "true"
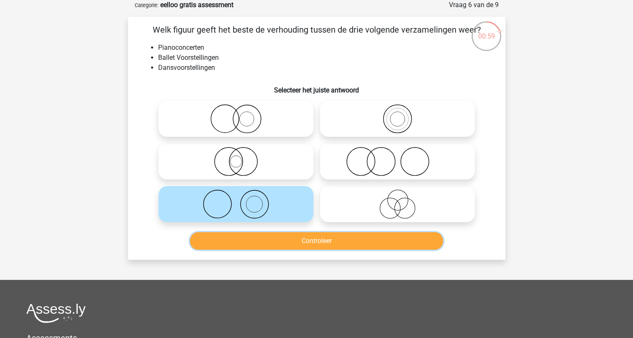
click at [303, 244] on button "Controleer" at bounding box center [316, 241] width 253 height 18
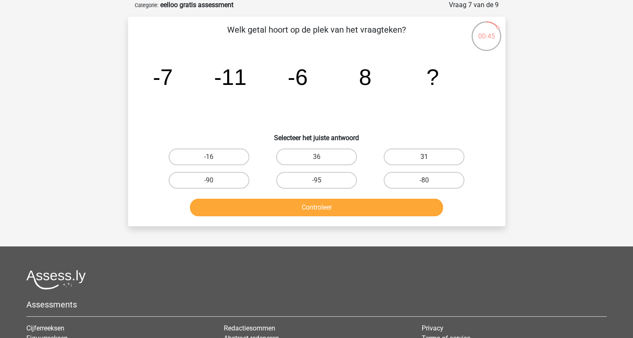
click at [416, 156] on label "31" at bounding box center [424, 157] width 81 height 17
click at [424, 157] on input "31" at bounding box center [426, 159] width 5 height 5
radio input "true"
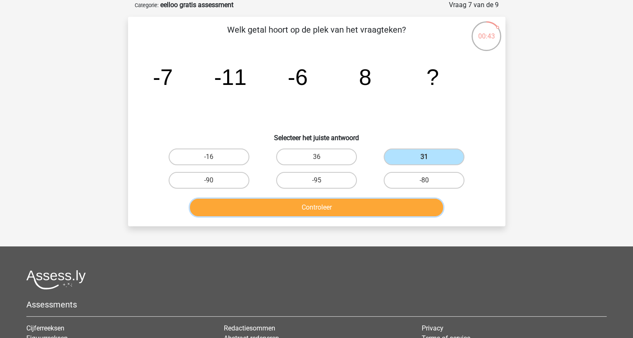
click at [312, 209] on button "Controleer" at bounding box center [316, 208] width 253 height 18
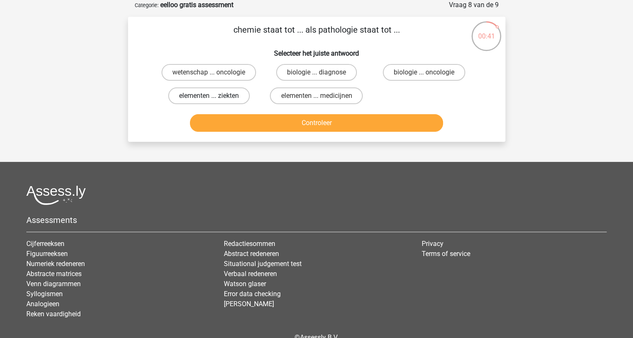
click at [226, 96] on label "elementen ... ziekten" at bounding box center [209, 95] width 82 height 17
click at [214, 96] on input "elementen ... ziekten" at bounding box center [211, 98] width 5 height 5
radio input "true"
click at [321, 116] on button "Controleer" at bounding box center [316, 123] width 253 height 18
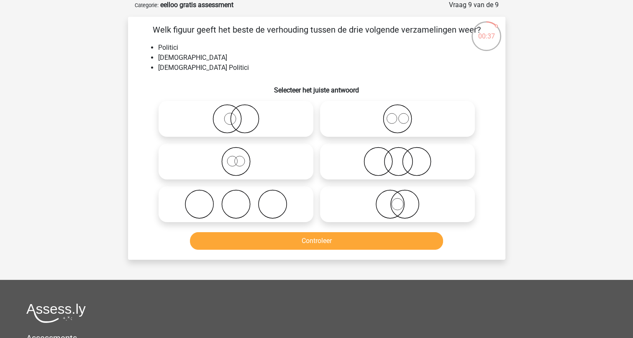
click at [396, 206] on icon at bounding box center [398, 204] width 148 height 29
click at [398, 200] on input "radio" at bounding box center [400, 197] width 5 height 5
radio input "true"
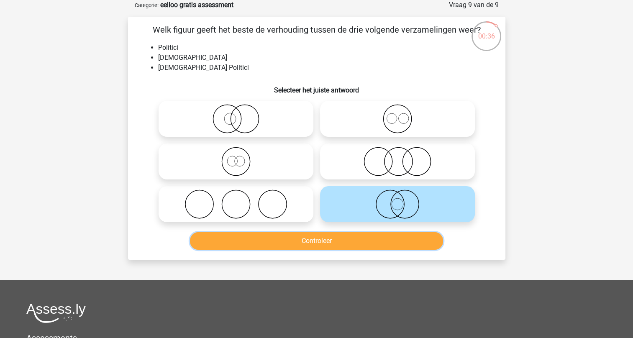
click at [306, 242] on button "Controleer" at bounding box center [316, 241] width 253 height 18
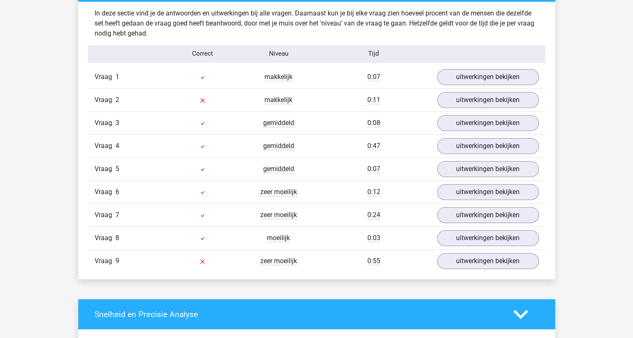
scroll to position [921, 0]
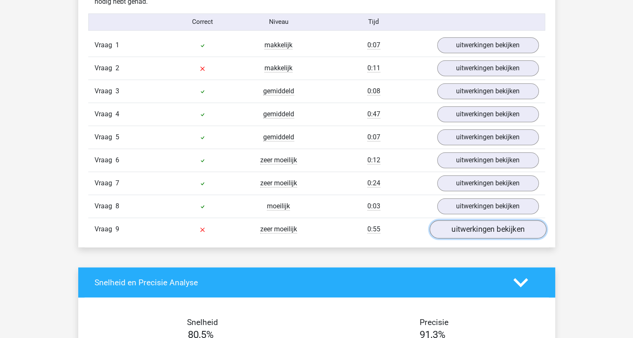
click at [471, 231] on link "uitwerkingen bekijken" at bounding box center [487, 230] width 117 height 18
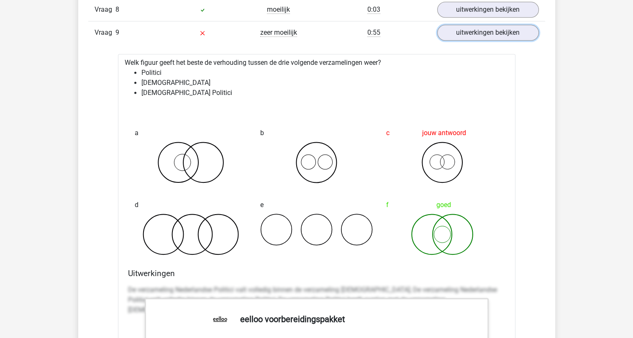
scroll to position [1130, 0]
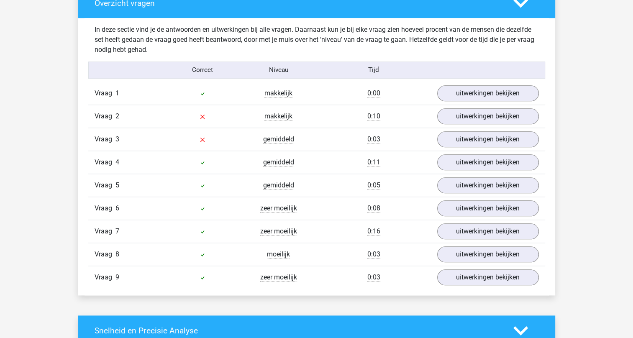
scroll to position [879, 0]
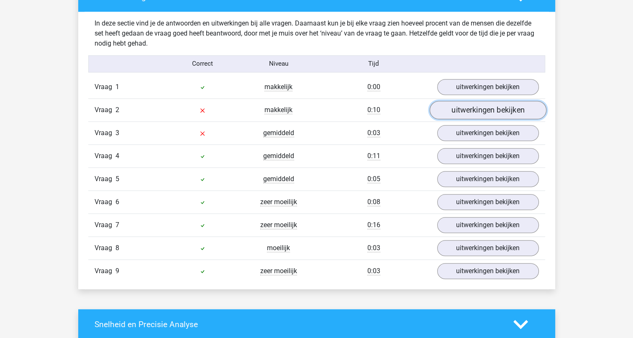
click at [500, 107] on link "uitwerkingen bekijken" at bounding box center [487, 110] width 117 height 18
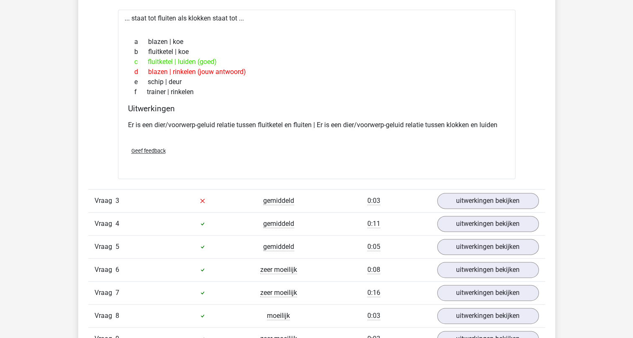
scroll to position [1005, 0]
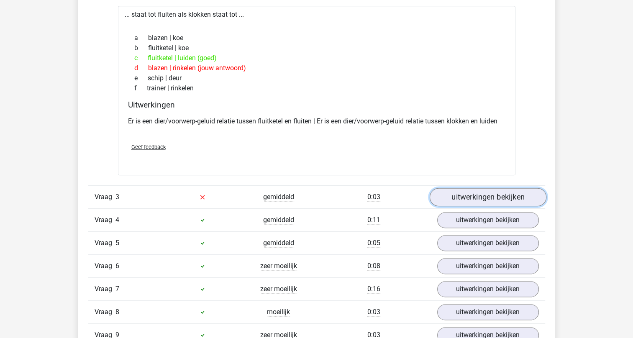
click at [482, 195] on link "uitwerkingen bekijken" at bounding box center [487, 197] width 117 height 18
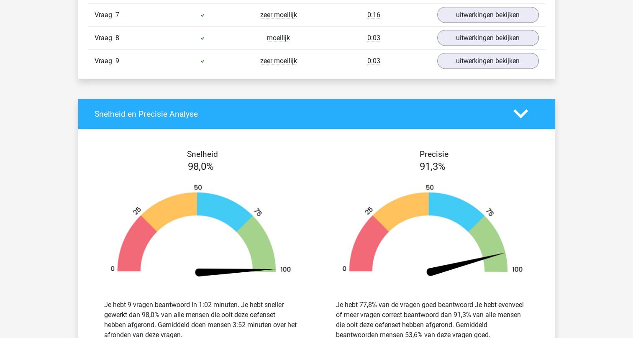
scroll to position [1884, 0]
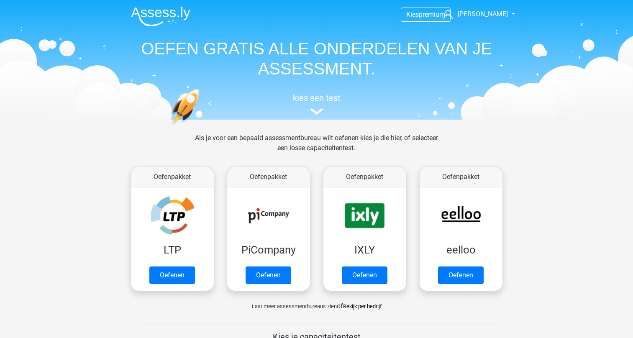
scroll to position [42, 0]
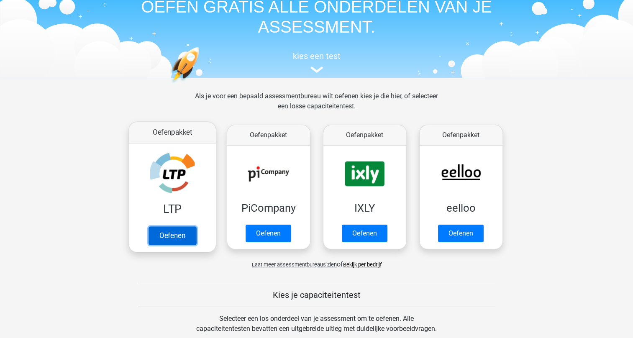
click at [177, 226] on link "Oefenen" at bounding box center [172, 235] width 48 height 18
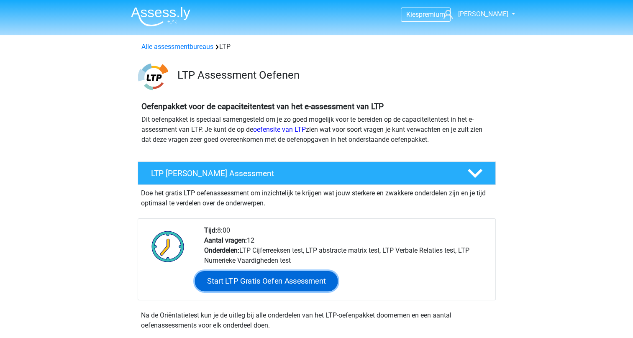
click at [252, 281] on link "Start LTP Gratis Oefen Assessment" at bounding box center [266, 281] width 143 height 20
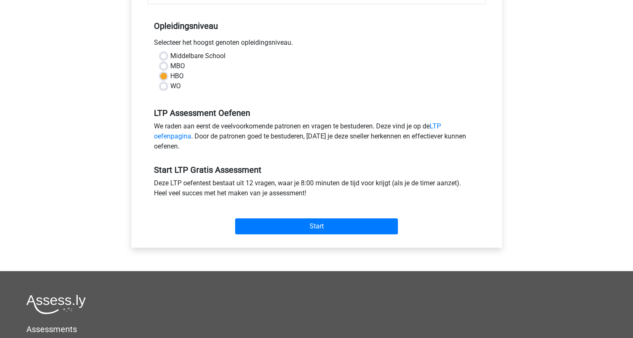
scroll to position [167, 0]
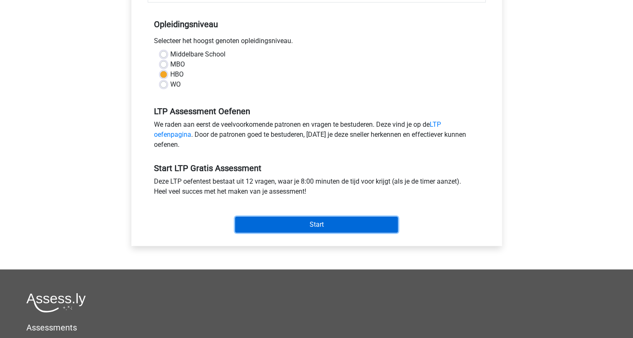
click at [290, 226] on input "Start" at bounding box center [316, 225] width 163 height 16
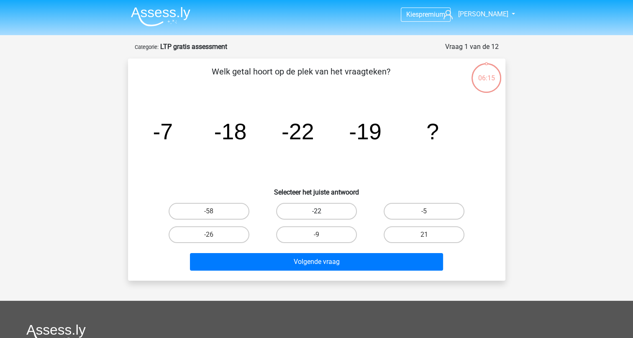
click at [308, 211] on label "-22" at bounding box center [316, 211] width 81 height 17
click at [316, 211] on input "-22" at bounding box center [318, 213] width 5 height 5
radio input "true"
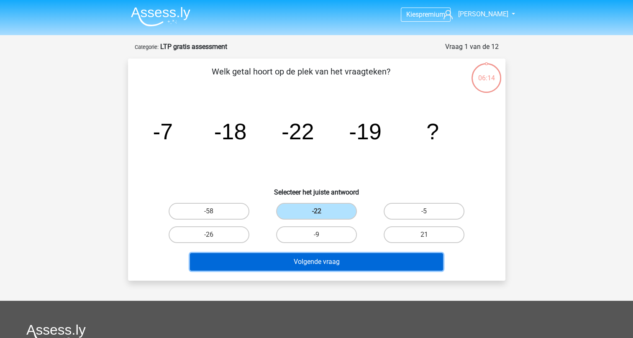
click at [308, 261] on button "Volgende vraag" at bounding box center [316, 262] width 253 height 18
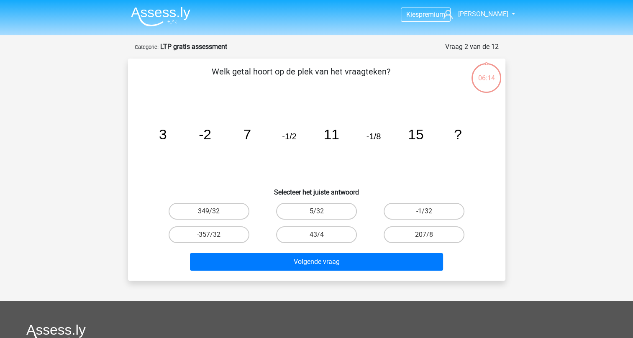
scroll to position [42, 0]
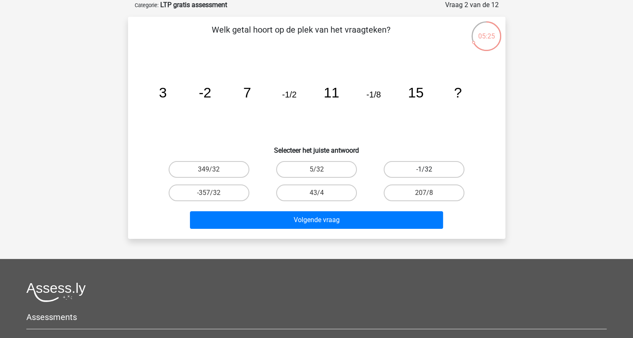
click at [413, 169] on label "-1/32" at bounding box center [424, 169] width 81 height 17
click at [424, 170] on input "-1/32" at bounding box center [426, 172] width 5 height 5
radio input "true"
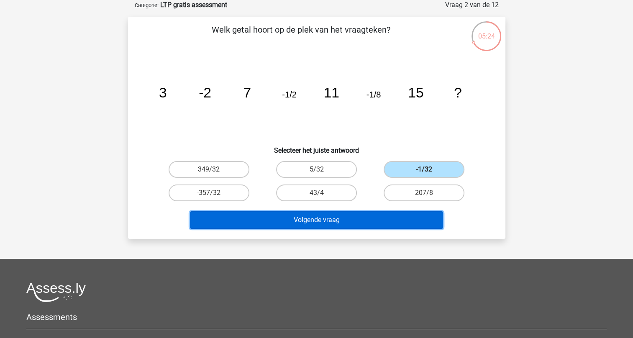
click at [284, 222] on button "Volgende vraag" at bounding box center [316, 220] width 253 height 18
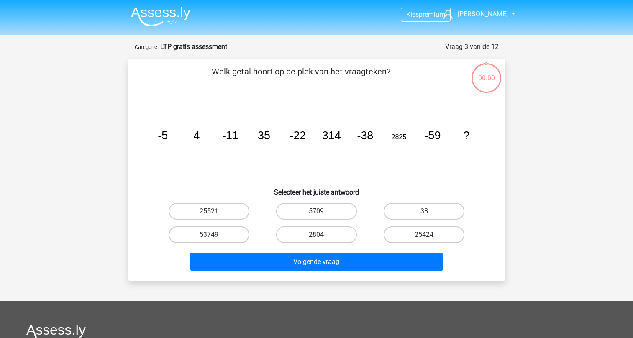
scroll to position [42, 0]
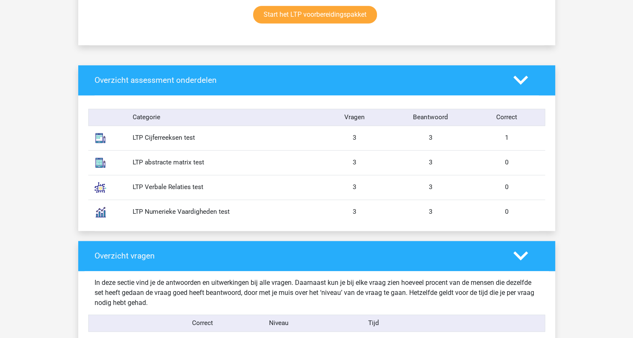
scroll to position [795, 0]
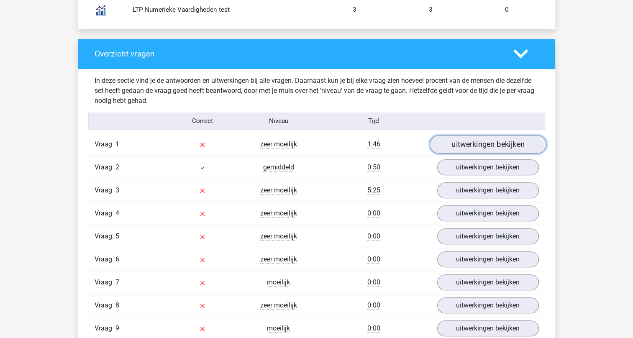
click at [486, 142] on link "uitwerkingen bekijken" at bounding box center [487, 144] width 117 height 18
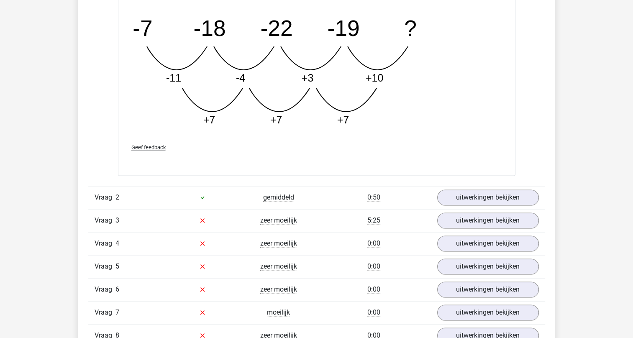
scroll to position [1256, 0]
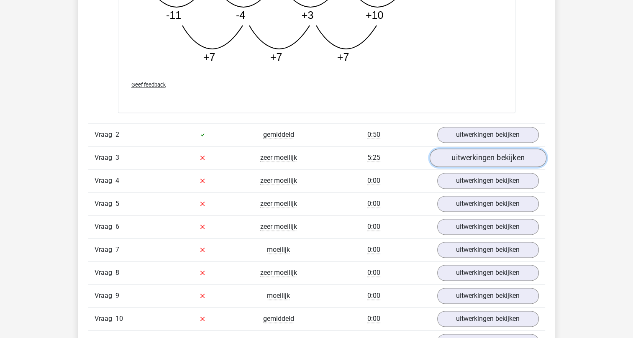
click at [473, 154] on link "uitwerkingen bekijken" at bounding box center [487, 158] width 117 height 18
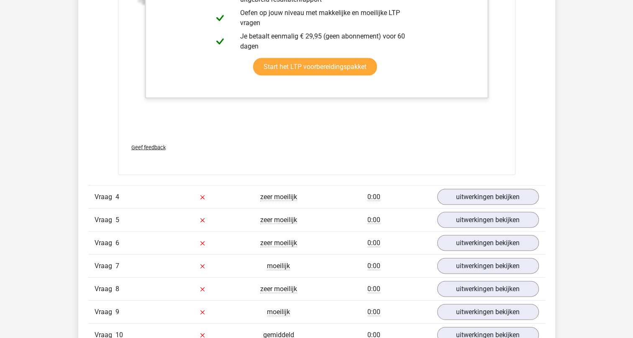
scroll to position [1758, 0]
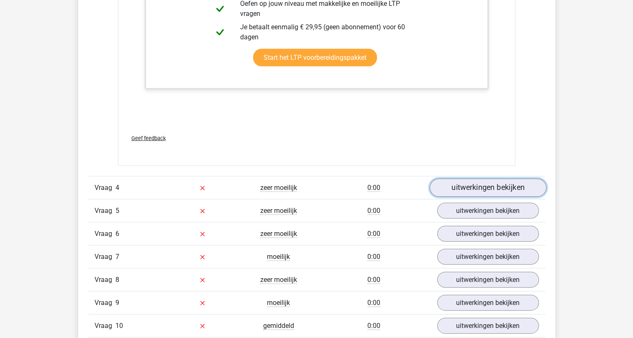
click at [476, 186] on link "uitwerkingen bekijken" at bounding box center [487, 188] width 117 height 18
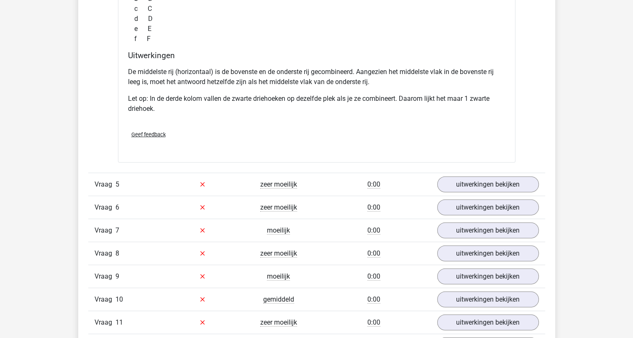
scroll to position [2218, 0]
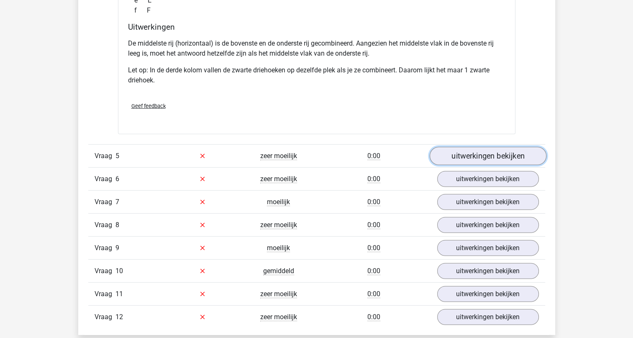
click at [482, 152] on link "uitwerkingen bekijken" at bounding box center [487, 156] width 117 height 18
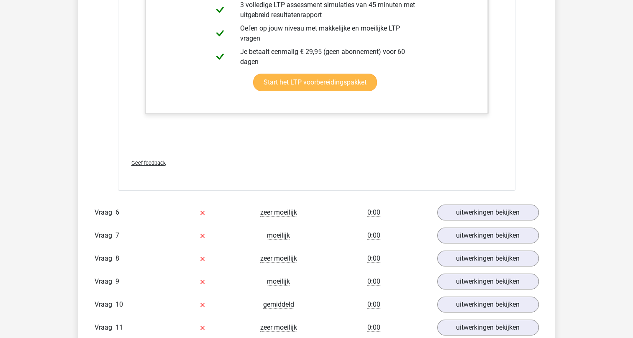
scroll to position [2804, 0]
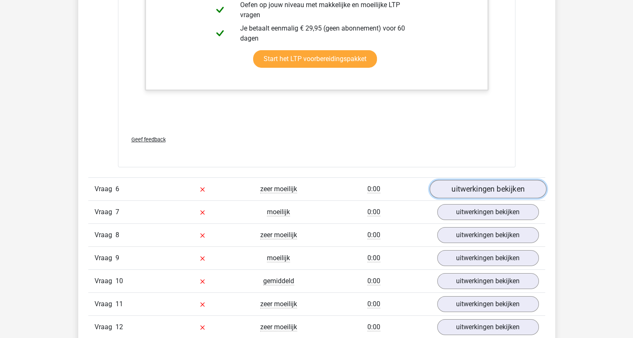
click at [483, 192] on link "uitwerkingen bekijken" at bounding box center [487, 189] width 117 height 18
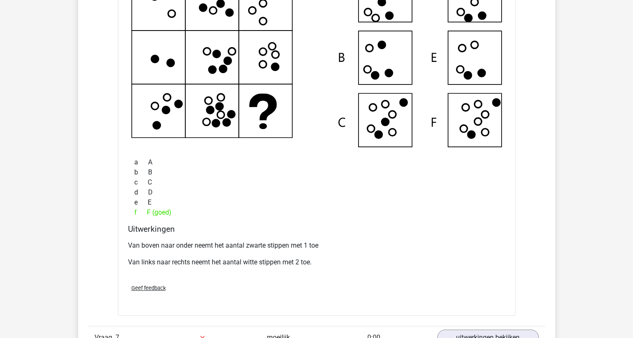
scroll to position [3223, 0]
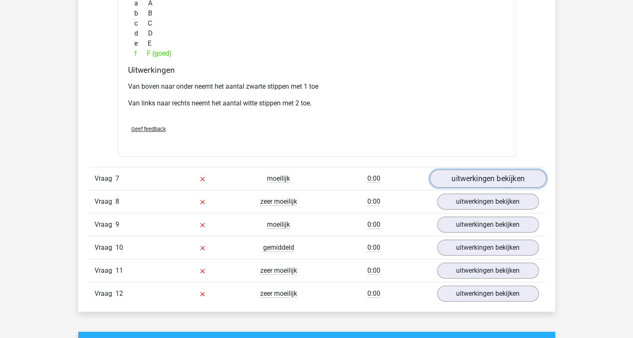
click at [496, 175] on link "uitwerkingen bekijken" at bounding box center [487, 179] width 117 height 18
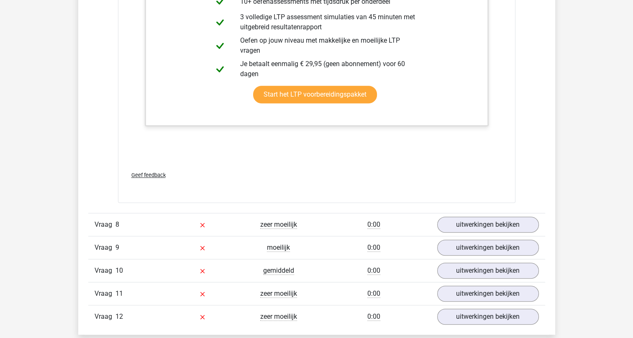
scroll to position [3642, 0]
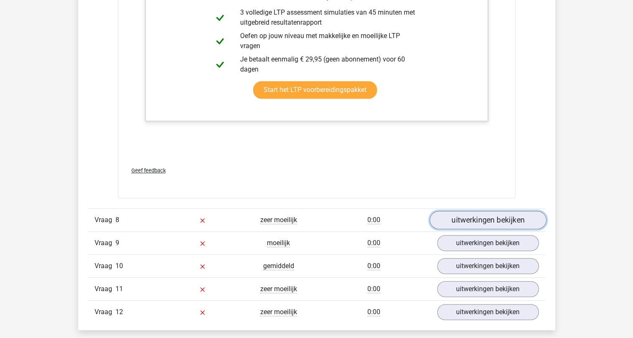
click at [479, 214] on link "uitwerkingen bekijken" at bounding box center [487, 220] width 117 height 18
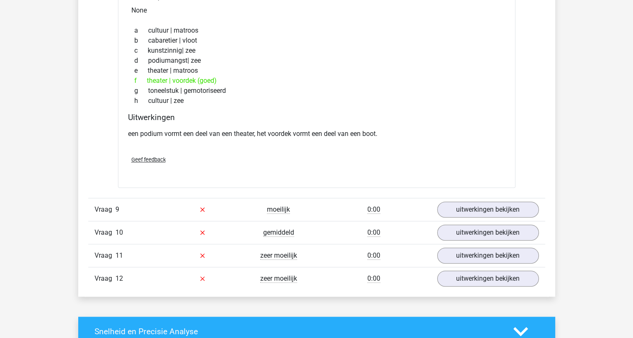
scroll to position [3976, 0]
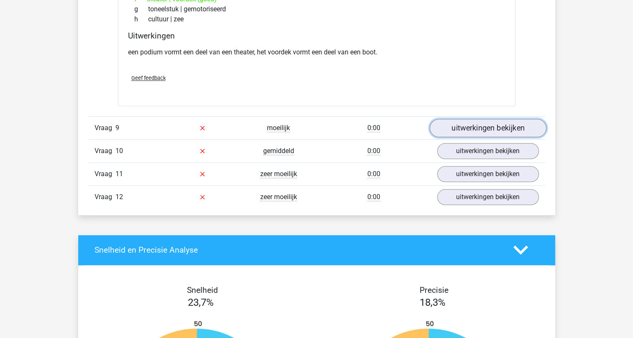
click at [489, 127] on link "uitwerkingen bekijken" at bounding box center [487, 128] width 117 height 18
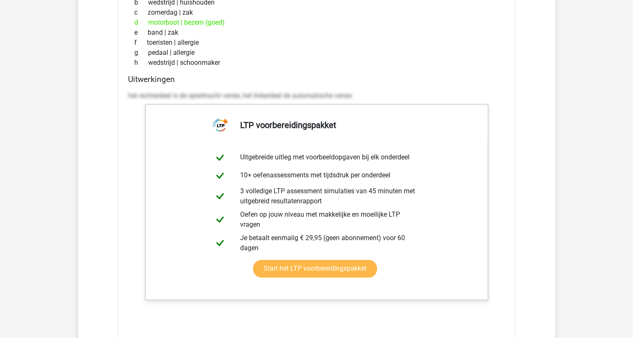
scroll to position [4269, 0]
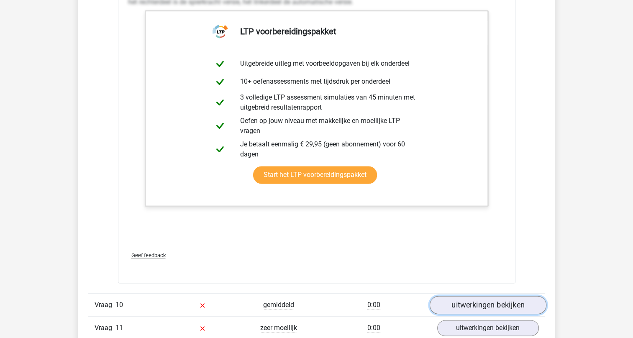
click at [471, 300] on link "uitwerkingen bekijken" at bounding box center [487, 305] width 117 height 18
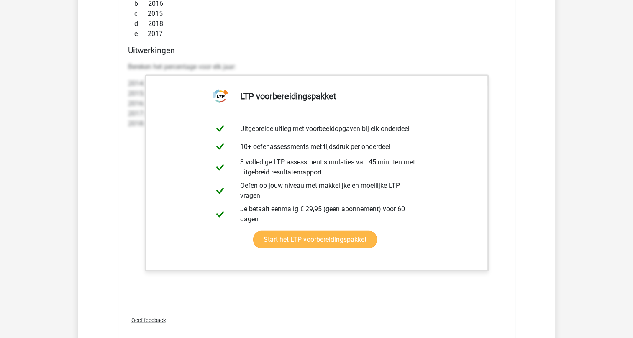
scroll to position [5232, 0]
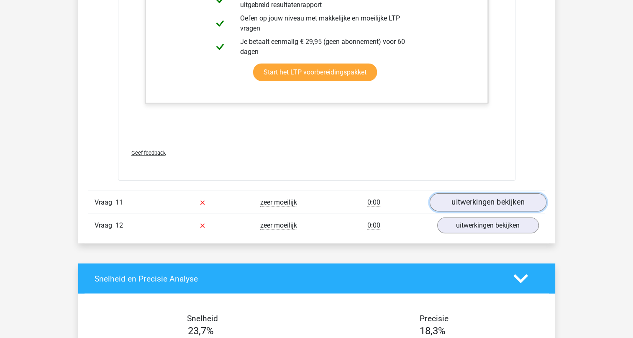
click at [505, 201] on link "uitwerkingen bekijken" at bounding box center [487, 203] width 117 height 18
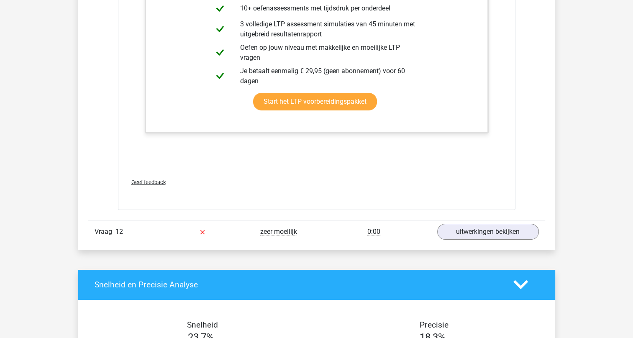
scroll to position [6111, 0]
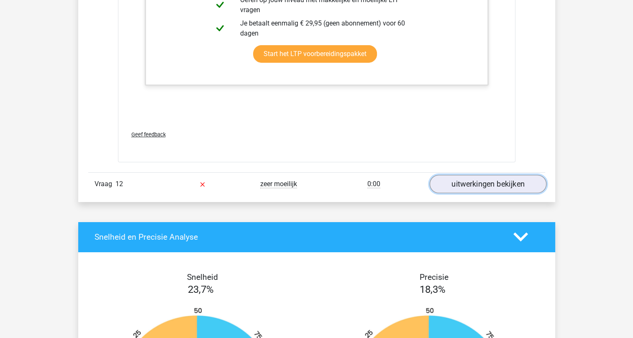
click at [487, 180] on link "uitwerkingen bekijken" at bounding box center [487, 184] width 117 height 18
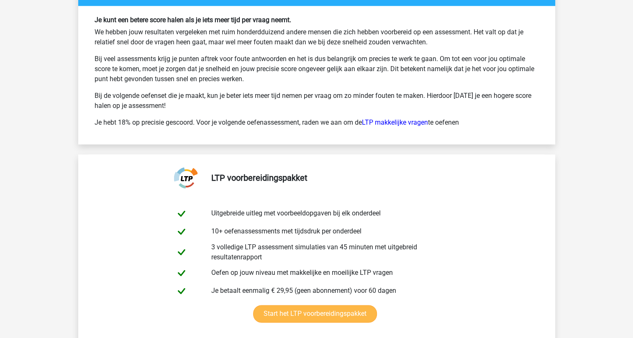
scroll to position [7032, 0]
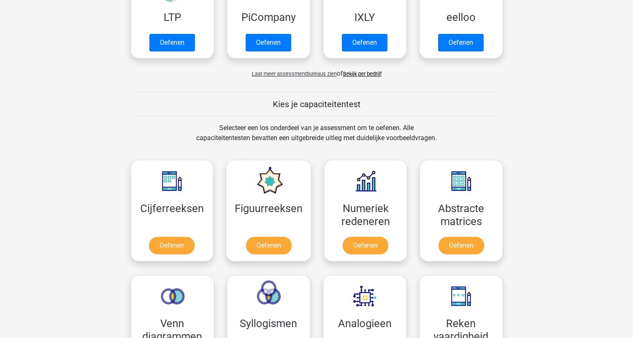
scroll to position [251, 0]
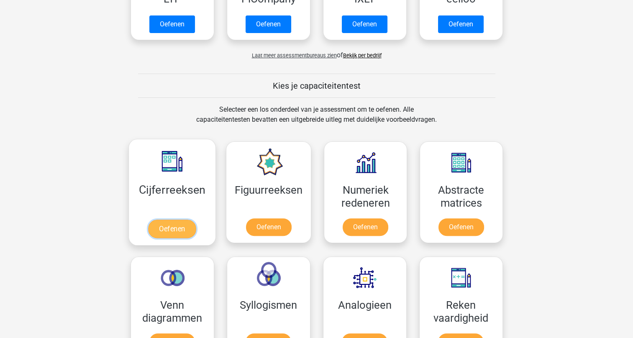
click at [170, 226] on link "Oefenen" at bounding box center [172, 229] width 48 height 18
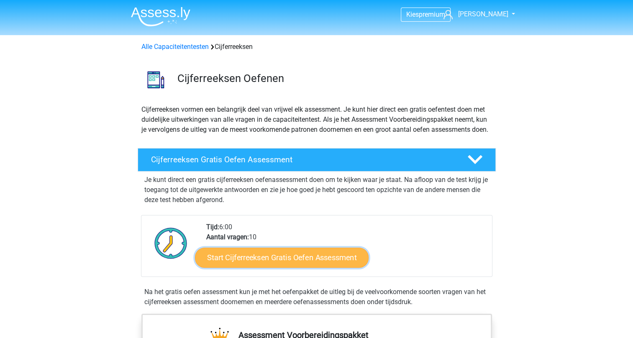
click at [292, 265] on link "Start Cijferreeksen Gratis Oefen Assessment" at bounding box center [282, 257] width 174 height 20
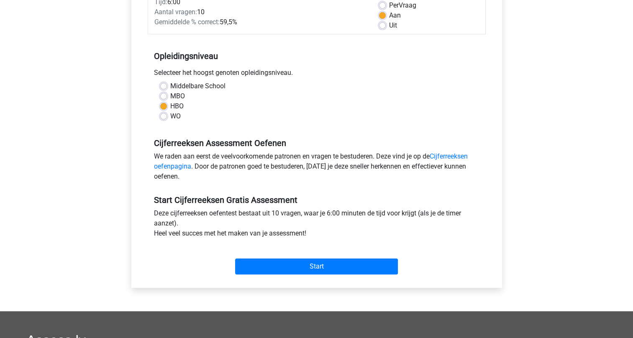
scroll to position [167, 0]
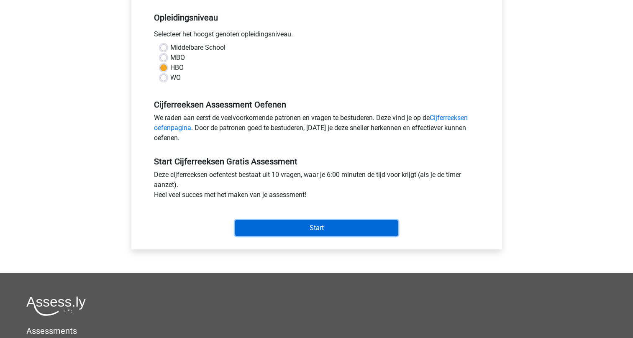
click at [300, 228] on input "Start" at bounding box center [316, 228] width 163 height 16
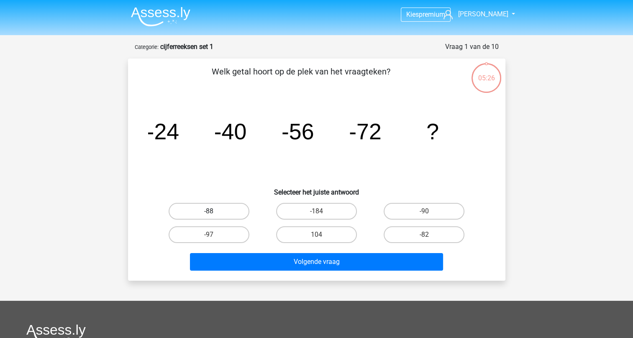
click at [204, 210] on label "-88" at bounding box center [209, 211] width 81 height 17
click at [209, 211] on input "-88" at bounding box center [211, 213] width 5 height 5
radio input "true"
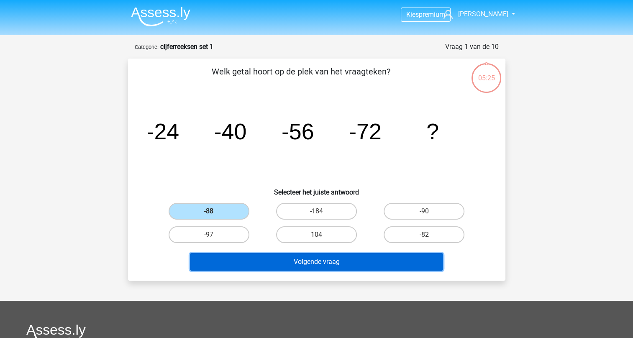
click at [317, 264] on button "Volgende vraag" at bounding box center [316, 262] width 253 height 18
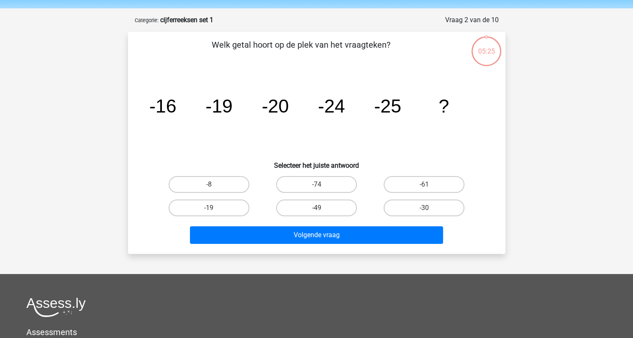
scroll to position [42, 0]
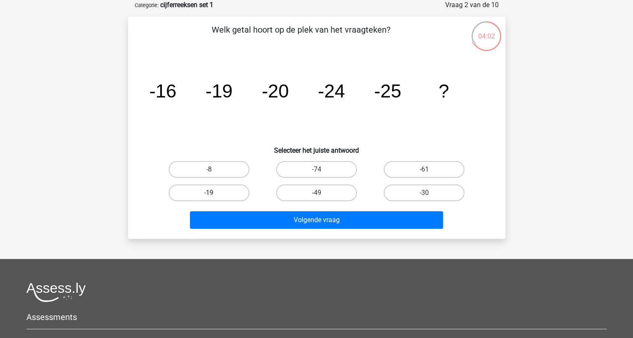
click at [217, 194] on label "-19" at bounding box center [209, 193] width 81 height 17
click at [214, 194] on input "-19" at bounding box center [211, 195] width 5 height 5
radio input "true"
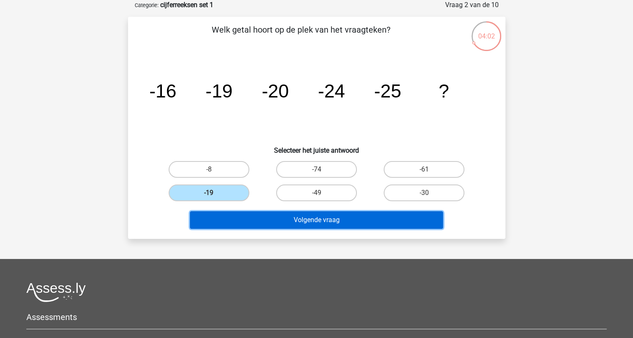
click at [293, 221] on button "Volgende vraag" at bounding box center [316, 220] width 253 height 18
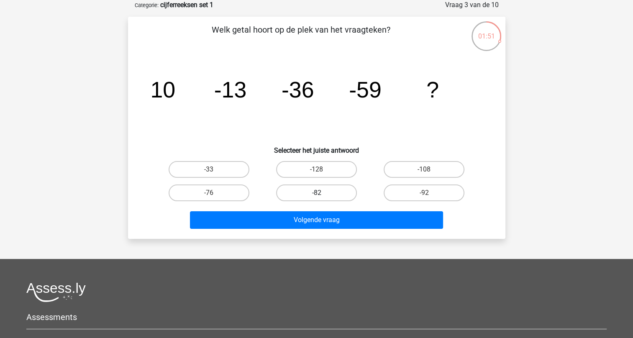
click at [324, 194] on label "-82" at bounding box center [316, 193] width 81 height 17
click at [322, 194] on input "-82" at bounding box center [318, 195] width 5 height 5
radio input "true"
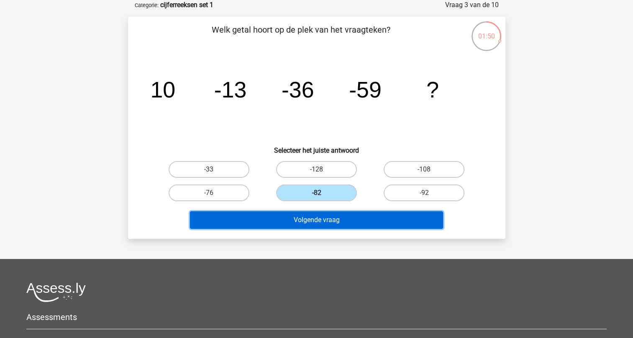
click at [316, 220] on button "Volgende vraag" at bounding box center [316, 220] width 253 height 18
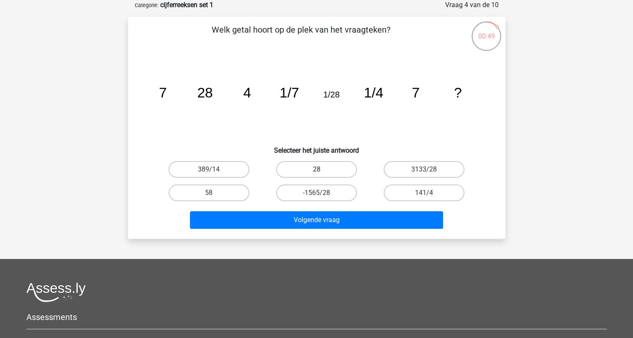
click at [333, 166] on label "28" at bounding box center [316, 169] width 81 height 17
click at [322, 170] on input "28" at bounding box center [318, 172] width 5 height 5
radio input "true"
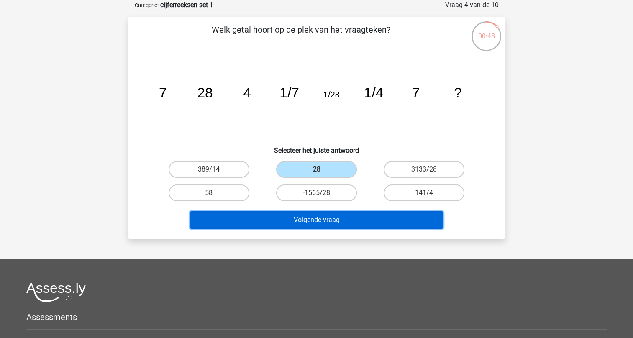
click at [336, 218] on button "Volgende vraag" at bounding box center [316, 220] width 253 height 18
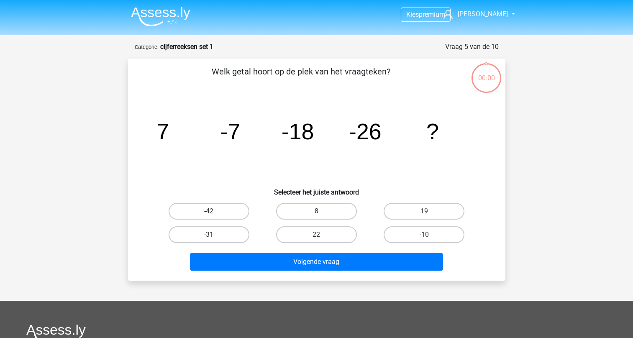
scroll to position [42, 0]
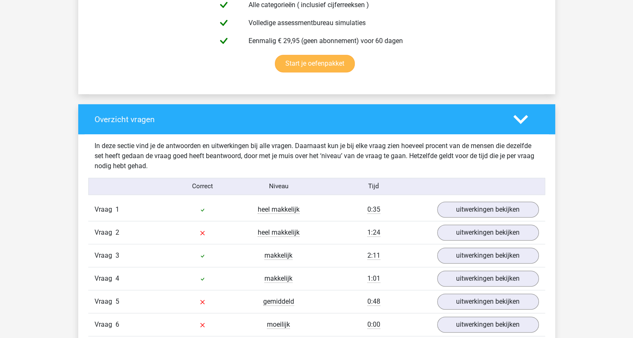
scroll to position [586, 0]
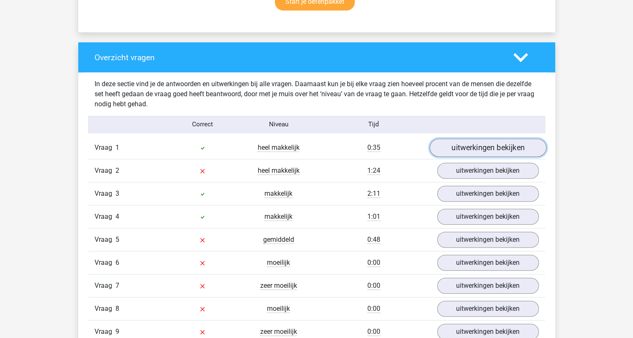
click at [479, 149] on link "uitwerkingen bekijken" at bounding box center [487, 148] width 117 height 18
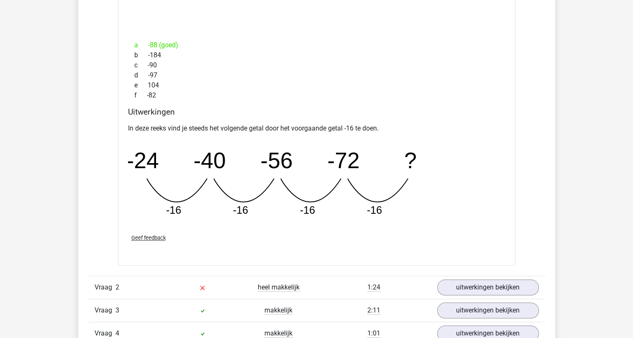
scroll to position [837, 0]
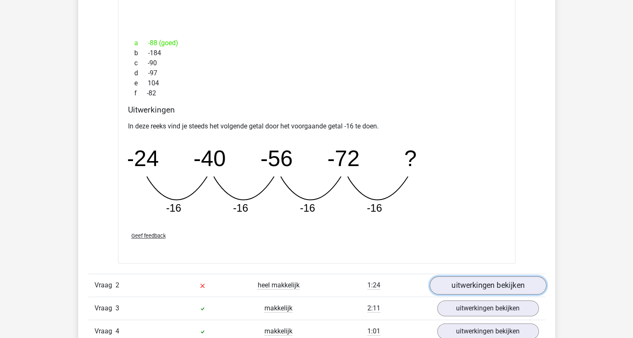
click at [482, 281] on link "uitwerkingen bekijken" at bounding box center [487, 285] width 117 height 18
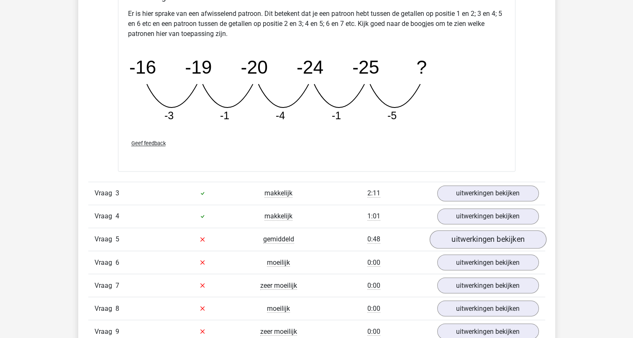
scroll to position [1339, 0]
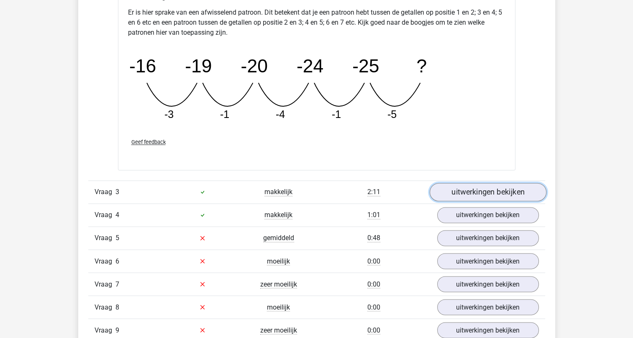
click at [505, 194] on link "uitwerkingen bekijken" at bounding box center [487, 192] width 117 height 18
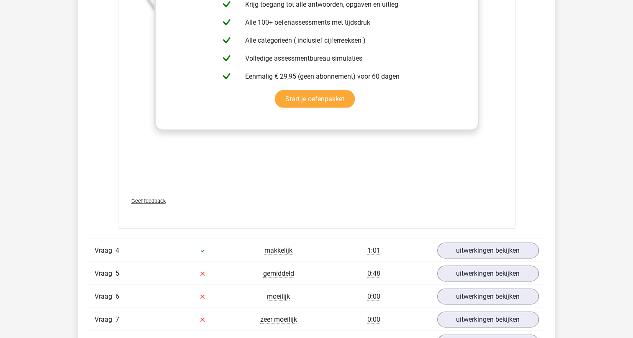
scroll to position [1842, 0]
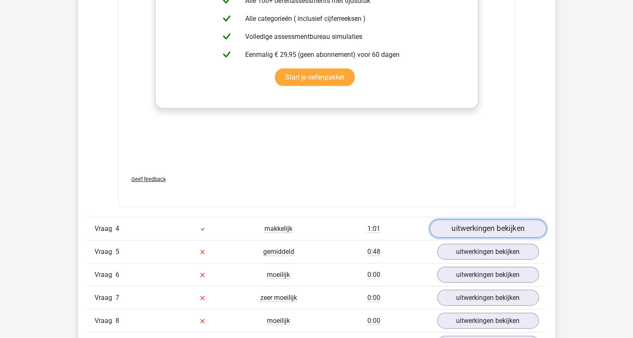
click at [465, 226] on link "uitwerkingen bekijken" at bounding box center [487, 229] width 117 height 18
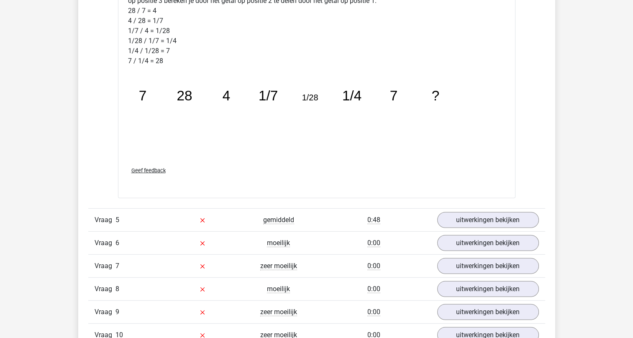
scroll to position [2344, 0]
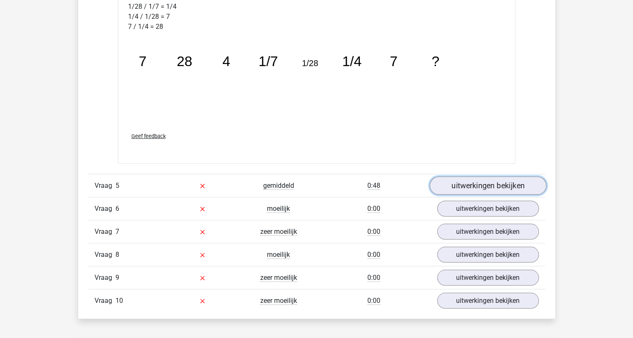
click at [472, 186] on link "uitwerkingen bekijken" at bounding box center [487, 186] width 117 height 18
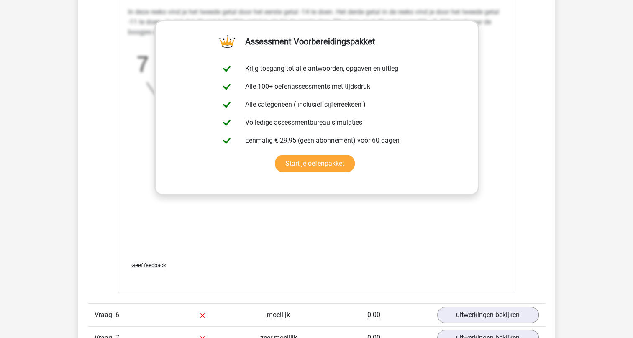
scroll to position [2804, 0]
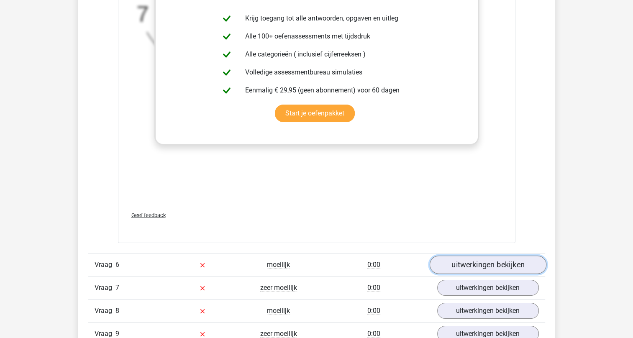
click at [460, 258] on link "uitwerkingen bekijken" at bounding box center [487, 265] width 117 height 18
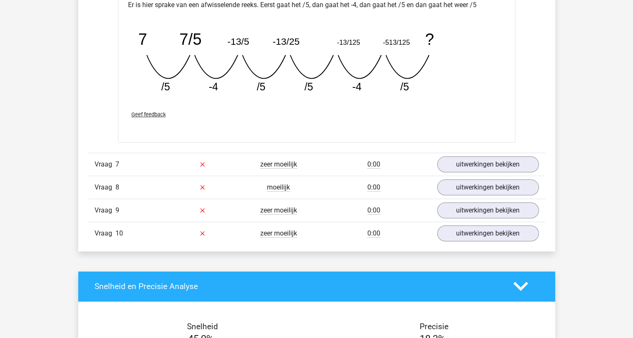
scroll to position [3349, 0]
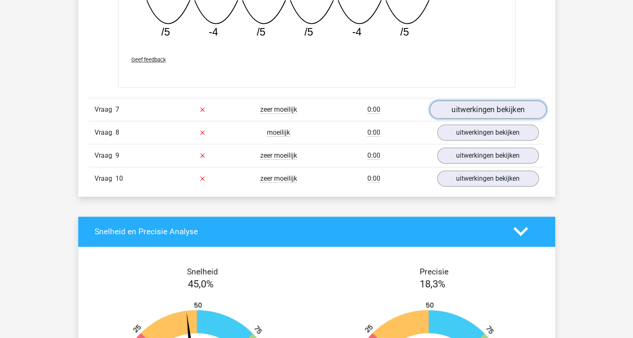
click at [465, 105] on link "uitwerkingen bekijken" at bounding box center [487, 109] width 117 height 18
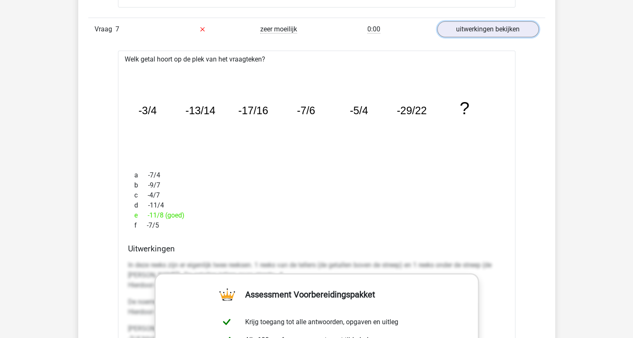
scroll to position [3432, 0]
